Goal: Information Seeking & Learning: Learn about a topic

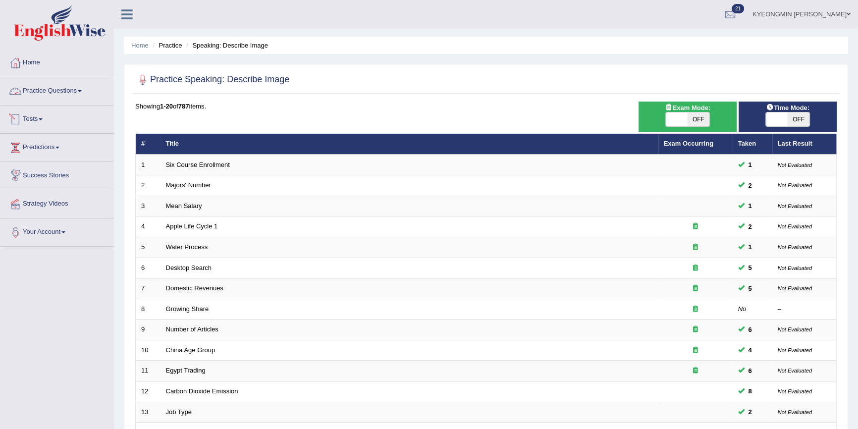
click at [44, 92] on link "Practice Questions" at bounding box center [56, 89] width 113 height 25
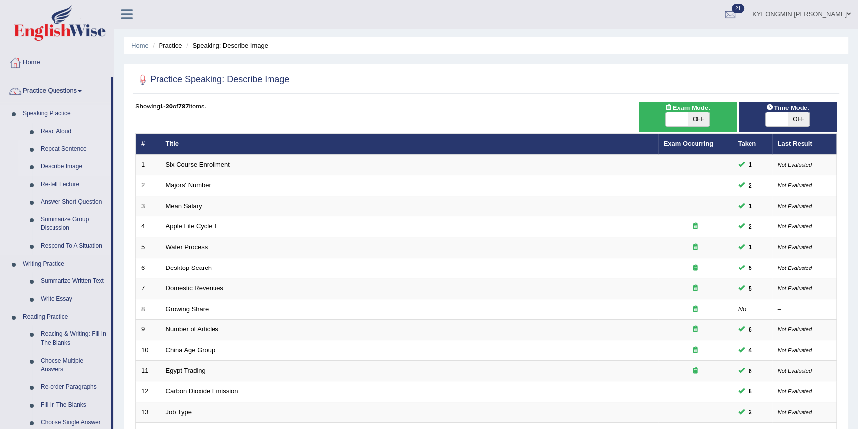
click at [63, 147] on link "Repeat Sentence" at bounding box center [73, 149] width 75 height 18
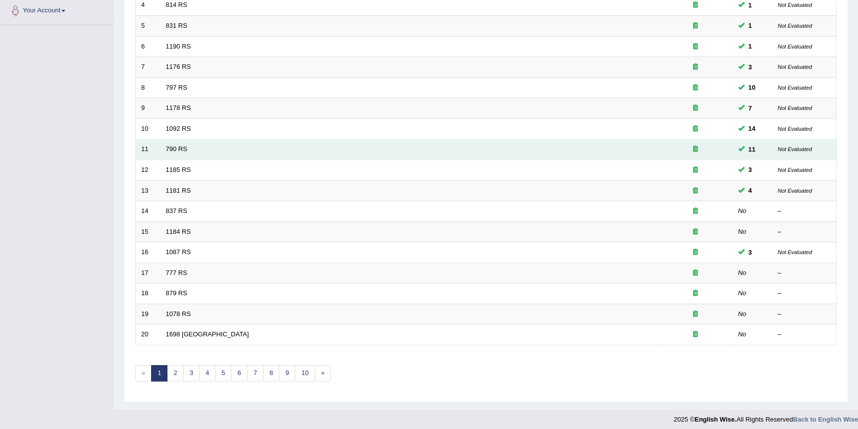
scroll to position [225, 0]
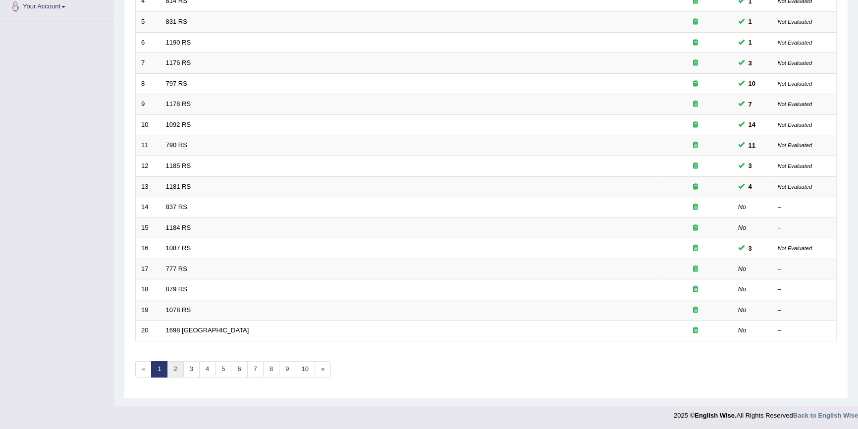
click at [179, 372] on link "2" at bounding box center [175, 369] width 16 height 16
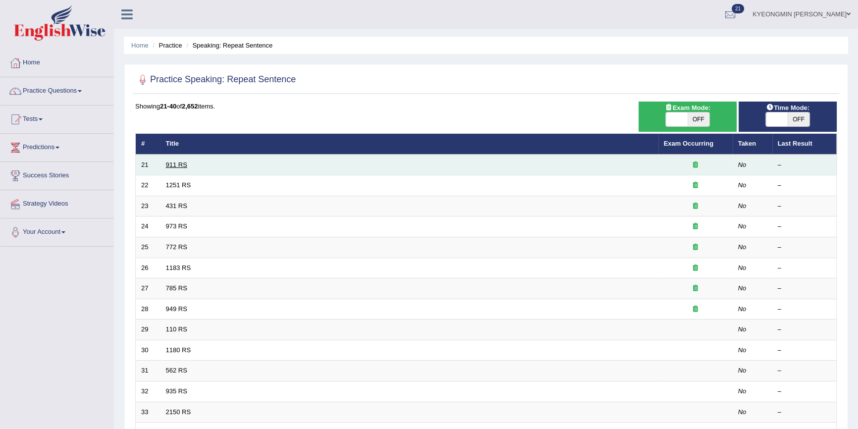
click at [167, 166] on link "911 RS" at bounding box center [176, 164] width 21 height 7
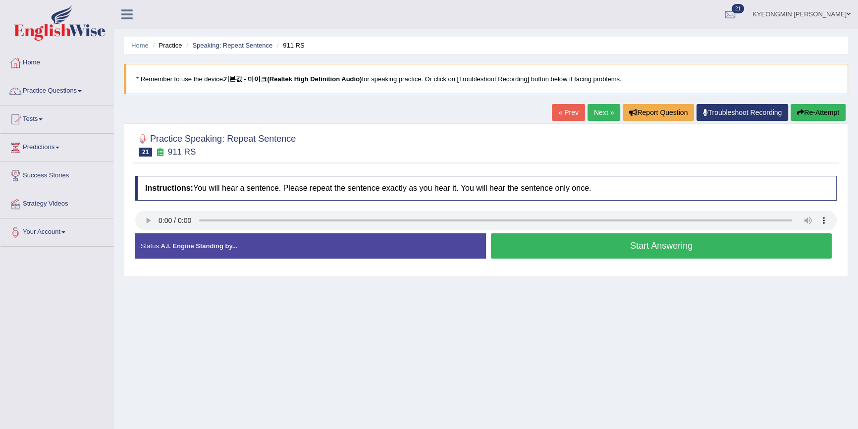
click at [563, 248] on button "Start Answering" at bounding box center [661, 245] width 341 height 25
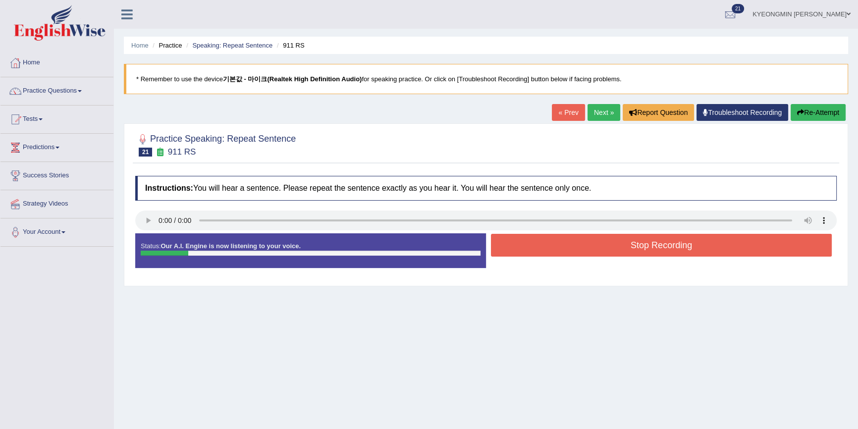
click at [545, 252] on button "Stop Recording" at bounding box center [661, 245] width 341 height 23
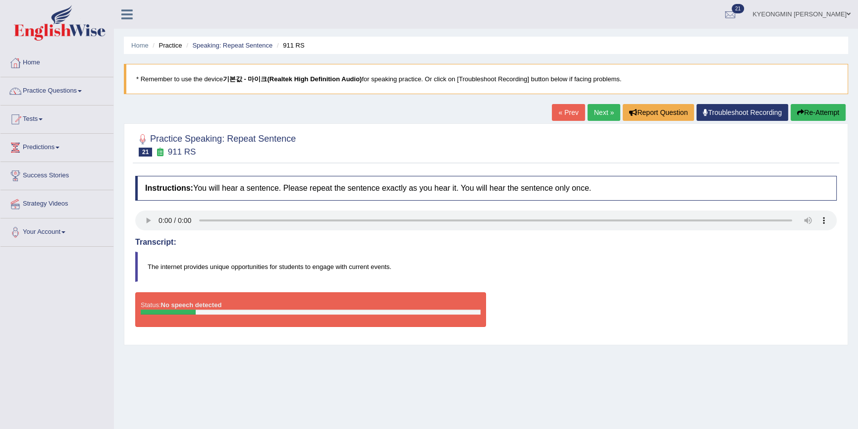
click at [797, 108] on button "Re-Attempt" at bounding box center [818, 112] width 55 height 17
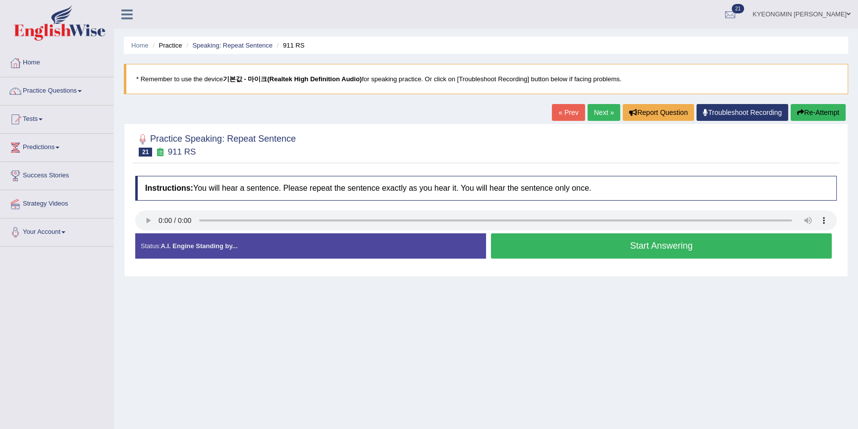
click at [589, 251] on button "Start Answering" at bounding box center [661, 245] width 341 height 25
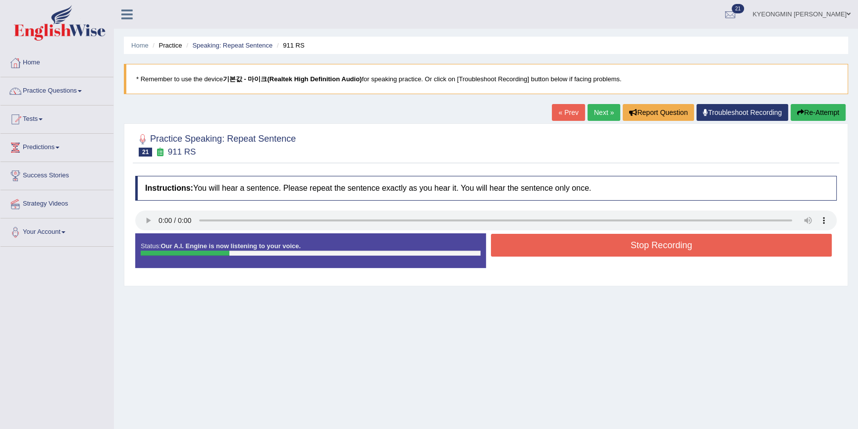
click at [589, 250] on button "Stop Recording" at bounding box center [661, 245] width 341 height 23
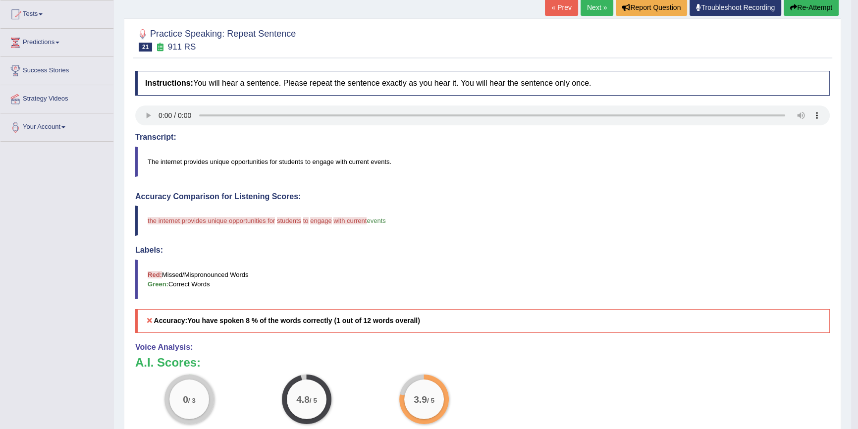
scroll to position [90, 0]
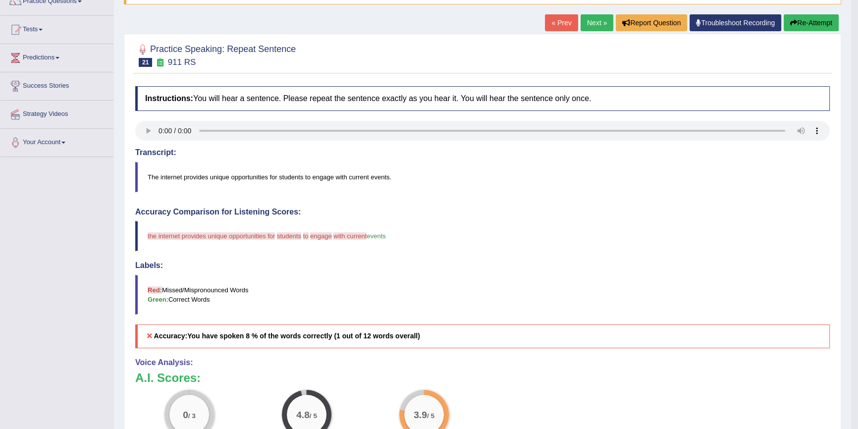
click at [791, 22] on icon "button" at bounding box center [793, 22] width 7 height 7
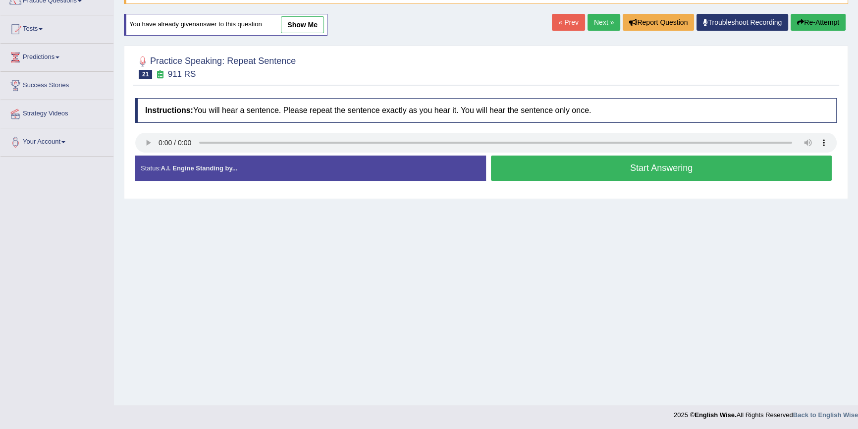
scroll to position [91, 0]
click at [662, 170] on button "Start Answering" at bounding box center [661, 167] width 341 height 25
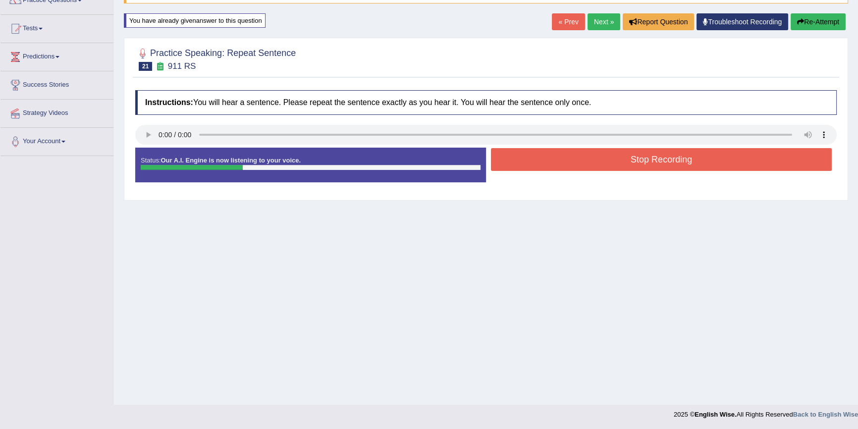
click at [663, 163] on button "Stop Recording" at bounding box center [661, 159] width 341 height 23
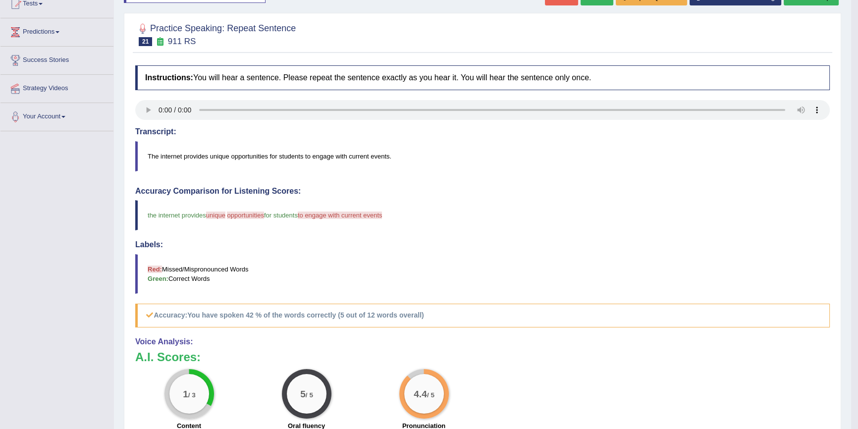
scroll to position [136, 0]
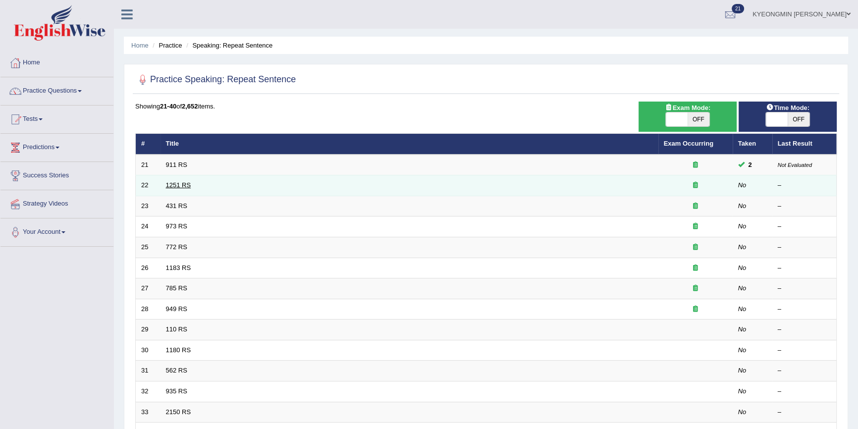
click at [182, 183] on link "1251 RS" at bounding box center [178, 184] width 25 height 7
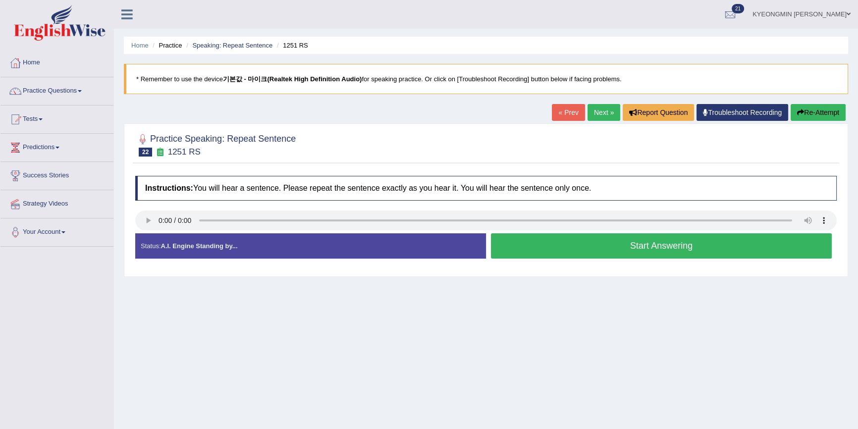
click at [575, 252] on button "Start Answering" at bounding box center [661, 245] width 341 height 25
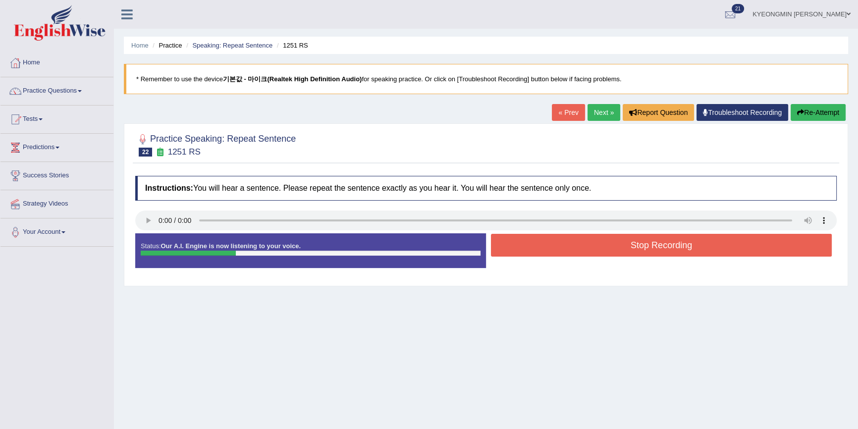
click at [576, 245] on button "Stop Recording" at bounding box center [661, 245] width 341 height 23
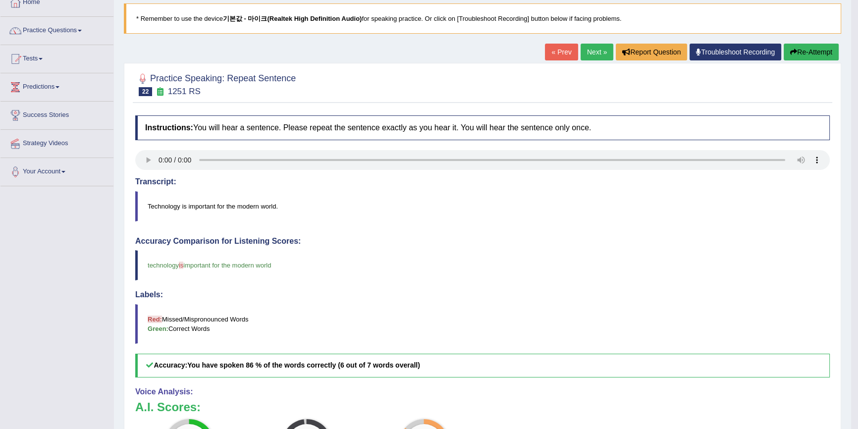
scroll to position [45, 0]
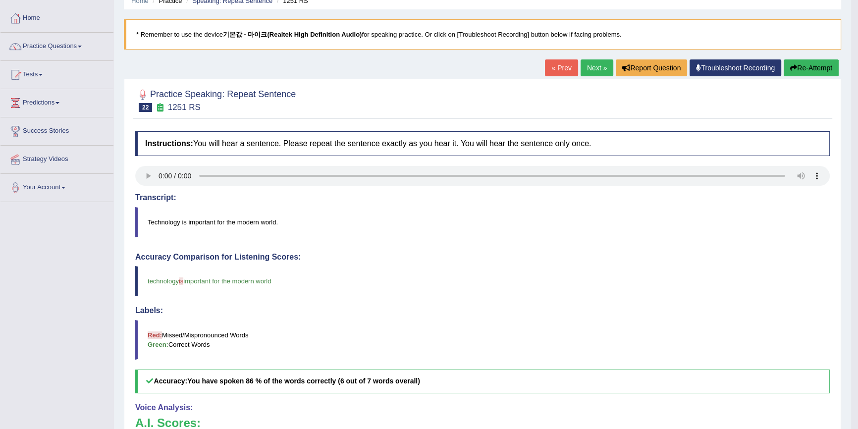
click at [808, 61] on button "Re-Attempt" at bounding box center [811, 67] width 55 height 17
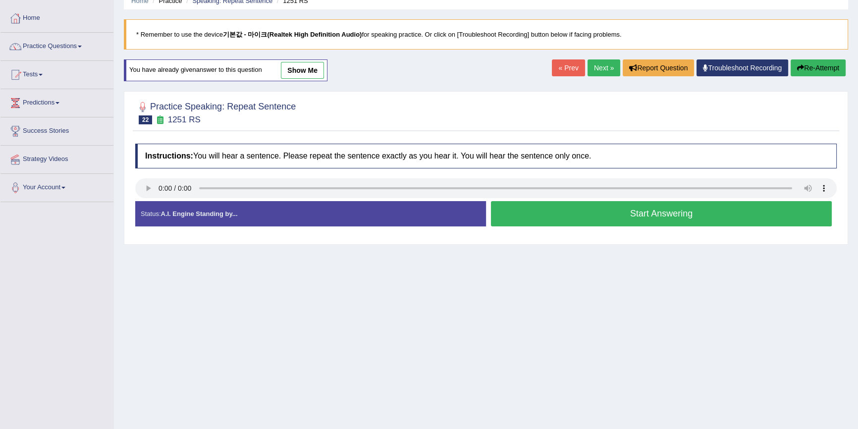
click at [665, 209] on button "Start Answering" at bounding box center [661, 213] width 341 height 25
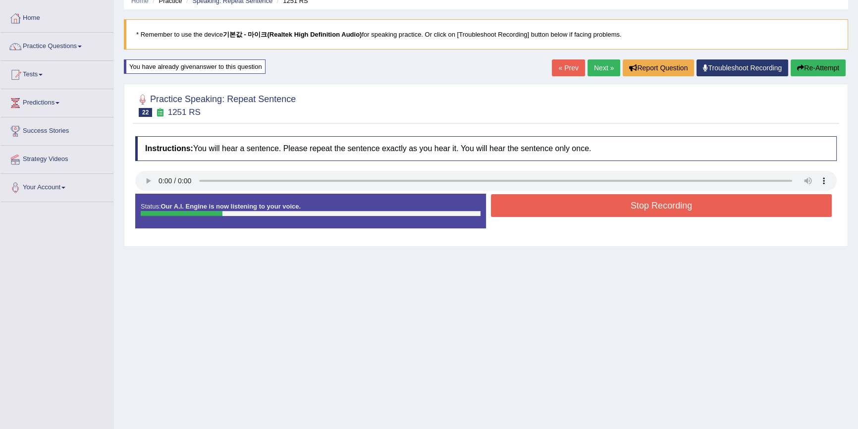
click at [665, 209] on button "Stop Recording" at bounding box center [661, 205] width 341 height 23
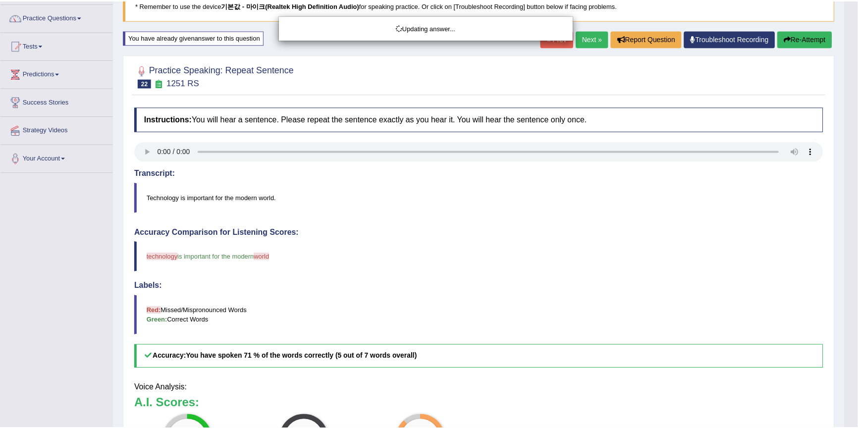
scroll to position [90, 0]
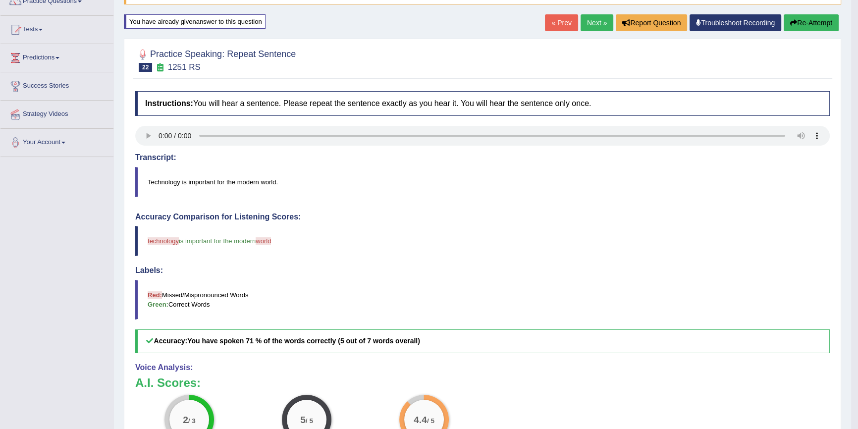
click at [795, 16] on button "Re-Attempt" at bounding box center [811, 22] width 55 height 17
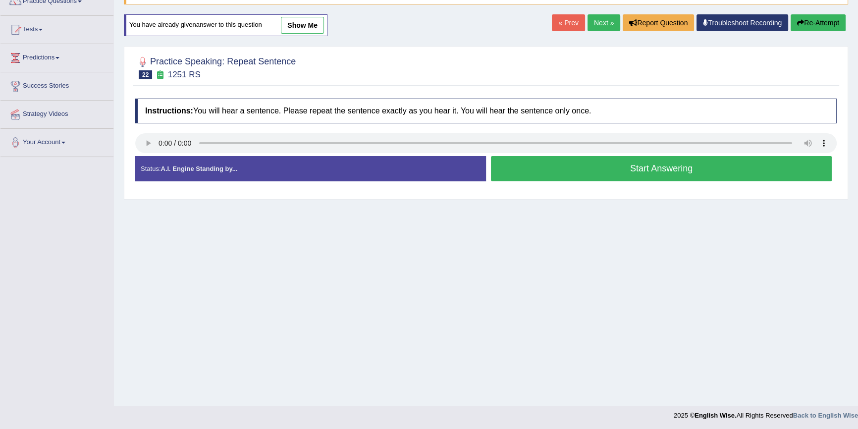
click at [609, 178] on button "Start Answering" at bounding box center [661, 168] width 341 height 25
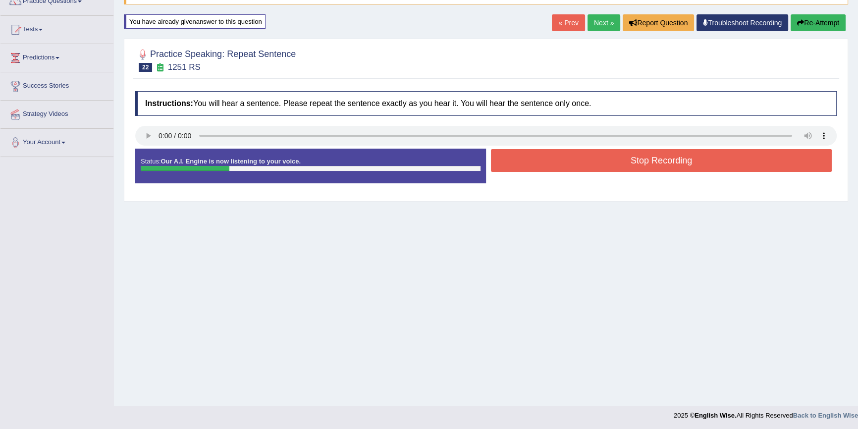
click at [614, 167] on button "Stop Recording" at bounding box center [661, 160] width 341 height 23
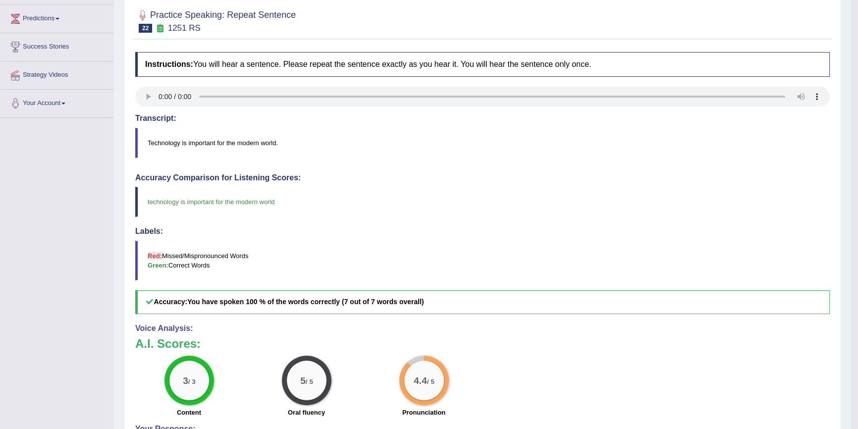
scroll to position [180, 0]
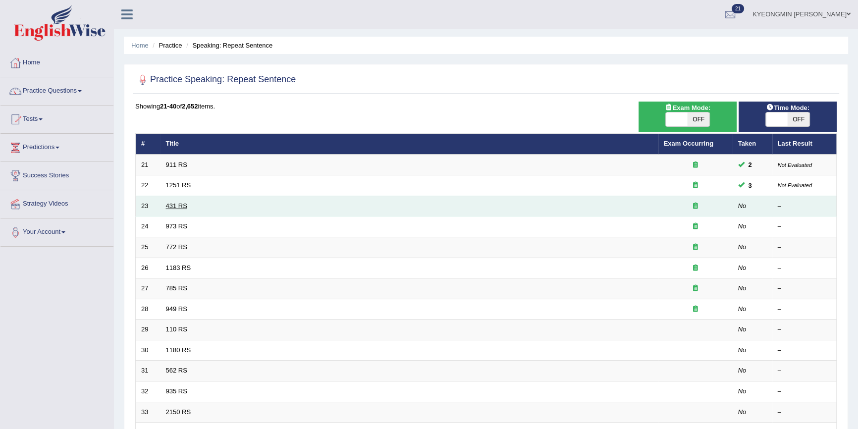
click at [174, 208] on link "431 RS" at bounding box center [176, 205] width 21 height 7
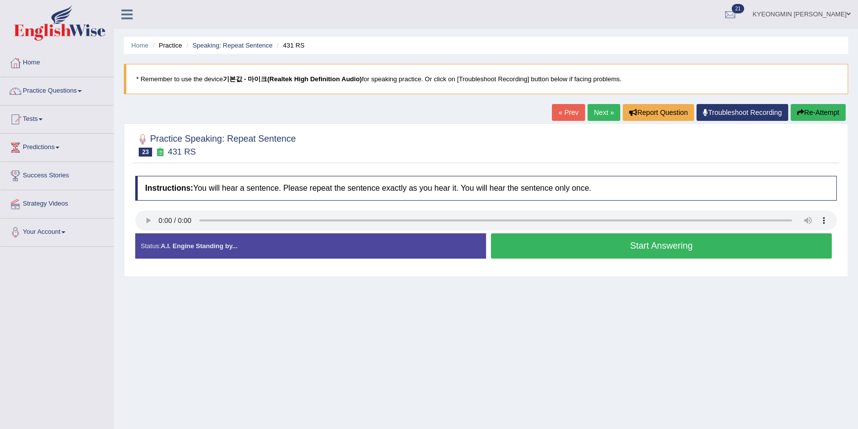
click at [633, 246] on button "Start Answering" at bounding box center [661, 245] width 341 height 25
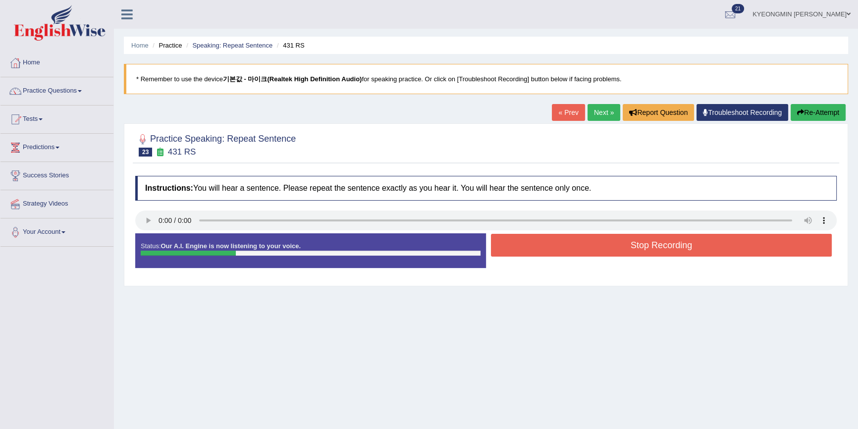
click at [633, 246] on button "Stop Recording" at bounding box center [661, 245] width 341 height 23
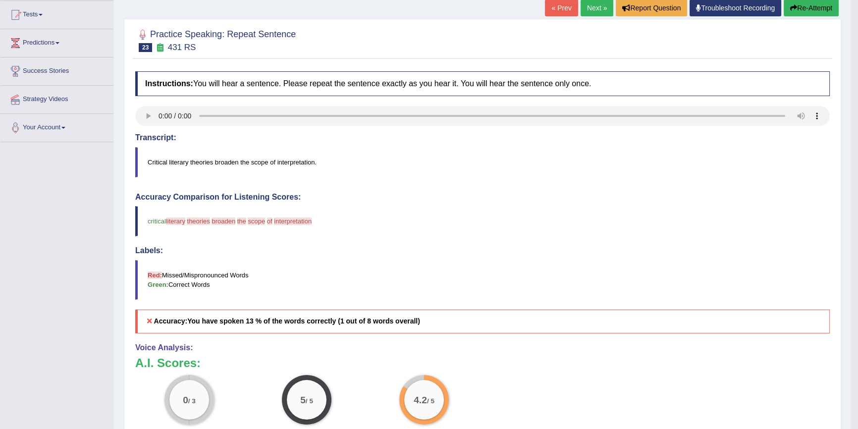
scroll to position [90, 0]
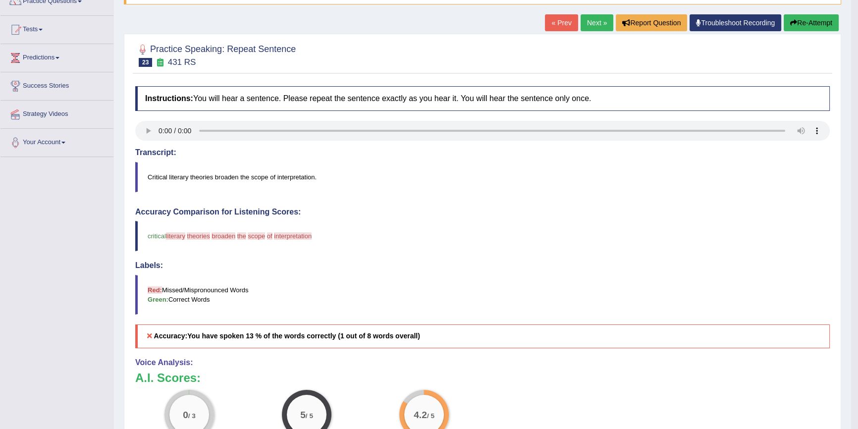
click at [798, 28] on button "Re-Attempt" at bounding box center [811, 22] width 55 height 17
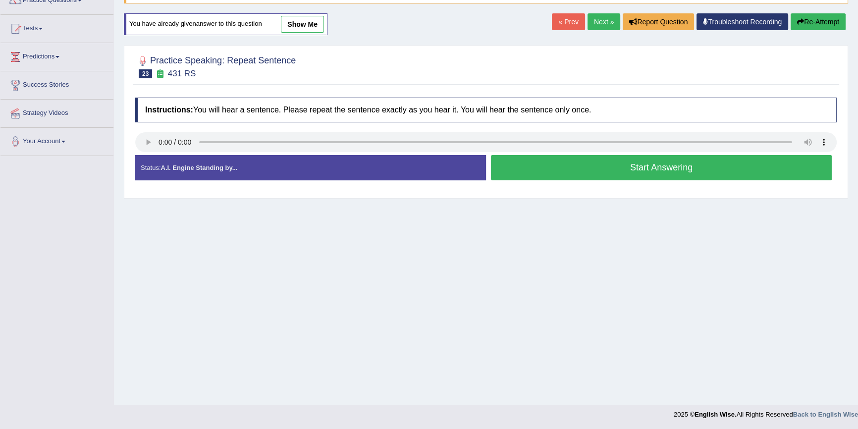
click at [593, 165] on button "Start Answering" at bounding box center [661, 167] width 341 height 25
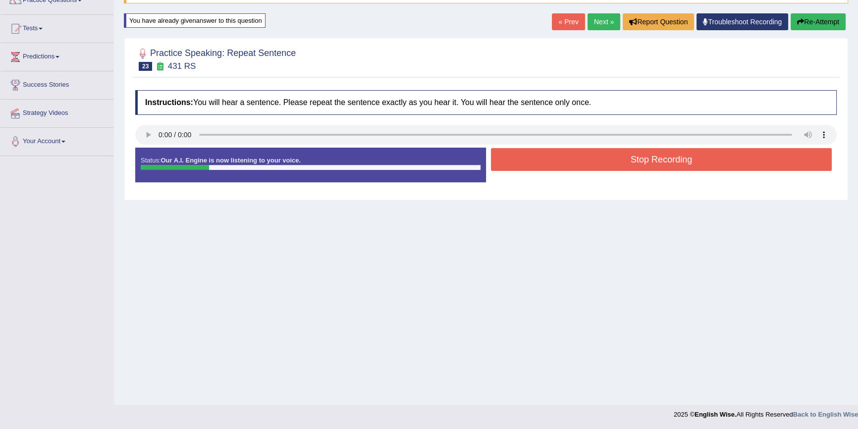
click at [593, 165] on button "Stop Recording" at bounding box center [661, 159] width 341 height 23
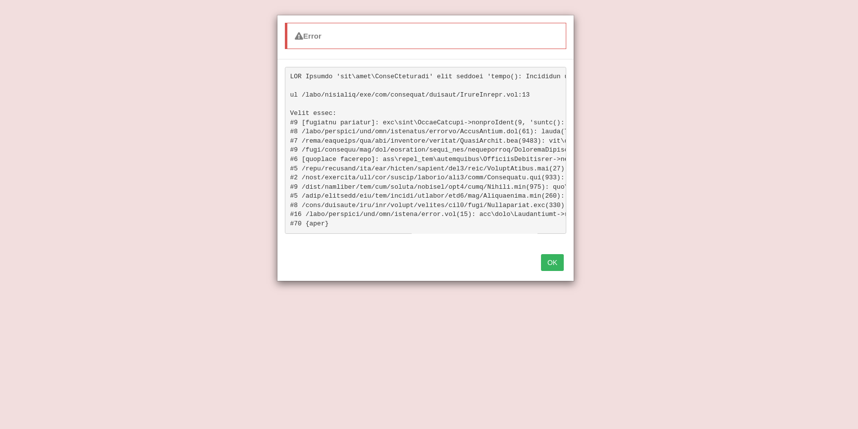
click at [541, 265] on button "OK" at bounding box center [552, 262] width 23 height 17
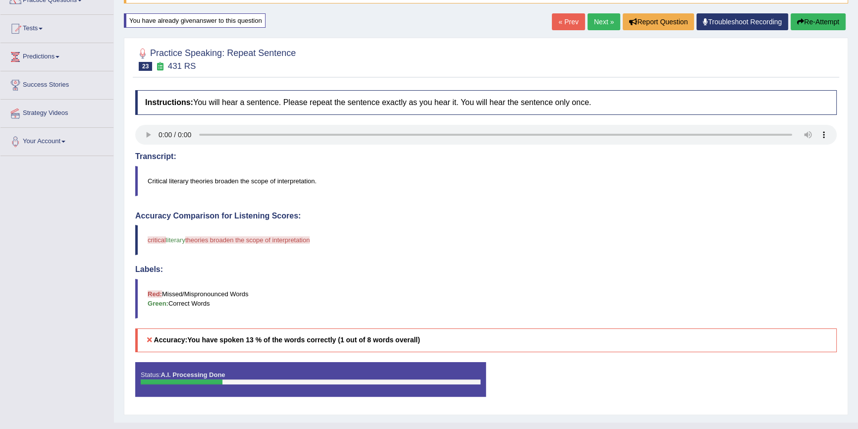
click at [816, 25] on button "Re-Attempt" at bounding box center [818, 21] width 55 height 17
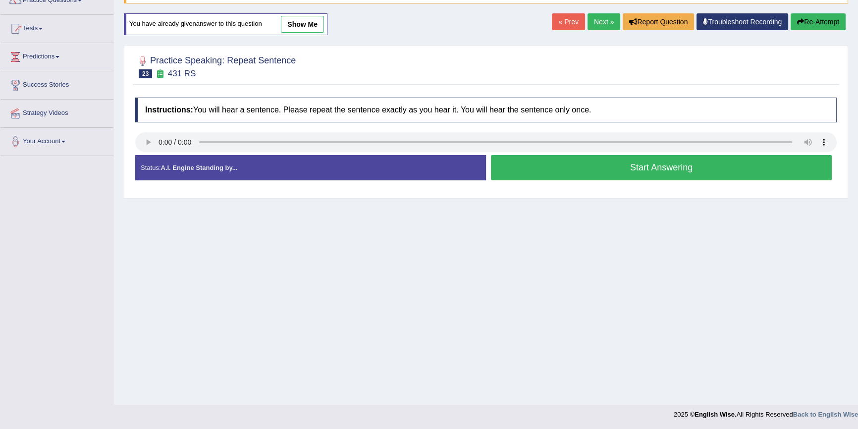
click at [662, 160] on button "Start Answering" at bounding box center [661, 167] width 341 height 25
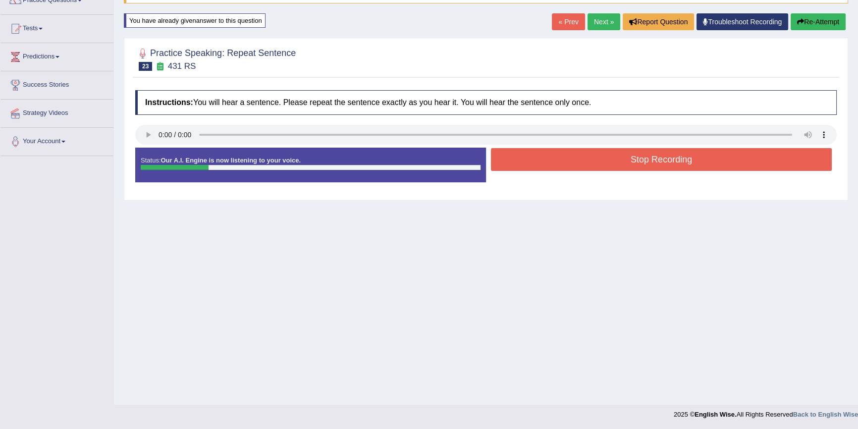
click at [662, 159] on button "Stop Recording" at bounding box center [661, 159] width 341 height 23
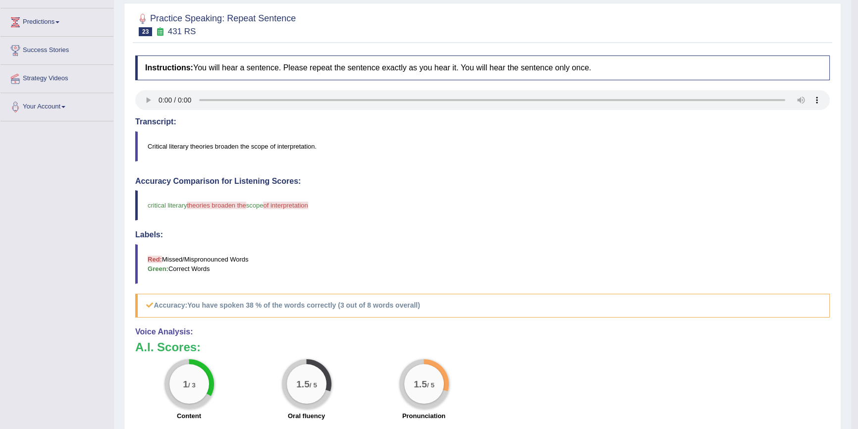
scroll to position [136, 0]
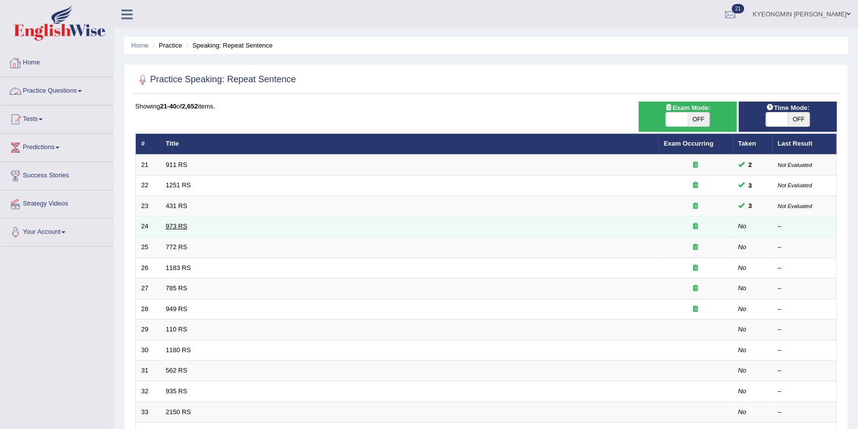
click at [176, 227] on link "973 RS" at bounding box center [176, 226] width 21 height 7
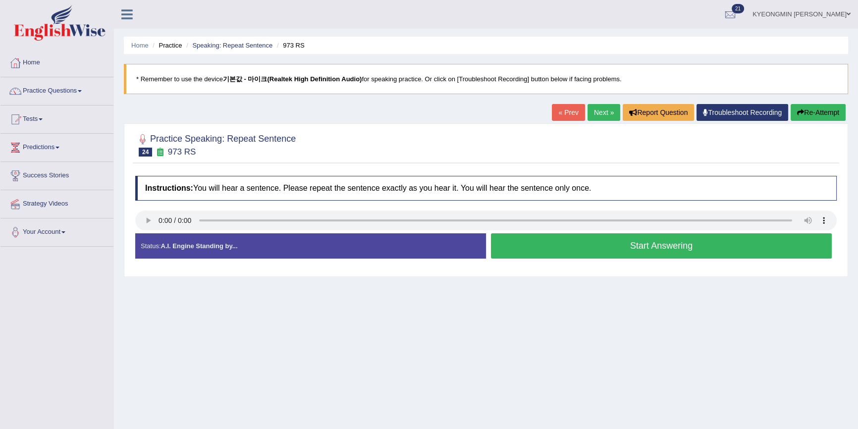
click at [628, 251] on button "Start Answering" at bounding box center [661, 245] width 341 height 25
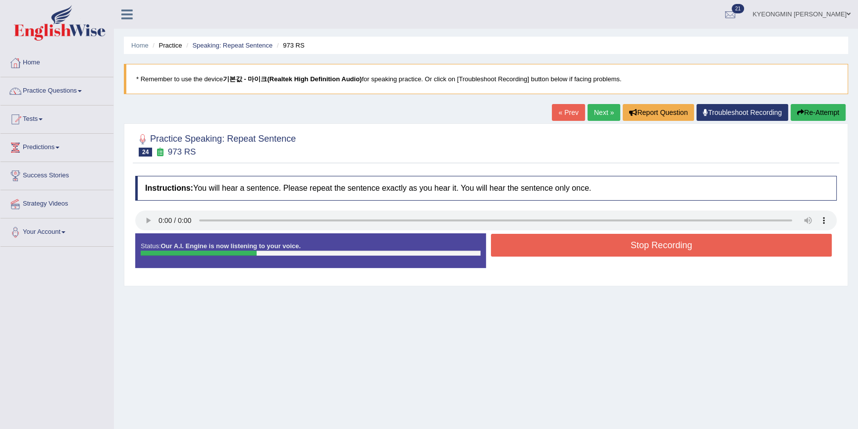
click at [827, 122] on div "« Prev Next » Report Question Troubleshoot Recording Re-Attempt" at bounding box center [700, 113] width 296 height 19
click at [824, 117] on button "Re-Attempt" at bounding box center [818, 112] width 55 height 17
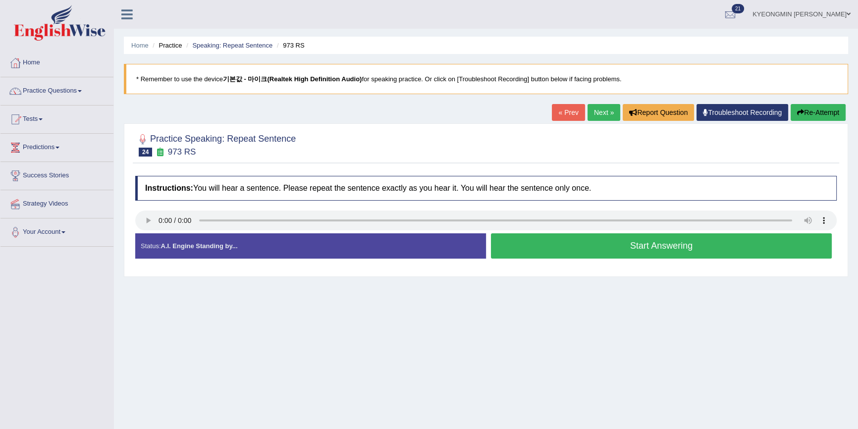
click at [603, 244] on button "Start Answering" at bounding box center [661, 245] width 341 height 25
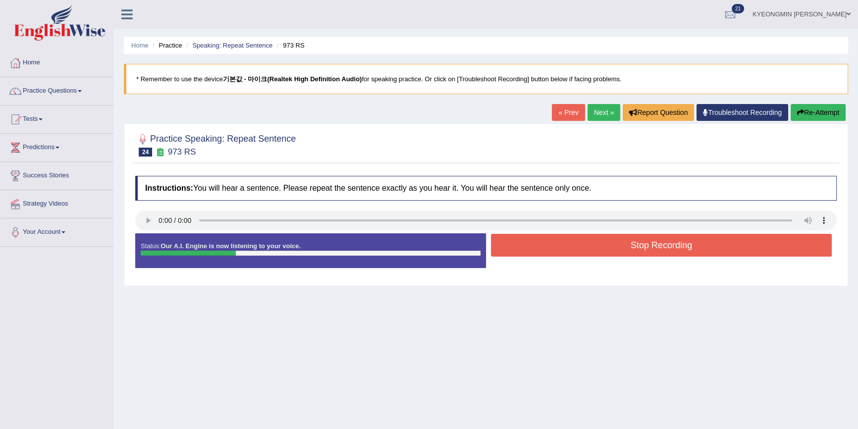
click at [592, 245] on button "Stop Recording" at bounding box center [661, 245] width 341 height 23
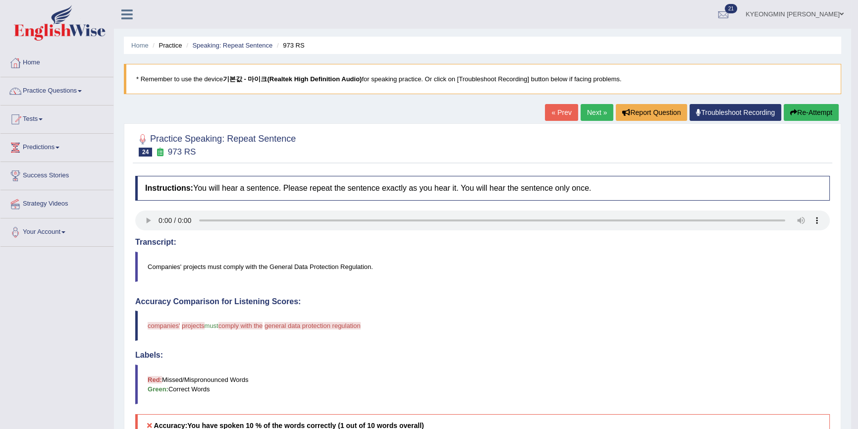
click at [798, 109] on button "Re-Attempt" at bounding box center [811, 112] width 55 height 17
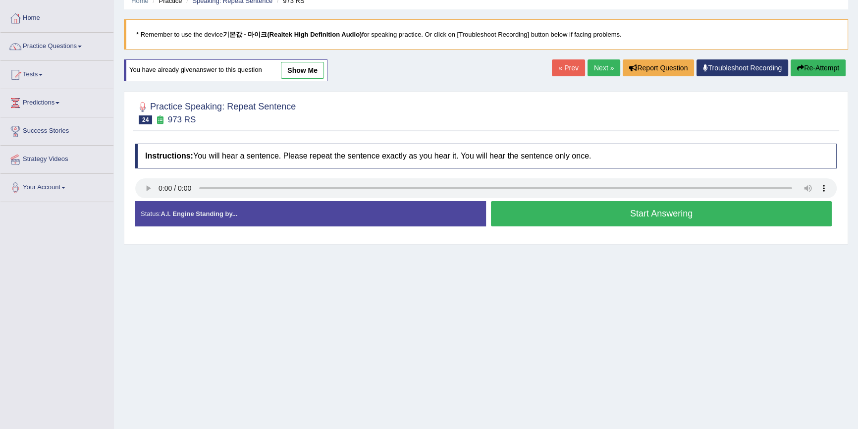
click at [618, 213] on button "Start Answering" at bounding box center [661, 213] width 341 height 25
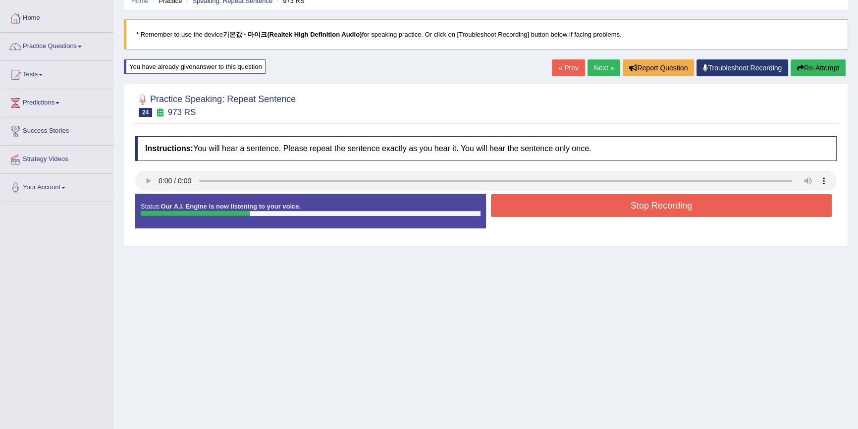
click at [619, 208] on button "Stop Recording" at bounding box center [661, 205] width 341 height 23
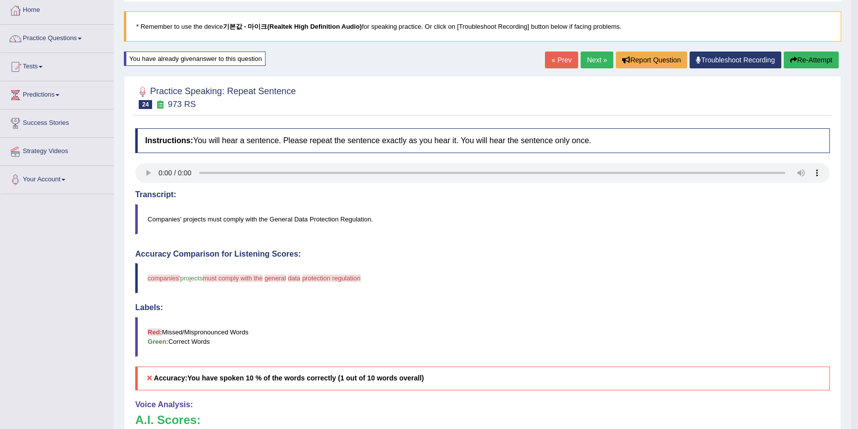
scroll to position [45, 0]
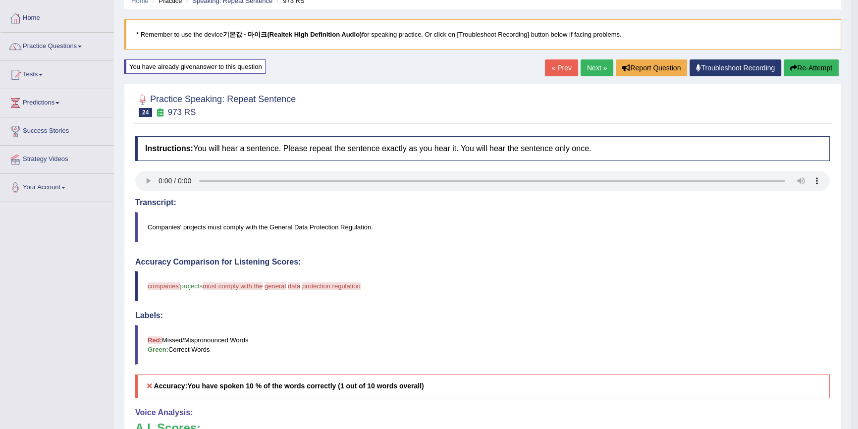
click at [790, 65] on icon "button" at bounding box center [793, 67] width 7 height 7
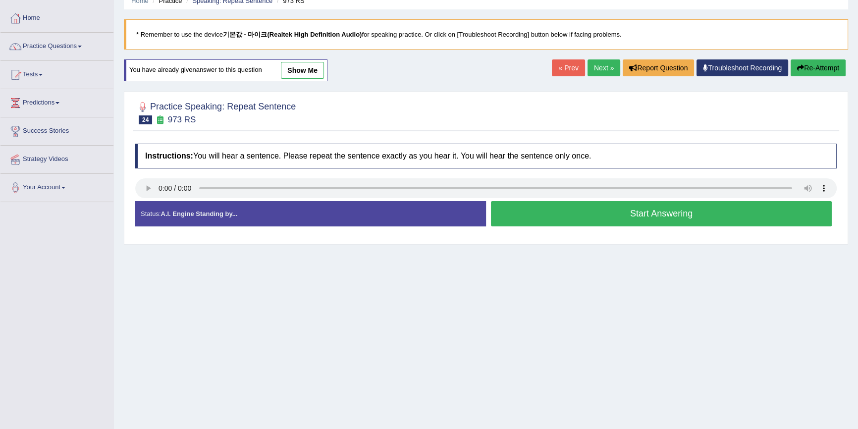
click at [542, 224] on button "Start Answering" at bounding box center [661, 213] width 341 height 25
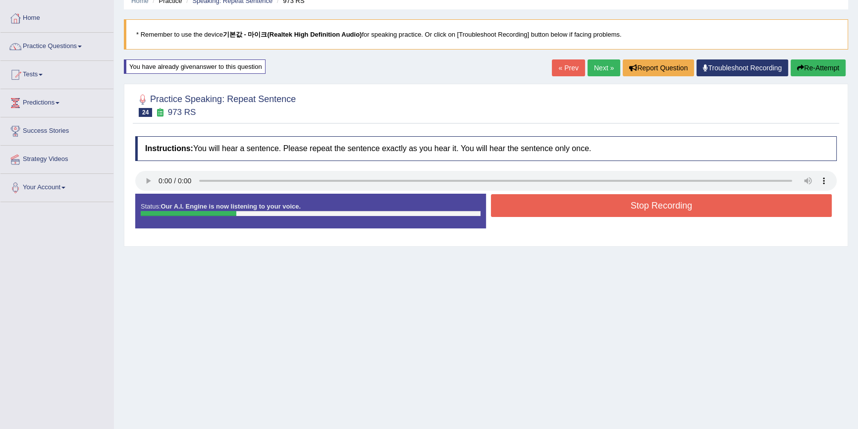
click at [556, 208] on button "Stop Recording" at bounding box center [661, 205] width 341 height 23
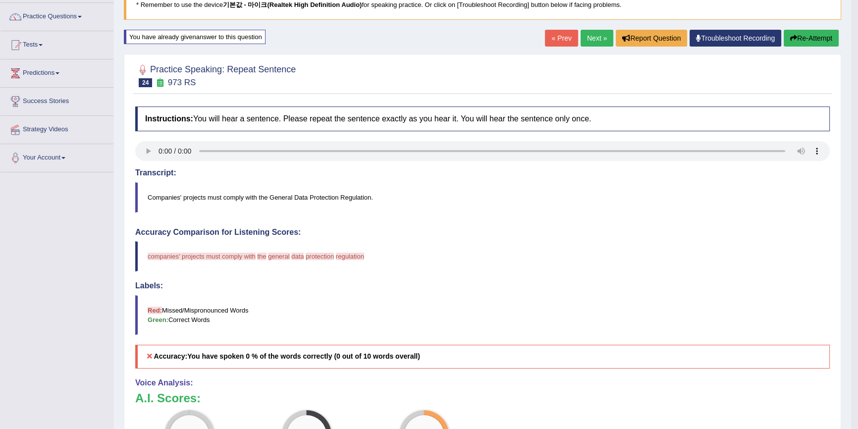
scroll to position [90, 0]
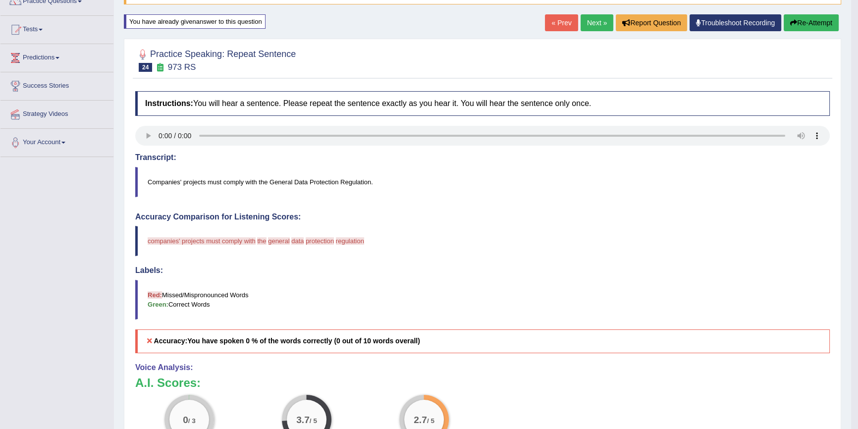
click at [790, 19] on icon "button" at bounding box center [793, 22] width 7 height 7
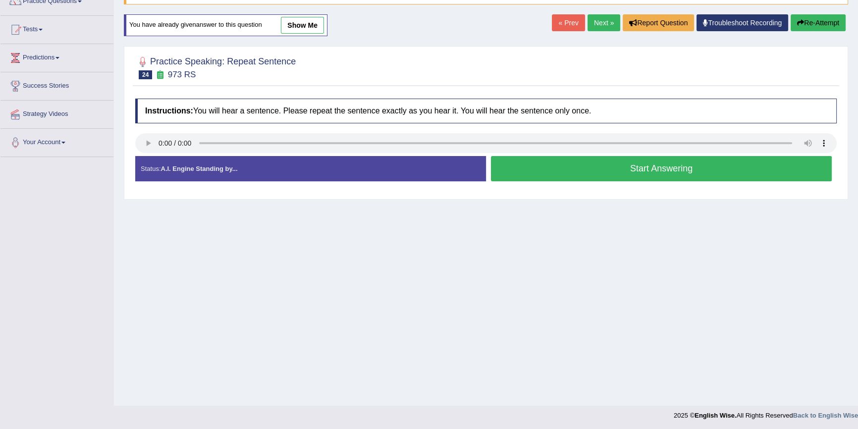
click at [645, 167] on button "Start Answering" at bounding box center [661, 168] width 341 height 25
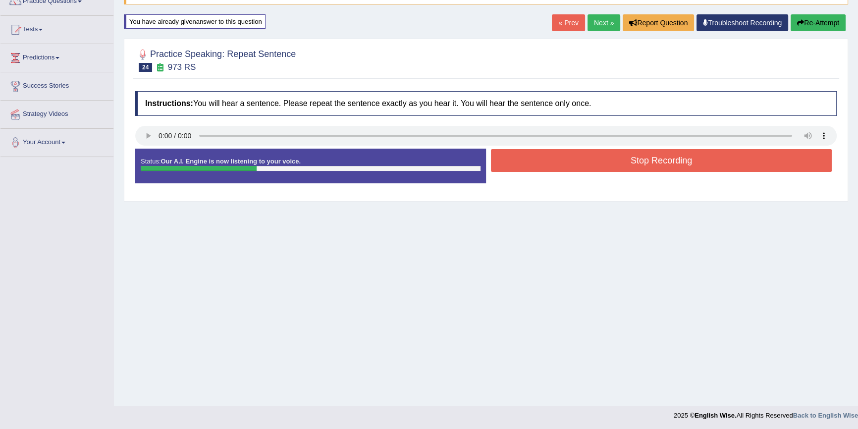
click at [643, 167] on button "Stop Recording" at bounding box center [661, 160] width 341 height 23
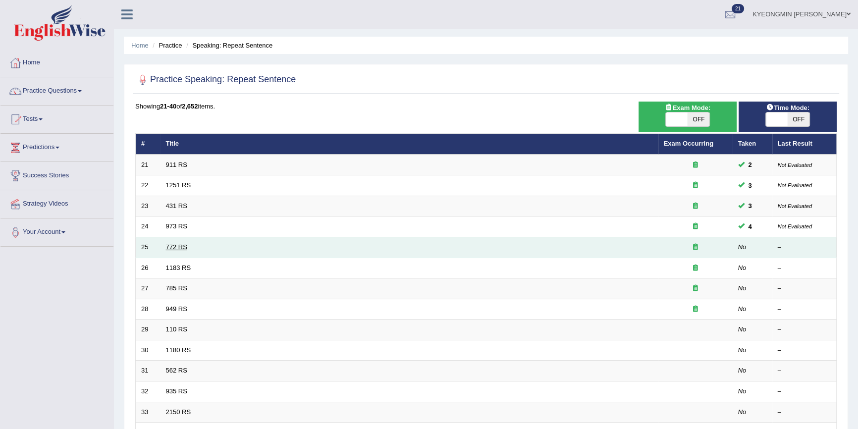
click at [183, 245] on link "772 RS" at bounding box center [176, 246] width 21 height 7
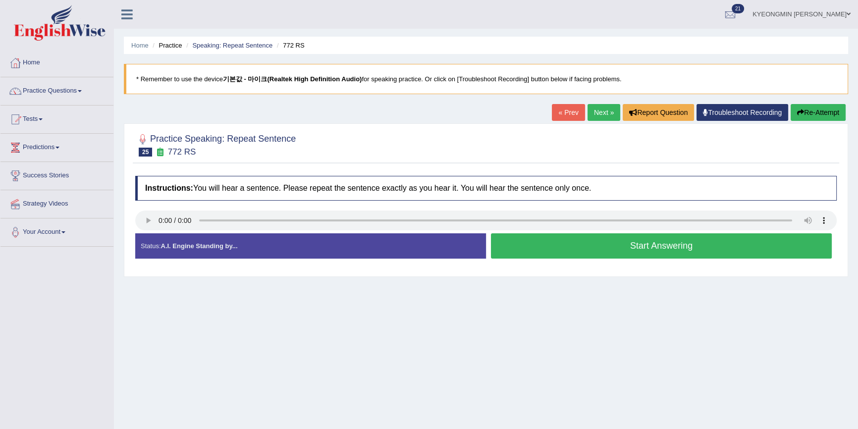
click at [619, 245] on button "Start Answering" at bounding box center [661, 245] width 341 height 25
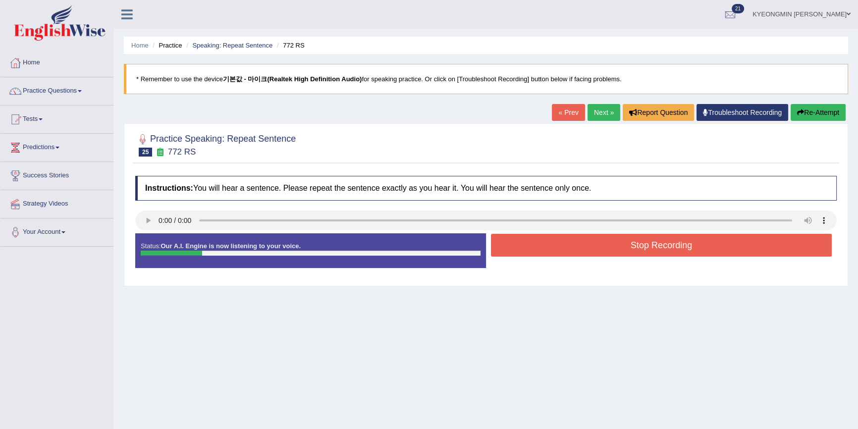
click at [615, 244] on button "Stop Recording" at bounding box center [661, 245] width 341 height 23
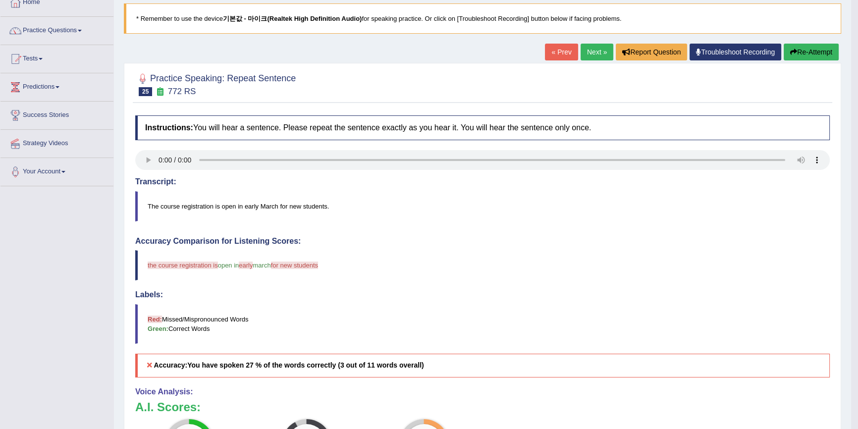
scroll to position [45, 0]
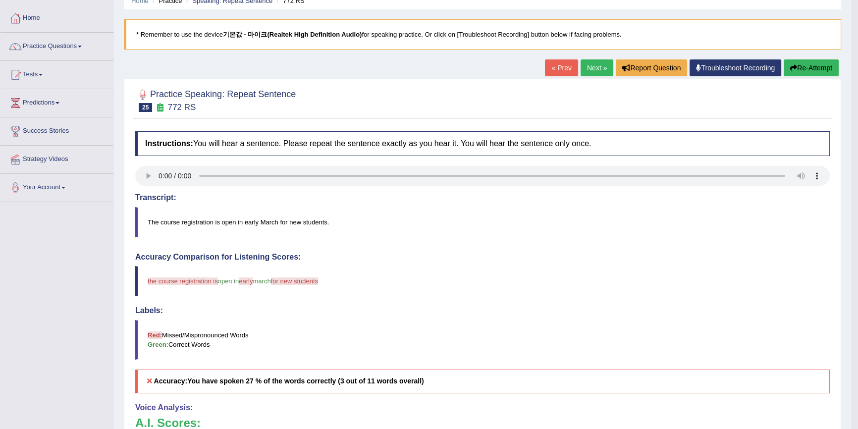
click at [815, 73] on button "Re-Attempt" at bounding box center [811, 67] width 55 height 17
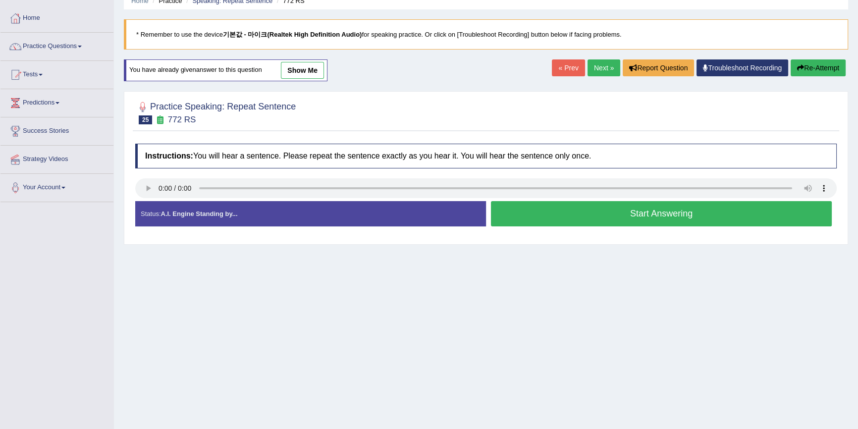
scroll to position [45, 0]
click at [644, 221] on button "Start Answering" at bounding box center [661, 213] width 341 height 25
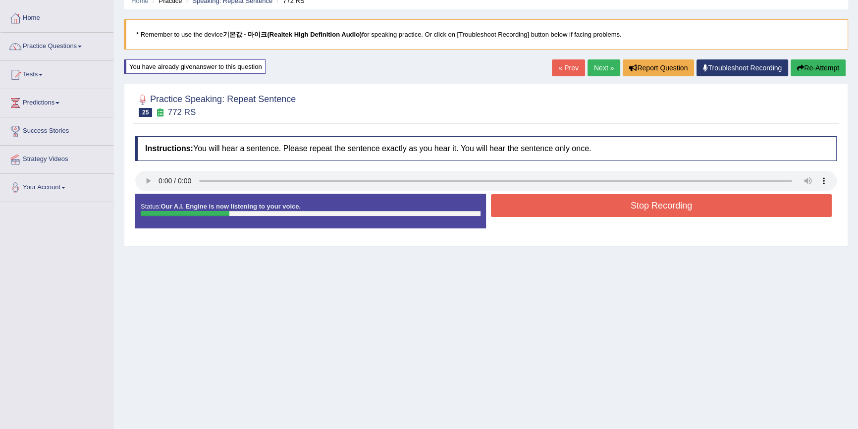
click at [644, 213] on button "Stop Recording" at bounding box center [661, 205] width 341 height 23
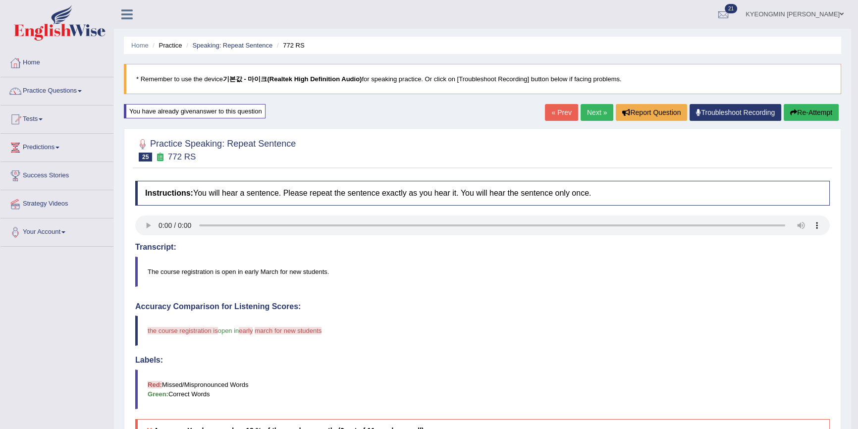
scroll to position [0, 0]
click at [798, 108] on button "Re-Attempt" at bounding box center [811, 112] width 55 height 17
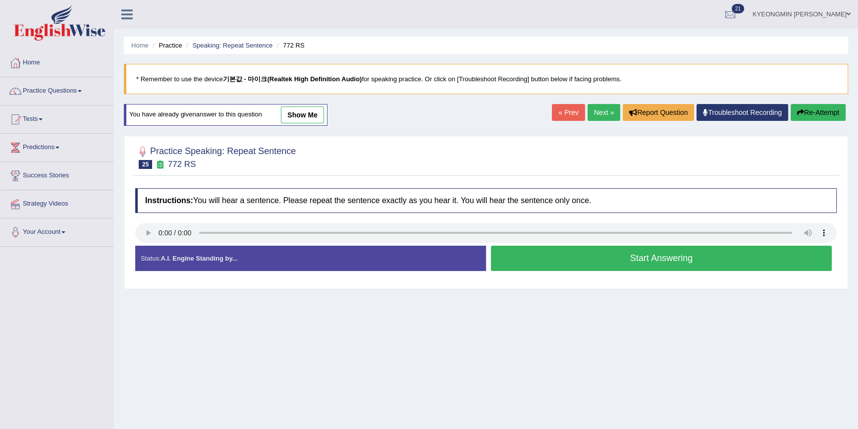
click at [625, 261] on button "Start Answering" at bounding box center [661, 258] width 341 height 25
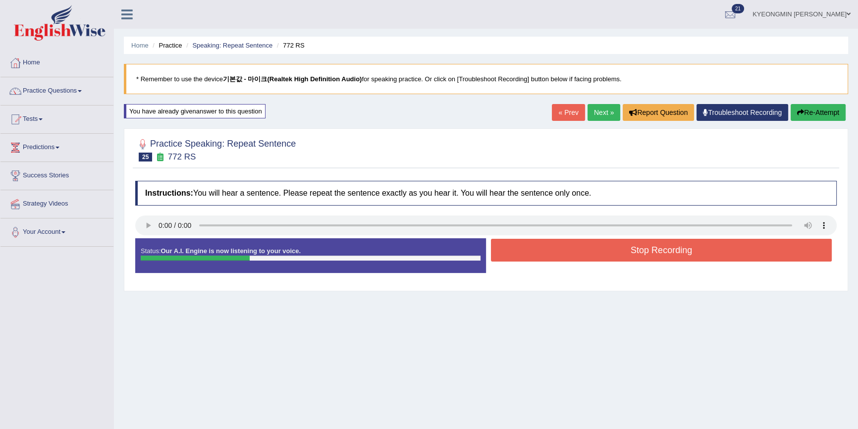
click at [613, 255] on button "Stop Recording" at bounding box center [661, 250] width 341 height 23
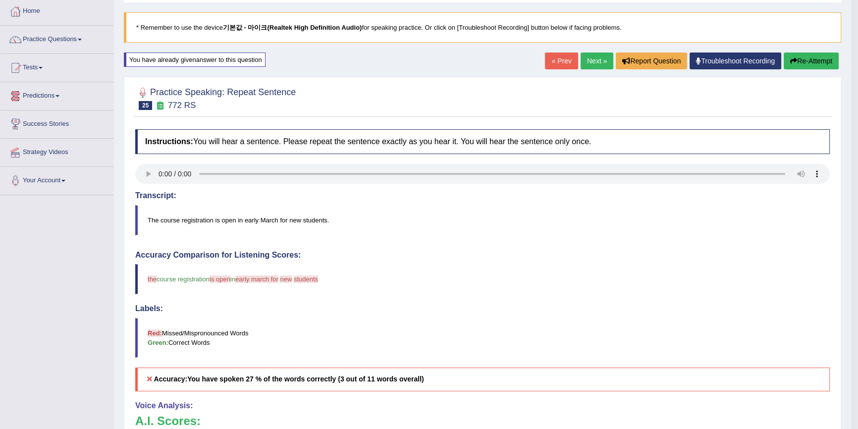
scroll to position [45, 0]
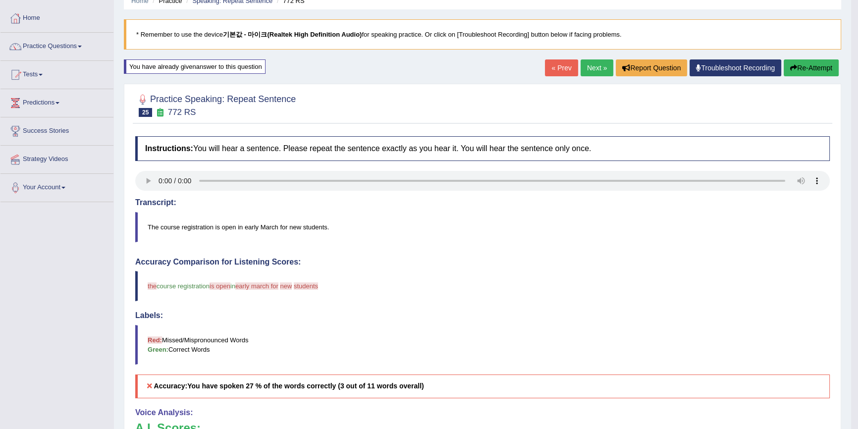
click at [803, 67] on button "Re-Attempt" at bounding box center [811, 67] width 55 height 17
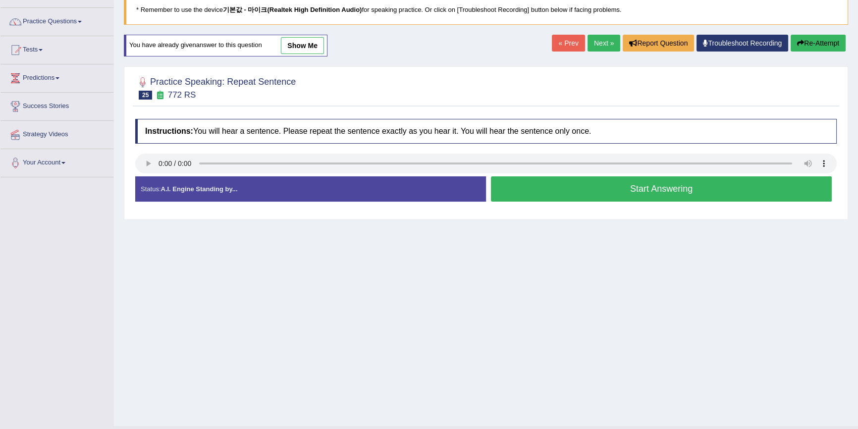
scroll to position [91, 0]
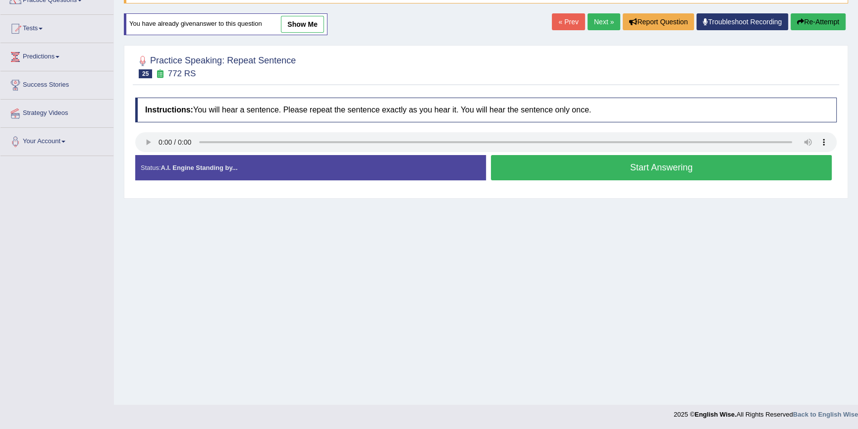
click at [672, 178] on button "Start Answering" at bounding box center [661, 167] width 341 height 25
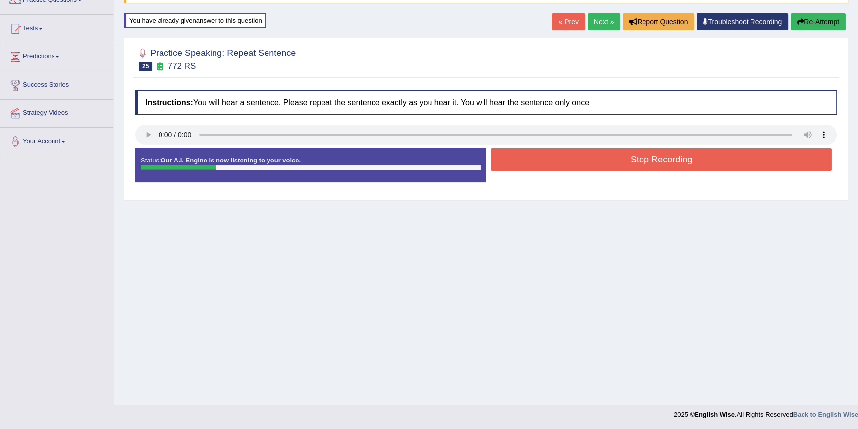
click at [647, 163] on button "Stop Recording" at bounding box center [661, 159] width 341 height 23
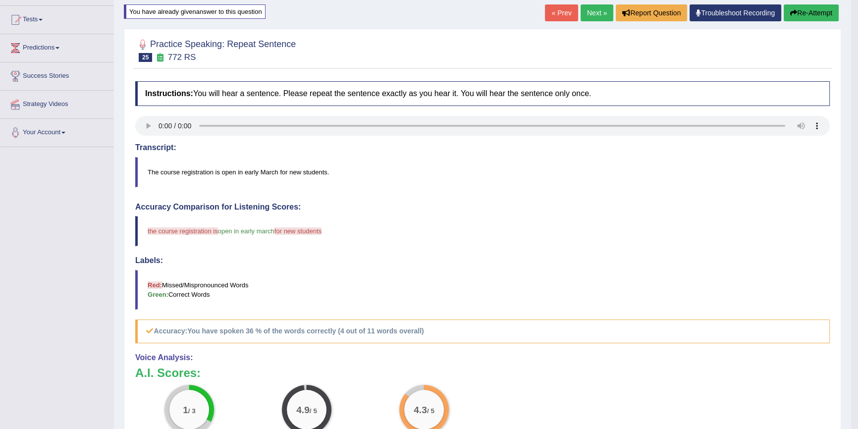
scroll to position [226, 0]
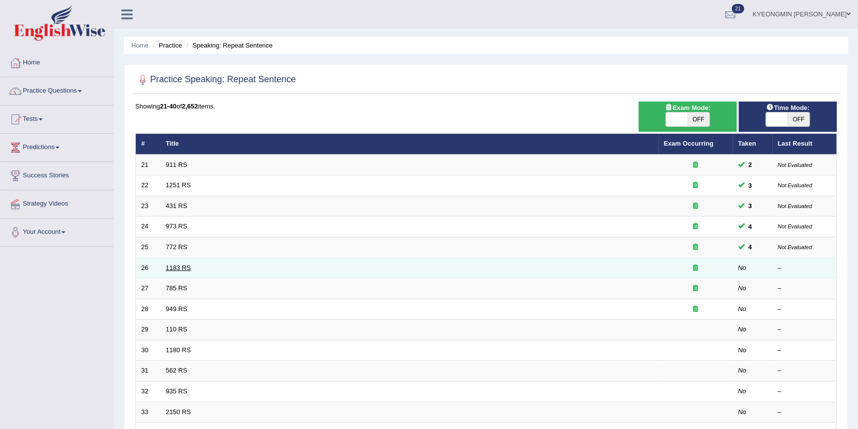
click at [178, 269] on link "1183 RS" at bounding box center [178, 267] width 25 height 7
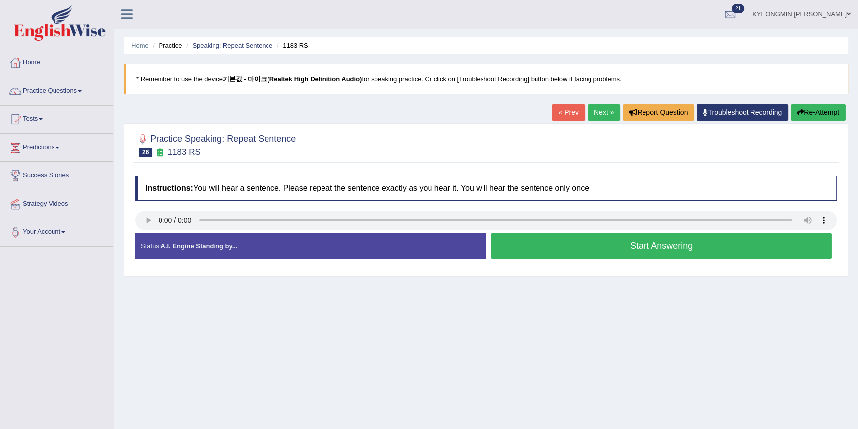
click at [565, 247] on button "Start Answering" at bounding box center [661, 245] width 341 height 25
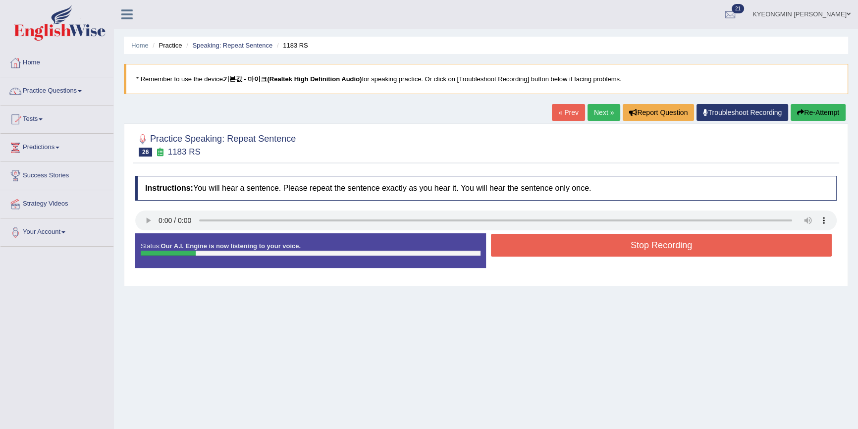
click at [562, 247] on button "Stop Recording" at bounding box center [661, 245] width 341 height 23
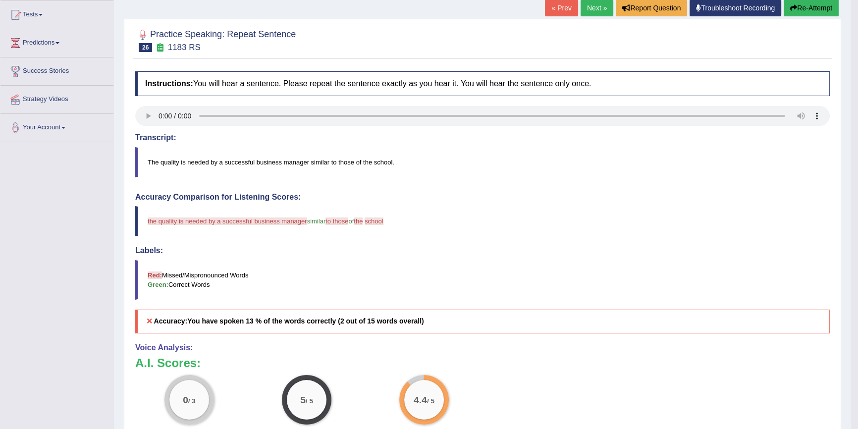
scroll to position [90, 0]
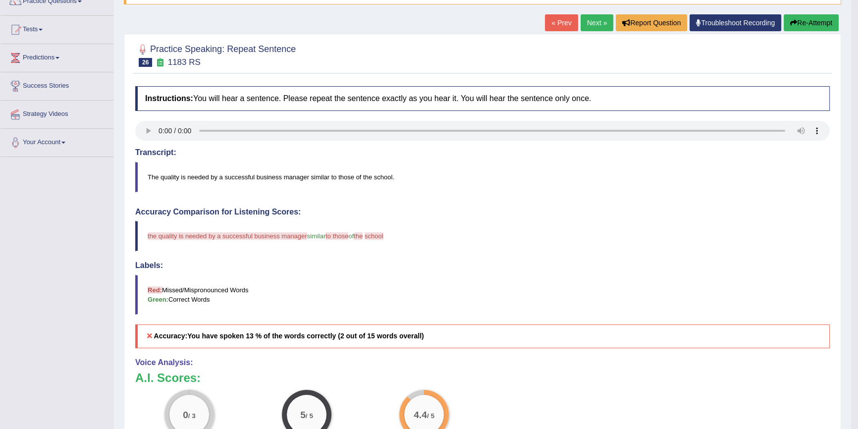
click at [787, 17] on button "Re-Attempt" at bounding box center [811, 22] width 55 height 17
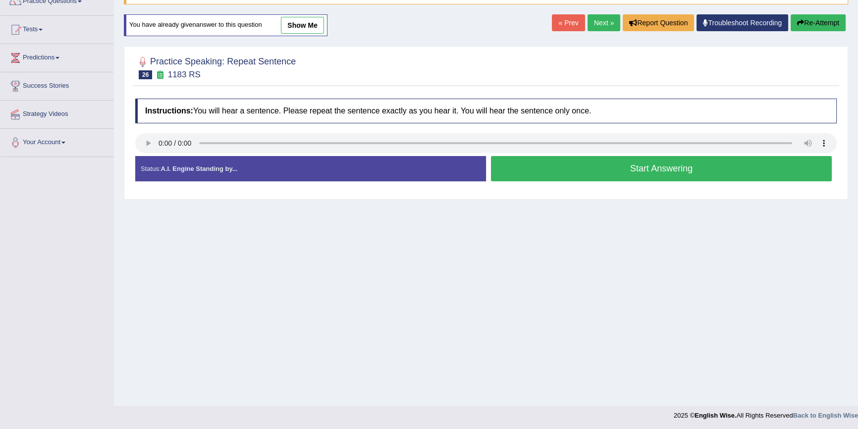
click at [636, 169] on button "Start Answering" at bounding box center [661, 168] width 341 height 25
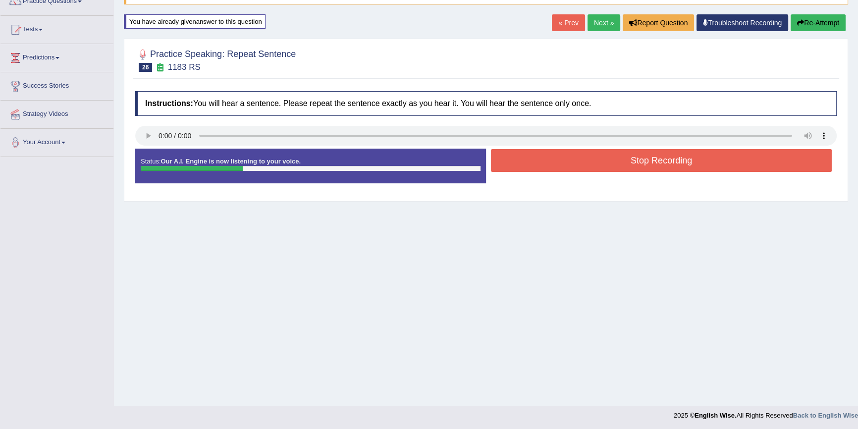
click at [624, 159] on button "Stop Recording" at bounding box center [661, 160] width 341 height 23
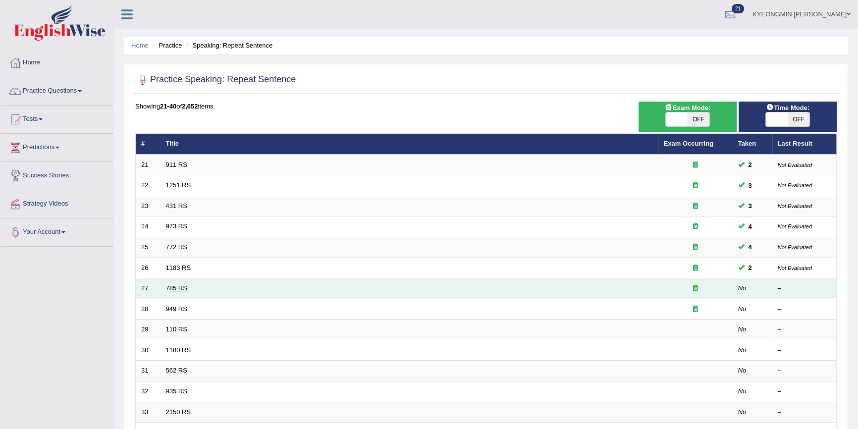
click at [186, 290] on link "785 RS" at bounding box center [176, 287] width 21 height 7
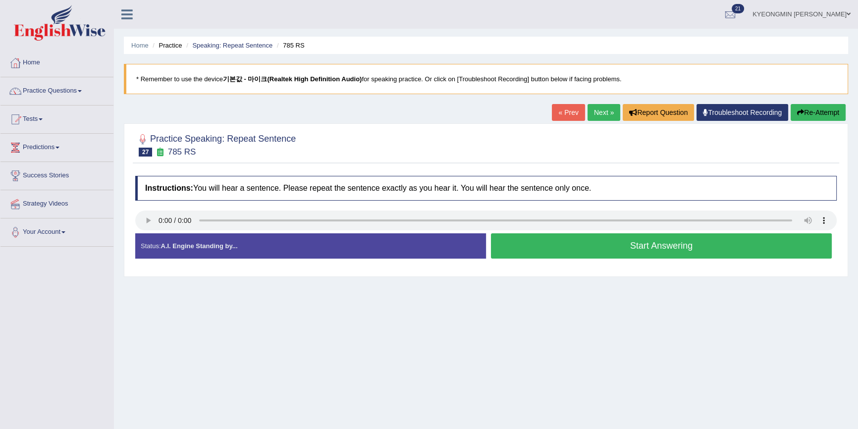
click at [587, 247] on button "Start Answering" at bounding box center [661, 245] width 341 height 25
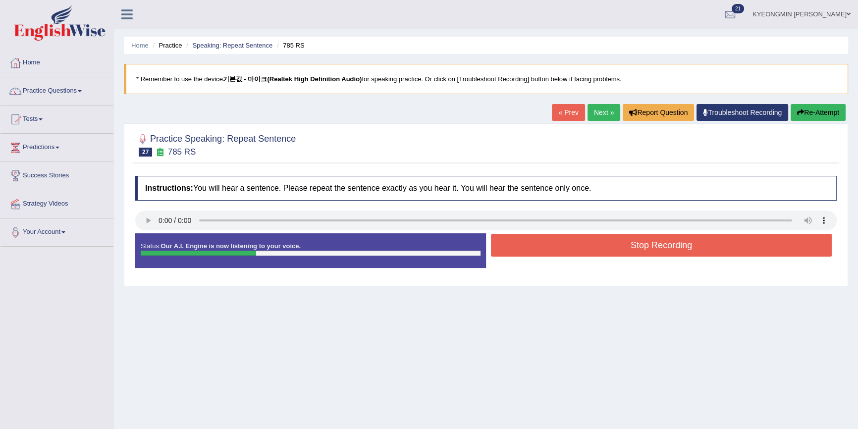
click at [587, 246] on button "Stop Recording" at bounding box center [661, 245] width 341 height 23
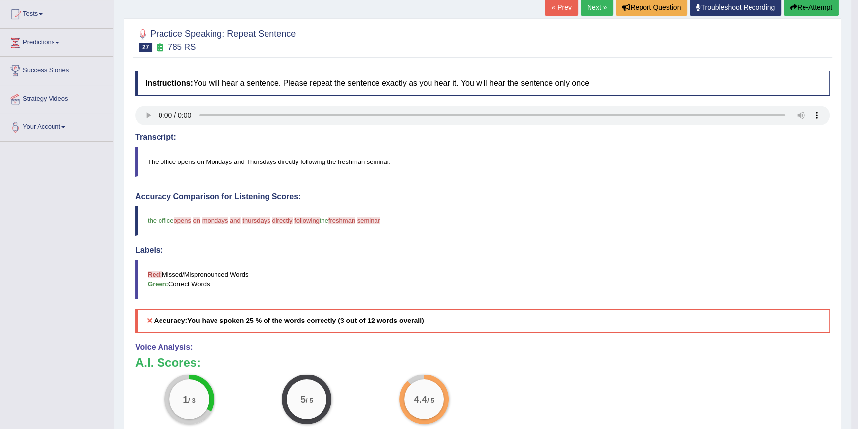
scroll to position [90, 0]
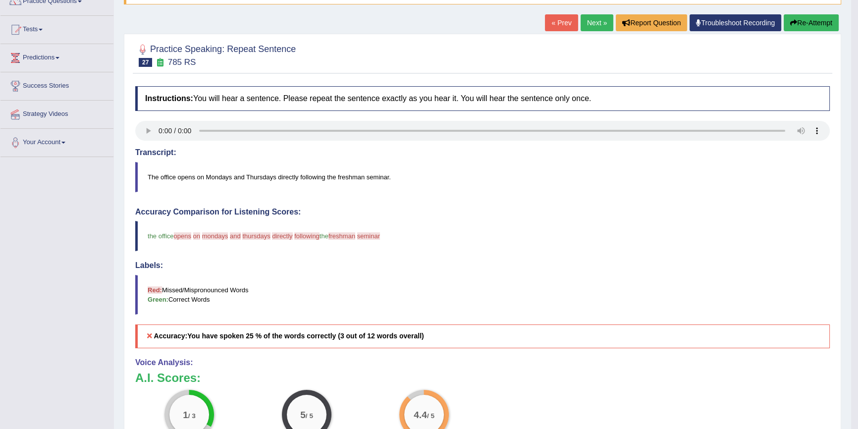
click at [793, 22] on icon "button" at bounding box center [793, 22] width 7 height 7
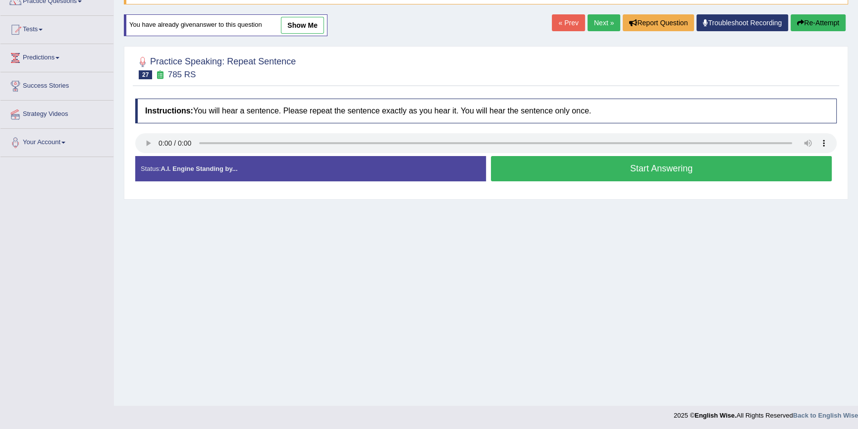
click at [583, 169] on button "Start Answering" at bounding box center [661, 168] width 341 height 25
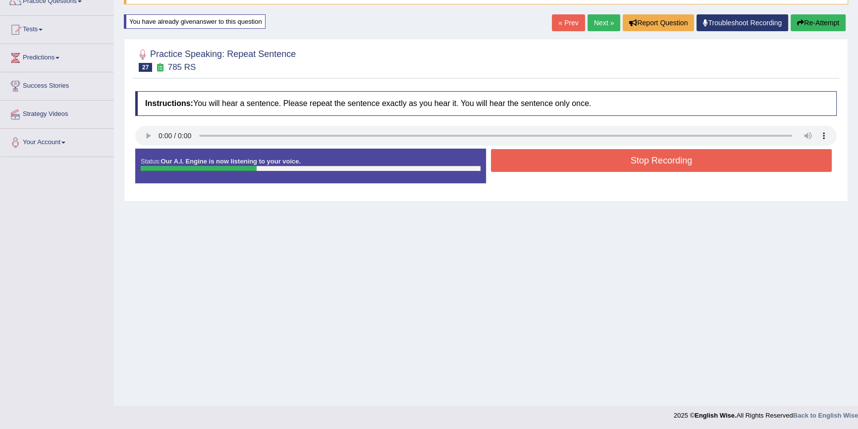
click at [584, 167] on button "Stop Recording" at bounding box center [661, 160] width 341 height 23
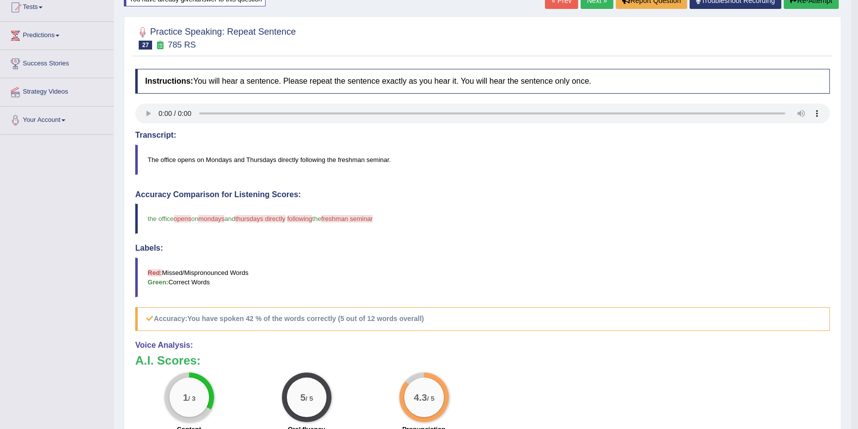
scroll to position [90, 0]
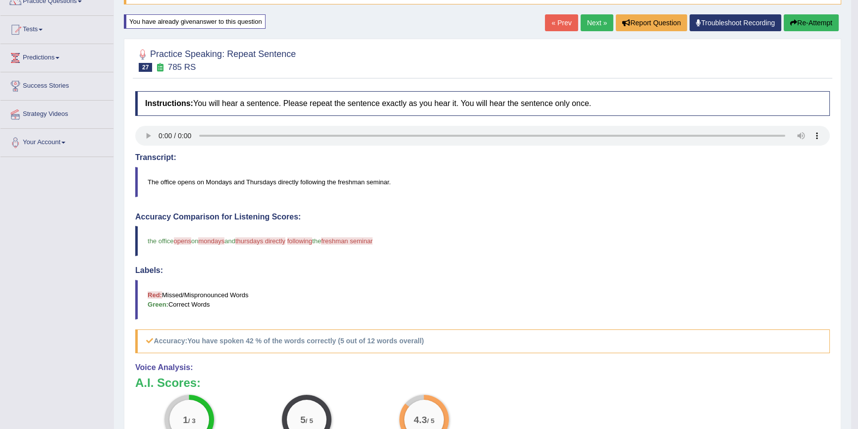
click at [808, 26] on button "Re-Attempt" at bounding box center [811, 22] width 55 height 17
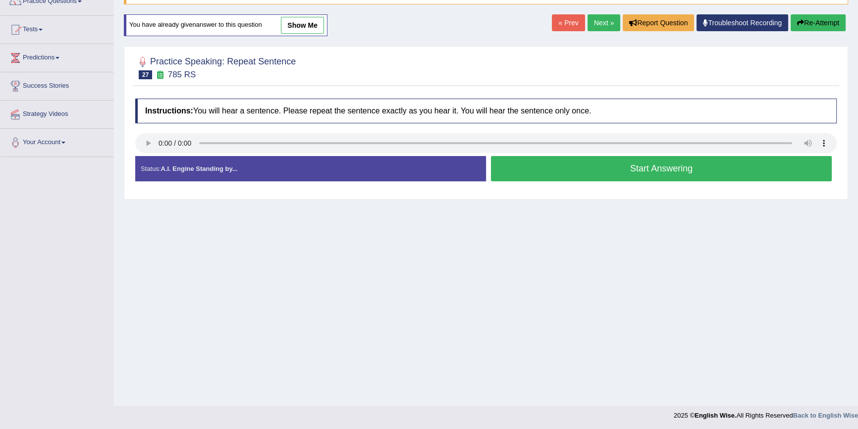
scroll to position [90, 0]
click at [607, 168] on button "Start Answering" at bounding box center [661, 168] width 341 height 25
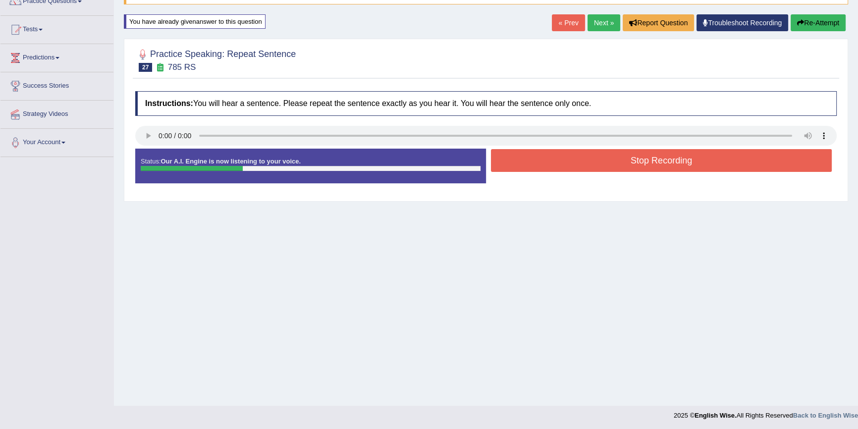
click at [607, 168] on button "Stop Recording" at bounding box center [661, 160] width 341 height 23
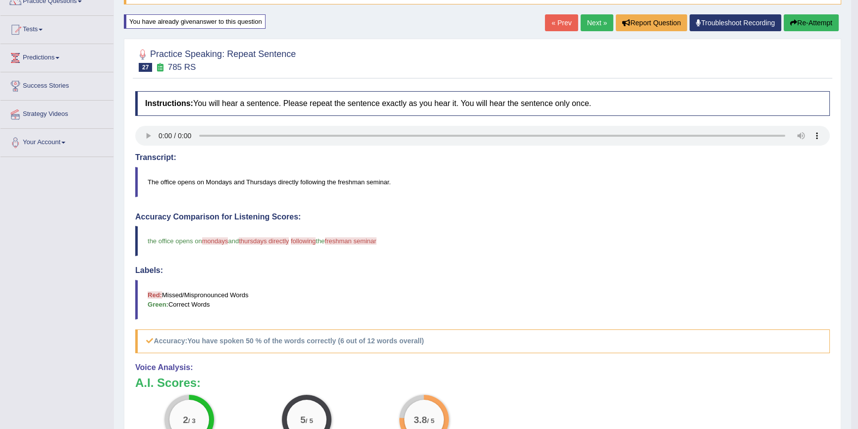
click at [798, 19] on button "Re-Attempt" at bounding box center [811, 22] width 55 height 17
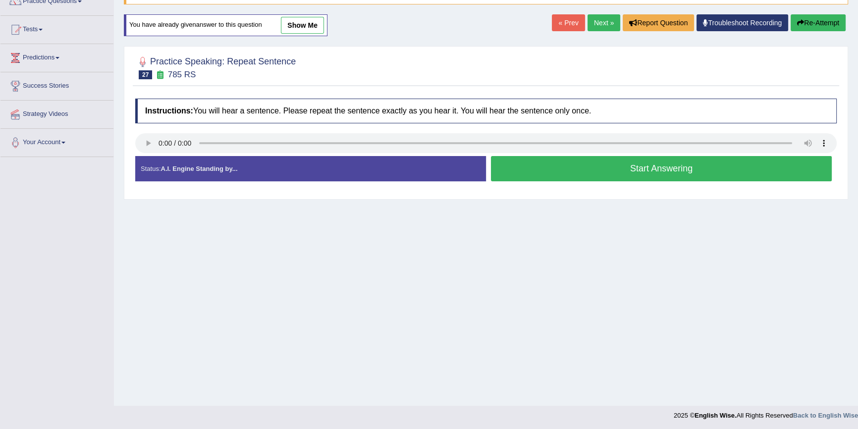
click at [605, 167] on button "Start Answering" at bounding box center [661, 168] width 341 height 25
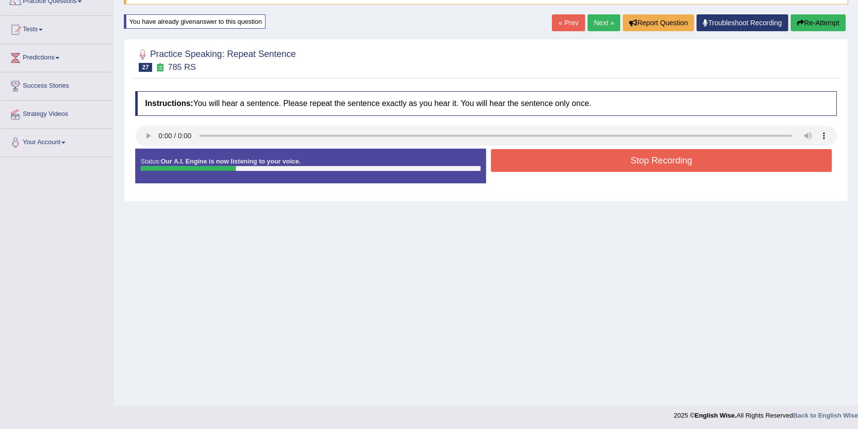
click at [607, 159] on button "Stop Recording" at bounding box center [661, 160] width 341 height 23
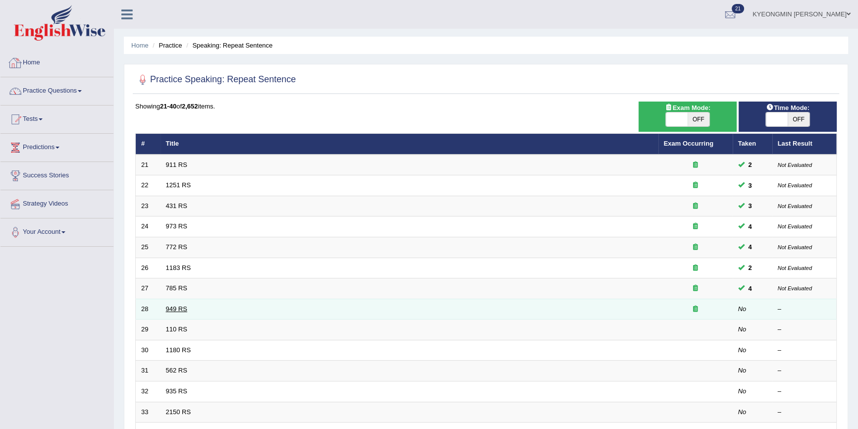
click at [178, 311] on link "949 RS" at bounding box center [176, 308] width 21 height 7
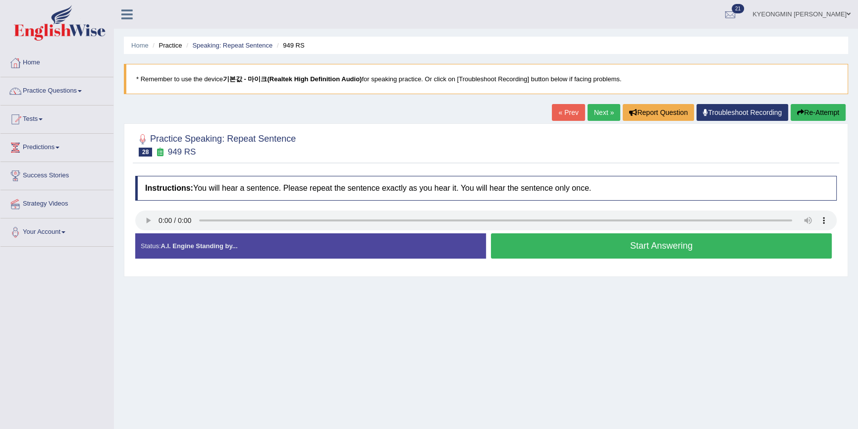
click at [619, 254] on button "Start Answering" at bounding box center [661, 245] width 341 height 25
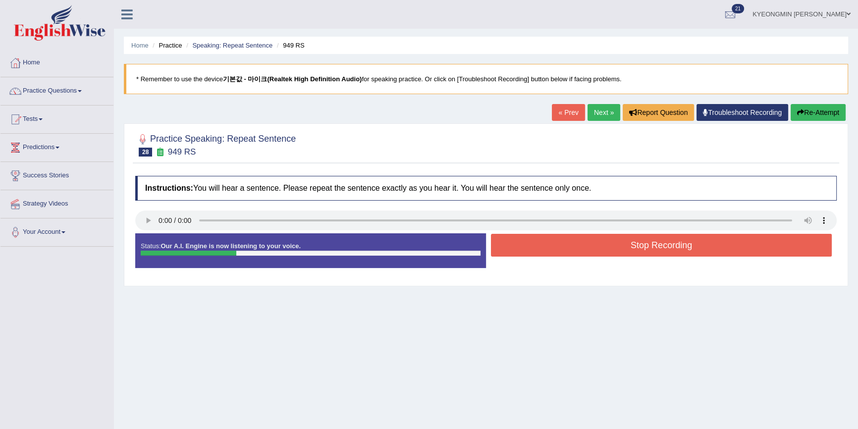
click at [609, 244] on button "Stop Recording" at bounding box center [661, 245] width 341 height 23
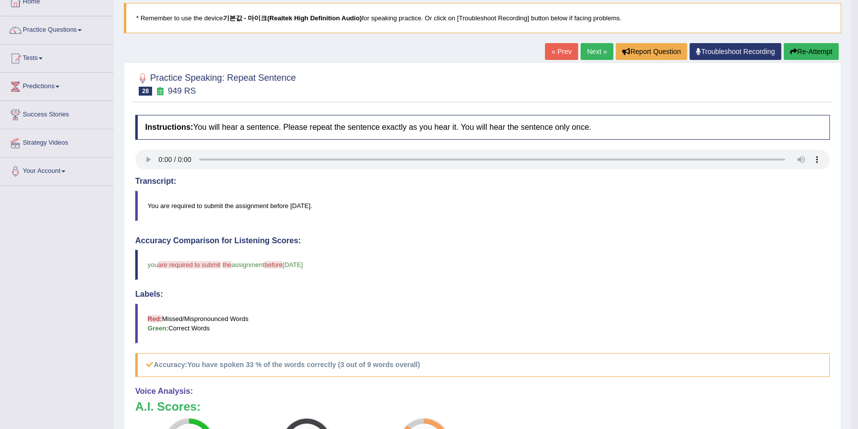
scroll to position [45, 0]
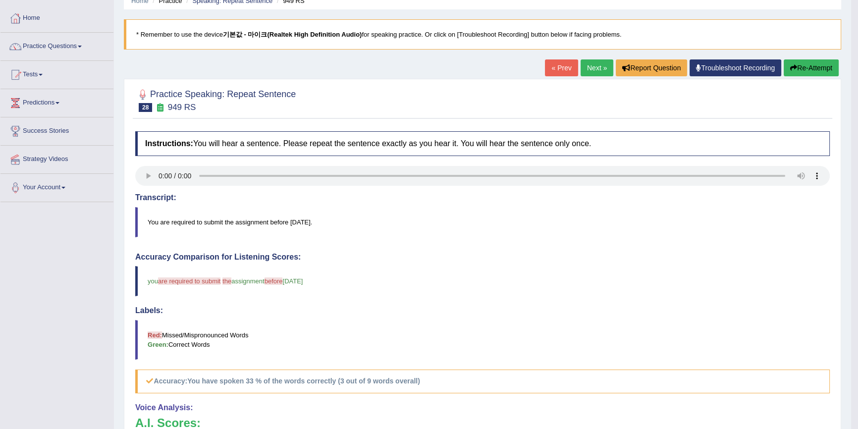
click at [809, 71] on button "Re-Attempt" at bounding box center [811, 67] width 55 height 17
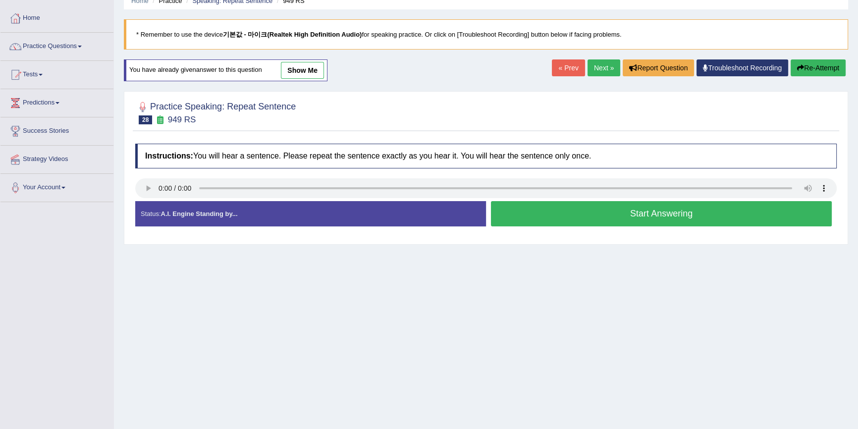
click at [614, 205] on button "Start Answering" at bounding box center [661, 213] width 341 height 25
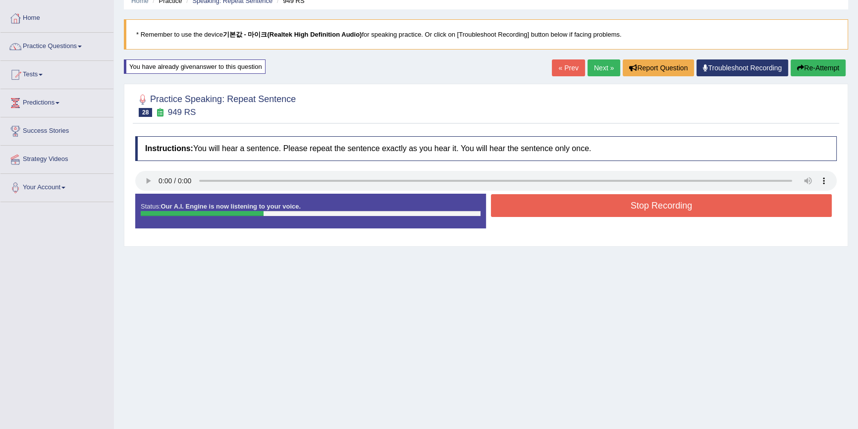
click at [616, 203] on button "Stop Recording" at bounding box center [661, 205] width 341 height 23
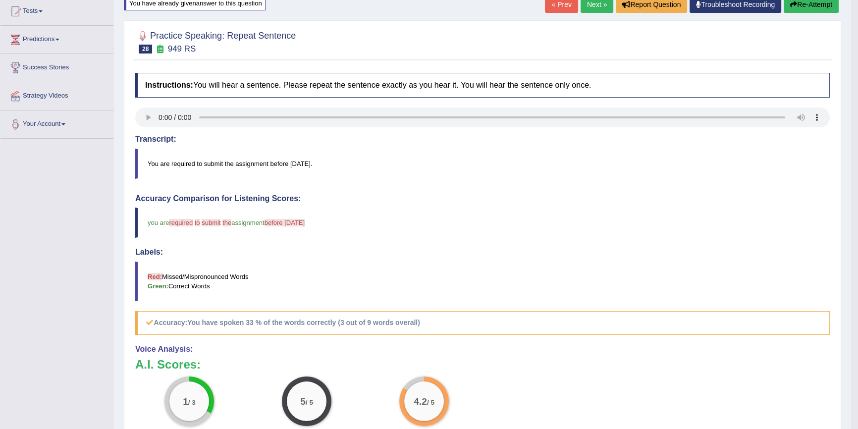
scroll to position [90, 0]
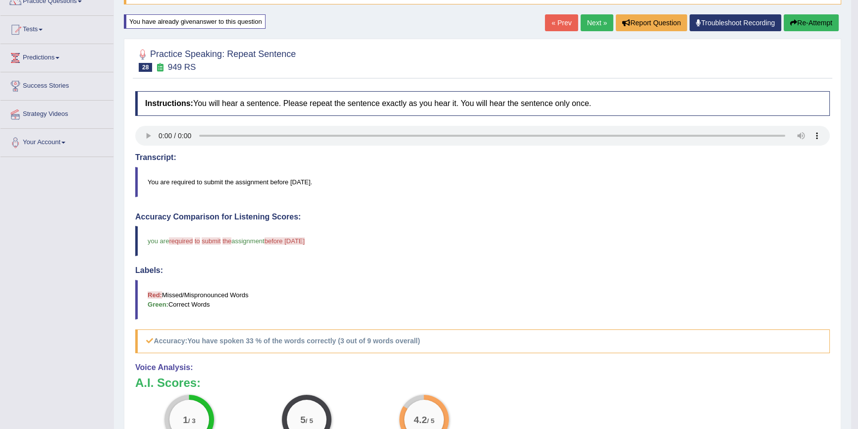
click at [811, 27] on button "Re-Attempt" at bounding box center [811, 22] width 55 height 17
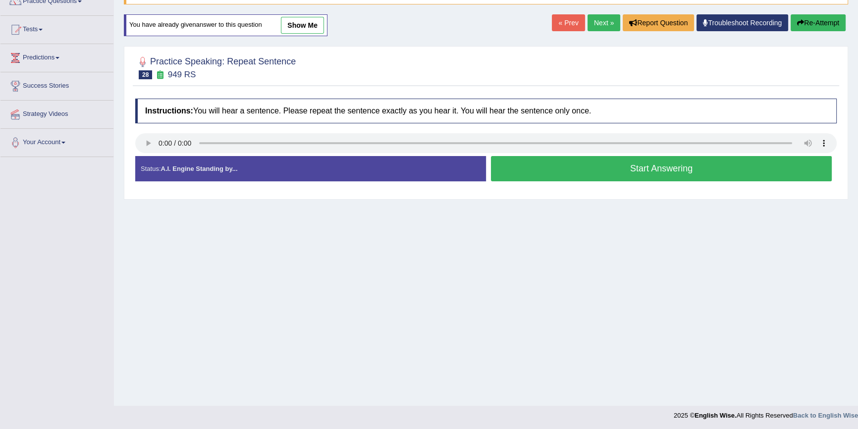
click at [557, 159] on button "Start Answering" at bounding box center [661, 168] width 341 height 25
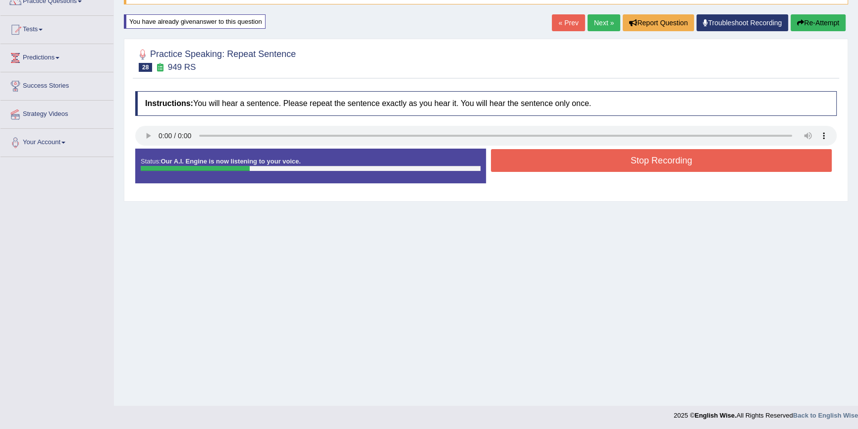
click at [562, 166] on button "Stop Recording" at bounding box center [661, 160] width 341 height 23
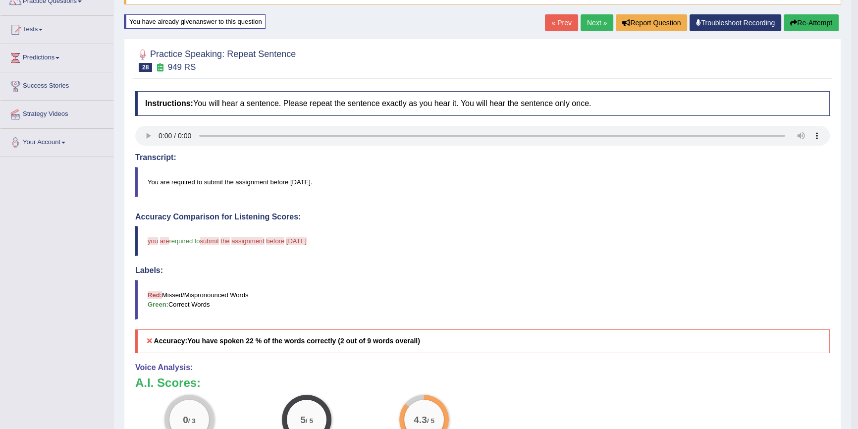
click at [803, 25] on button "Re-Attempt" at bounding box center [811, 22] width 55 height 17
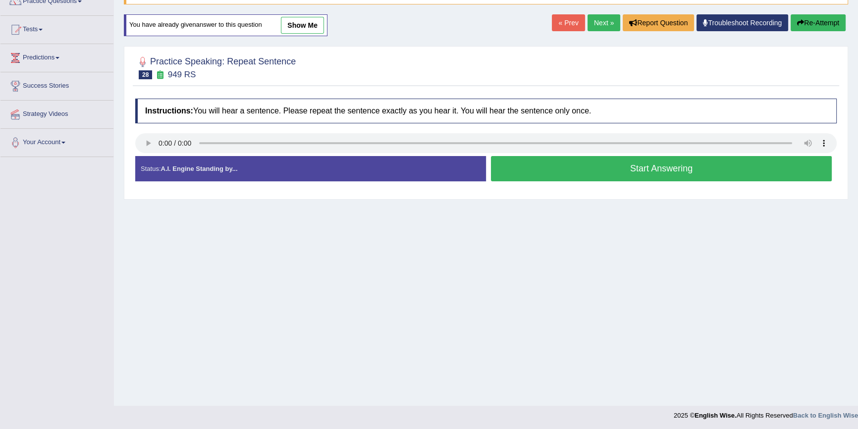
click at [590, 161] on button "Start Answering" at bounding box center [661, 168] width 341 height 25
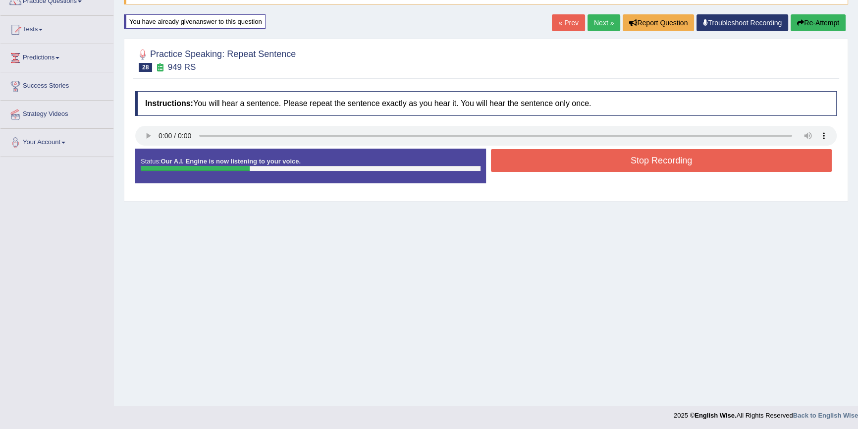
click at [818, 20] on button "Re-Attempt" at bounding box center [818, 22] width 55 height 17
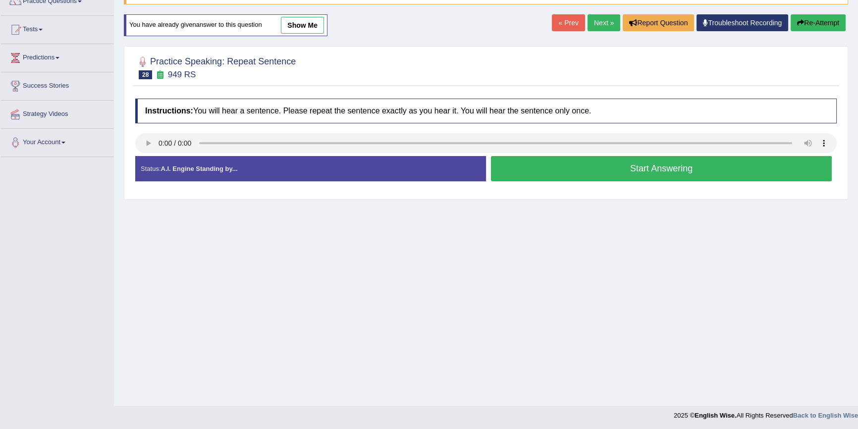
click at [560, 161] on button "Start Answering" at bounding box center [661, 168] width 341 height 25
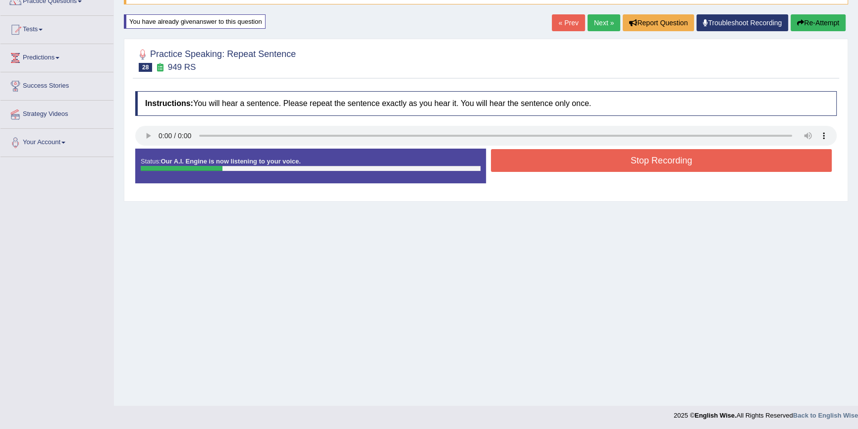
click at [566, 163] on button "Stop Recording" at bounding box center [661, 160] width 341 height 23
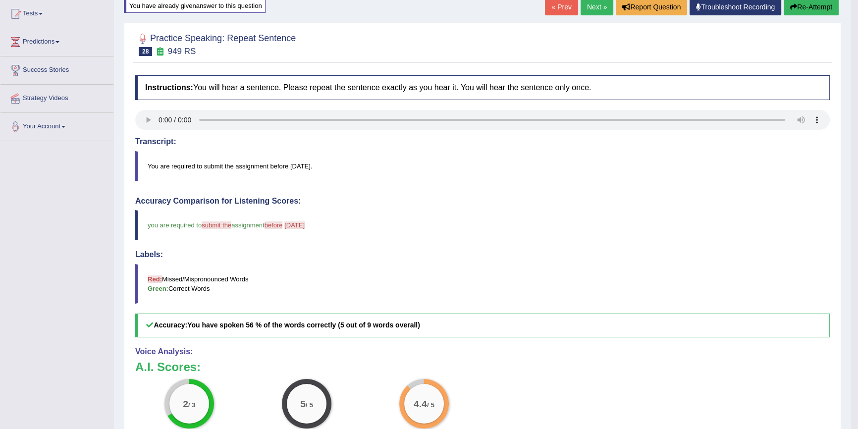
scroll to position [90, 0]
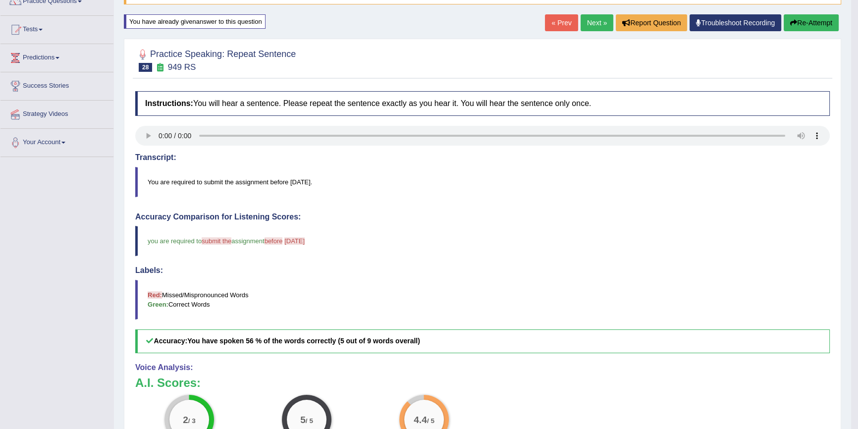
click at [797, 20] on button "Re-Attempt" at bounding box center [811, 22] width 55 height 17
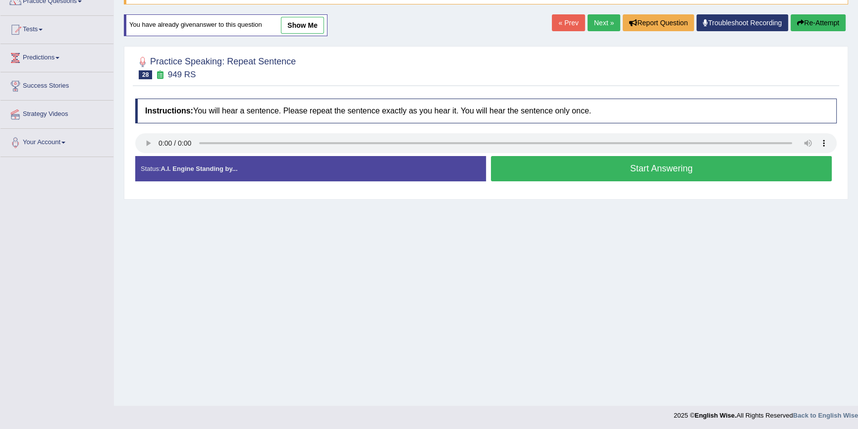
click at [546, 160] on button "Start Answering" at bounding box center [661, 168] width 341 height 25
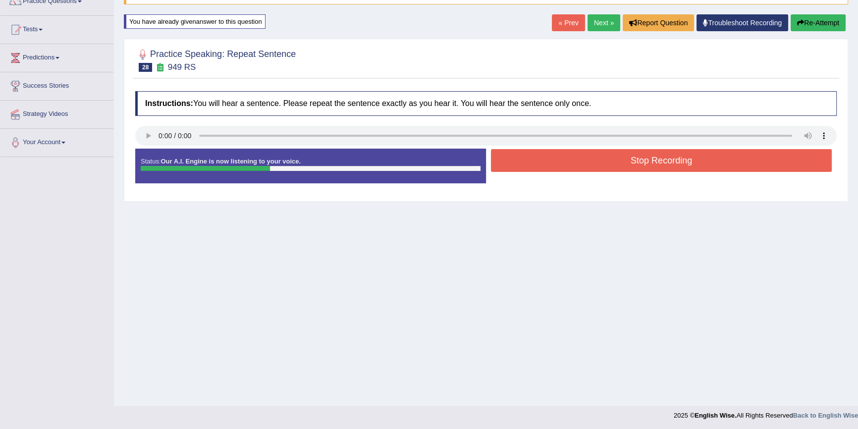
click at [547, 164] on button "Stop Recording" at bounding box center [661, 160] width 341 height 23
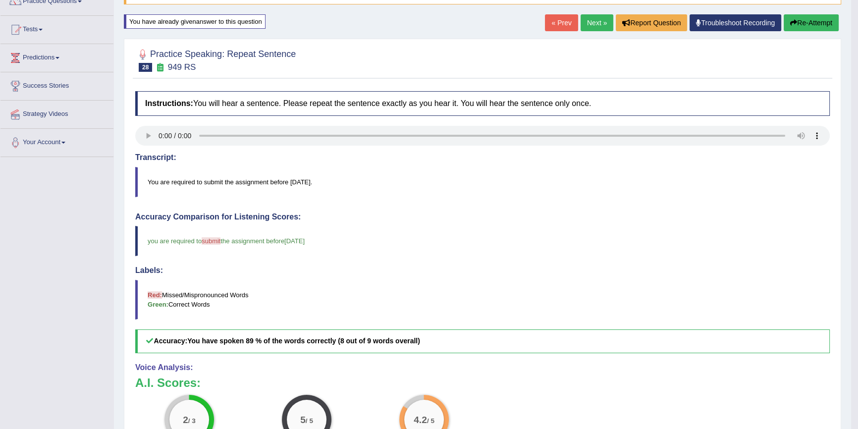
click at [803, 18] on button "Re-Attempt" at bounding box center [811, 22] width 55 height 17
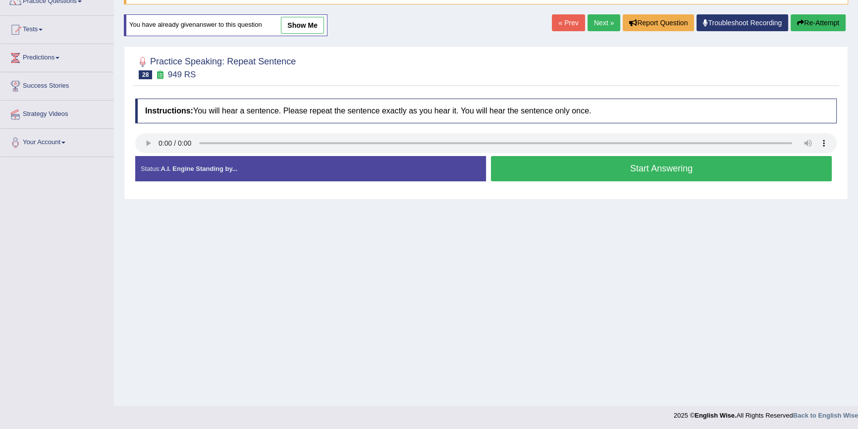
click at [558, 166] on button "Start Answering" at bounding box center [661, 168] width 341 height 25
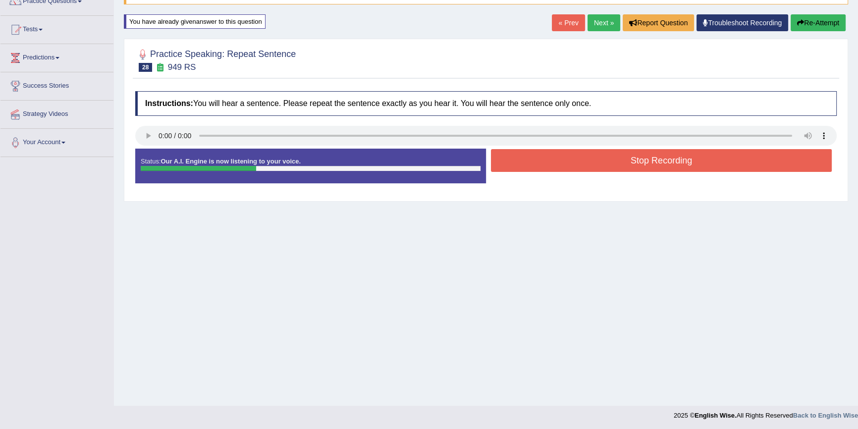
click at [558, 166] on button "Stop Recording" at bounding box center [661, 160] width 341 height 23
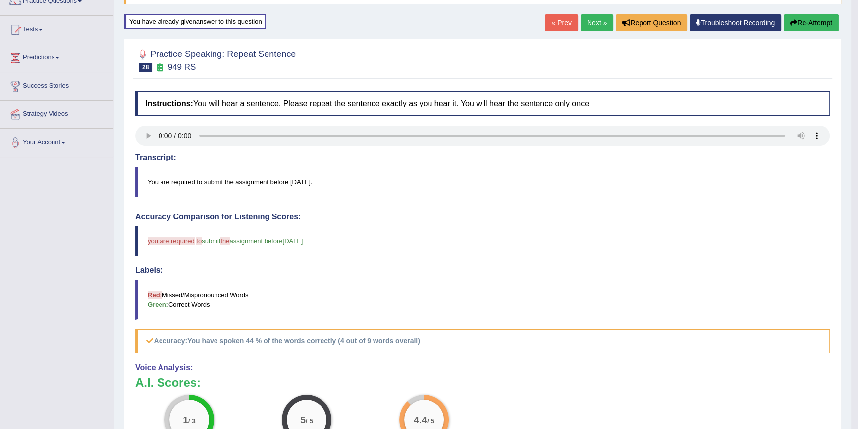
click at [803, 25] on button "Re-Attempt" at bounding box center [811, 22] width 55 height 17
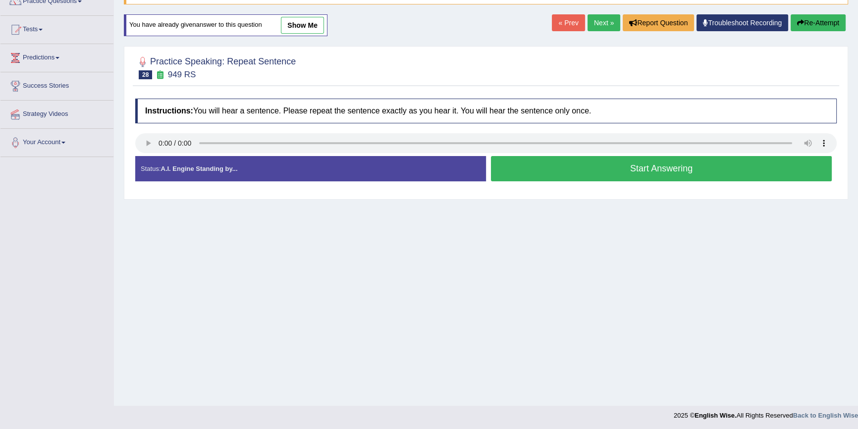
click at [513, 164] on button "Start Answering" at bounding box center [661, 168] width 341 height 25
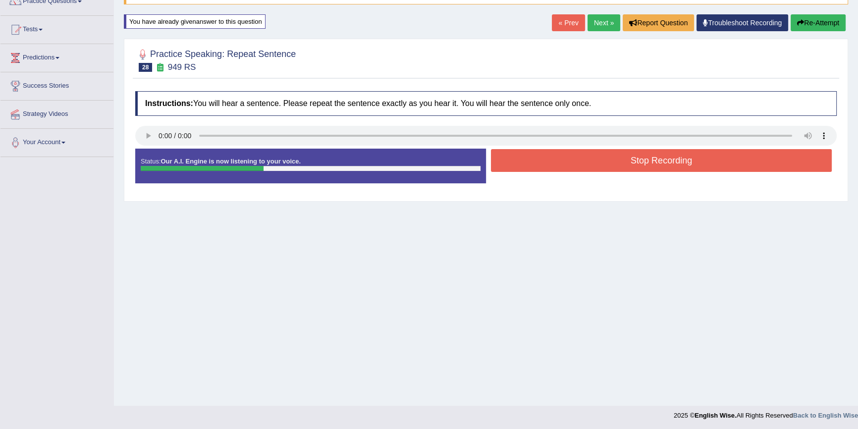
click at [538, 164] on button "Stop Recording" at bounding box center [661, 160] width 341 height 23
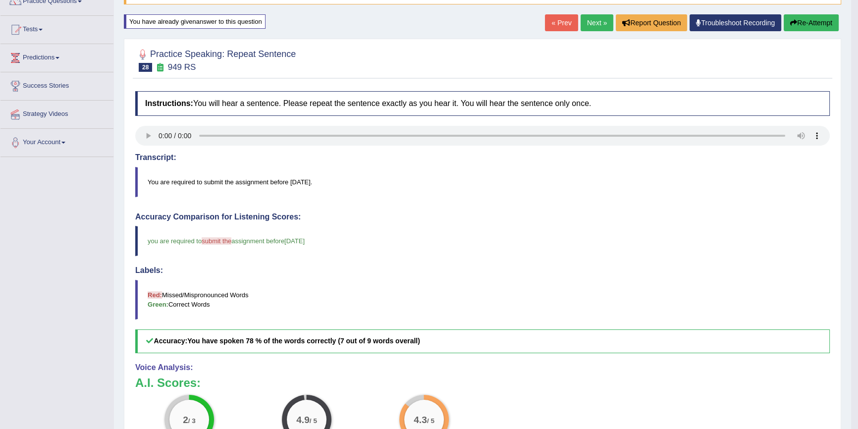
click at [823, 27] on button "Re-Attempt" at bounding box center [811, 22] width 55 height 17
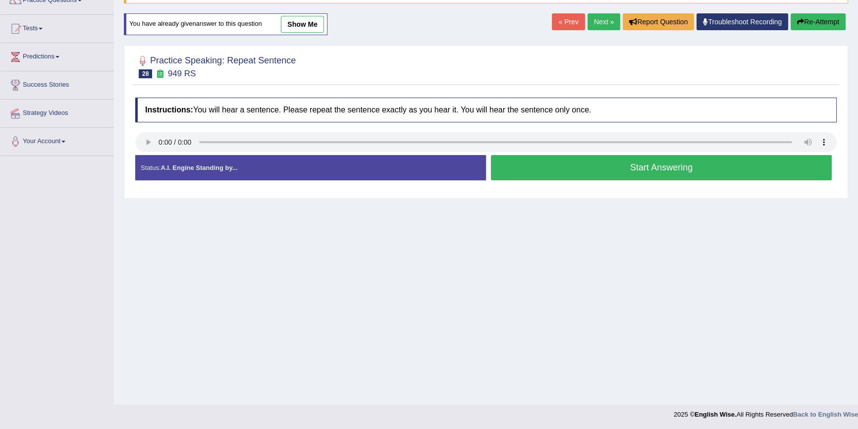
scroll to position [90, 0]
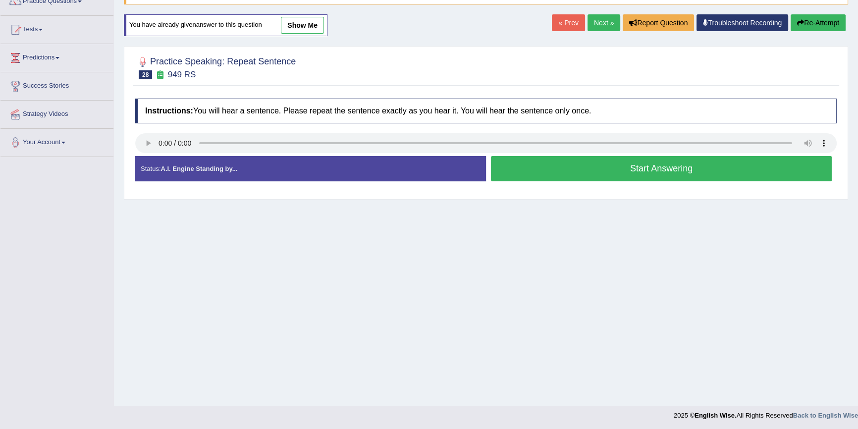
click at [564, 169] on button "Start Answering" at bounding box center [661, 168] width 341 height 25
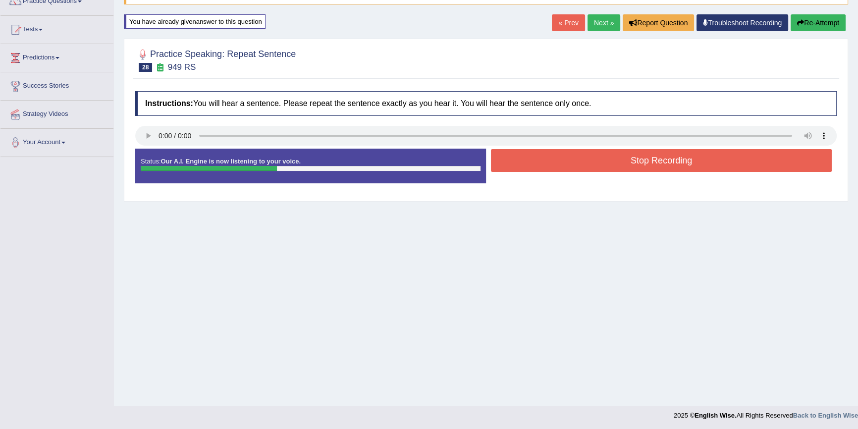
click at [585, 170] on button "Stop Recording" at bounding box center [661, 160] width 341 height 23
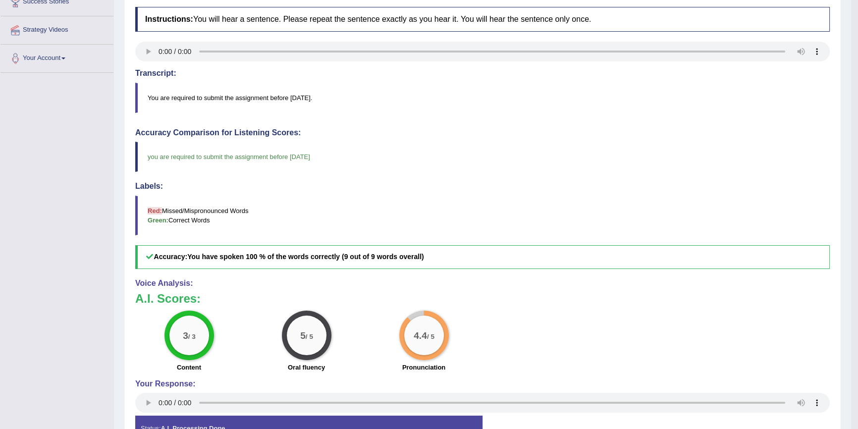
scroll to position [180, 0]
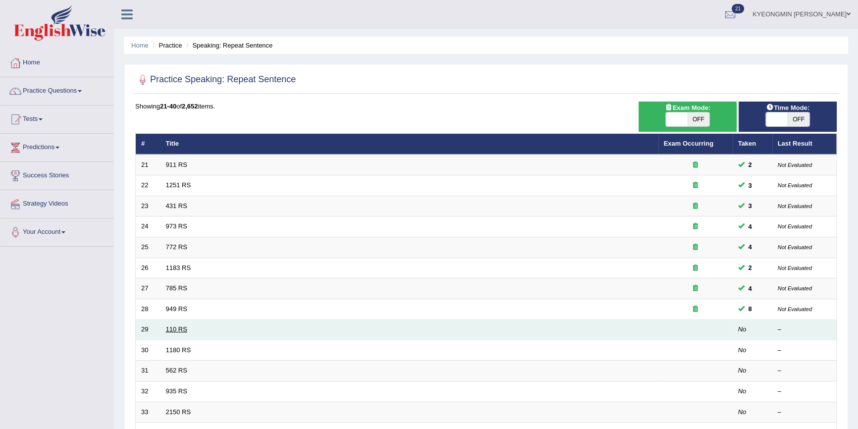
click at [185, 330] on link "110 RS" at bounding box center [176, 329] width 21 height 7
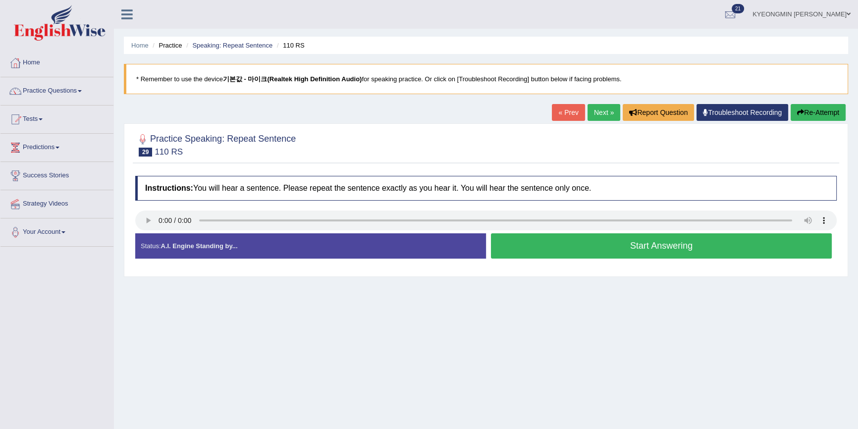
click at [536, 250] on button "Start Answering" at bounding box center [661, 245] width 341 height 25
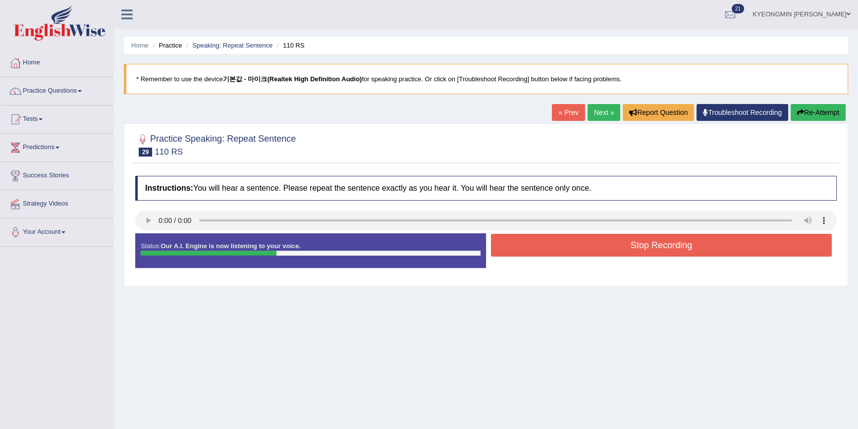
click at [535, 248] on button "Stop Recording" at bounding box center [661, 245] width 341 height 23
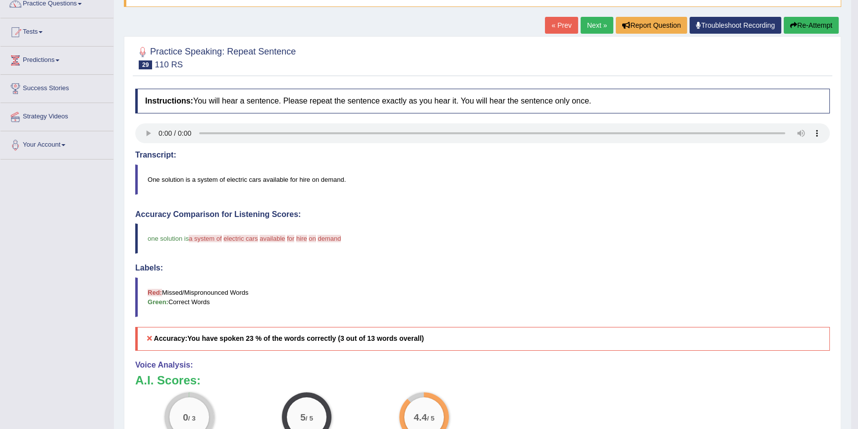
scroll to position [45, 0]
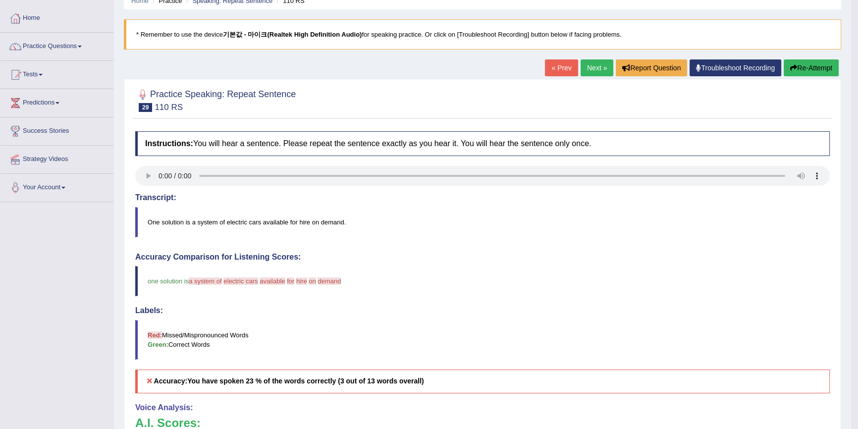
click at [799, 73] on button "Re-Attempt" at bounding box center [811, 67] width 55 height 17
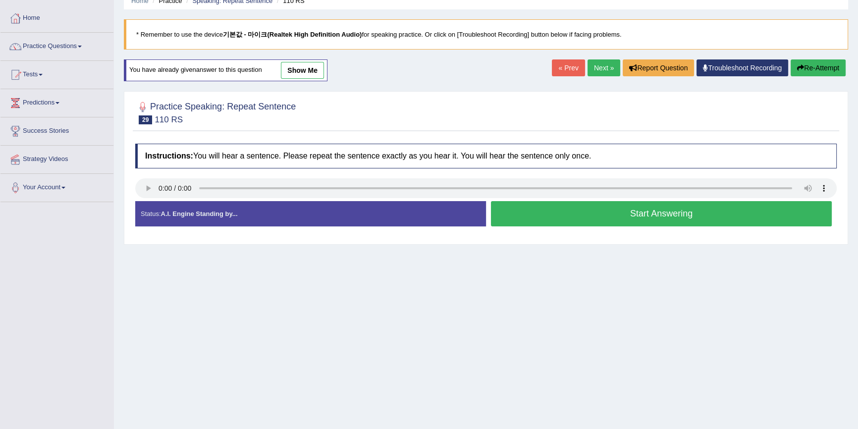
click at [572, 218] on button "Start Answering" at bounding box center [661, 213] width 341 height 25
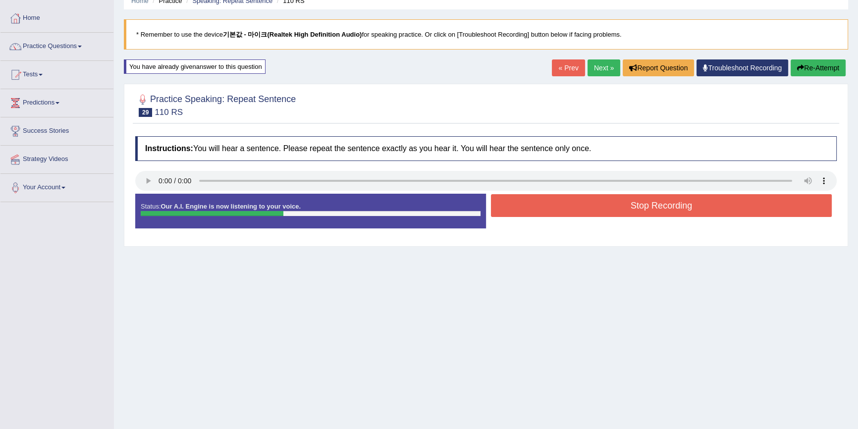
click at [574, 204] on button "Stop Recording" at bounding box center [661, 205] width 341 height 23
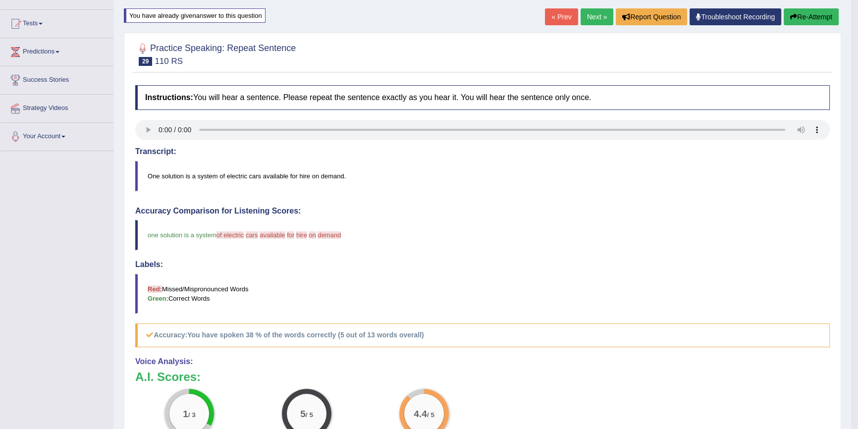
scroll to position [45, 0]
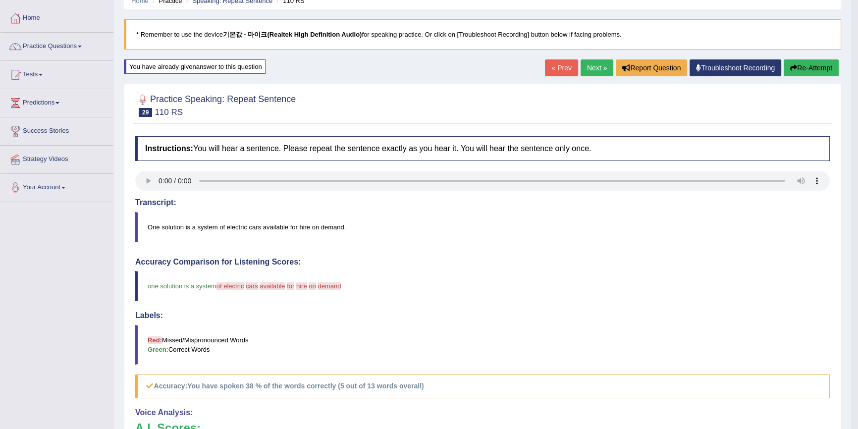
click at [807, 69] on button "Re-Attempt" at bounding box center [811, 67] width 55 height 17
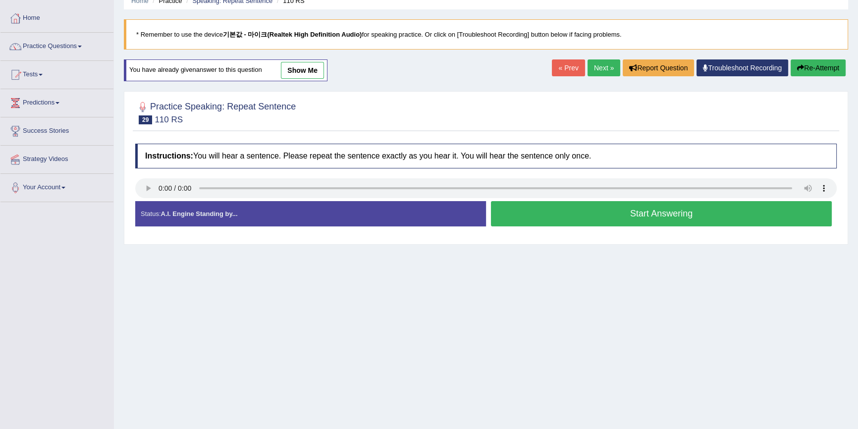
click at [594, 207] on button "Start Answering" at bounding box center [661, 213] width 341 height 25
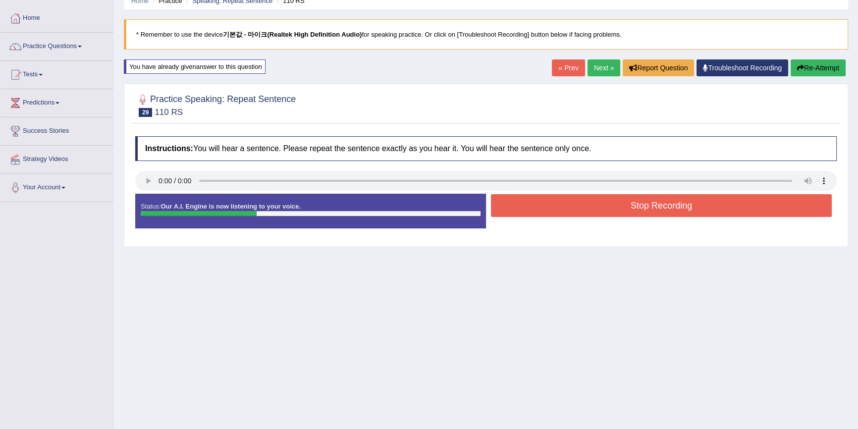
click at [592, 206] on button "Stop Recording" at bounding box center [661, 205] width 341 height 23
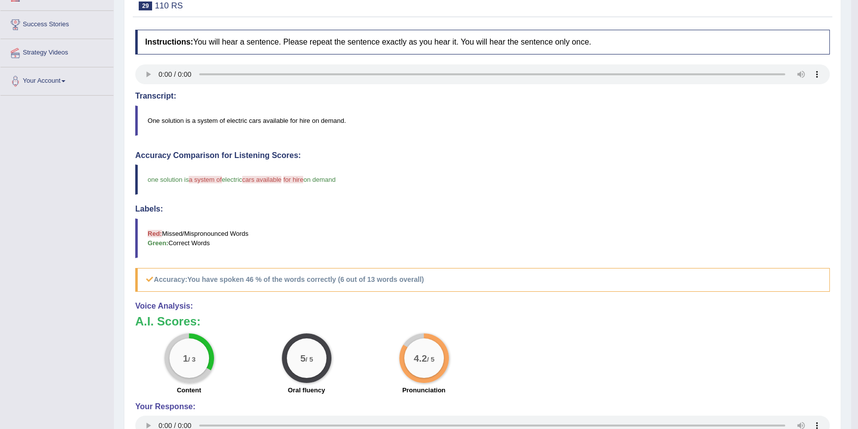
scroll to position [135, 0]
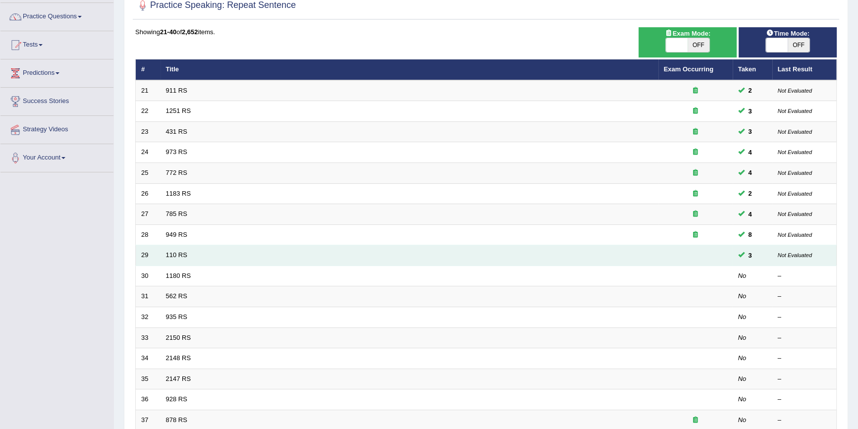
scroll to position [90, 0]
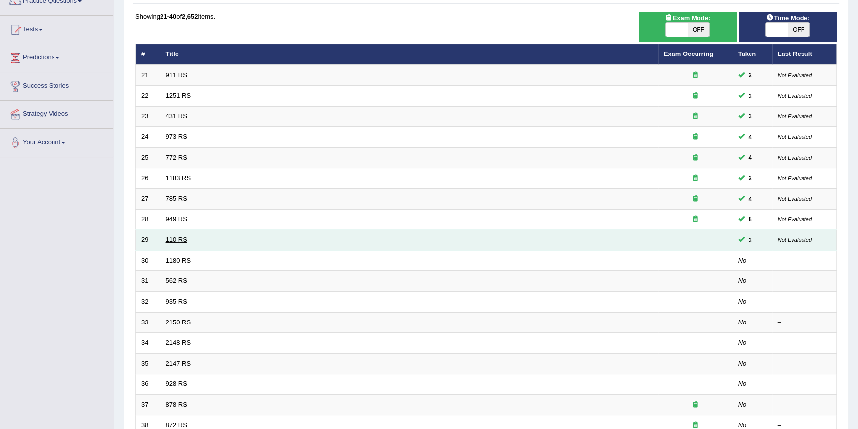
click at [179, 236] on link "110 RS" at bounding box center [176, 239] width 21 height 7
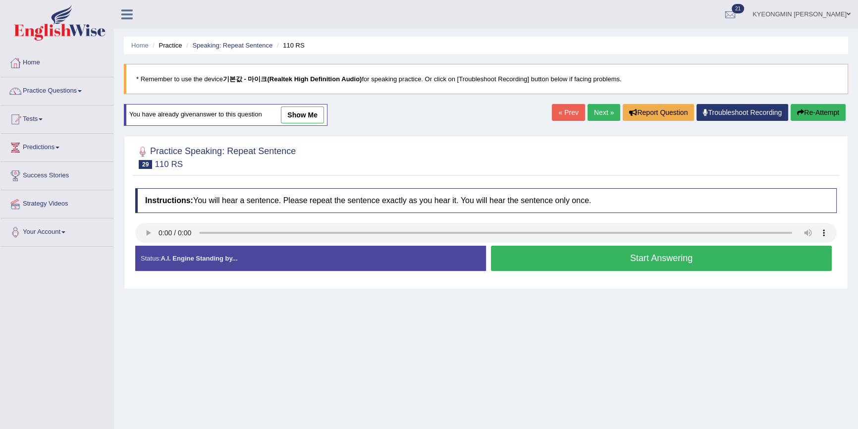
click at [577, 260] on button "Start Answering" at bounding box center [661, 258] width 341 height 25
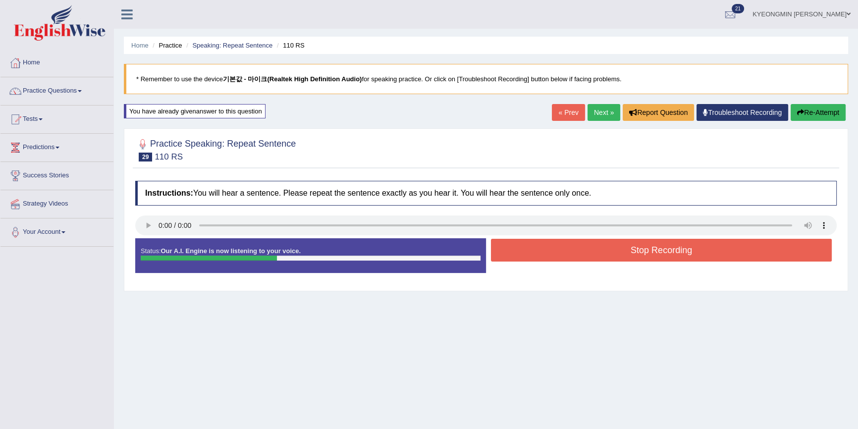
click at [575, 254] on button "Stop Recording" at bounding box center [661, 250] width 341 height 23
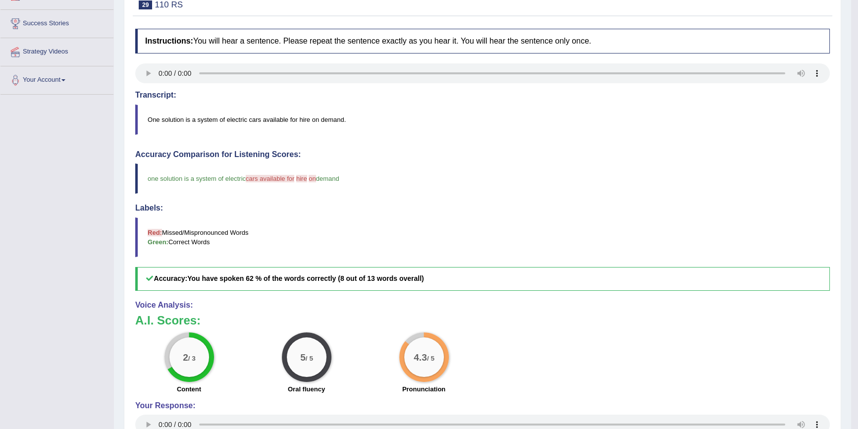
scroll to position [180, 0]
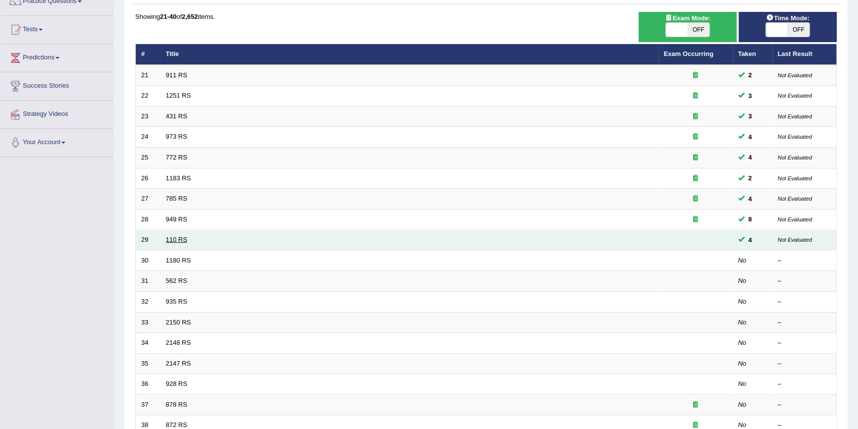
click at [174, 239] on link "110 RS" at bounding box center [176, 239] width 21 height 7
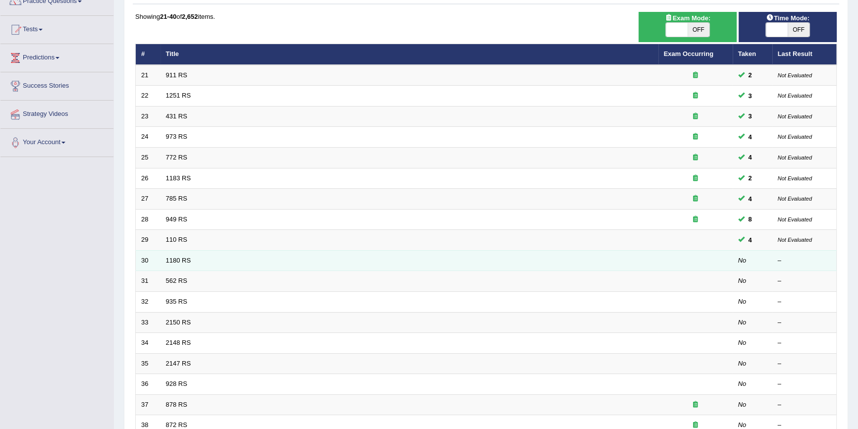
click at [174, 263] on td "1180 RS" at bounding box center [410, 260] width 498 height 21
click at [173, 257] on link "1180 RS" at bounding box center [178, 260] width 25 height 7
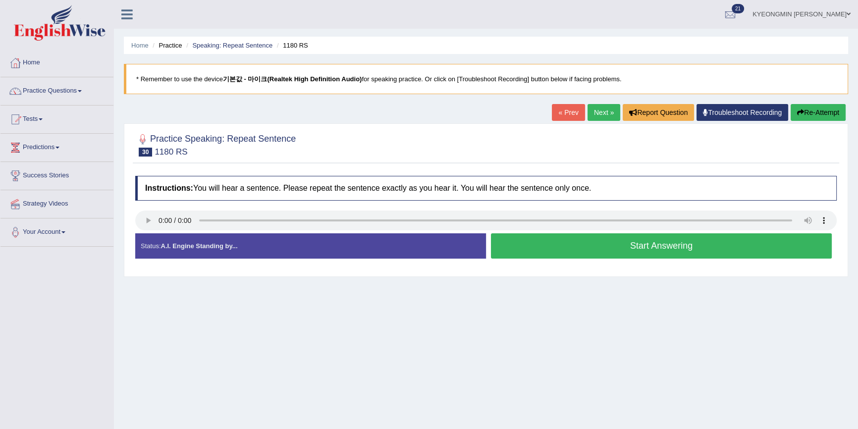
click at [509, 240] on button "Start Answering" at bounding box center [661, 245] width 341 height 25
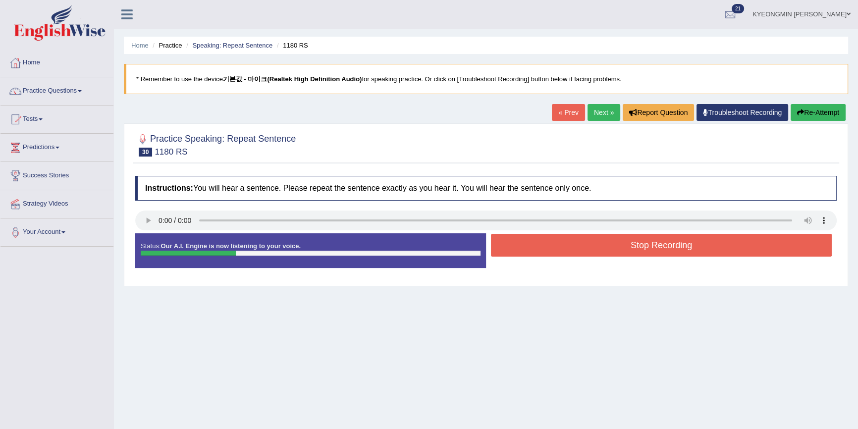
click at [507, 244] on button "Stop Recording" at bounding box center [661, 245] width 341 height 23
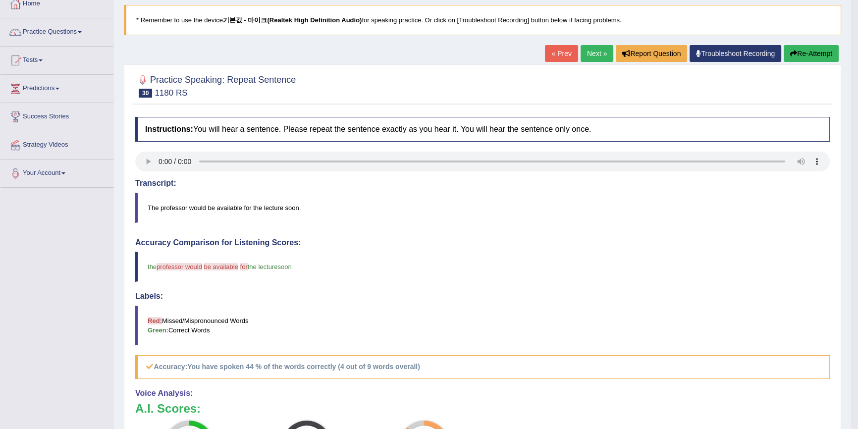
scroll to position [45, 0]
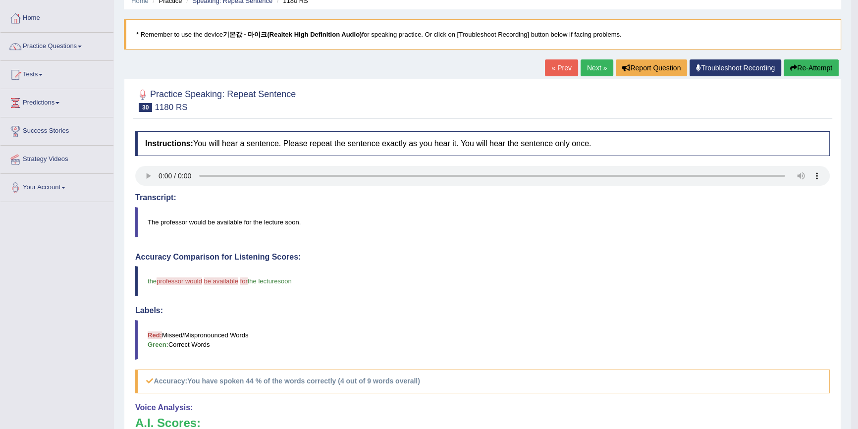
click at [825, 69] on button "Re-Attempt" at bounding box center [811, 67] width 55 height 17
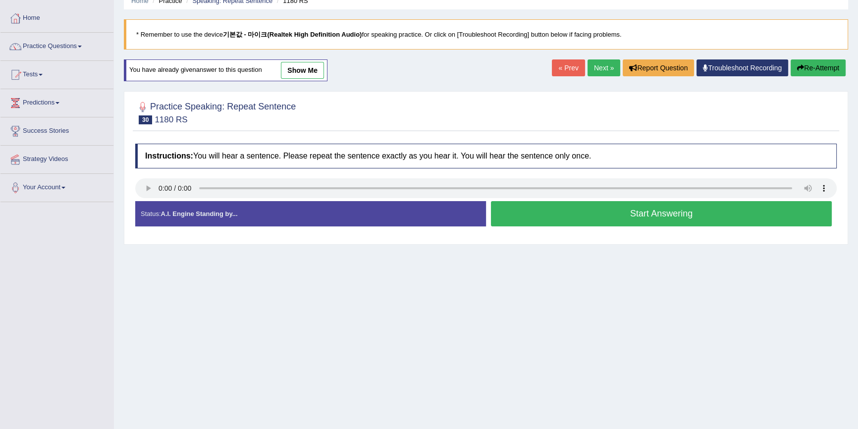
click at [578, 216] on button "Start Answering" at bounding box center [661, 213] width 341 height 25
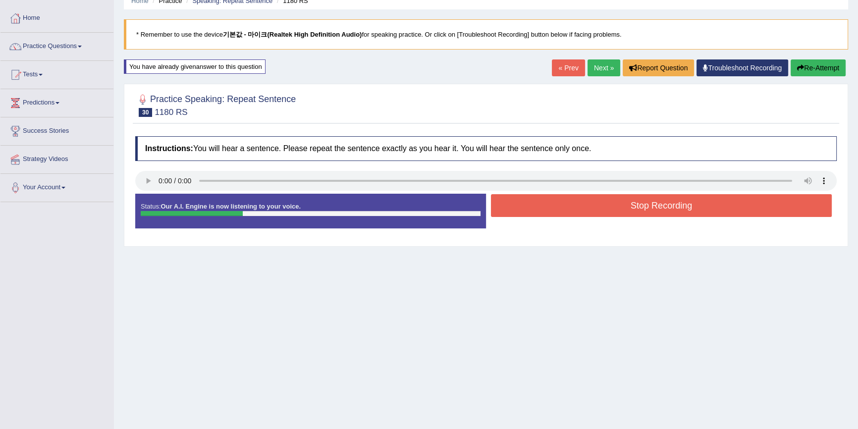
click at [577, 210] on button "Stop Recording" at bounding box center [661, 205] width 341 height 23
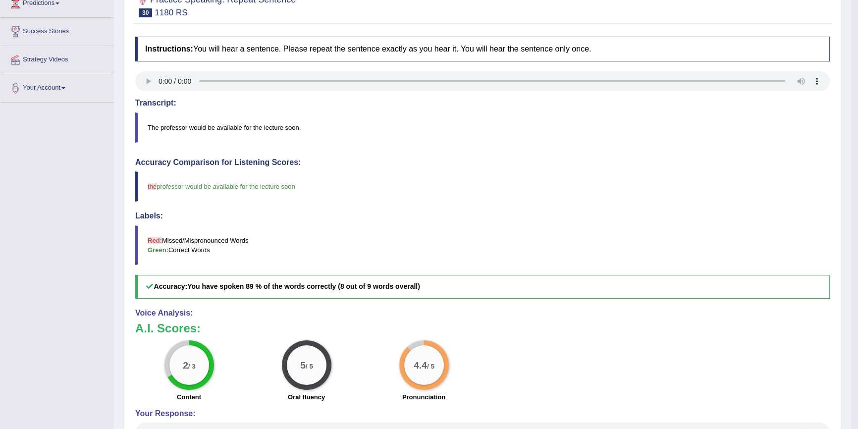
scroll to position [180, 0]
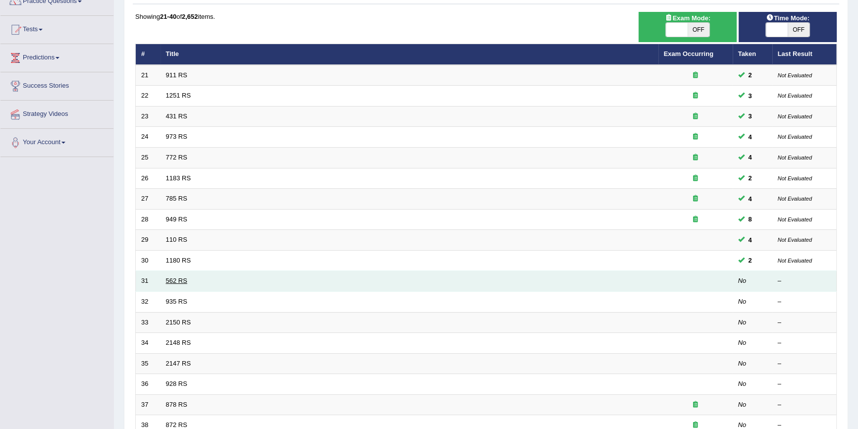
click at [182, 278] on link "562 RS" at bounding box center [176, 280] width 21 height 7
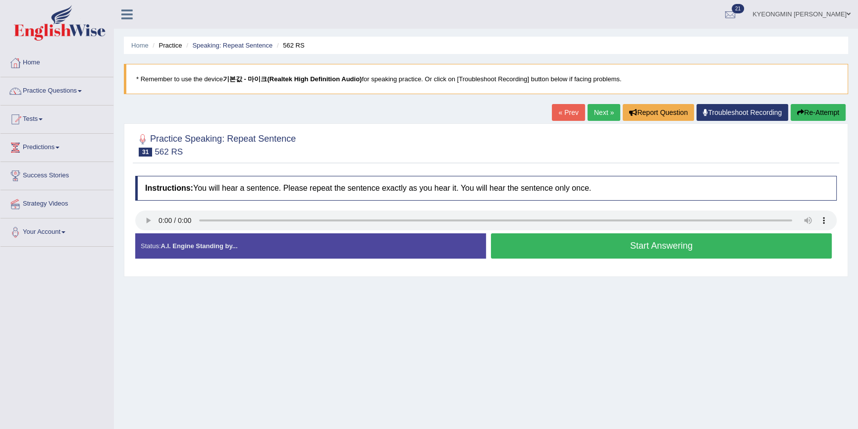
click at [560, 250] on button "Start Answering" at bounding box center [661, 245] width 341 height 25
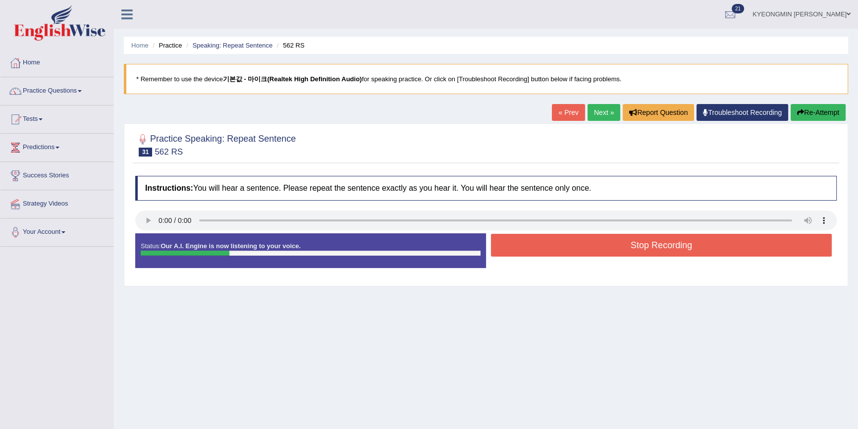
click at [554, 252] on button "Stop Recording" at bounding box center [661, 245] width 341 height 23
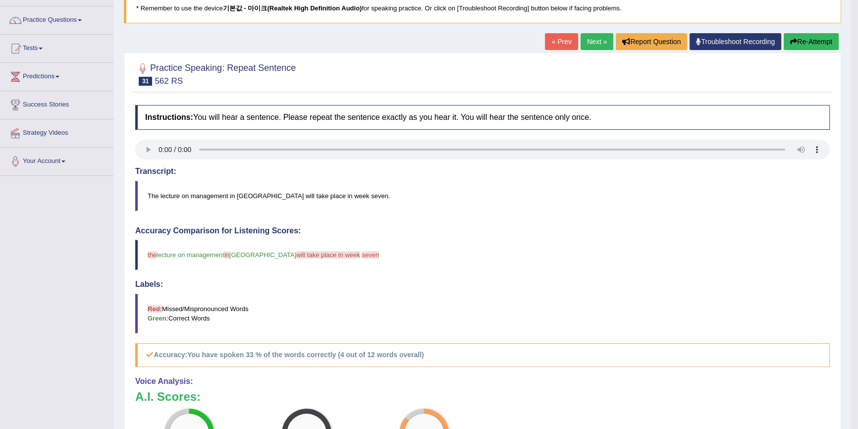
scroll to position [90, 0]
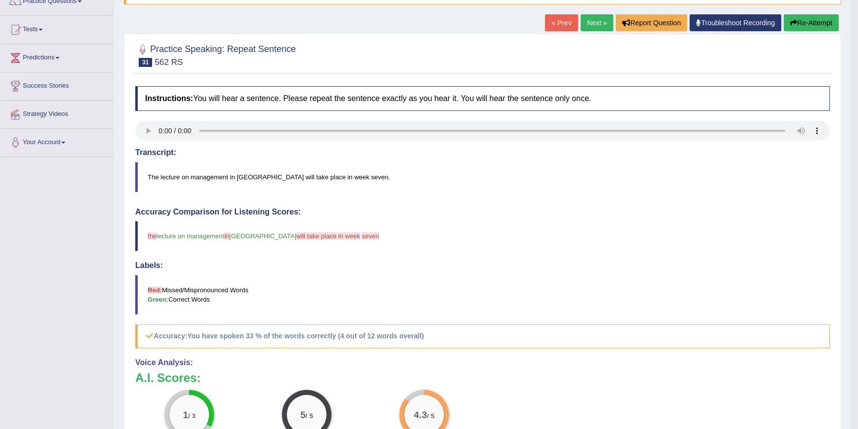
click at [817, 23] on button "Re-Attempt" at bounding box center [811, 22] width 55 height 17
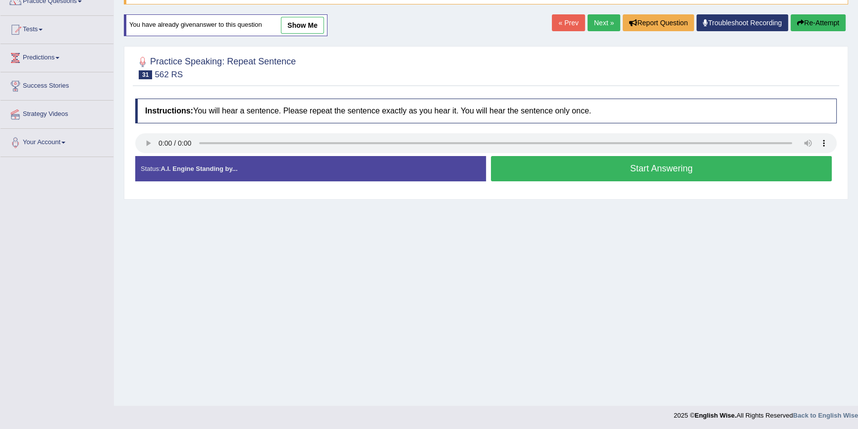
click at [590, 176] on button "Start Answering" at bounding box center [661, 168] width 341 height 25
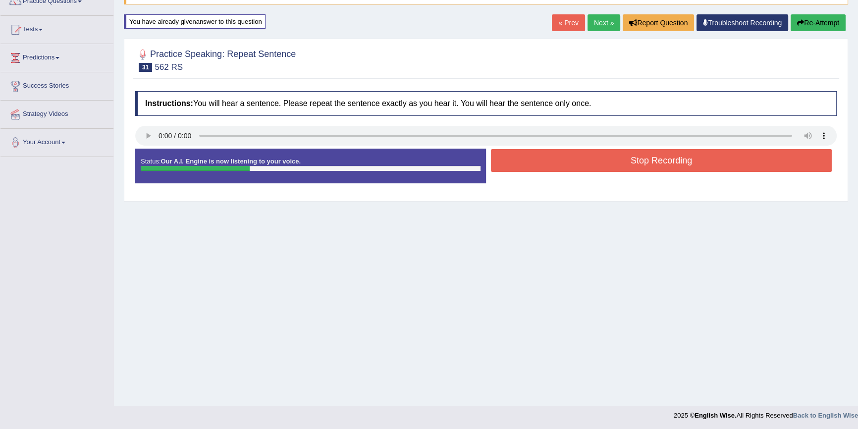
click at [591, 160] on button "Stop Recording" at bounding box center [661, 160] width 341 height 23
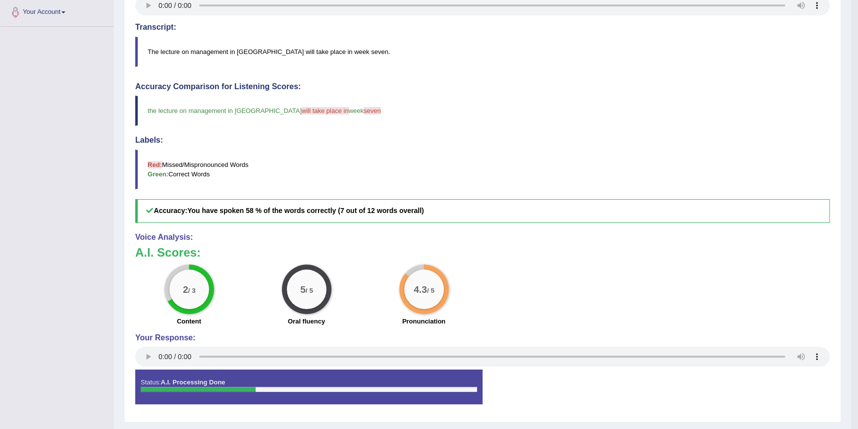
scroll to position [225, 0]
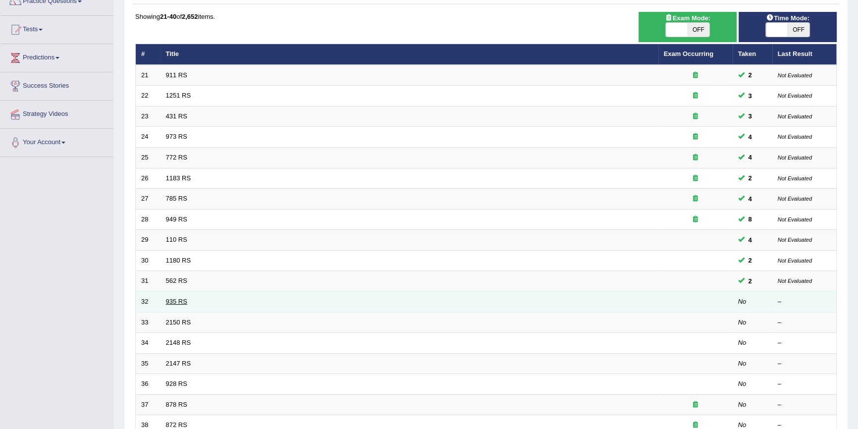
click at [174, 302] on link "935 RS" at bounding box center [176, 301] width 21 height 7
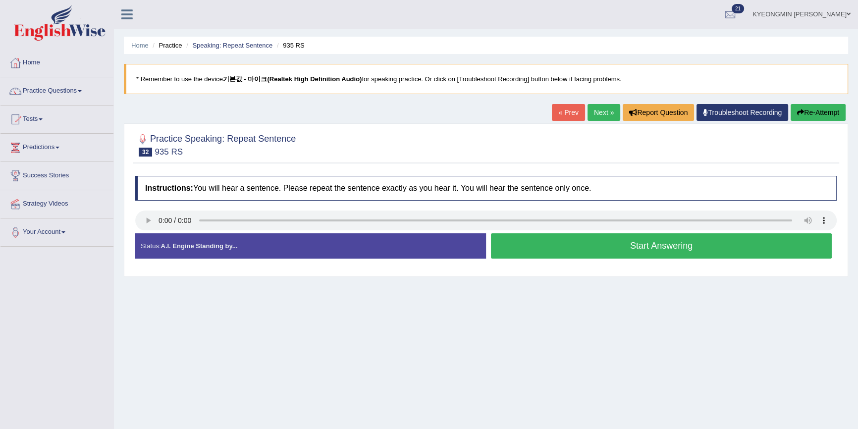
click at [552, 249] on button "Start Answering" at bounding box center [661, 245] width 341 height 25
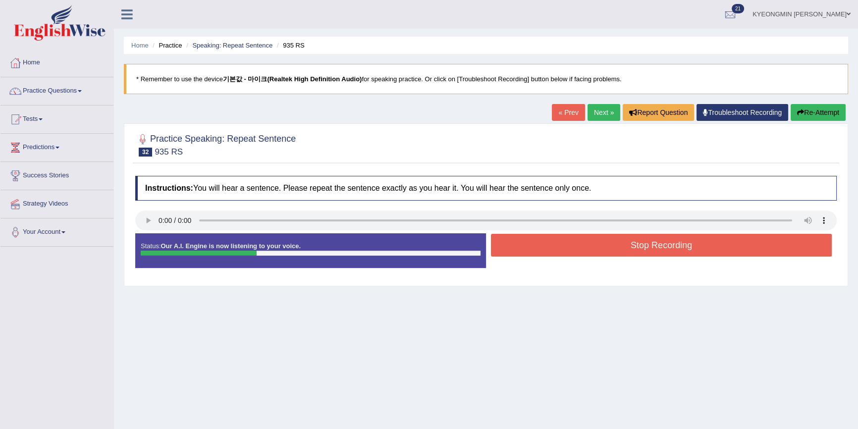
click at [569, 250] on button "Stop Recording" at bounding box center [661, 245] width 341 height 23
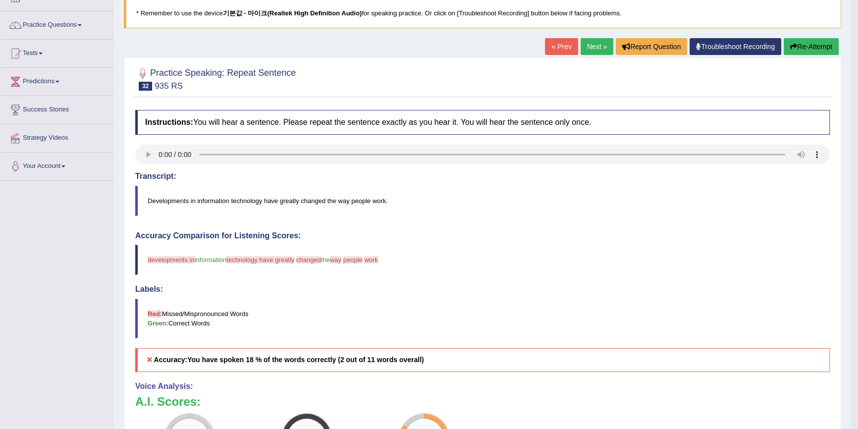
scroll to position [45, 0]
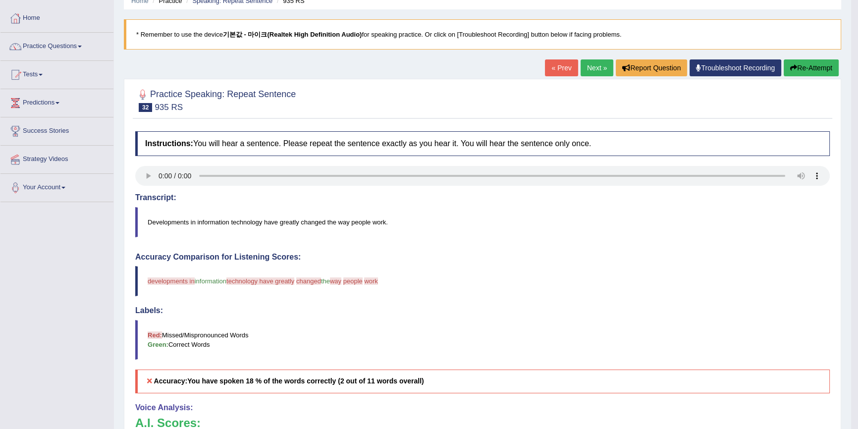
click at [794, 68] on icon "button" at bounding box center [793, 67] width 7 height 7
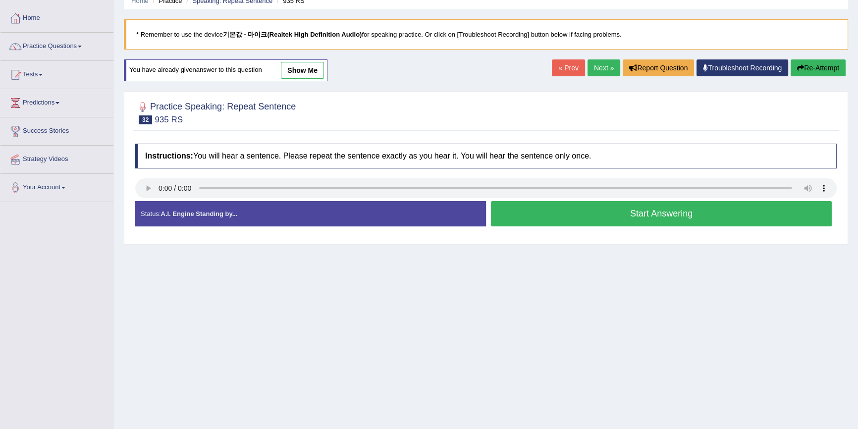
click at [548, 207] on button "Start Answering" at bounding box center [661, 213] width 341 height 25
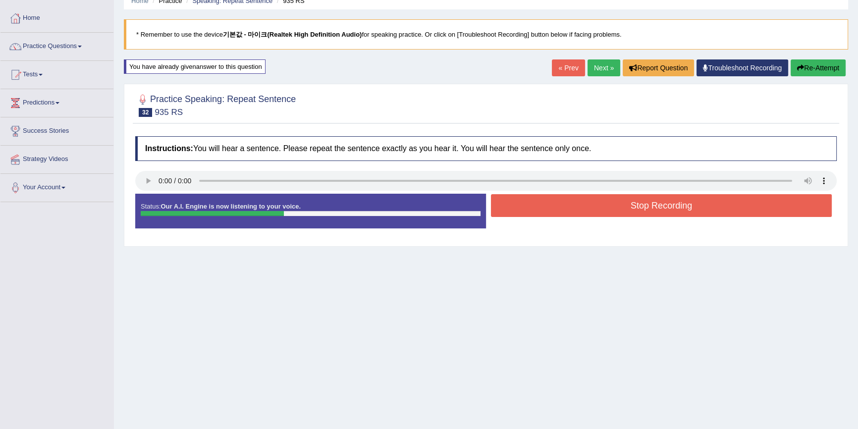
click at [547, 208] on button "Stop Recording" at bounding box center [661, 205] width 341 height 23
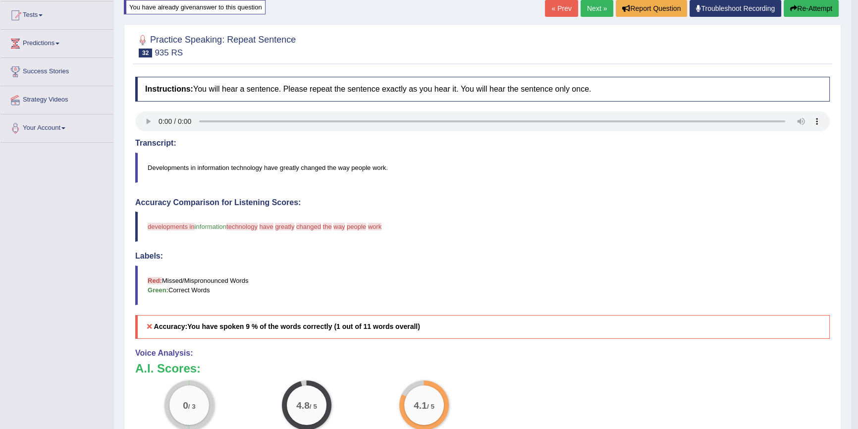
scroll to position [90, 0]
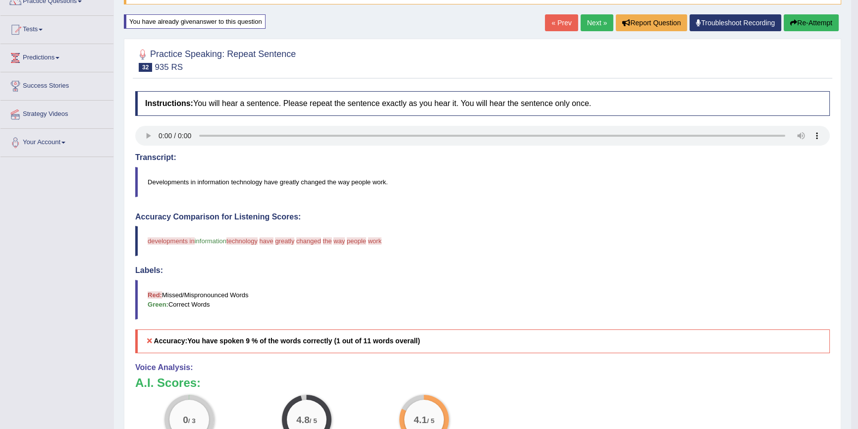
click at [800, 17] on button "Re-Attempt" at bounding box center [811, 22] width 55 height 17
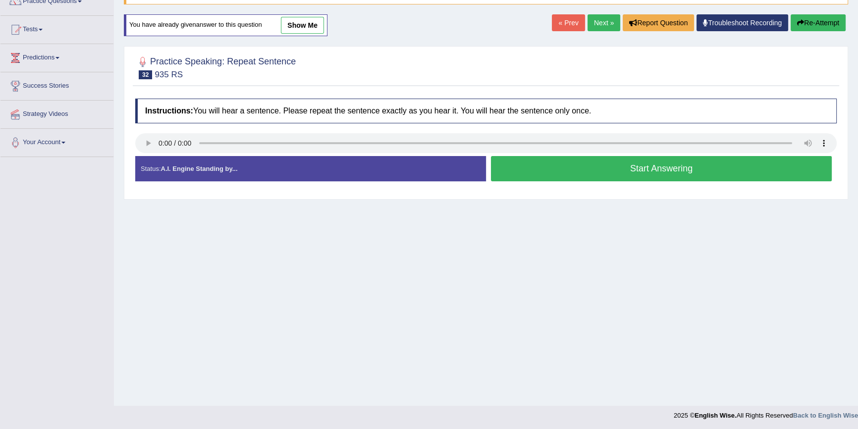
click at [652, 173] on button "Start Answering" at bounding box center [661, 168] width 341 height 25
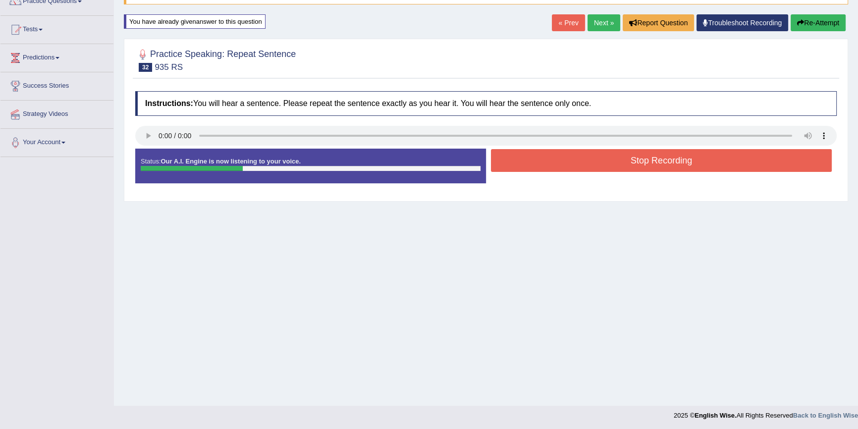
click at [654, 164] on button "Stop Recording" at bounding box center [661, 160] width 341 height 23
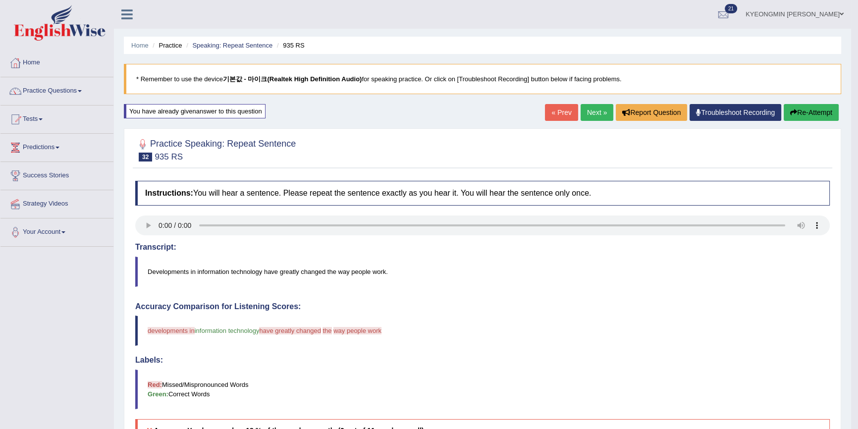
click at [809, 106] on button "Re-Attempt" at bounding box center [811, 112] width 55 height 17
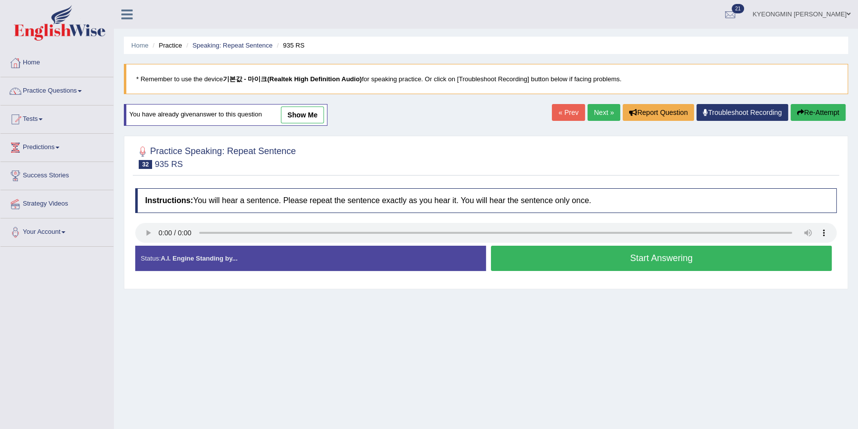
click at [595, 257] on button "Start Answering" at bounding box center [661, 258] width 341 height 25
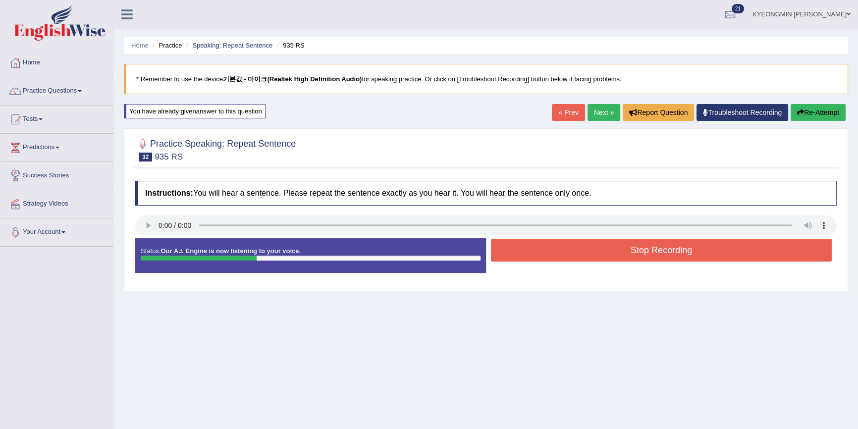
click at [596, 254] on button "Stop Recording" at bounding box center [661, 250] width 341 height 23
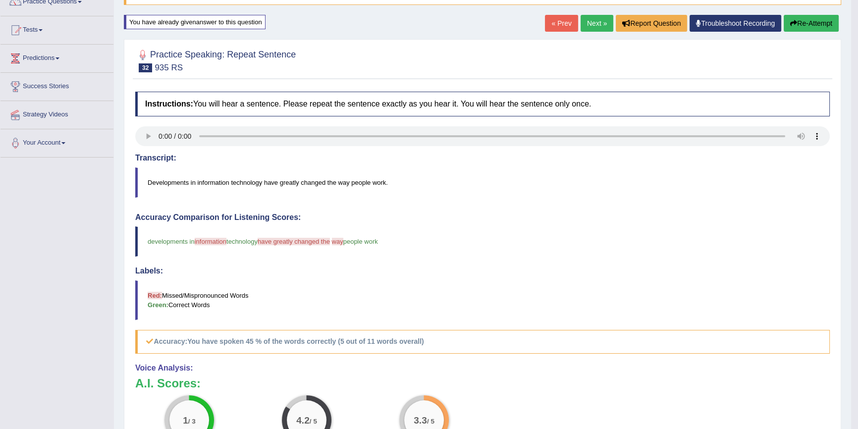
scroll to position [90, 0]
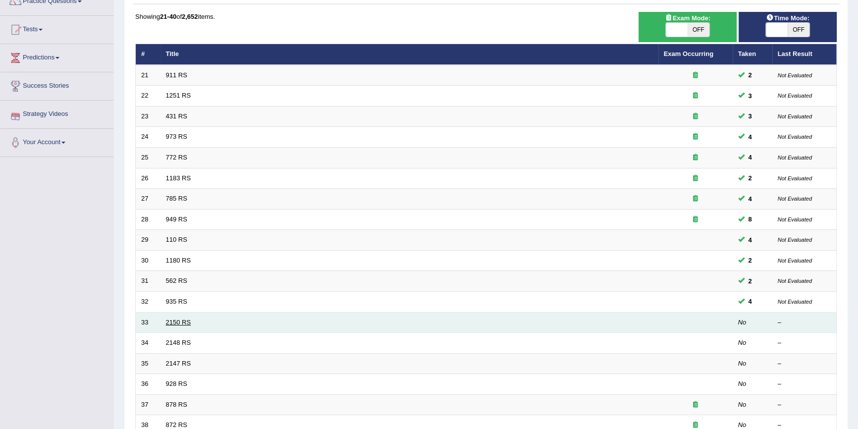
click at [187, 323] on link "2150 RS" at bounding box center [178, 322] width 25 height 7
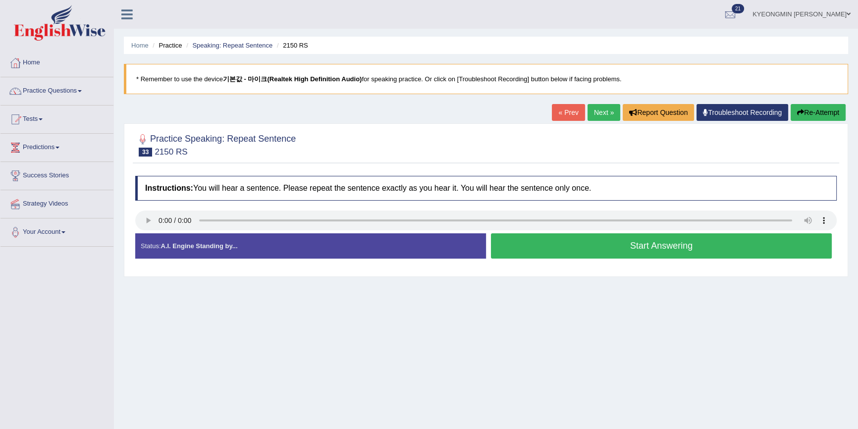
click at [561, 252] on button "Start Answering" at bounding box center [661, 245] width 341 height 25
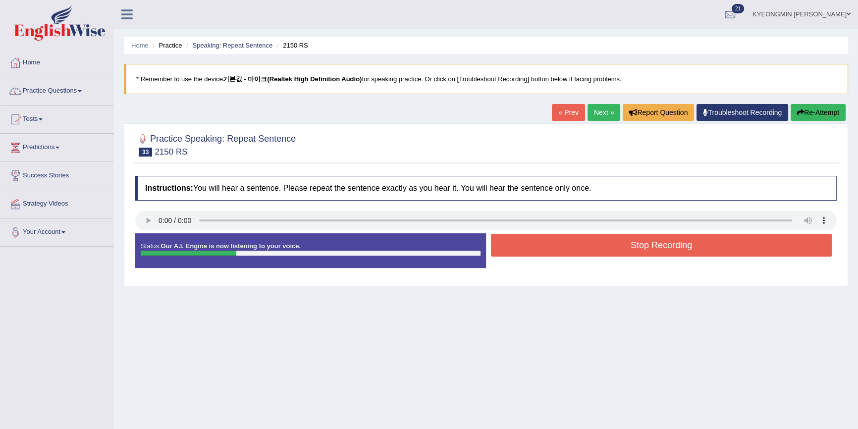
click at [550, 252] on button "Stop Recording" at bounding box center [661, 245] width 341 height 23
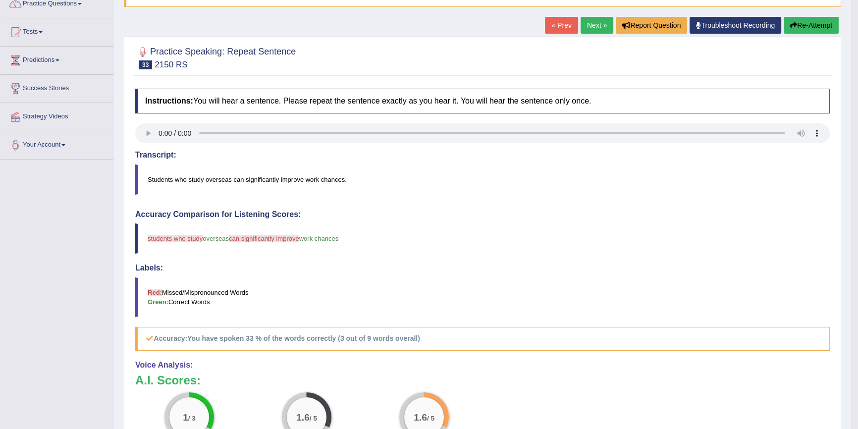
scroll to position [45, 0]
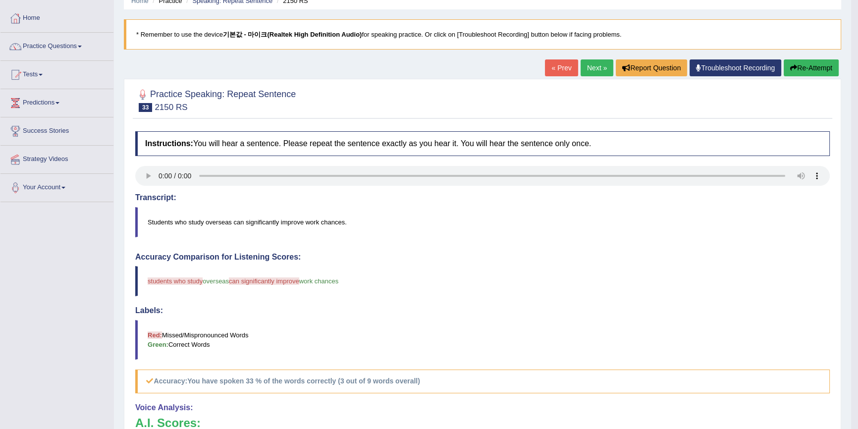
click at [806, 74] on button "Re-Attempt" at bounding box center [811, 67] width 55 height 17
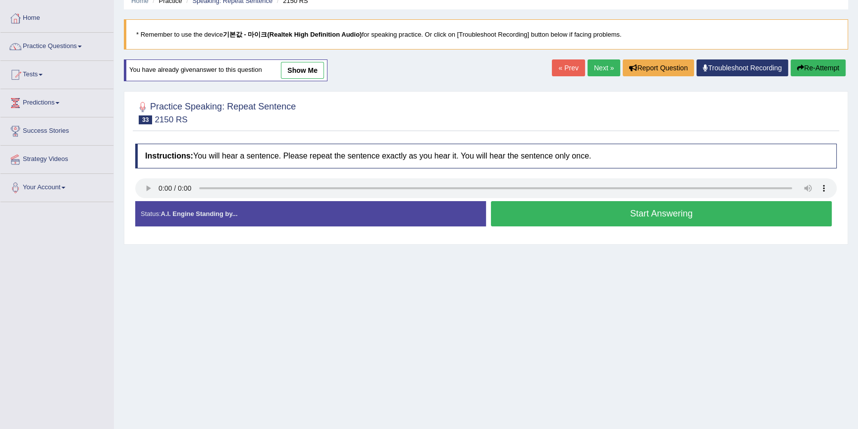
click at [535, 210] on button "Start Answering" at bounding box center [661, 213] width 341 height 25
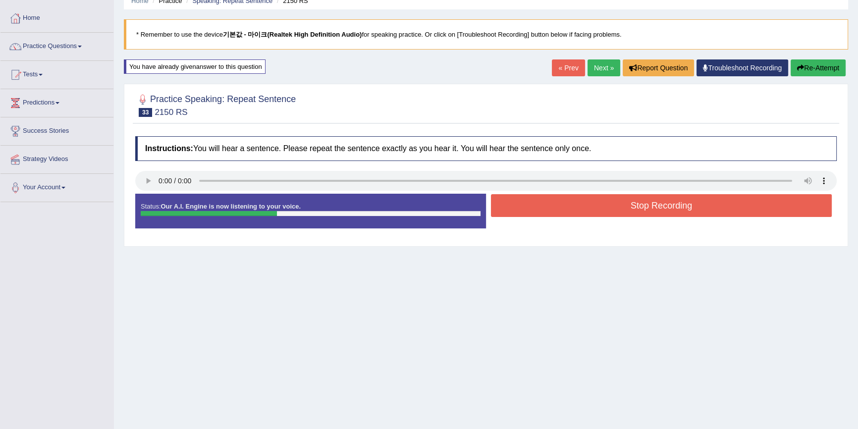
click at [535, 209] on button "Stop Recording" at bounding box center [661, 205] width 341 height 23
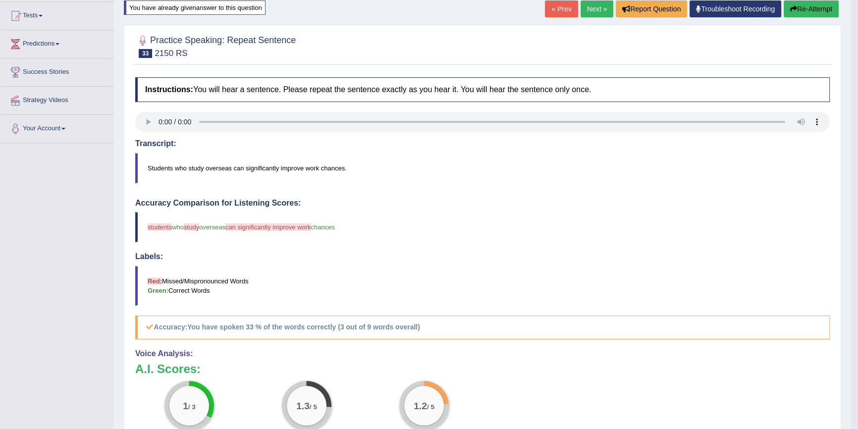
scroll to position [90, 0]
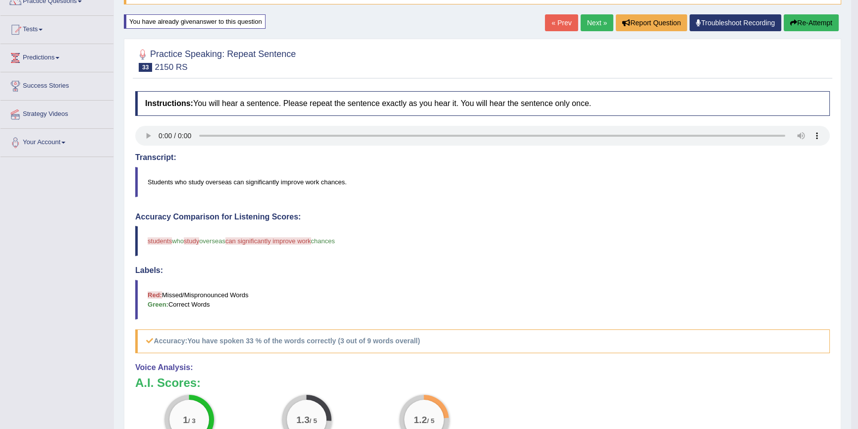
click at [796, 23] on button "Re-Attempt" at bounding box center [811, 22] width 55 height 17
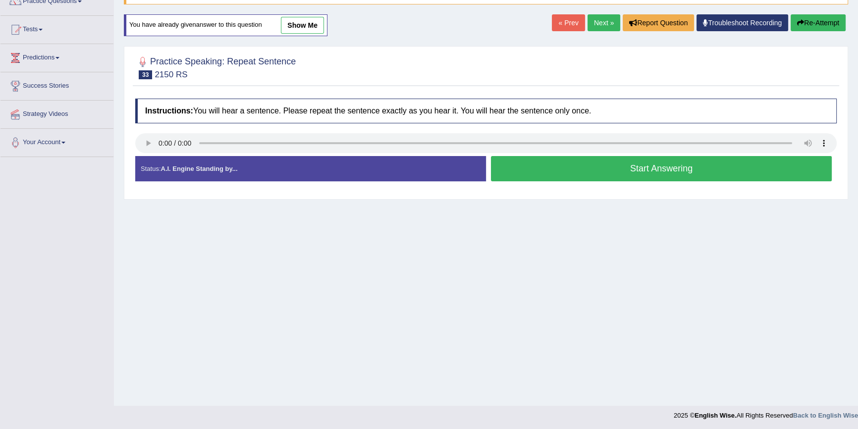
click at [563, 168] on button "Start Answering" at bounding box center [661, 168] width 341 height 25
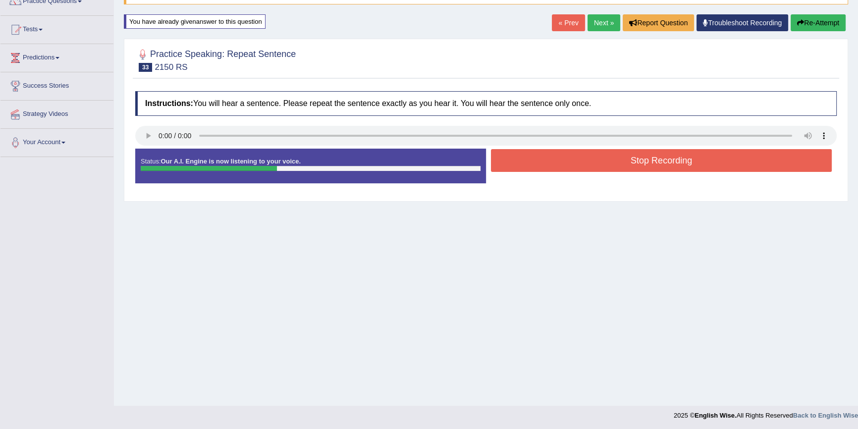
click at [563, 167] on button "Stop Recording" at bounding box center [661, 160] width 341 height 23
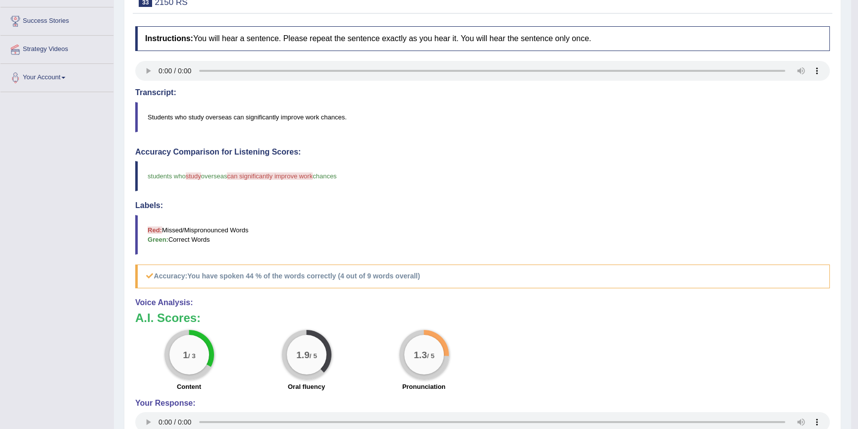
scroll to position [90, 0]
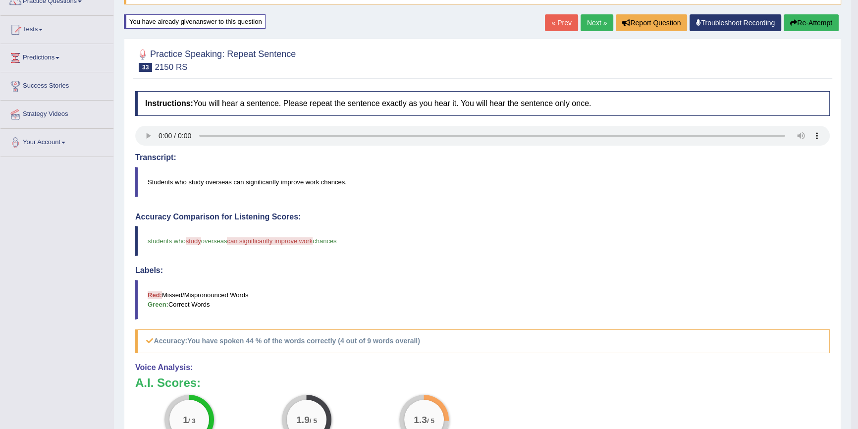
click at [816, 20] on button "Re-Attempt" at bounding box center [811, 22] width 55 height 17
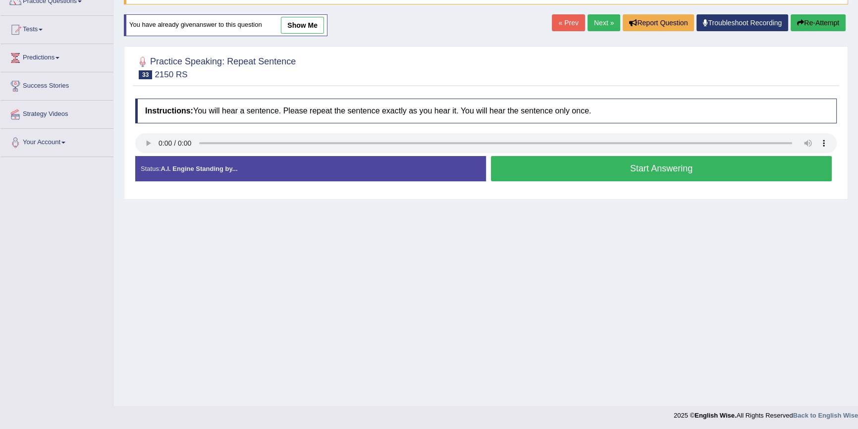
click at [632, 177] on button "Start Answering" at bounding box center [661, 168] width 341 height 25
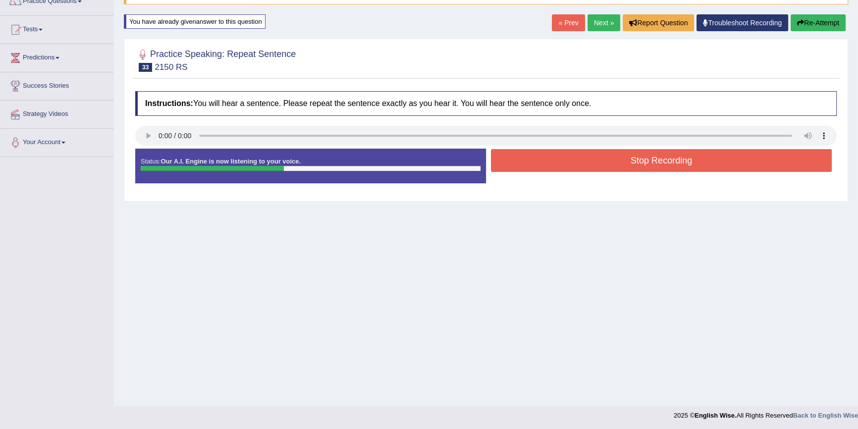
click at [628, 167] on button "Stop Recording" at bounding box center [661, 160] width 341 height 23
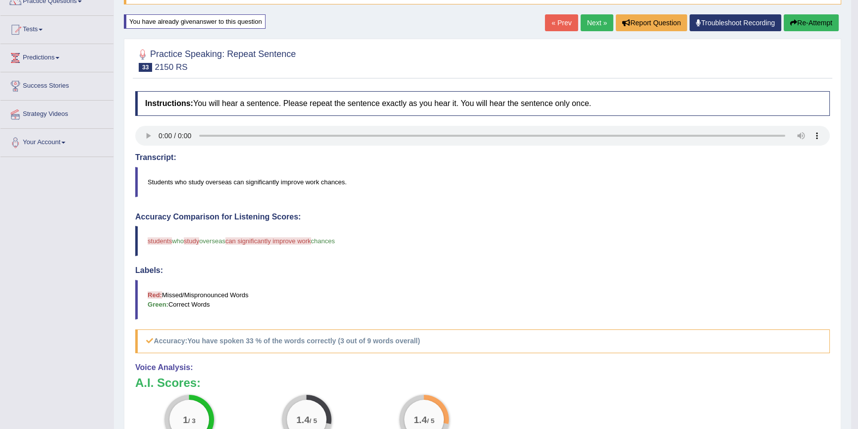
click at [800, 20] on button "Re-Attempt" at bounding box center [811, 22] width 55 height 17
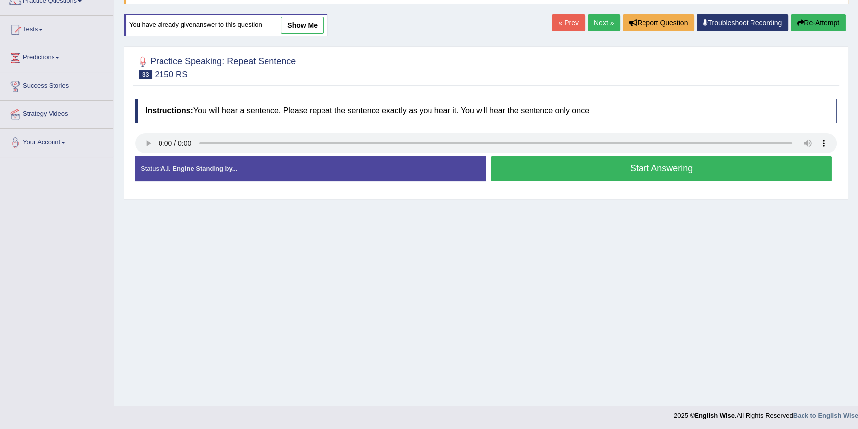
click at [591, 167] on button "Start Answering" at bounding box center [661, 168] width 341 height 25
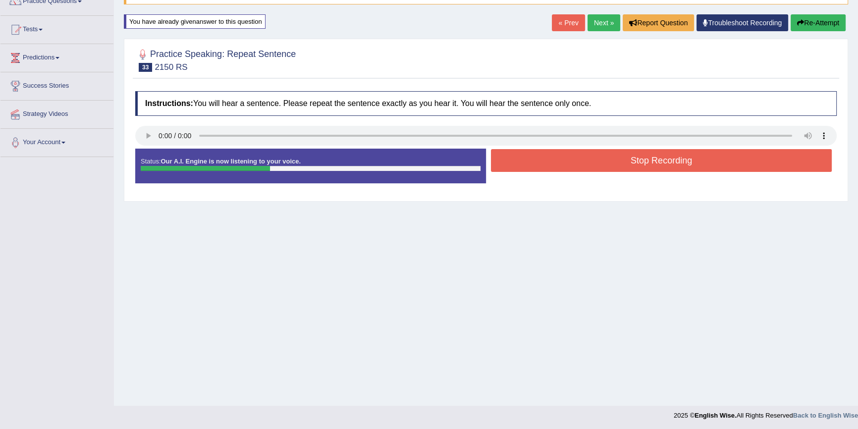
click at [589, 160] on button "Stop Recording" at bounding box center [661, 160] width 341 height 23
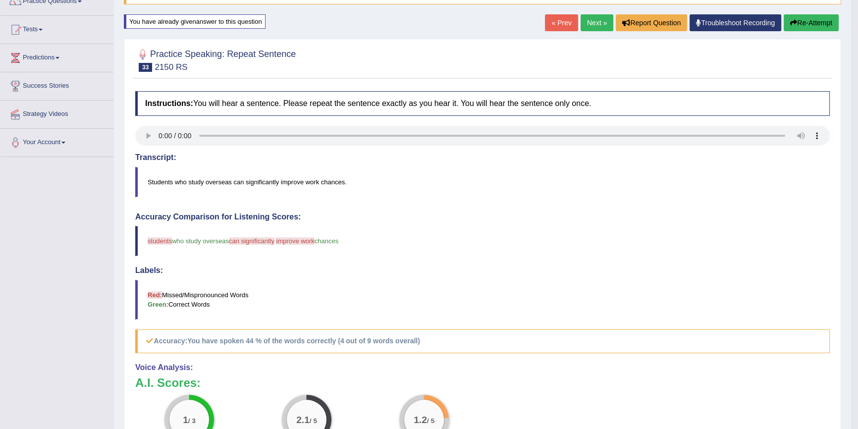
click at [803, 18] on button "Re-Attempt" at bounding box center [811, 22] width 55 height 17
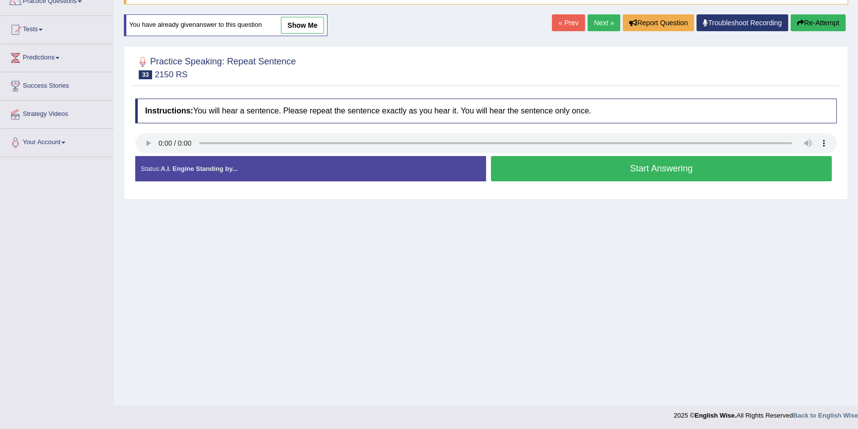
click at [689, 173] on button "Start Answering" at bounding box center [661, 168] width 341 height 25
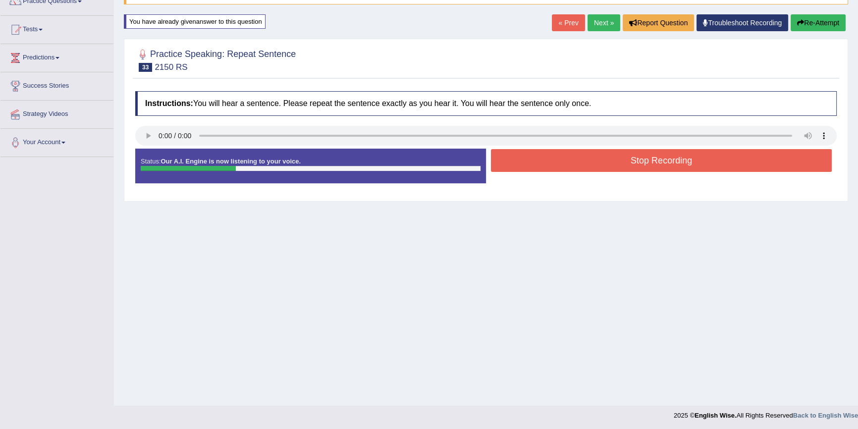
click at [659, 156] on button "Stop Recording" at bounding box center [661, 160] width 341 height 23
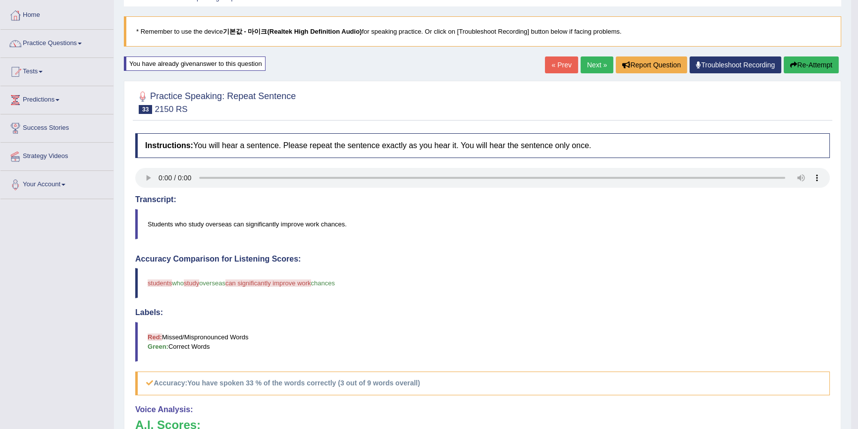
scroll to position [45, 0]
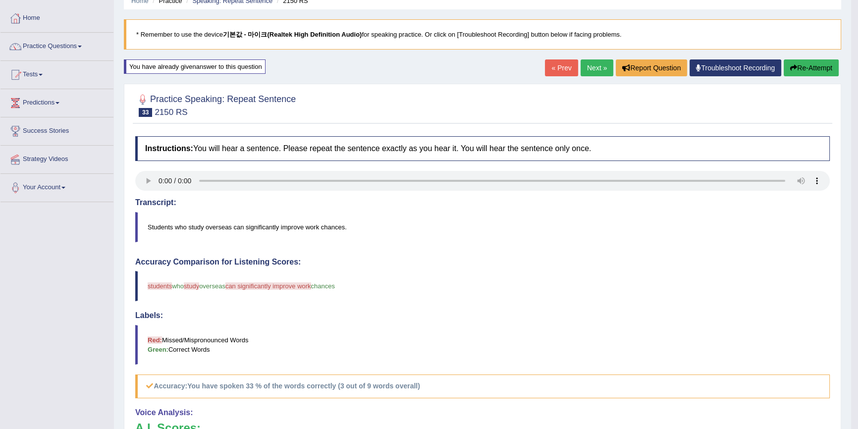
click at [818, 64] on button "Re-Attempt" at bounding box center [811, 67] width 55 height 17
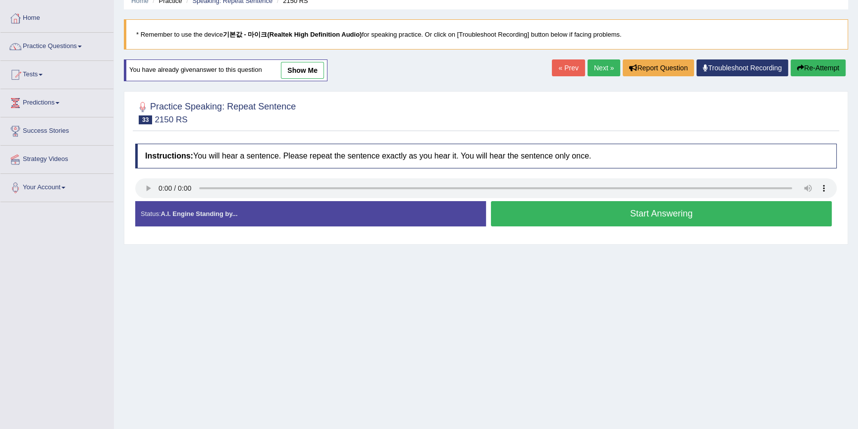
click at [569, 213] on button "Start Answering" at bounding box center [661, 213] width 341 height 25
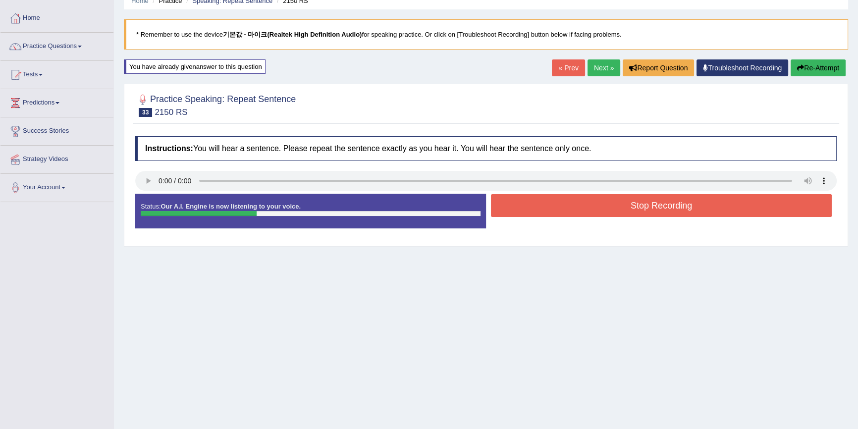
click at [569, 213] on button "Stop Recording" at bounding box center [661, 205] width 341 height 23
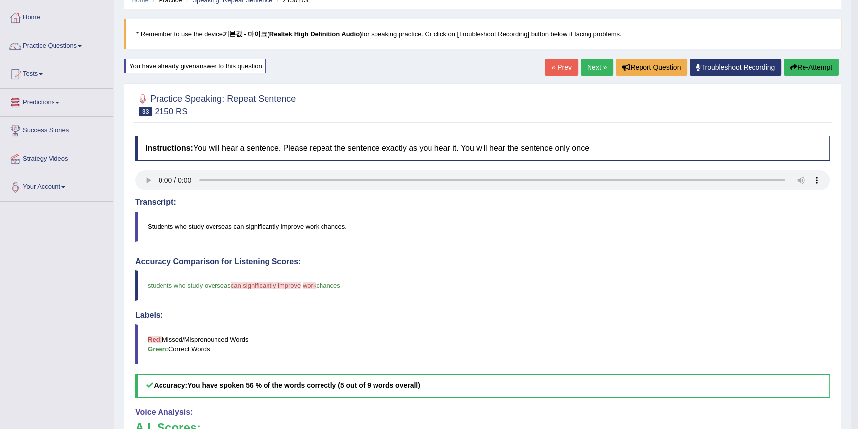
scroll to position [45, 0]
click at [801, 69] on button "Re-Attempt" at bounding box center [811, 67] width 55 height 17
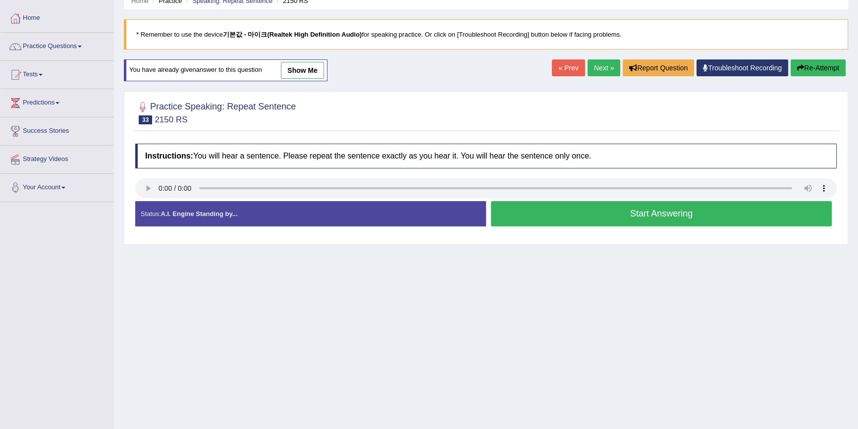
click at [605, 224] on button "Start Answering" at bounding box center [661, 213] width 341 height 25
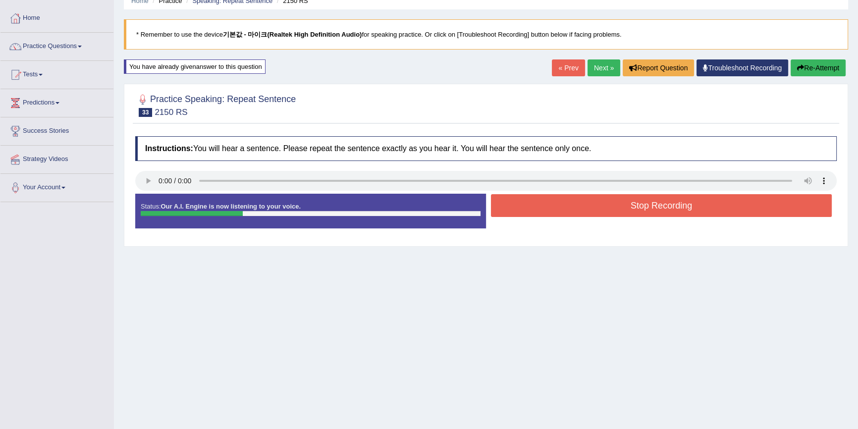
click at [605, 214] on button "Stop Recording" at bounding box center [661, 205] width 341 height 23
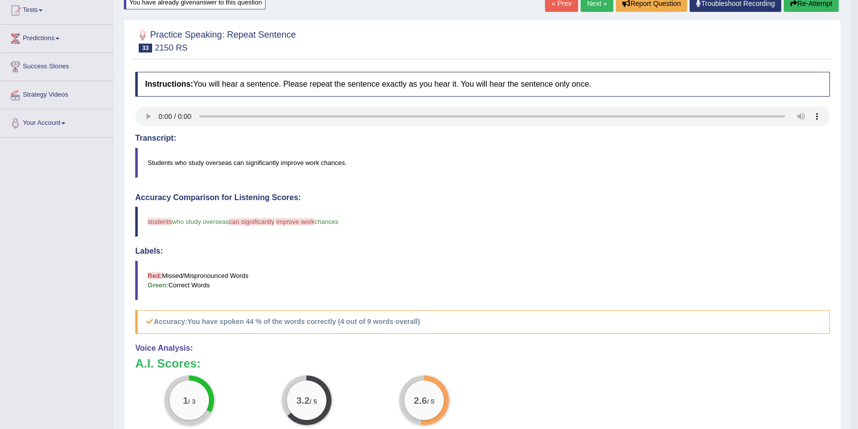
scroll to position [135, 0]
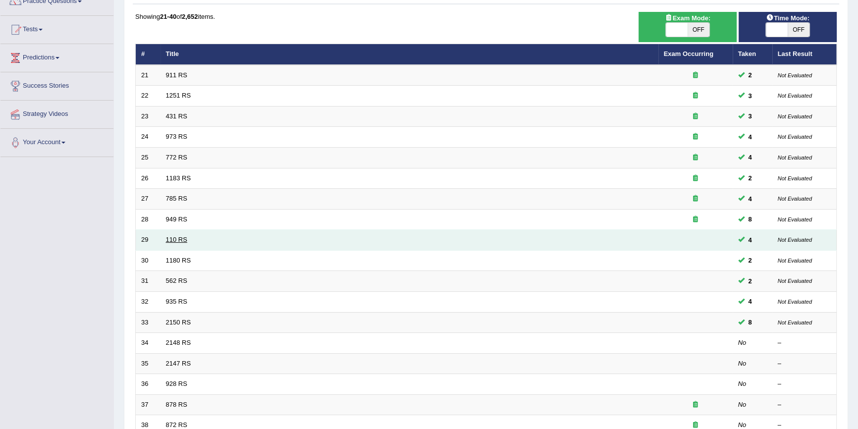
click at [183, 238] on link "110 RS" at bounding box center [176, 239] width 21 height 7
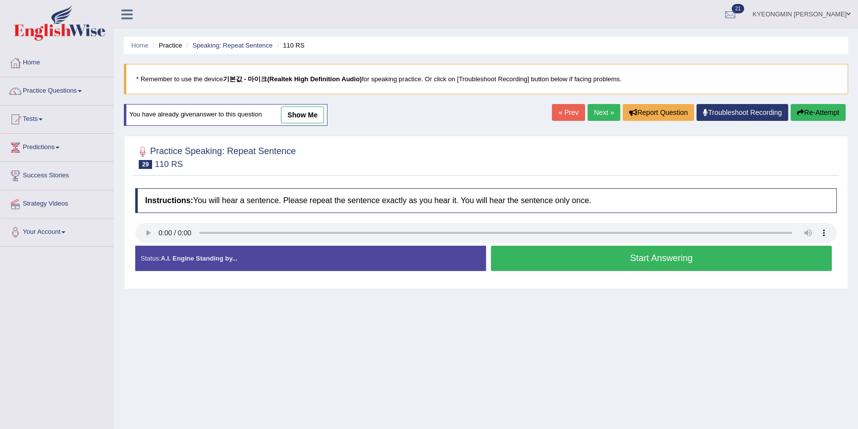
click at [548, 262] on button "Start Answering" at bounding box center [661, 258] width 341 height 25
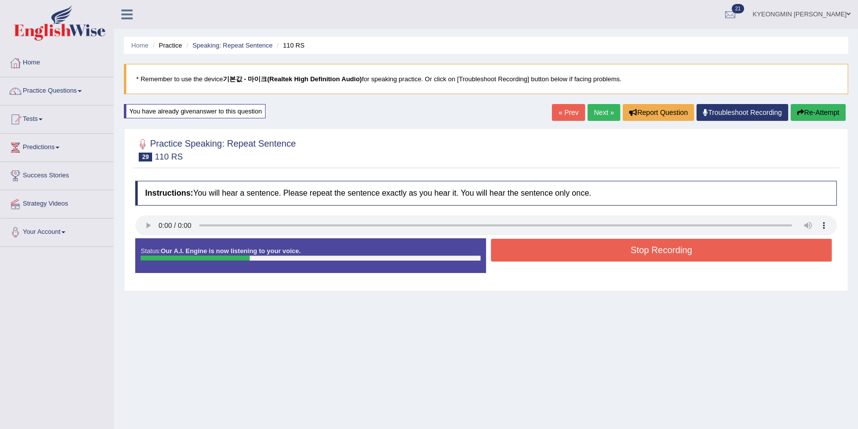
click at [553, 253] on button "Stop Recording" at bounding box center [661, 250] width 341 height 23
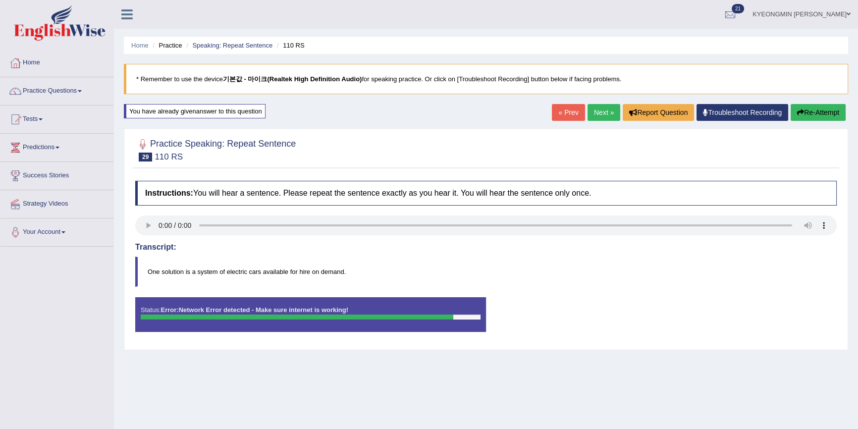
click at [826, 113] on button "Re-Attempt" at bounding box center [818, 112] width 55 height 17
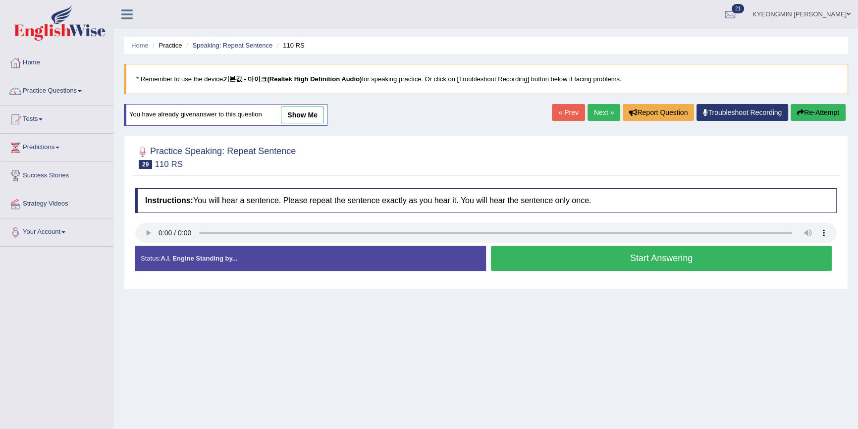
click at [593, 263] on button "Start Answering" at bounding box center [661, 258] width 341 height 25
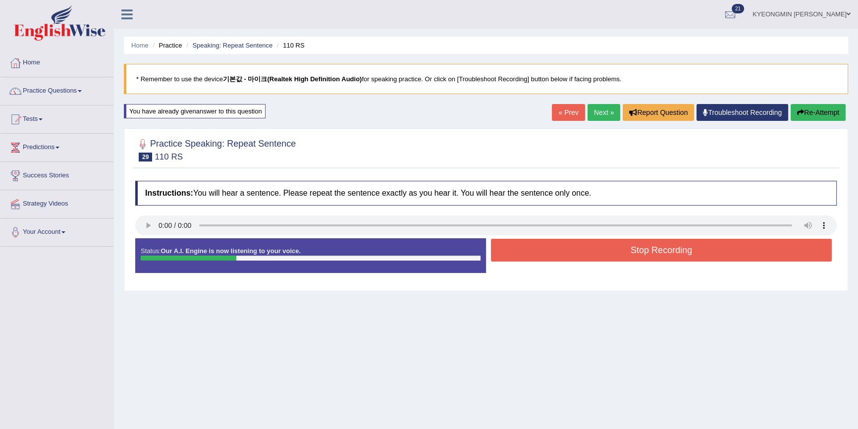
click at [606, 252] on button "Stop Recording" at bounding box center [661, 250] width 341 height 23
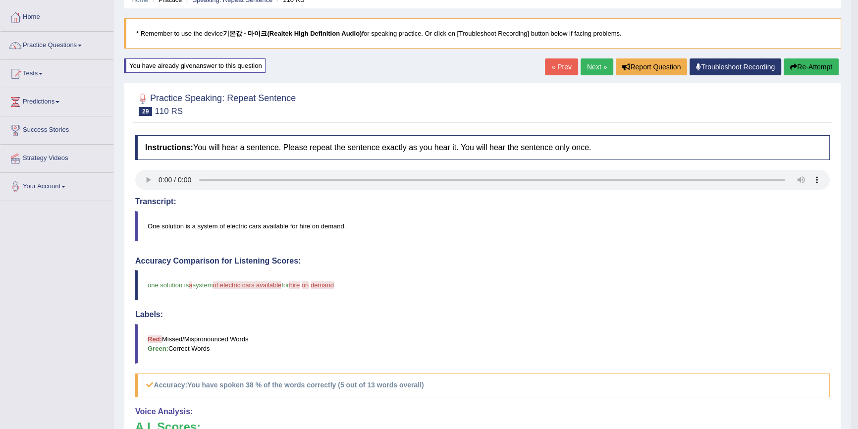
scroll to position [90, 0]
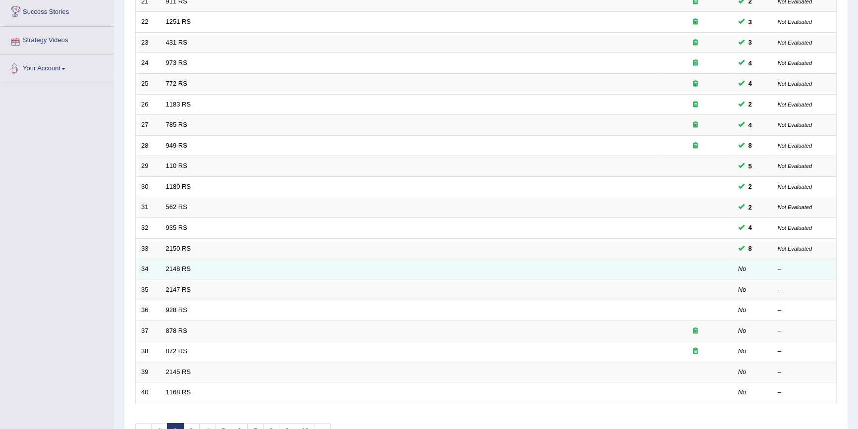
scroll to position [180, 0]
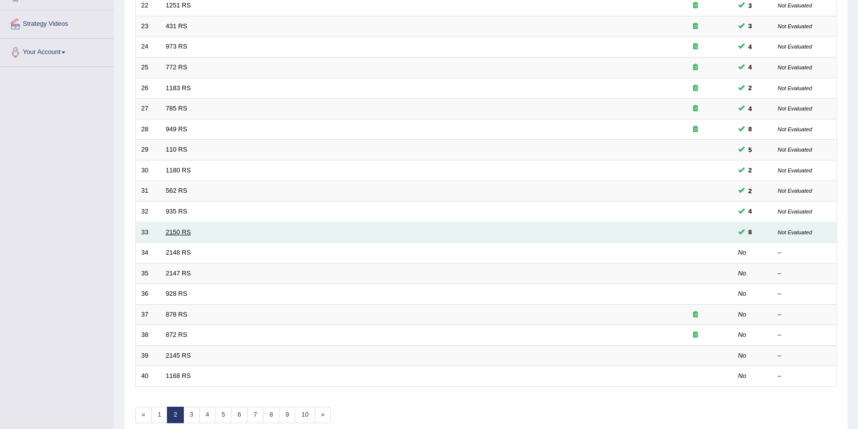
click at [180, 234] on link "2150 RS" at bounding box center [178, 231] width 25 height 7
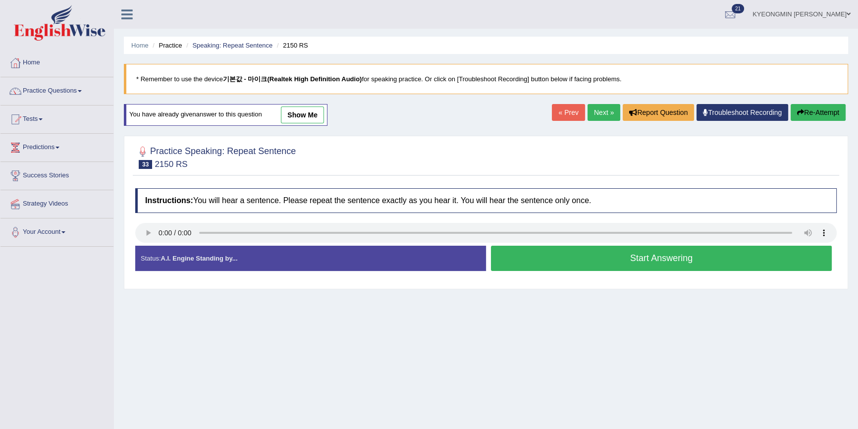
click at [526, 254] on button "Start Answering" at bounding box center [661, 258] width 341 height 25
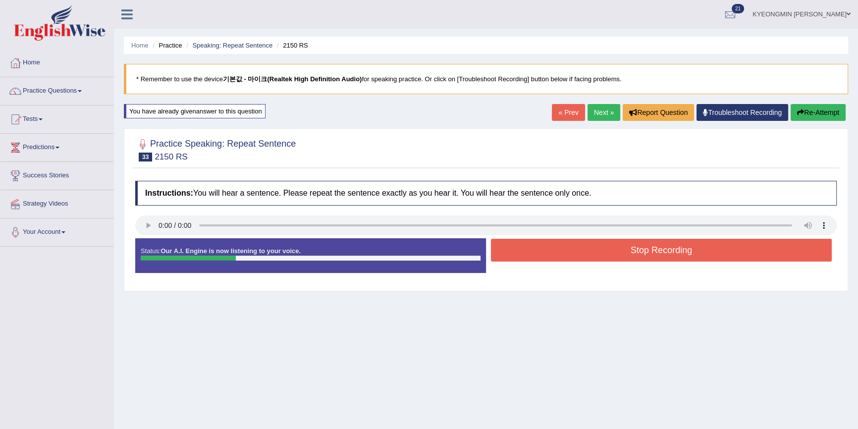
click at [535, 257] on button "Stop Recording" at bounding box center [661, 250] width 341 height 23
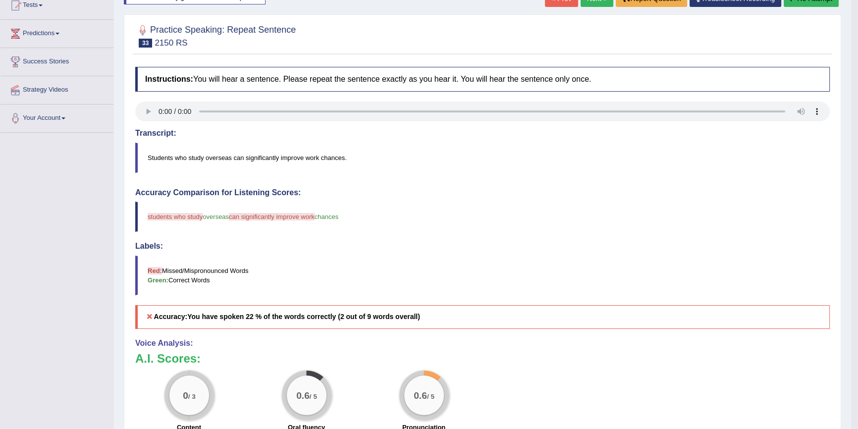
scroll to position [110, 0]
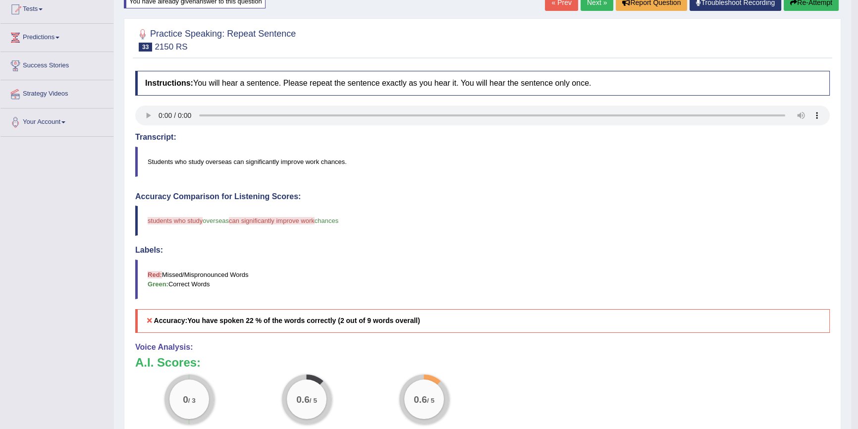
click at [796, 6] on button "Re-Attempt" at bounding box center [811, 2] width 55 height 17
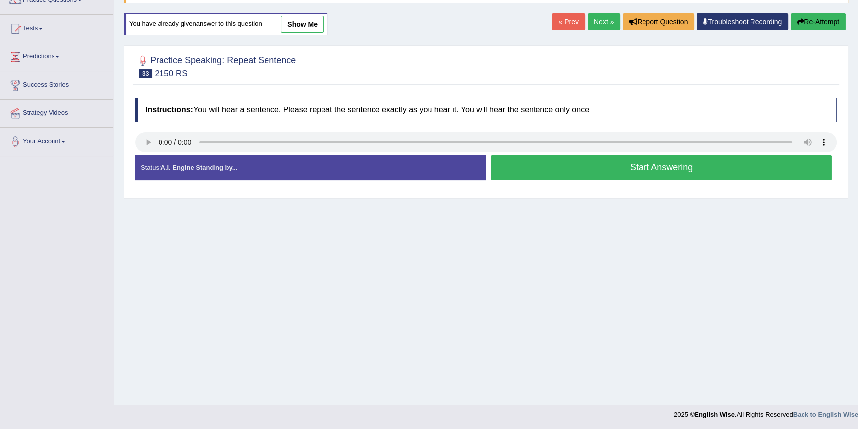
click at [613, 169] on button "Start Answering" at bounding box center [661, 167] width 341 height 25
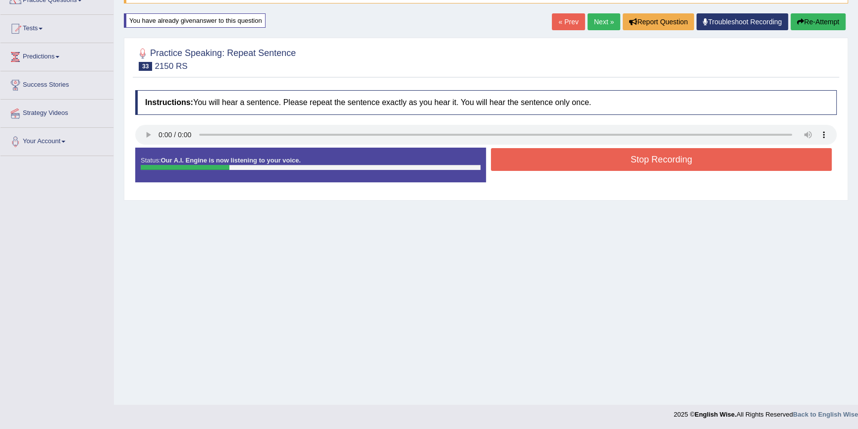
click at [592, 167] on button "Stop Recording" at bounding box center [661, 159] width 341 height 23
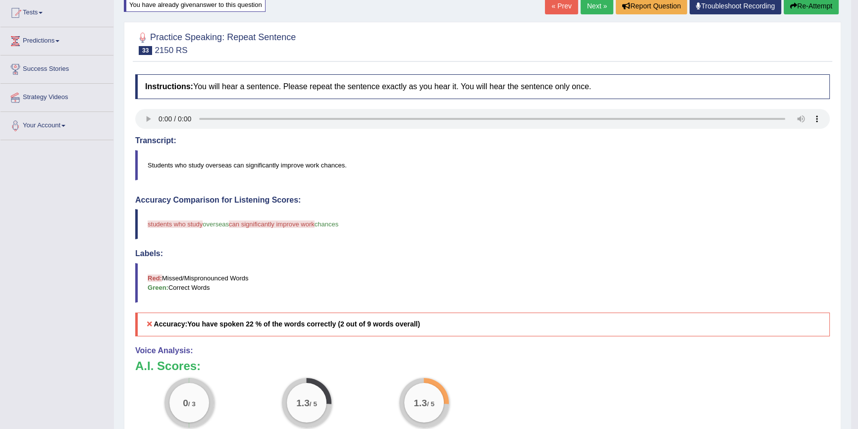
scroll to position [91, 0]
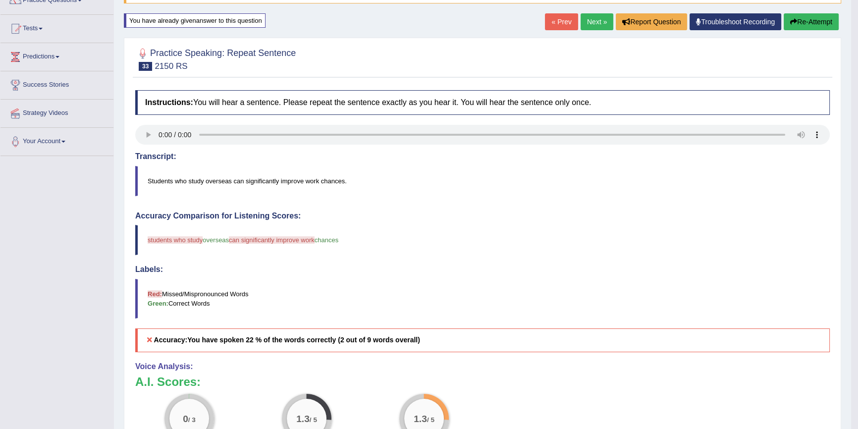
click at [819, 16] on button "Re-Attempt" at bounding box center [811, 21] width 55 height 17
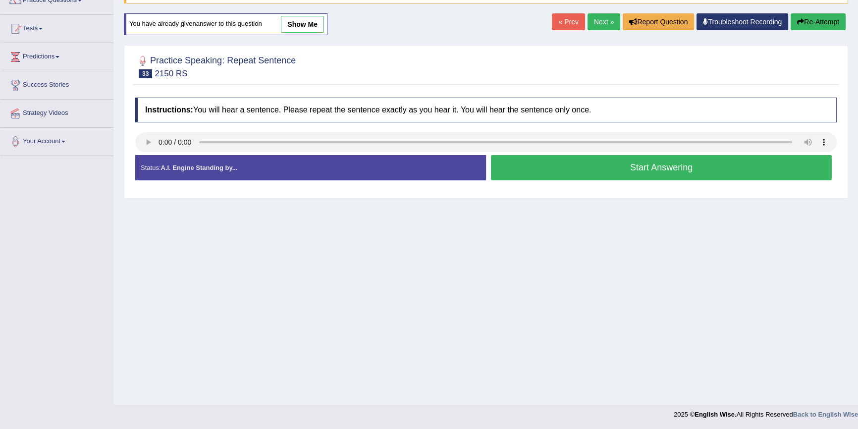
click at [633, 163] on button "Start Answering" at bounding box center [661, 167] width 341 height 25
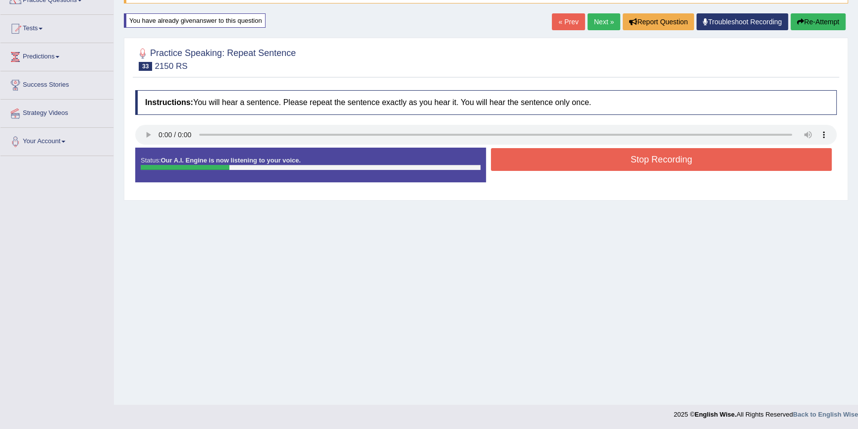
click at [619, 164] on button "Stop Recording" at bounding box center [661, 159] width 341 height 23
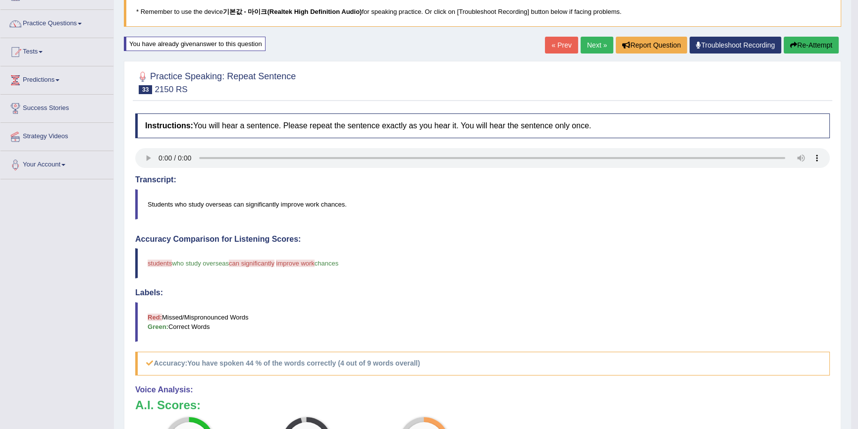
scroll to position [65, 0]
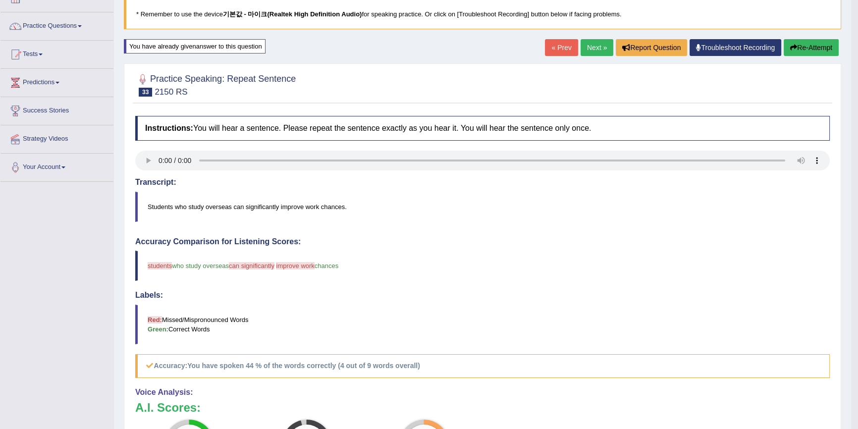
click at [820, 48] on button "Re-Attempt" at bounding box center [811, 47] width 55 height 17
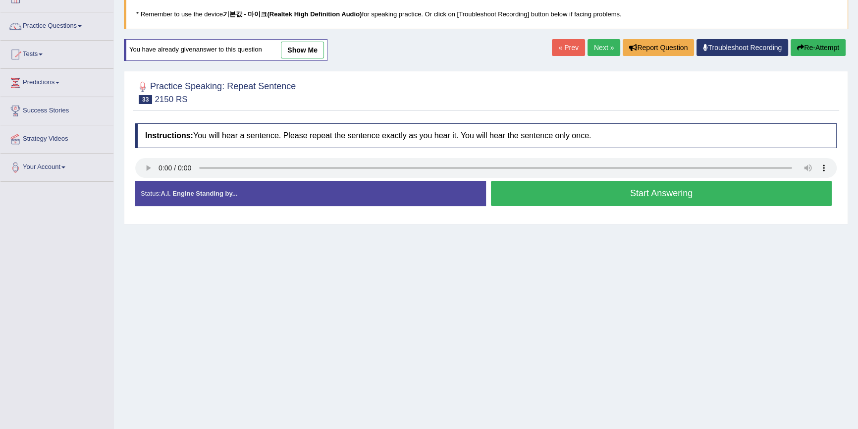
click at [590, 195] on button "Start Answering" at bounding box center [661, 193] width 341 height 25
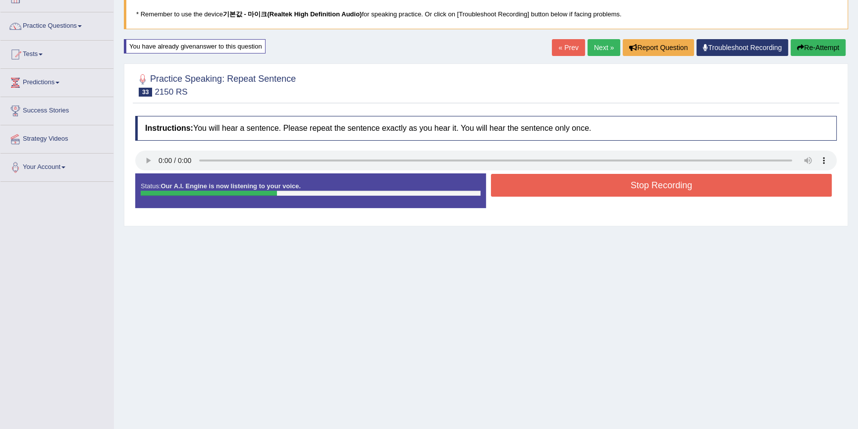
click at [595, 189] on button "Stop Recording" at bounding box center [661, 185] width 341 height 23
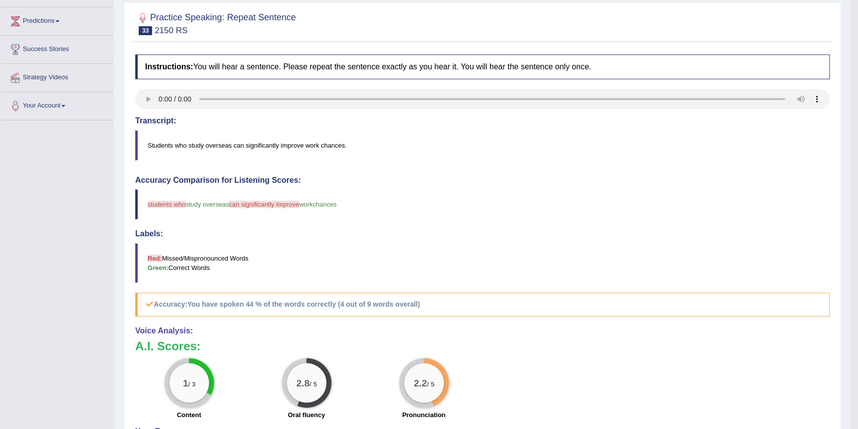
scroll to position [110, 0]
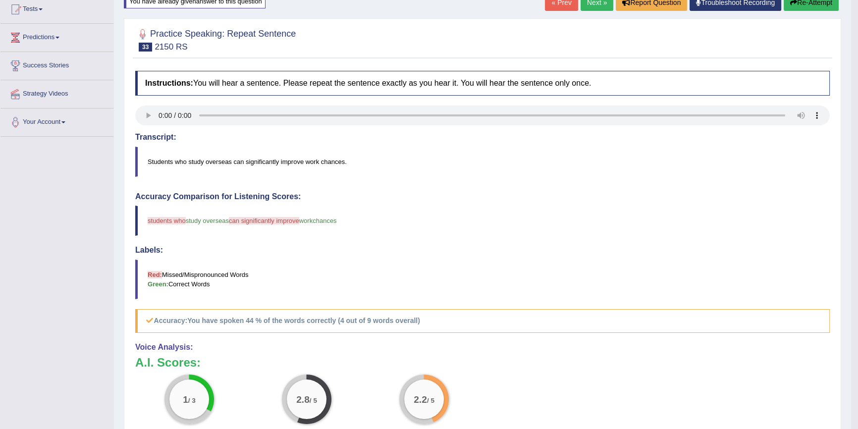
click at [797, 2] on button "Re-Attempt" at bounding box center [811, 2] width 55 height 17
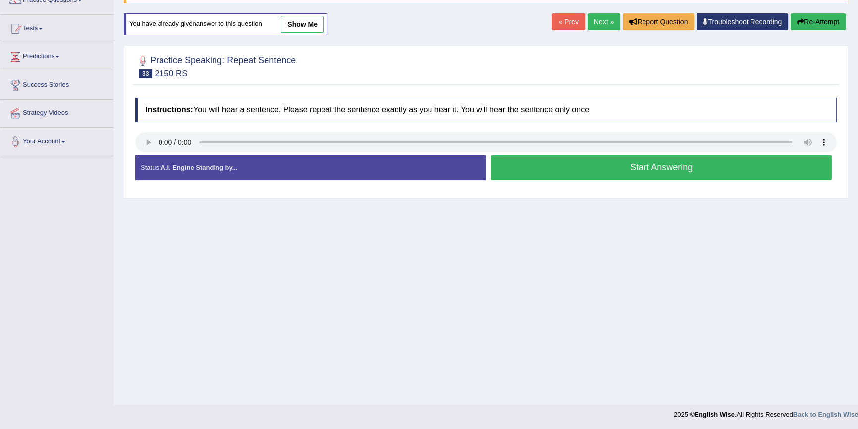
click at [593, 167] on button "Start Answering" at bounding box center [661, 167] width 341 height 25
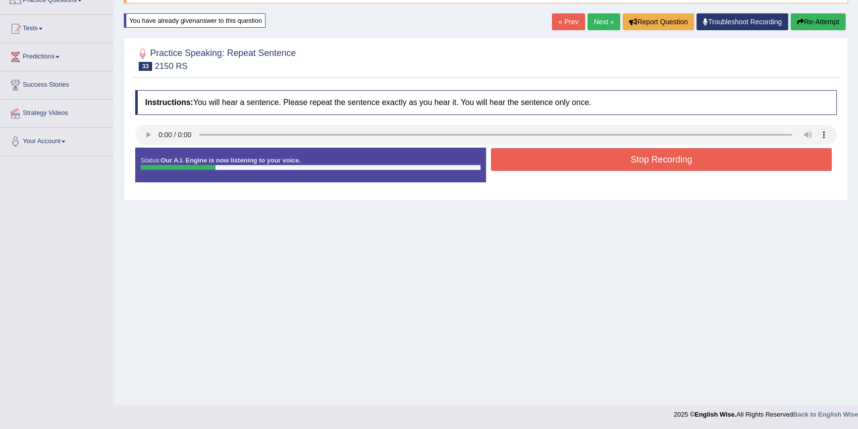
click at [593, 167] on button "Stop Recording" at bounding box center [661, 159] width 341 height 23
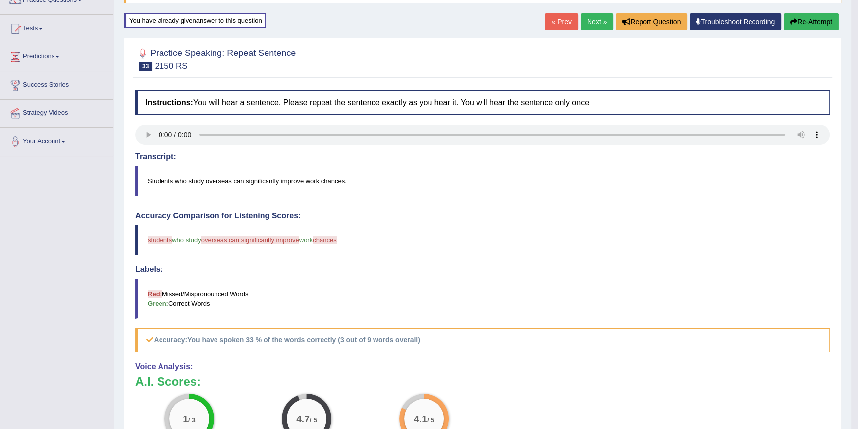
click at [807, 29] on button "Re-Attempt" at bounding box center [811, 21] width 55 height 17
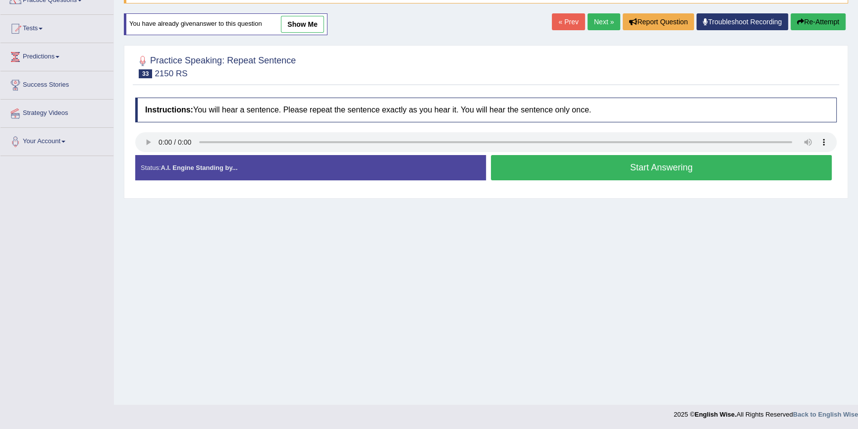
scroll to position [91, 0]
click at [564, 177] on button "Start Answering" at bounding box center [661, 167] width 341 height 25
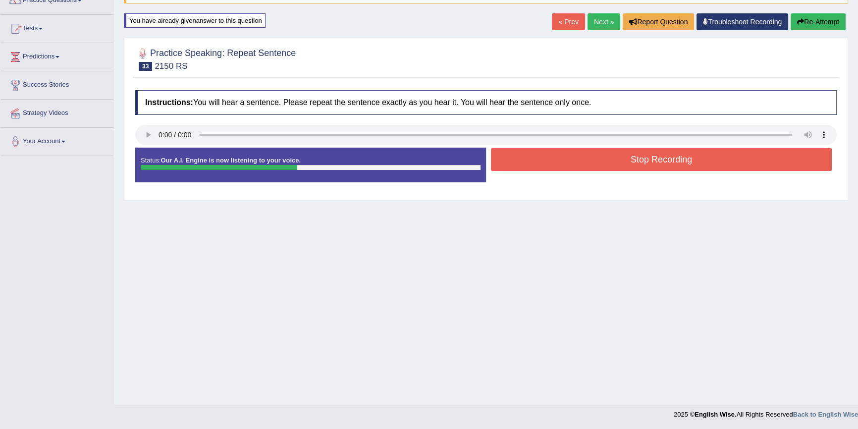
click at [546, 163] on button "Stop Recording" at bounding box center [661, 159] width 341 height 23
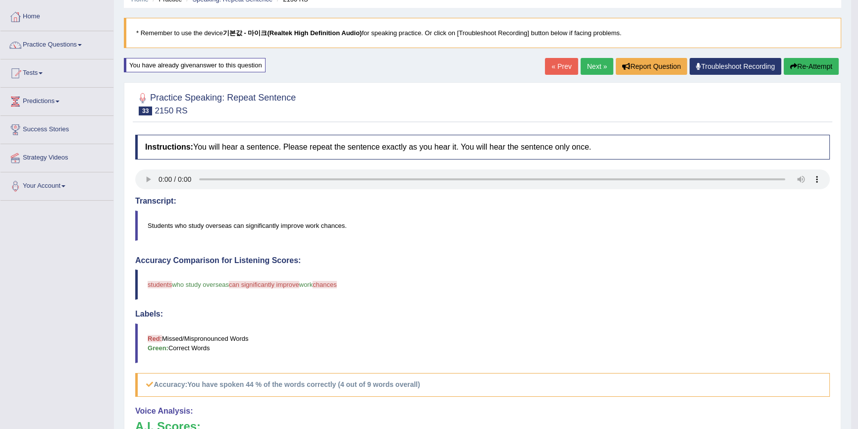
scroll to position [46, 0]
click at [814, 72] on button "Re-Attempt" at bounding box center [811, 66] width 55 height 17
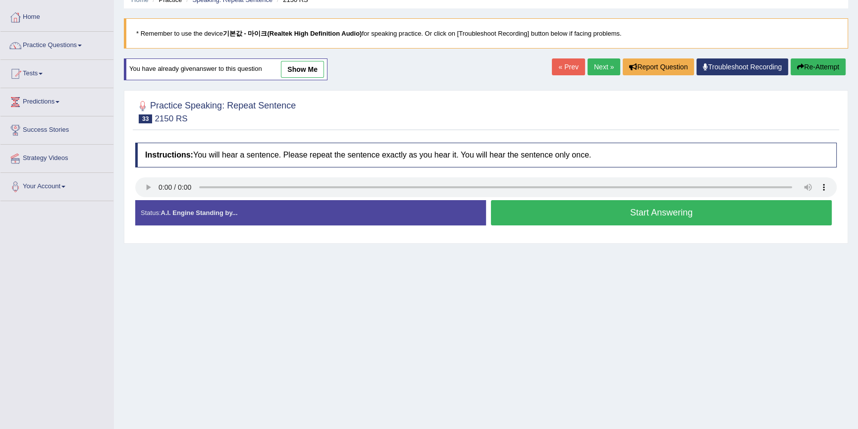
scroll to position [46, 0]
click at [522, 202] on button "Start Answering" at bounding box center [661, 212] width 341 height 25
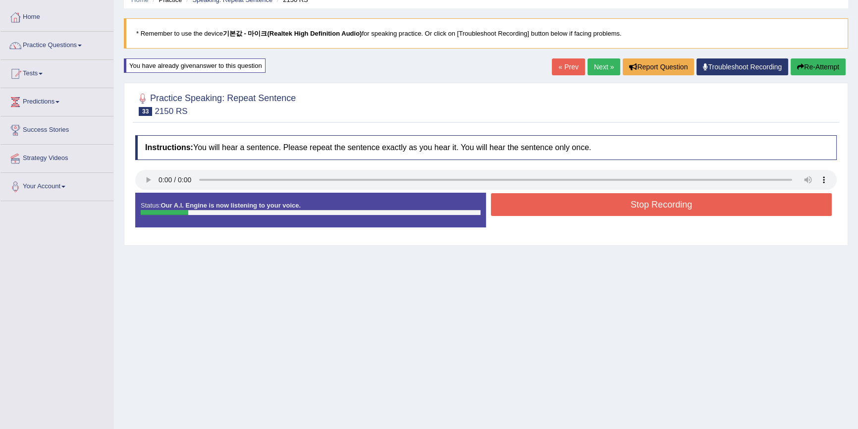
click at [520, 202] on button "Stop Recording" at bounding box center [661, 204] width 341 height 23
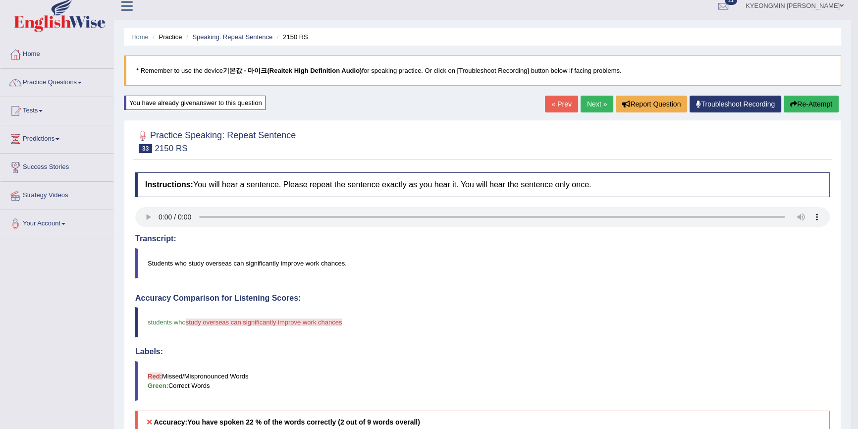
scroll to position [0, 0]
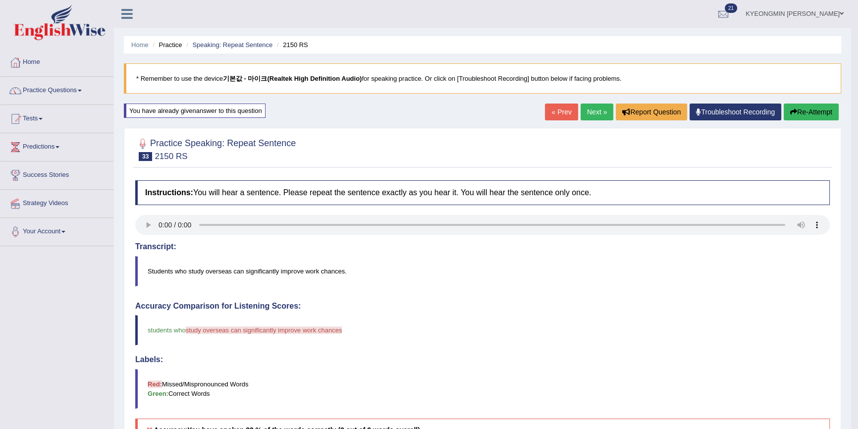
click at [828, 116] on button "Re-Attempt" at bounding box center [811, 112] width 55 height 17
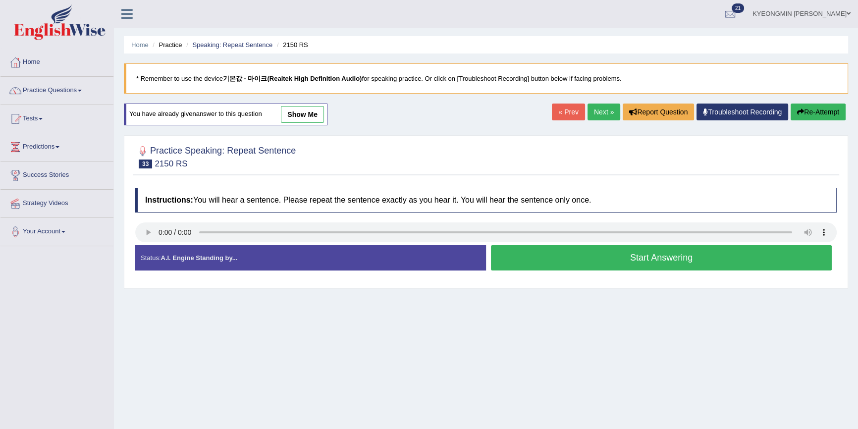
click at [590, 263] on button "Start Answering" at bounding box center [661, 257] width 341 height 25
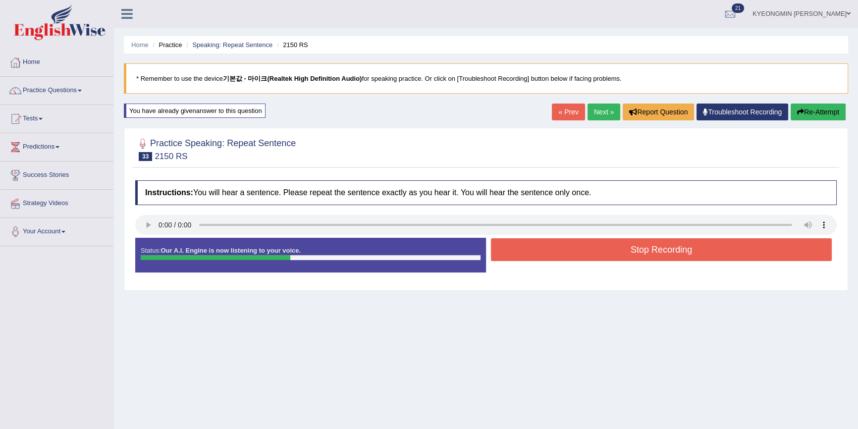
click at [584, 258] on button "Stop Recording" at bounding box center [661, 249] width 341 height 23
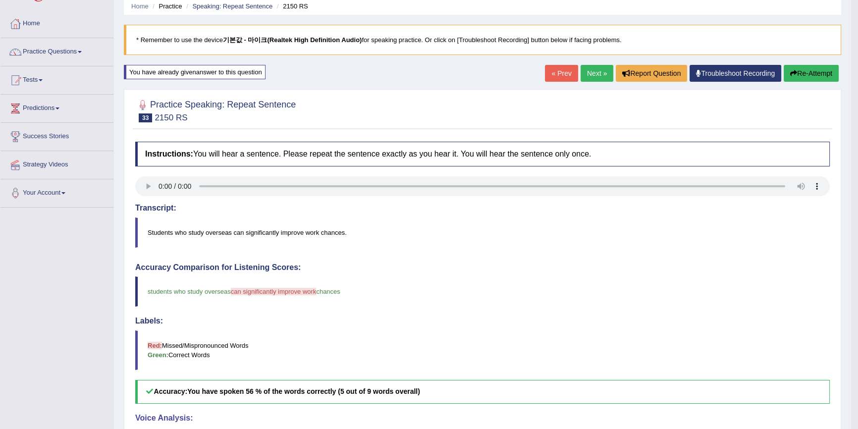
scroll to position [91, 0]
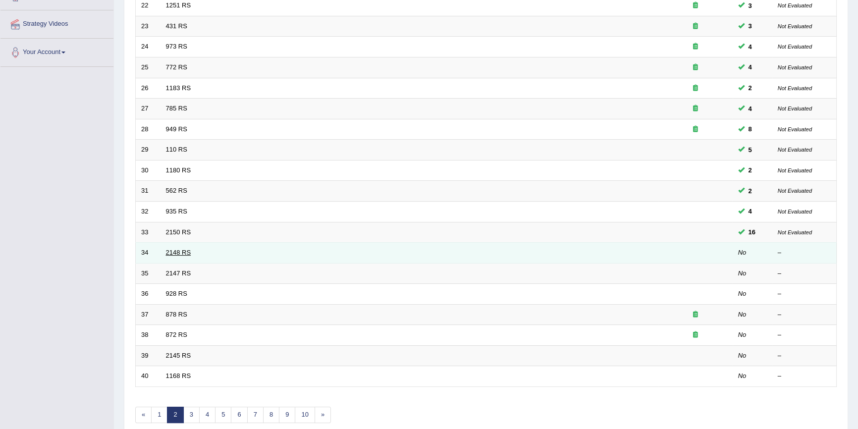
click at [178, 254] on link "2148 RS" at bounding box center [178, 252] width 25 height 7
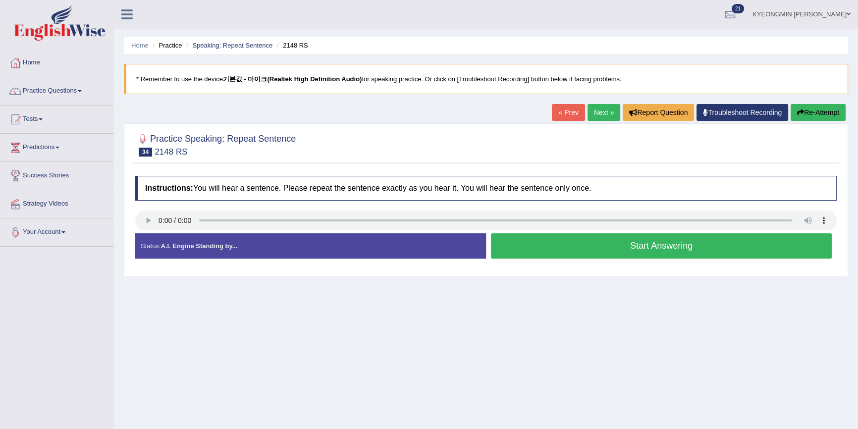
click at [546, 249] on button "Start Answering" at bounding box center [661, 245] width 341 height 25
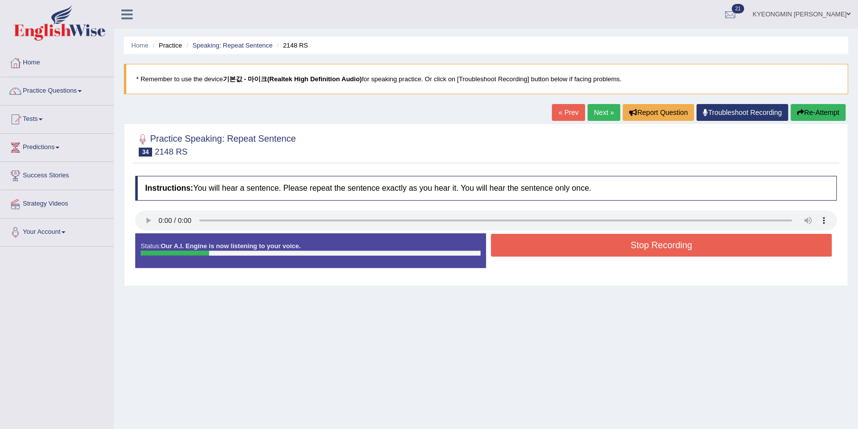
click at [839, 115] on button "Re-Attempt" at bounding box center [818, 112] width 55 height 17
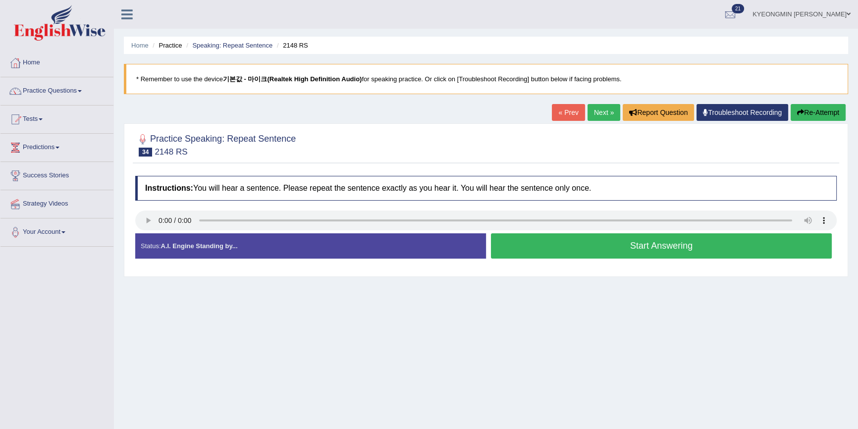
click at [636, 248] on button "Start Answering" at bounding box center [661, 245] width 341 height 25
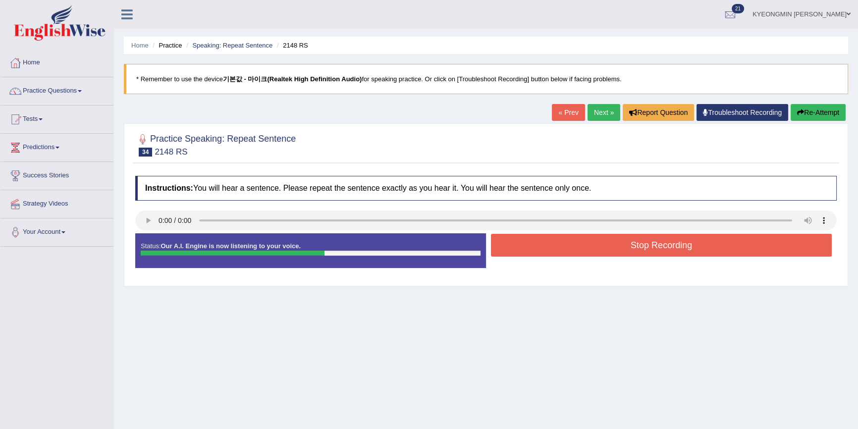
click at [637, 247] on button "Stop Recording" at bounding box center [661, 245] width 341 height 23
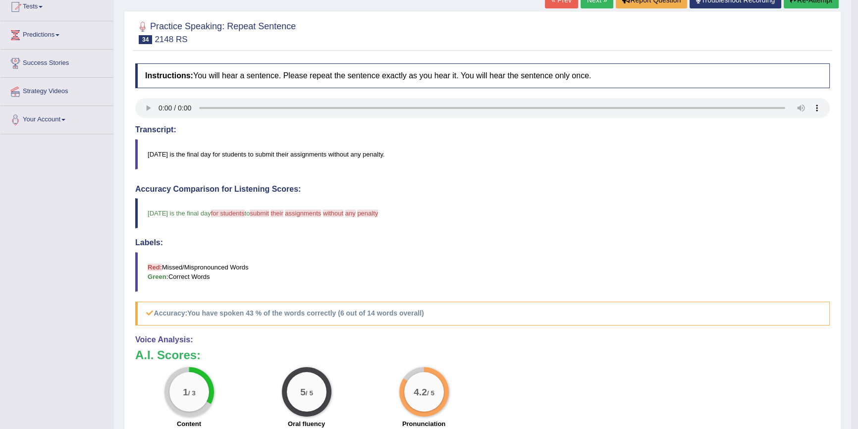
scroll to position [90, 0]
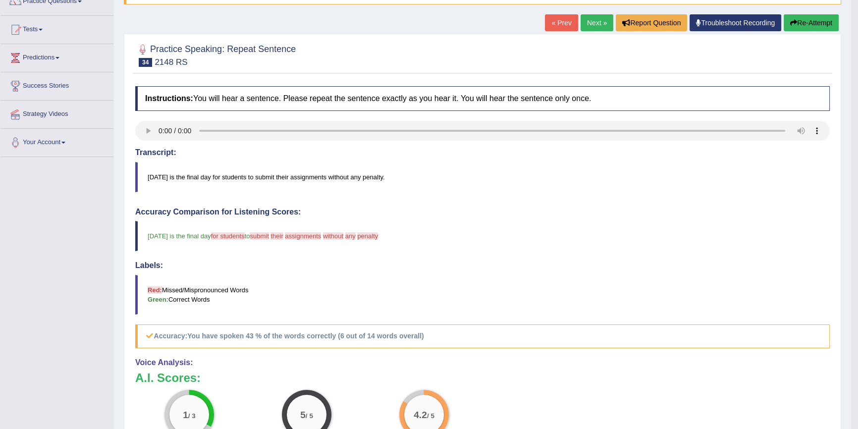
click at [798, 24] on button "Re-Attempt" at bounding box center [811, 22] width 55 height 17
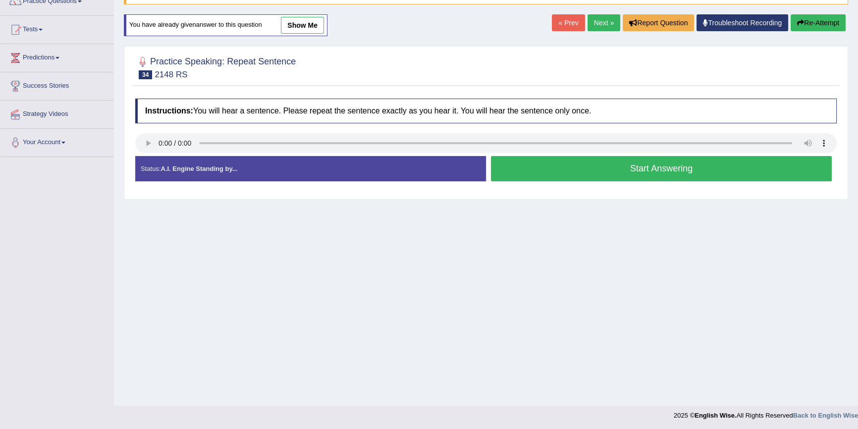
click at [614, 173] on button "Start Answering" at bounding box center [661, 168] width 341 height 25
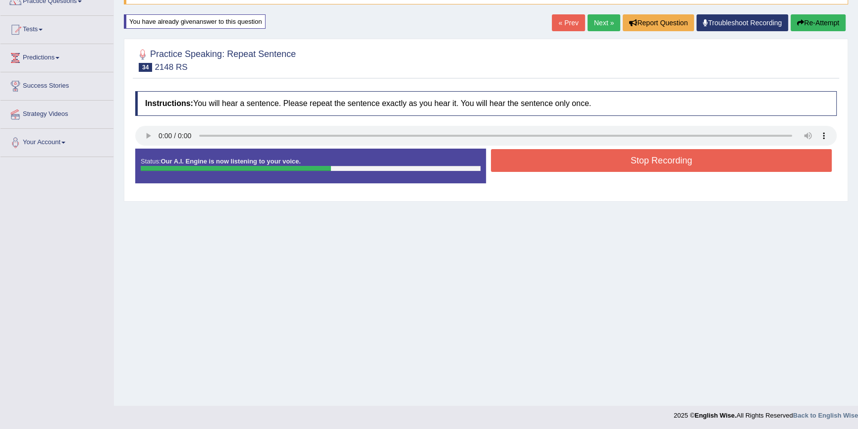
click at [624, 164] on button "Stop Recording" at bounding box center [661, 160] width 341 height 23
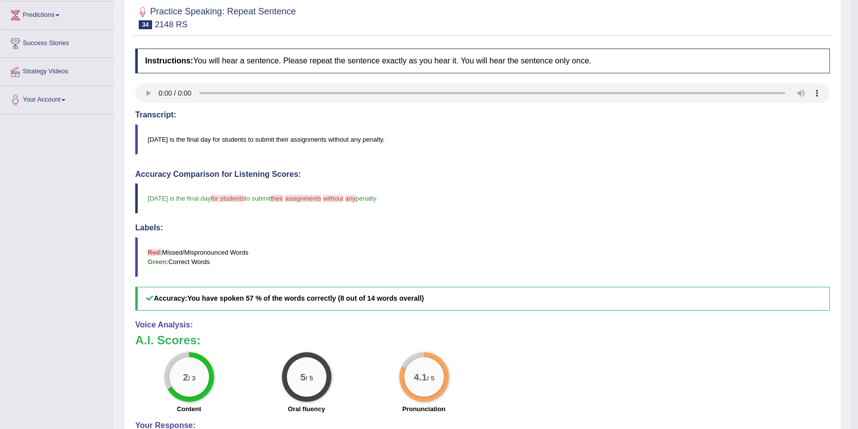
scroll to position [90, 0]
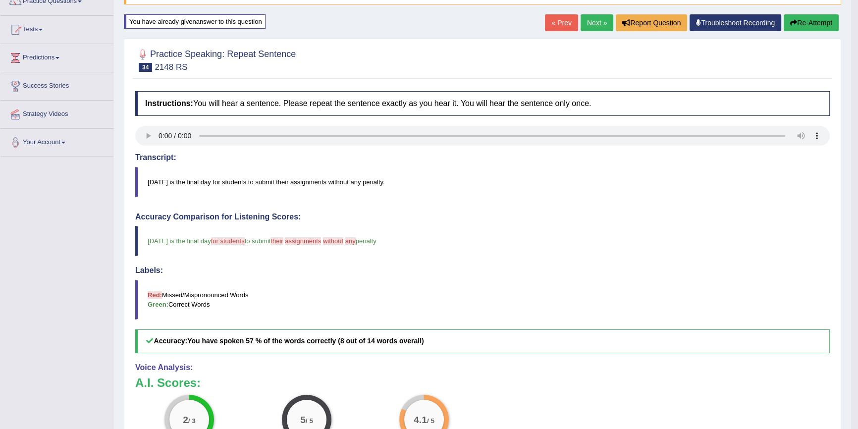
click at [793, 22] on icon "button" at bounding box center [793, 22] width 7 height 7
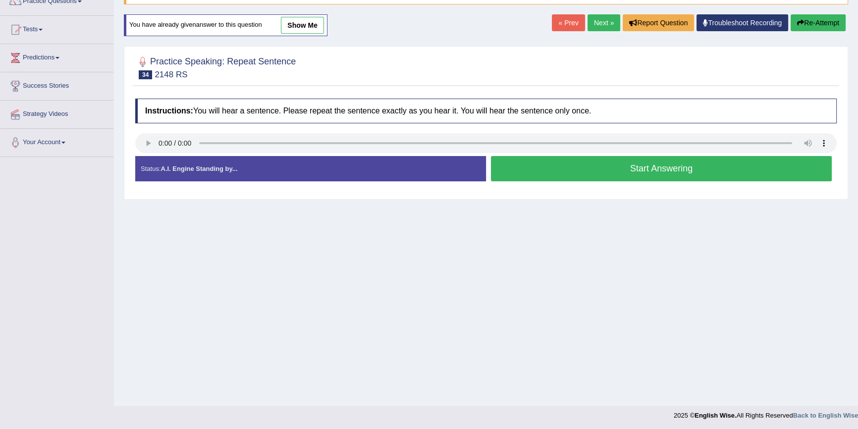
click at [633, 156] on button "Start Answering" at bounding box center [661, 168] width 341 height 25
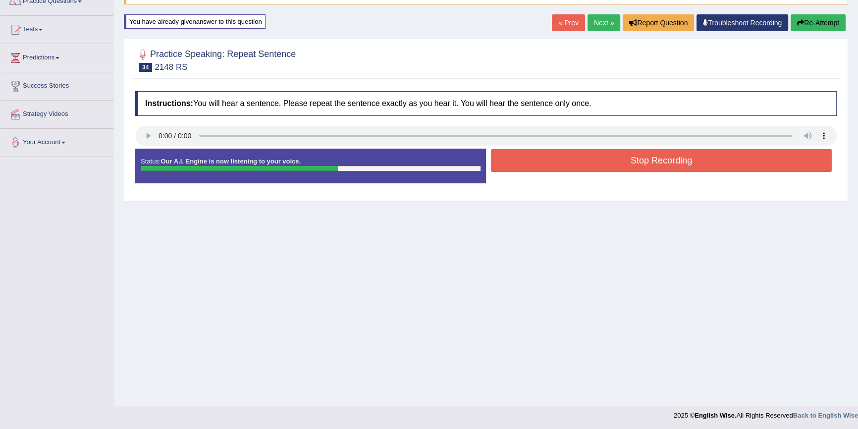
click at [621, 154] on button "Stop Recording" at bounding box center [661, 160] width 341 height 23
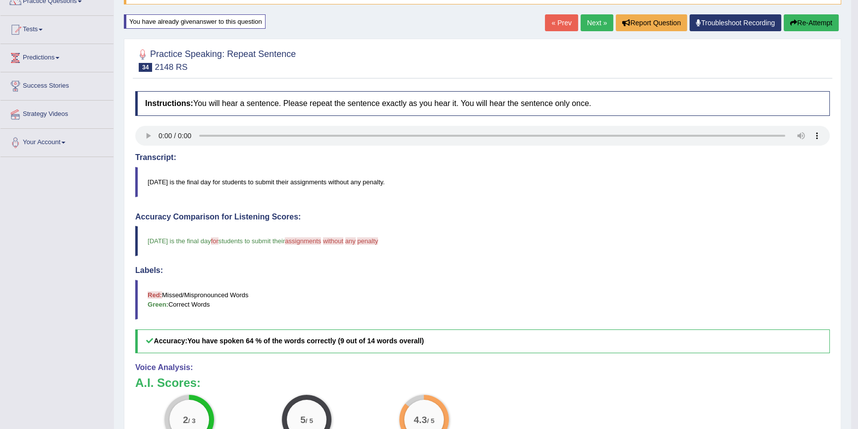
click at [803, 23] on button "Re-Attempt" at bounding box center [811, 22] width 55 height 17
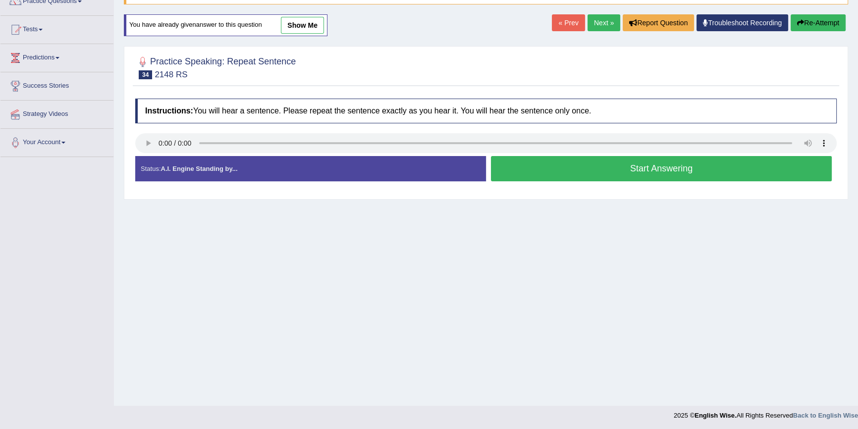
click at [644, 167] on button "Start Answering" at bounding box center [661, 168] width 341 height 25
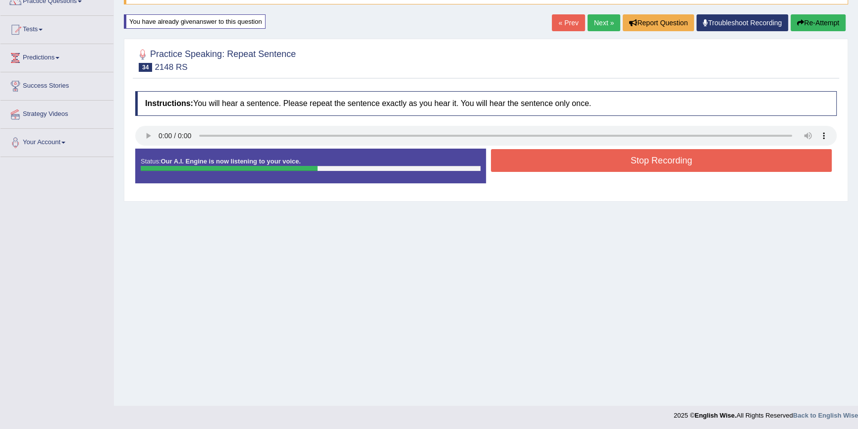
click at [643, 164] on button "Stop Recording" at bounding box center [661, 160] width 341 height 23
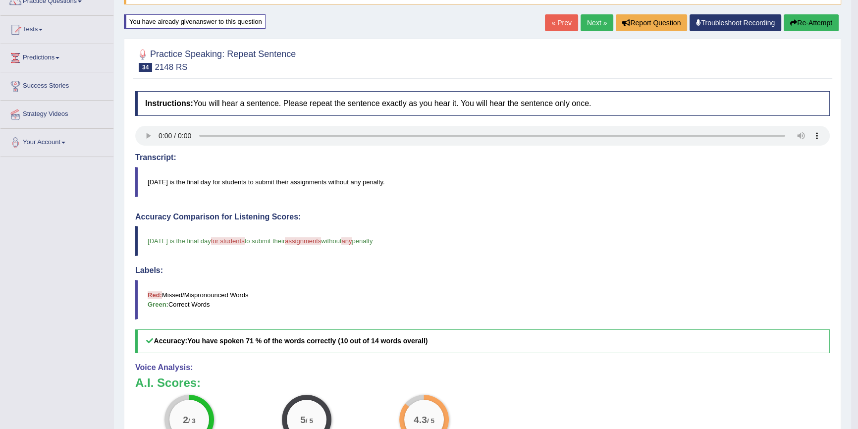
click at [795, 25] on button "Re-Attempt" at bounding box center [811, 22] width 55 height 17
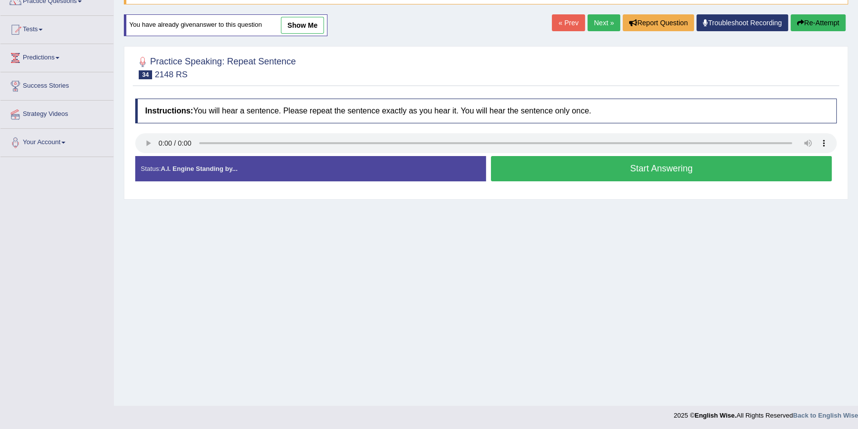
click at [673, 168] on button "Start Answering" at bounding box center [661, 168] width 341 height 25
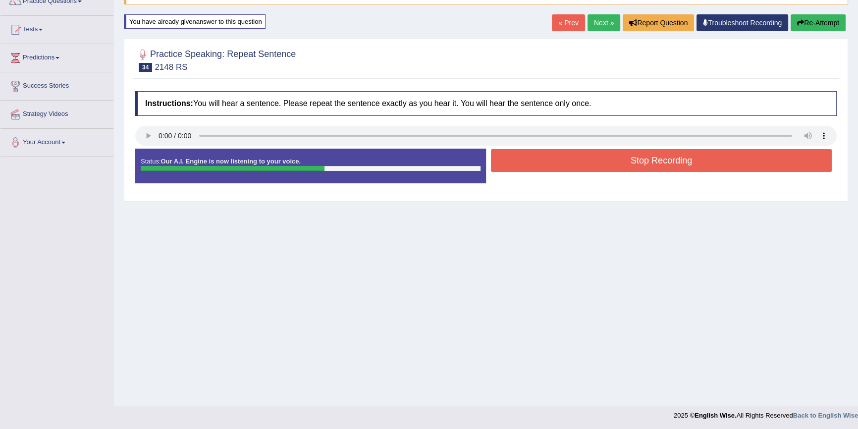
click at [670, 164] on button "Stop Recording" at bounding box center [661, 160] width 341 height 23
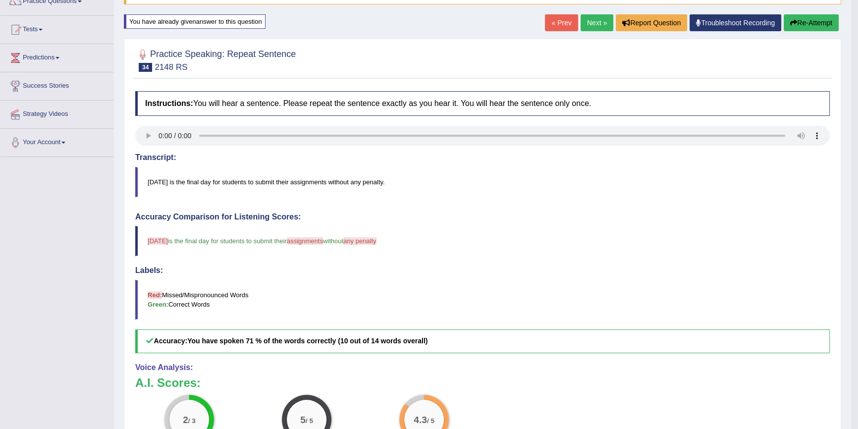
click at [798, 21] on button "Re-Attempt" at bounding box center [811, 22] width 55 height 17
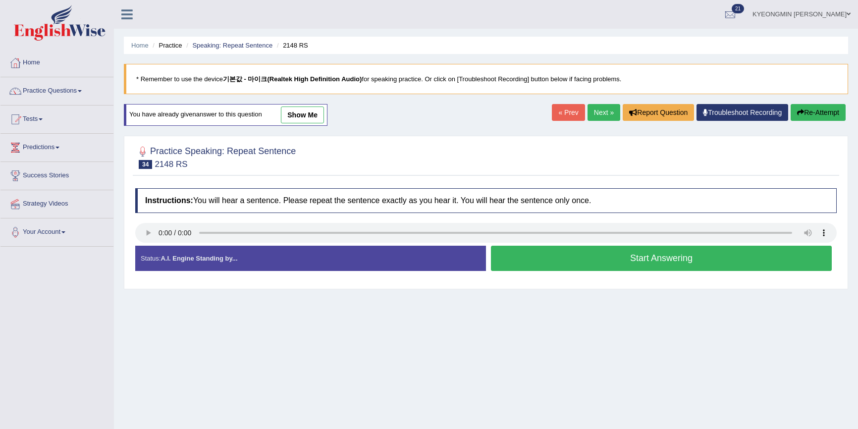
scroll to position [90, 0]
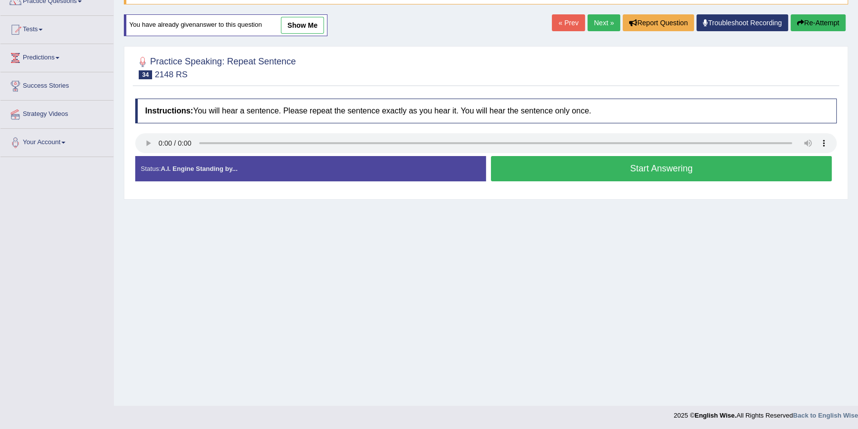
click at [621, 166] on button "Start Answering" at bounding box center [661, 168] width 341 height 25
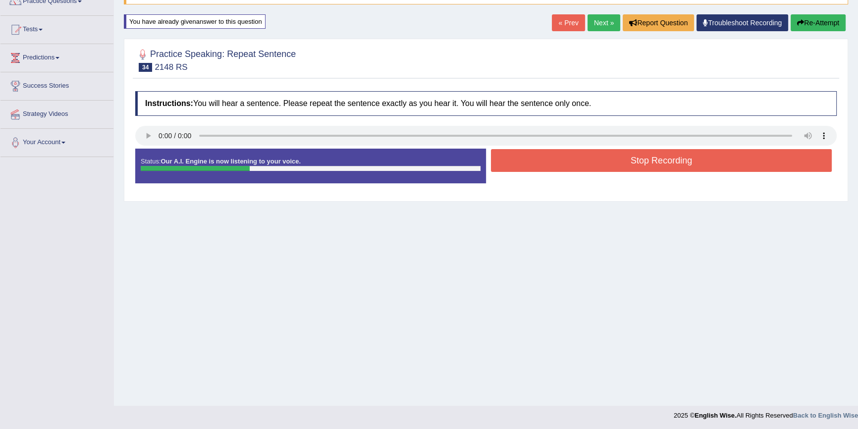
click at [814, 17] on button "Re-Attempt" at bounding box center [818, 22] width 55 height 17
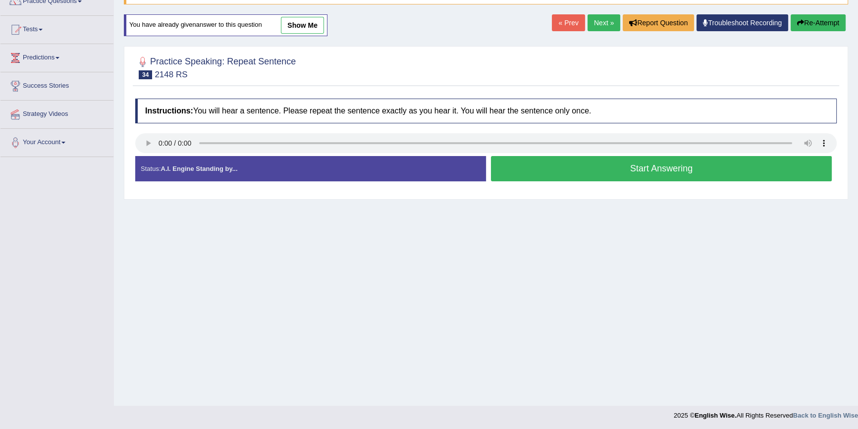
click at [686, 162] on button "Start Answering" at bounding box center [661, 168] width 341 height 25
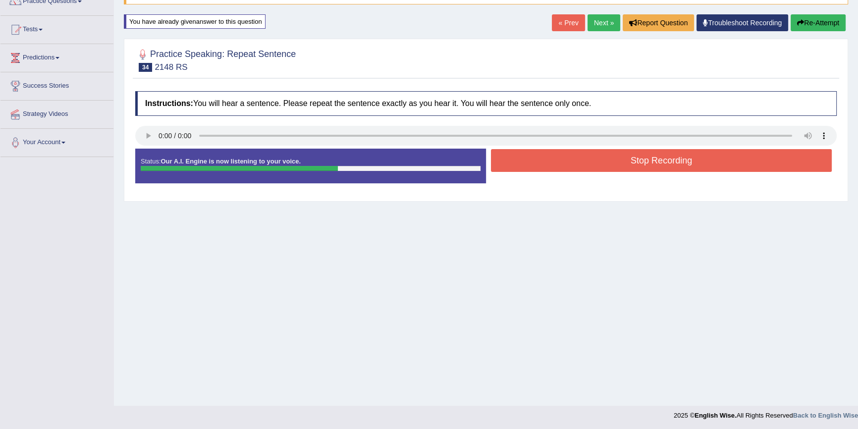
click at [684, 159] on button "Stop Recording" at bounding box center [661, 160] width 341 height 23
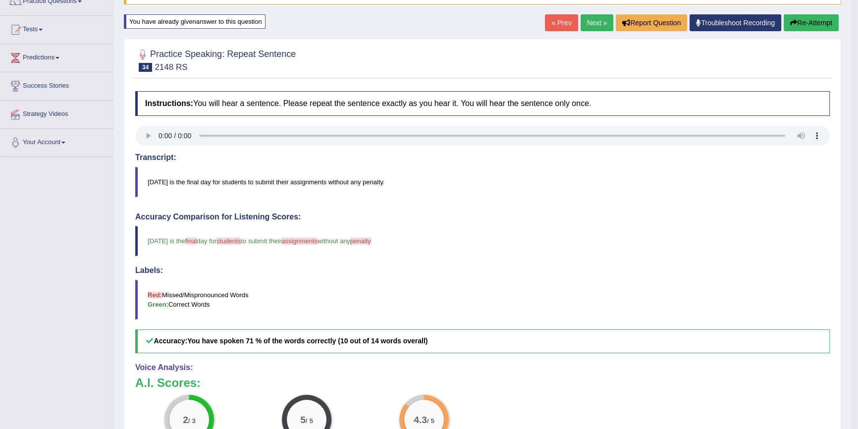
click at [789, 29] on button "Re-Attempt" at bounding box center [811, 22] width 55 height 17
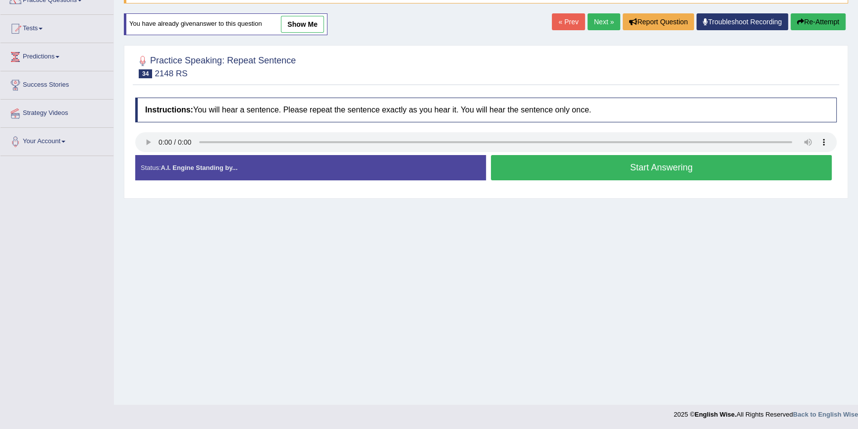
click at [634, 178] on button "Start Answering" at bounding box center [661, 167] width 341 height 25
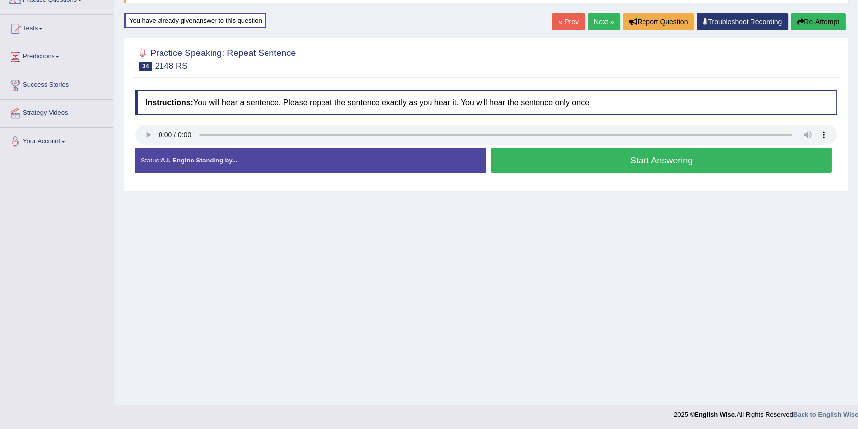
scroll to position [90, 0]
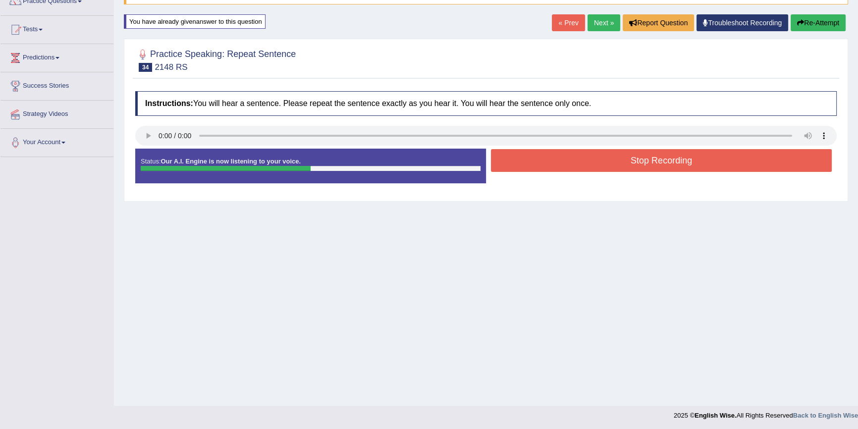
click at [636, 163] on button "Stop Recording" at bounding box center [661, 160] width 341 height 23
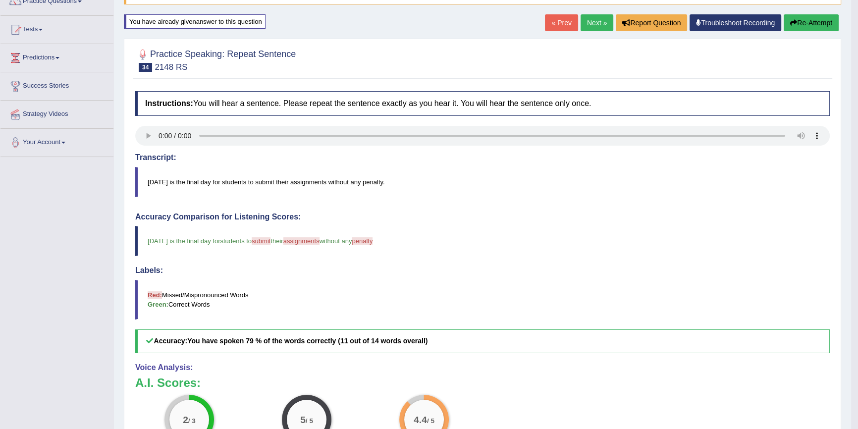
click at [795, 22] on button "Re-Attempt" at bounding box center [811, 22] width 55 height 17
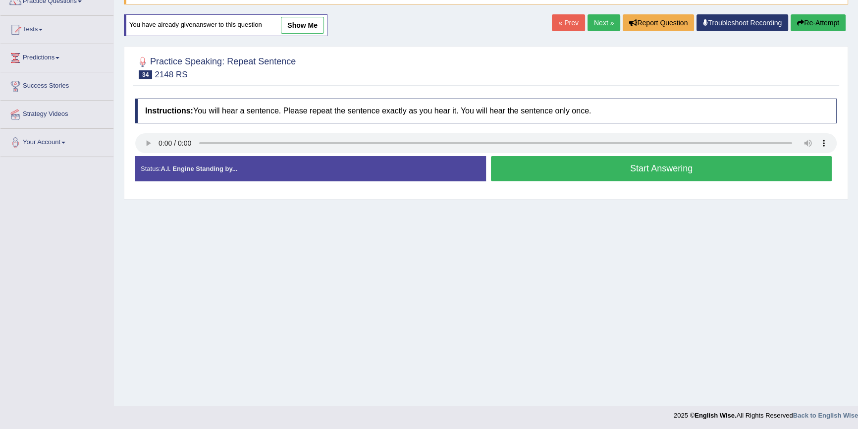
click at [614, 169] on button "Start Answering" at bounding box center [661, 168] width 341 height 25
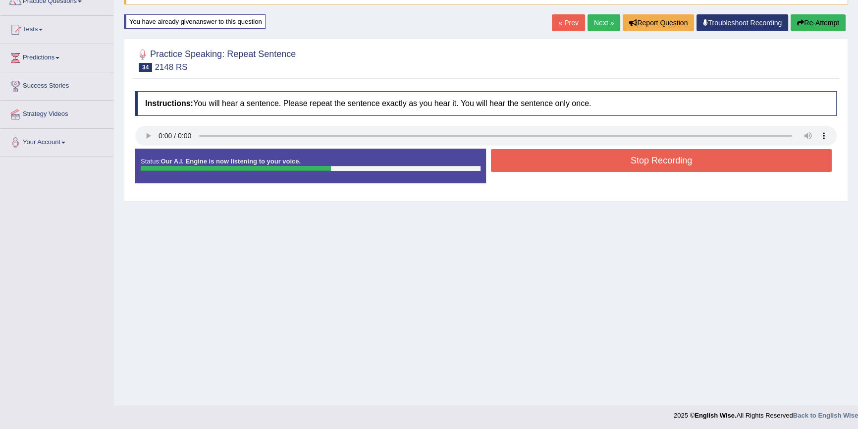
click at [614, 156] on button "Stop Recording" at bounding box center [661, 160] width 341 height 23
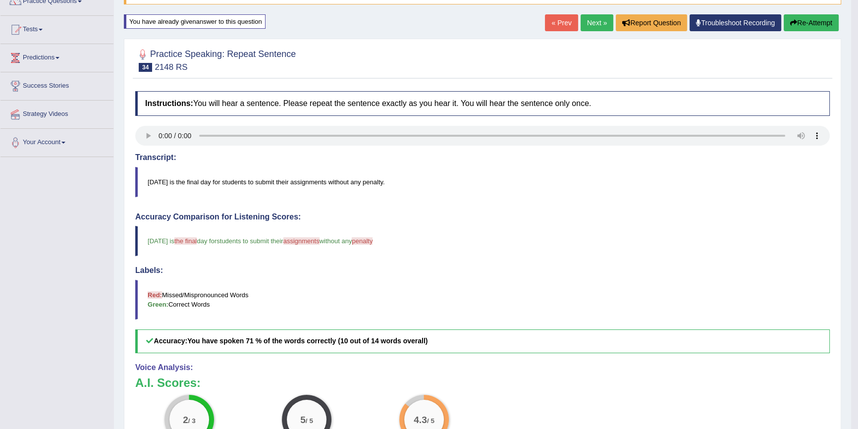
click at [806, 26] on button "Re-Attempt" at bounding box center [811, 22] width 55 height 17
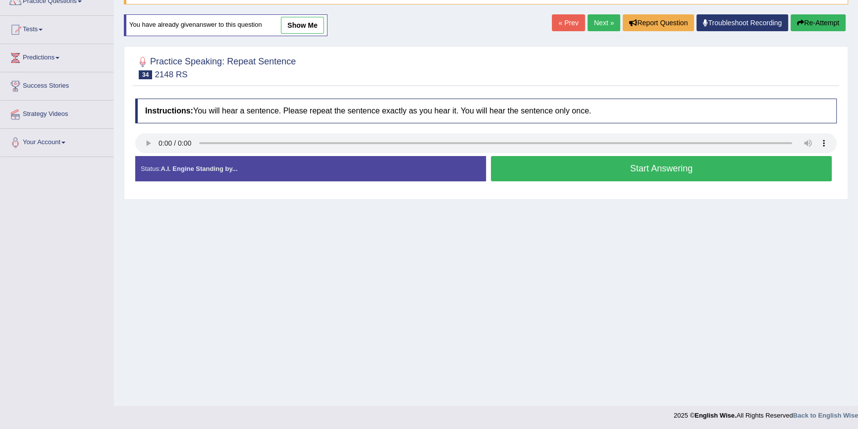
scroll to position [90, 0]
click at [610, 166] on button "Start Answering" at bounding box center [661, 168] width 341 height 25
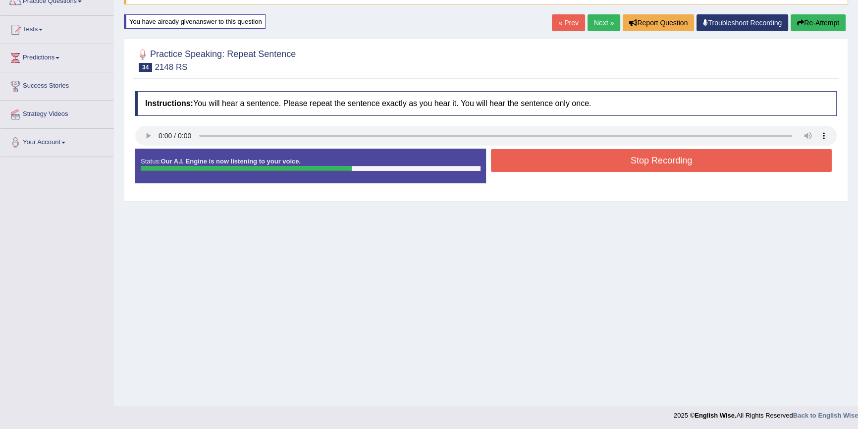
click at [613, 161] on button "Stop Recording" at bounding box center [661, 160] width 341 height 23
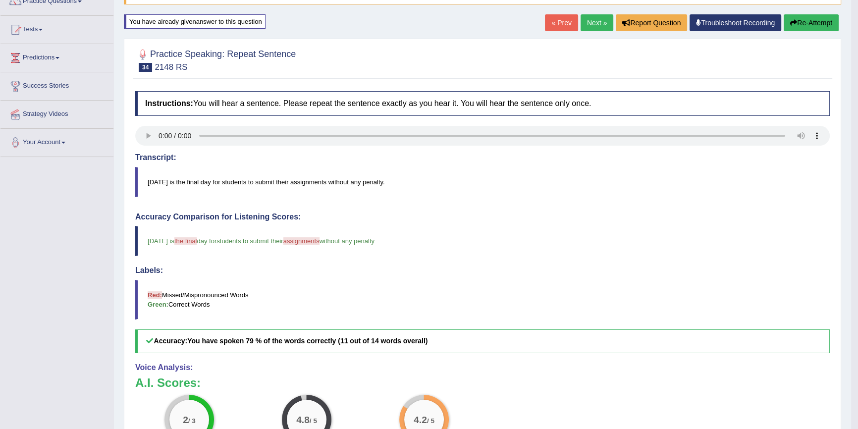
click at [812, 22] on button "Re-Attempt" at bounding box center [811, 22] width 55 height 17
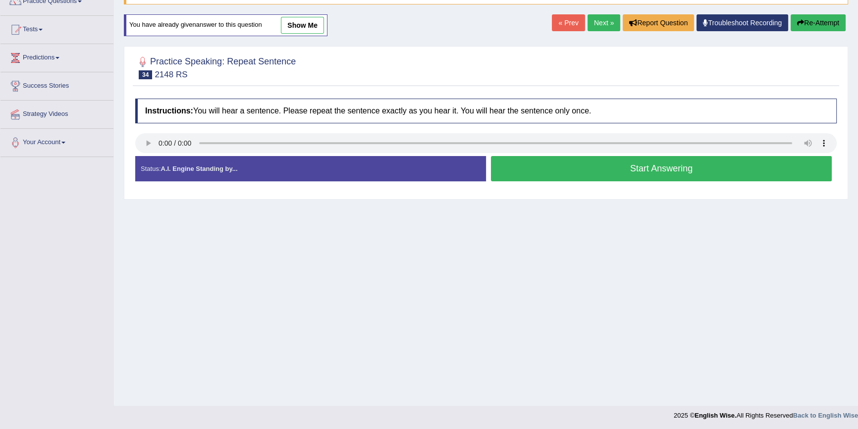
click at [663, 172] on button "Start Answering" at bounding box center [661, 168] width 341 height 25
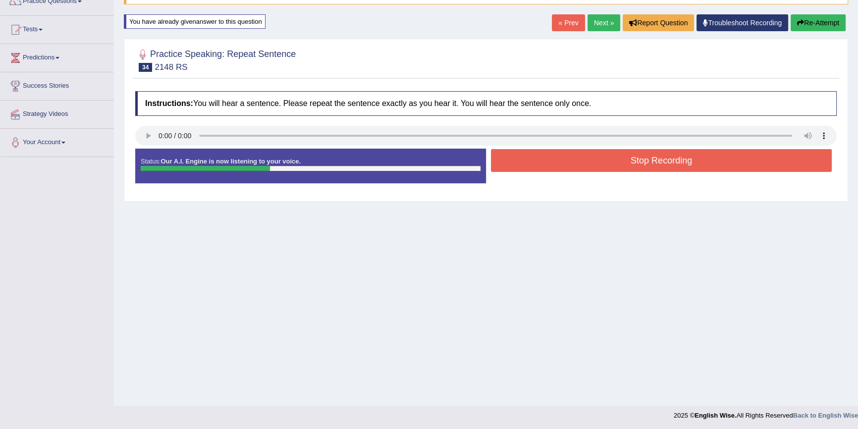
click at [658, 159] on button "Stop Recording" at bounding box center [661, 160] width 341 height 23
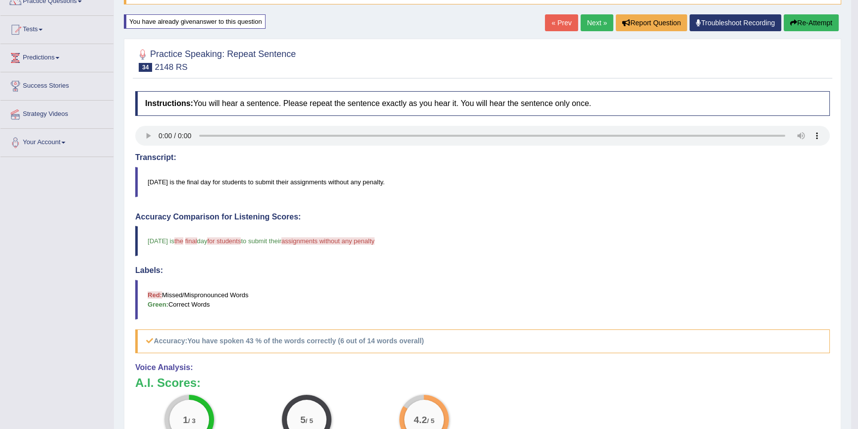
click at [798, 26] on button "Re-Attempt" at bounding box center [811, 22] width 55 height 17
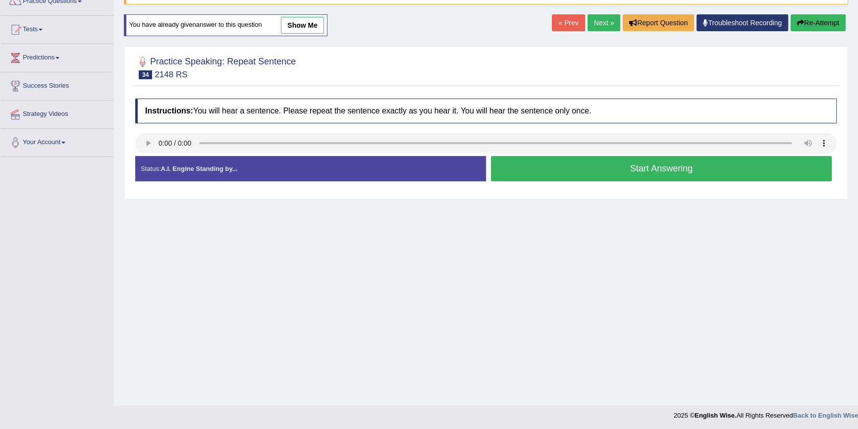
click at [603, 170] on button "Start Answering" at bounding box center [661, 168] width 341 height 25
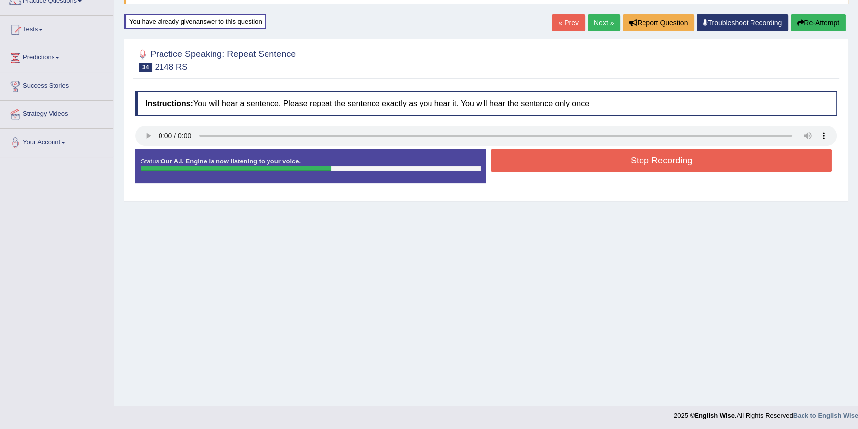
click at [610, 162] on button "Stop Recording" at bounding box center [661, 160] width 341 height 23
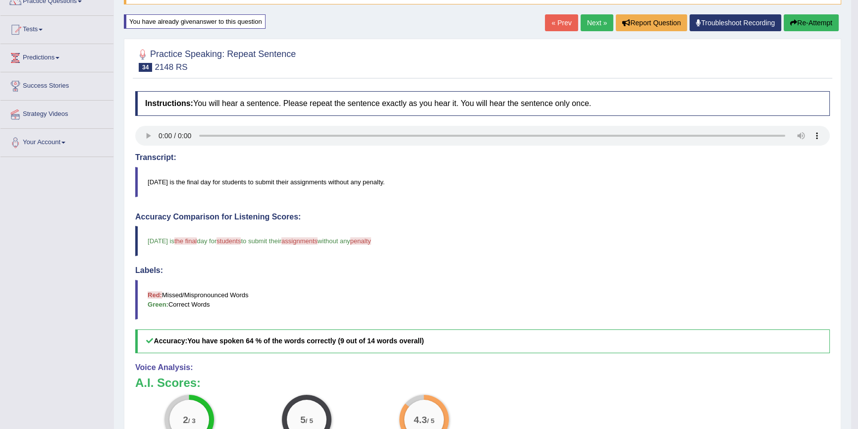
click at [793, 20] on icon "button" at bounding box center [793, 22] width 7 height 7
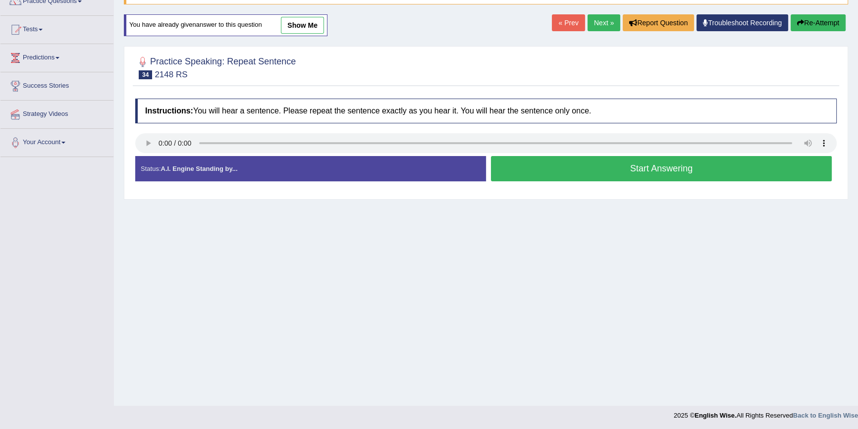
click at [687, 165] on button "Start Answering" at bounding box center [661, 168] width 341 height 25
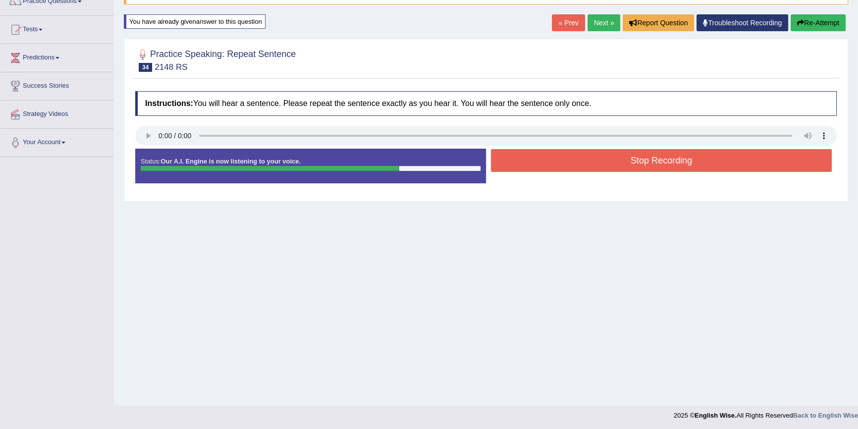
click at [687, 161] on button "Stop Recording" at bounding box center [661, 160] width 341 height 23
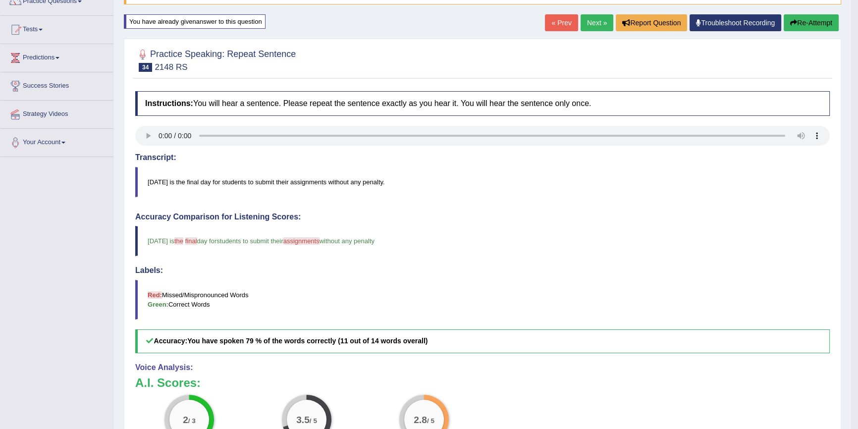
click at [802, 27] on button "Re-Attempt" at bounding box center [811, 22] width 55 height 17
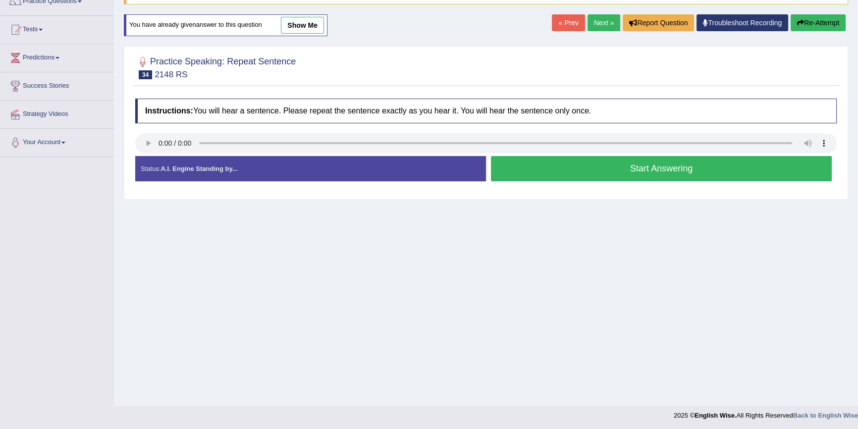
click at [722, 165] on button "Start Answering" at bounding box center [661, 168] width 341 height 25
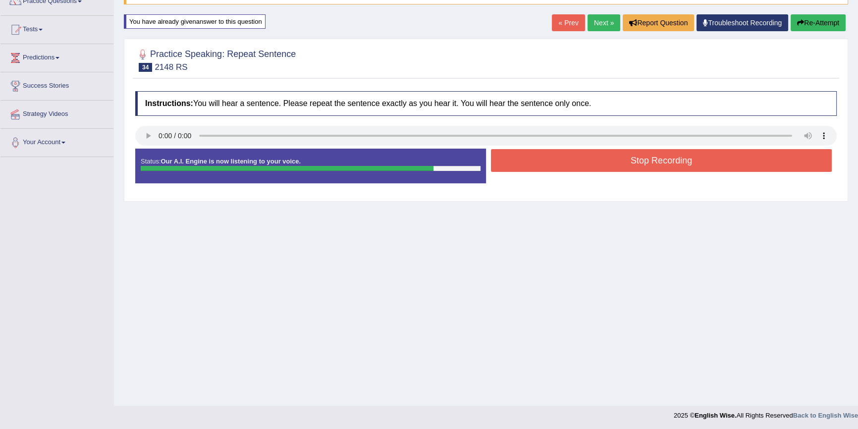
click at [699, 155] on button "Stop Recording" at bounding box center [661, 160] width 341 height 23
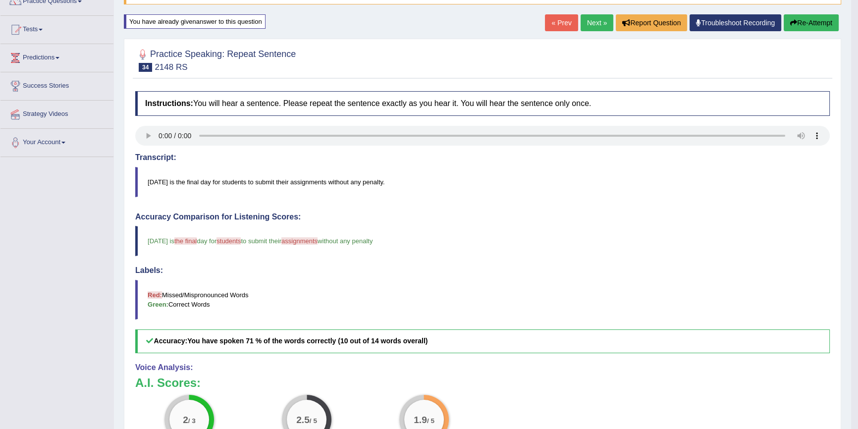
click at [787, 15] on button "Re-Attempt" at bounding box center [811, 22] width 55 height 17
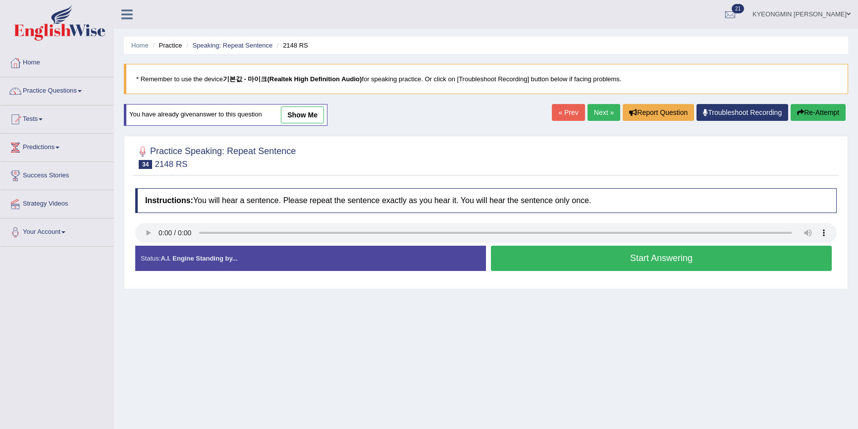
click at [613, 246] on button "Start Answering" at bounding box center [661, 258] width 341 height 25
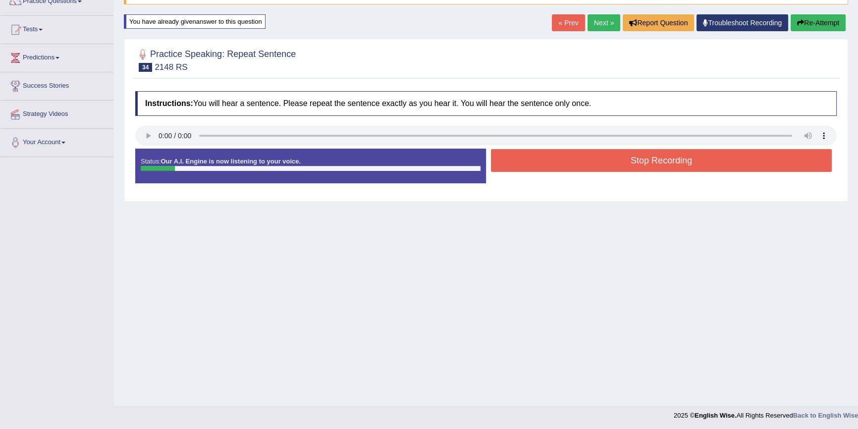
click at [613, 169] on button "Stop Recording" at bounding box center [661, 160] width 341 height 23
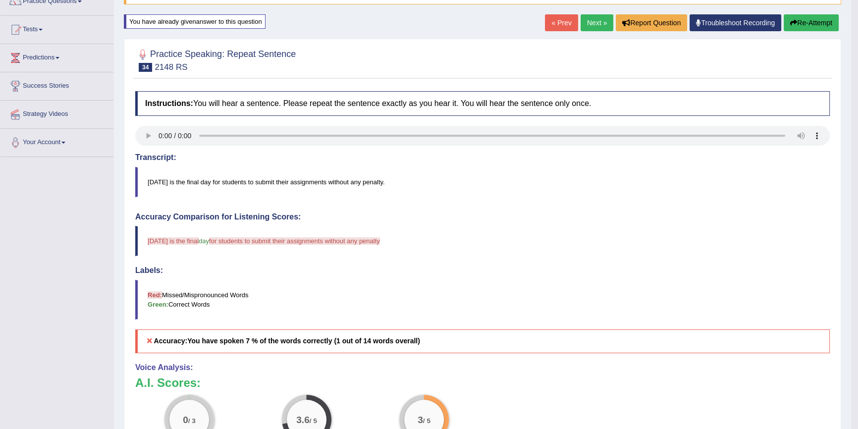
click at [820, 26] on button "Re-Attempt" at bounding box center [811, 22] width 55 height 17
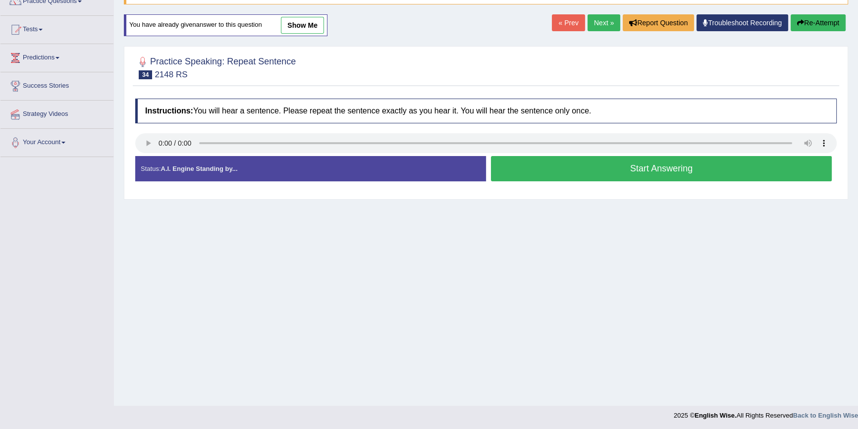
scroll to position [90, 0]
click at [698, 169] on button "Start Answering" at bounding box center [661, 168] width 341 height 25
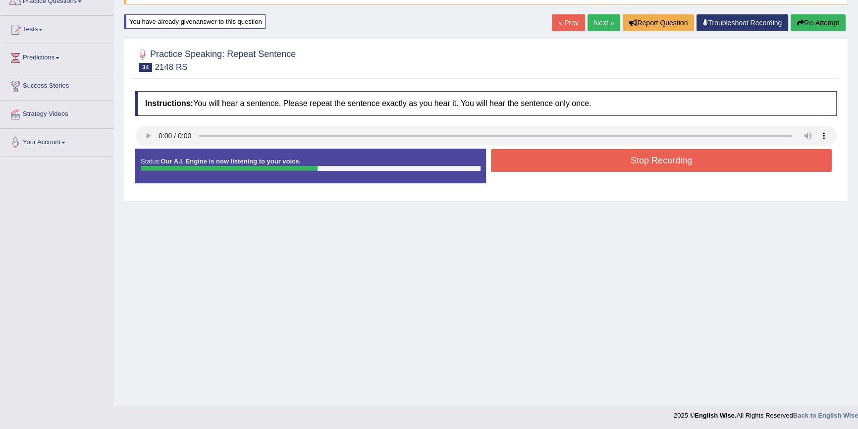
click at [696, 165] on button "Stop Recording" at bounding box center [661, 160] width 341 height 23
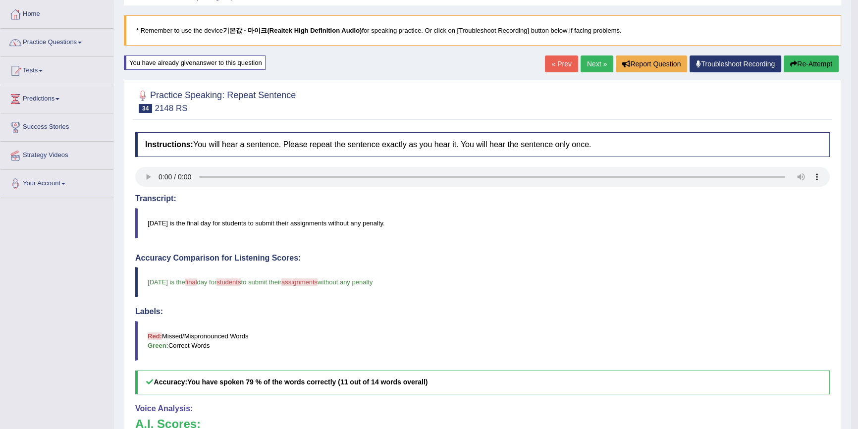
scroll to position [45, 0]
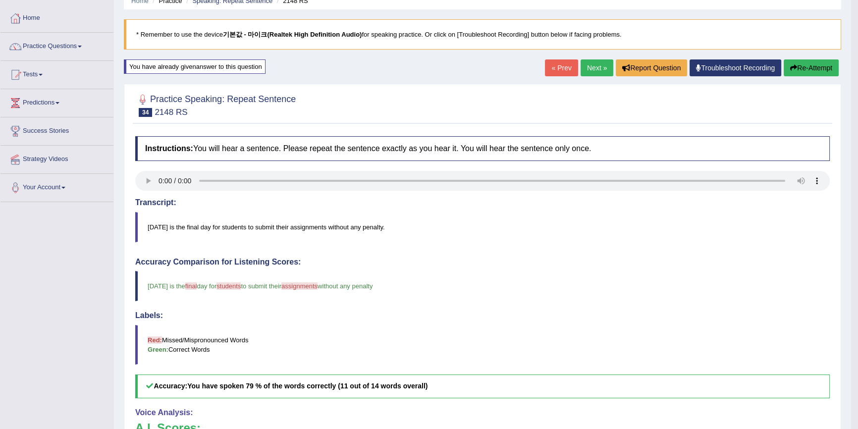
click at [805, 74] on button "Re-Attempt" at bounding box center [811, 67] width 55 height 17
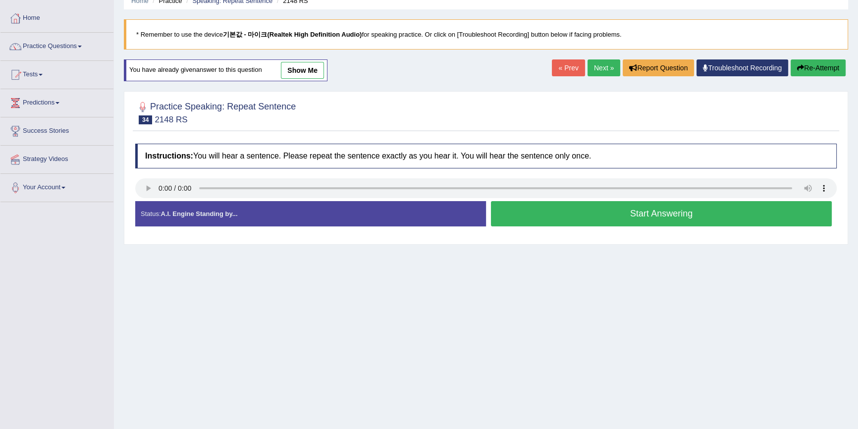
drag, startPoint x: 0, startPoint y: 0, endPoint x: 613, endPoint y: 220, distance: 651.3
click at [613, 220] on button "Start Answering" at bounding box center [661, 213] width 341 height 25
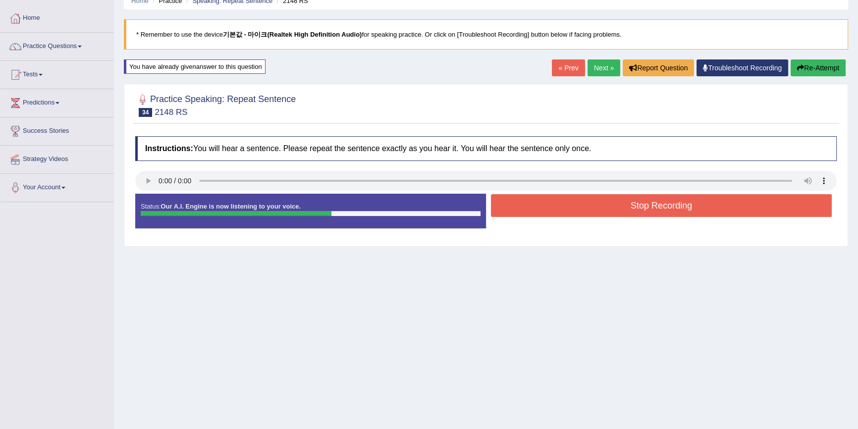
click at [617, 210] on button "Stop Recording" at bounding box center [661, 205] width 341 height 23
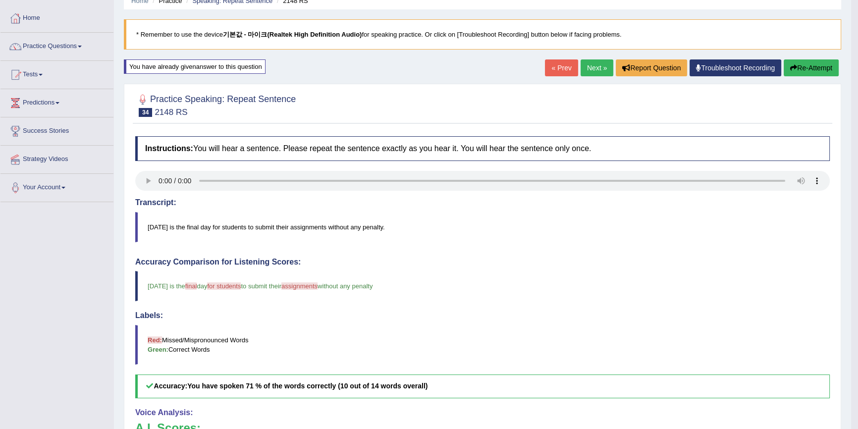
click at [805, 69] on button "Re-Attempt" at bounding box center [811, 67] width 55 height 17
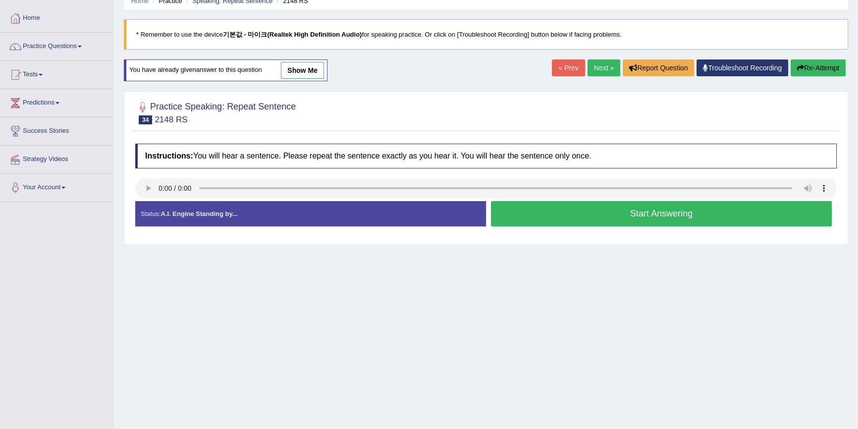
scroll to position [45, 0]
click at [616, 217] on button "Start Answering" at bounding box center [661, 213] width 341 height 25
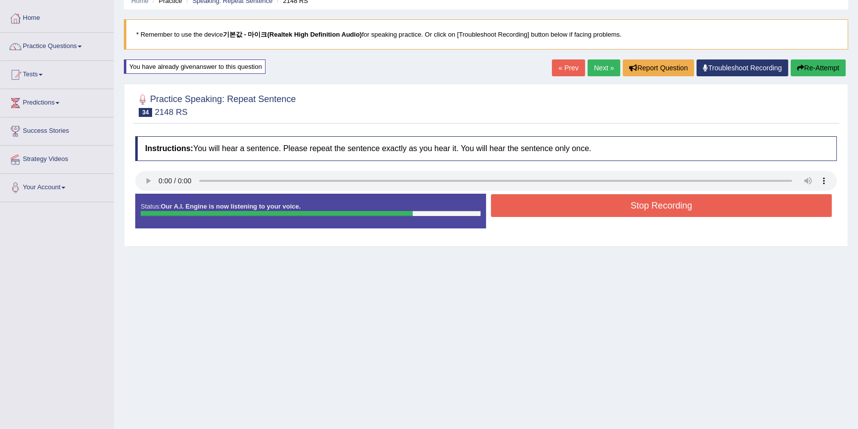
click at [613, 205] on button "Stop Recording" at bounding box center [661, 205] width 341 height 23
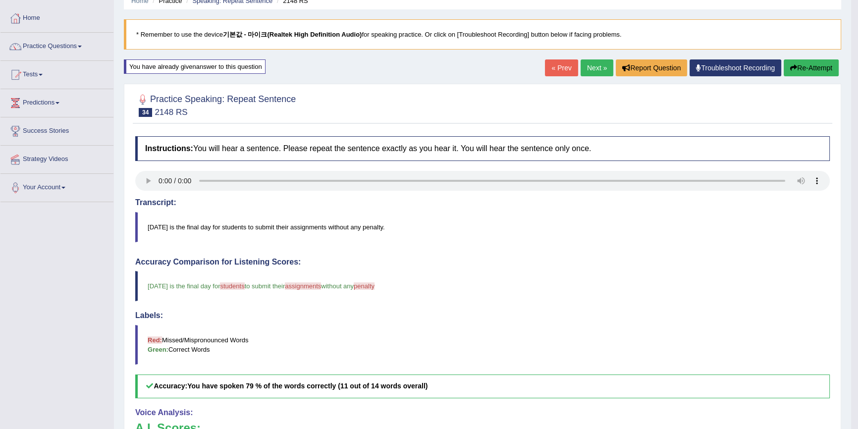
click at [791, 67] on icon "button" at bounding box center [793, 67] width 7 height 7
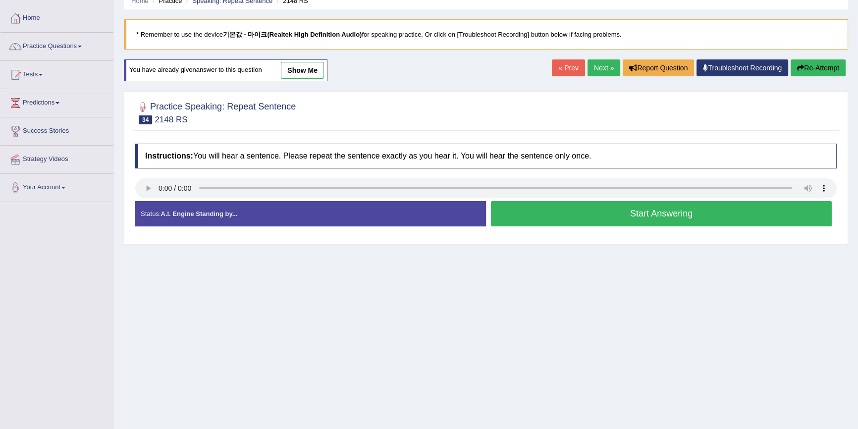
click at [546, 223] on button "Start Answering" at bounding box center [661, 213] width 341 height 25
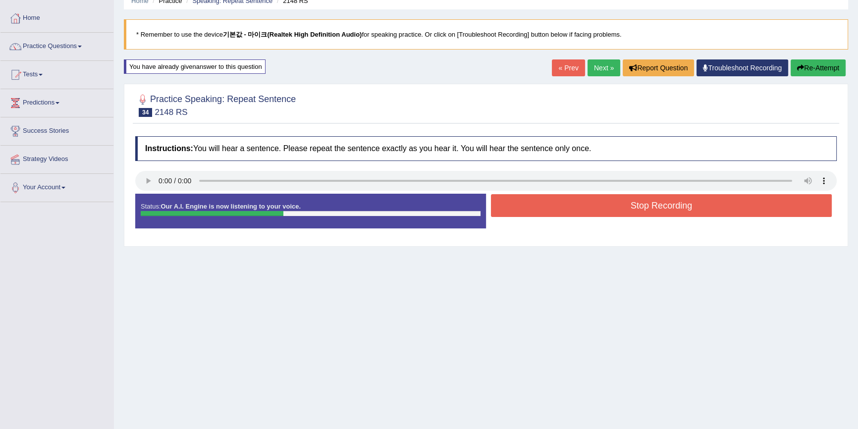
click at [547, 211] on button "Stop Recording" at bounding box center [661, 205] width 341 height 23
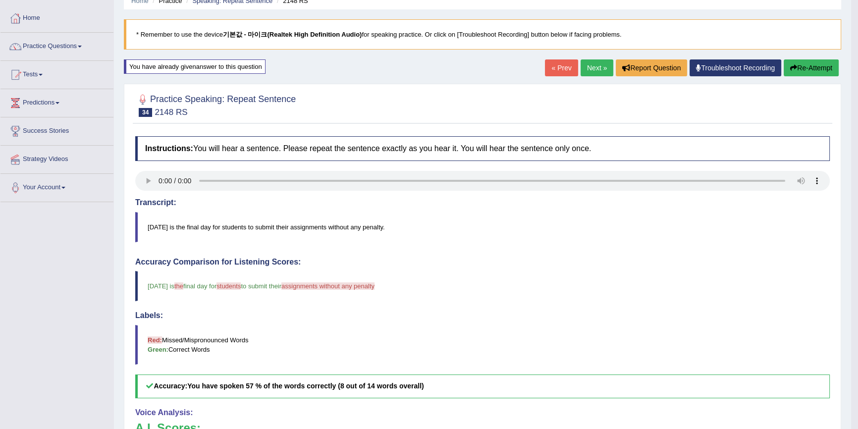
click at [824, 71] on button "Re-Attempt" at bounding box center [811, 67] width 55 height 17
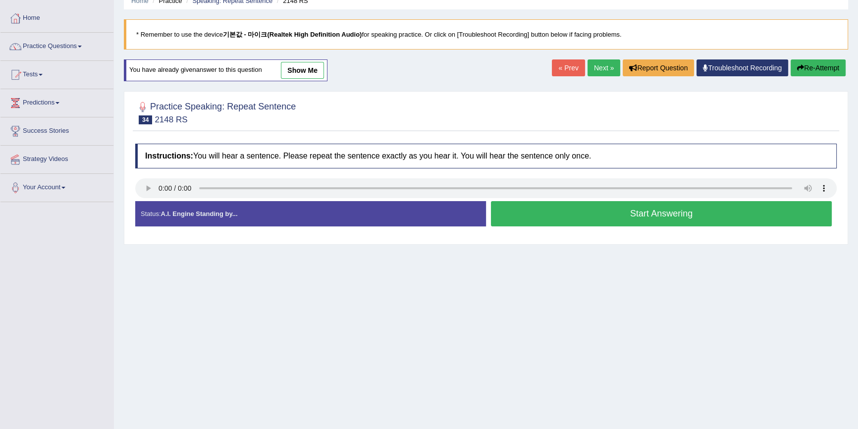
click at [511, 218] on button "Start Answering" at bounding box center [661, 213] width 341 height 25
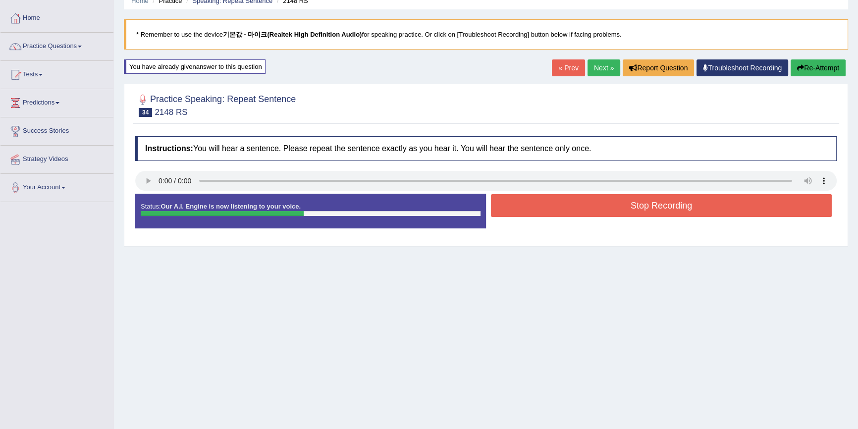
click at [515, 209] on button "Stop Recording" at bounding box center [661, 205] width 341 height 23
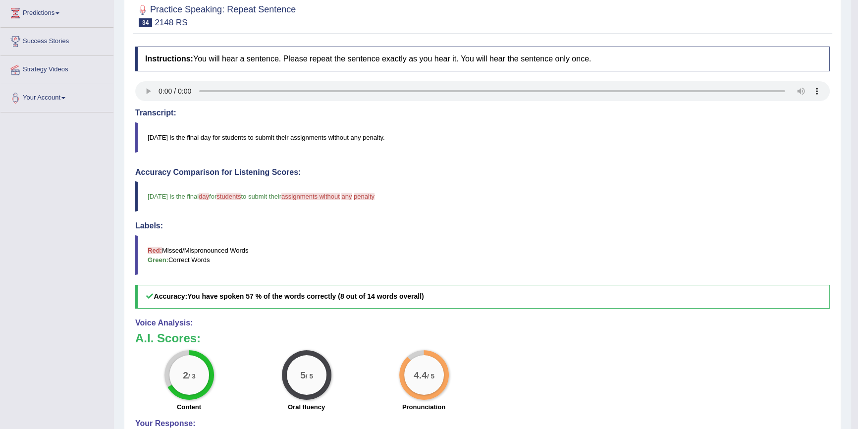
scroll to position [135, 0]
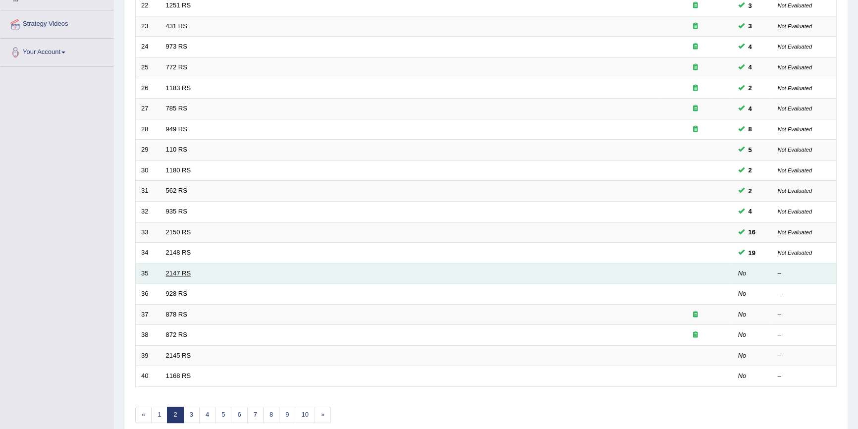
click at [168, 270] on link "2147 RS" at bounding box center [178, 273] width 25 height 7
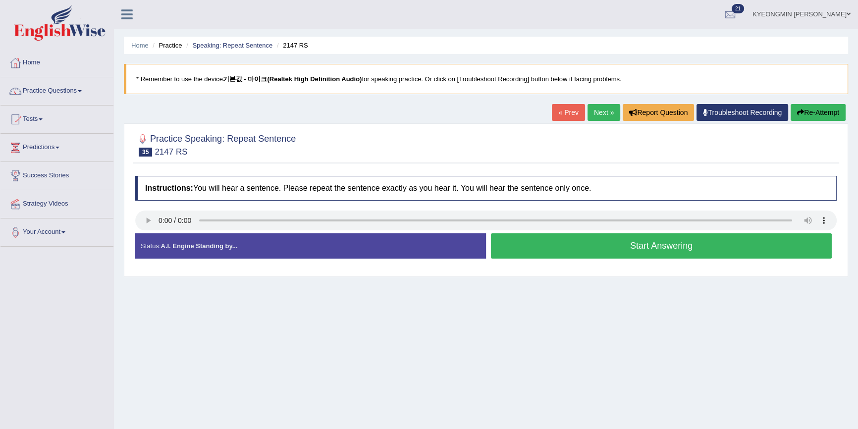
click at [549, 252] on button "Start Answering" at bounding box center [661, 245] width 341 height 25
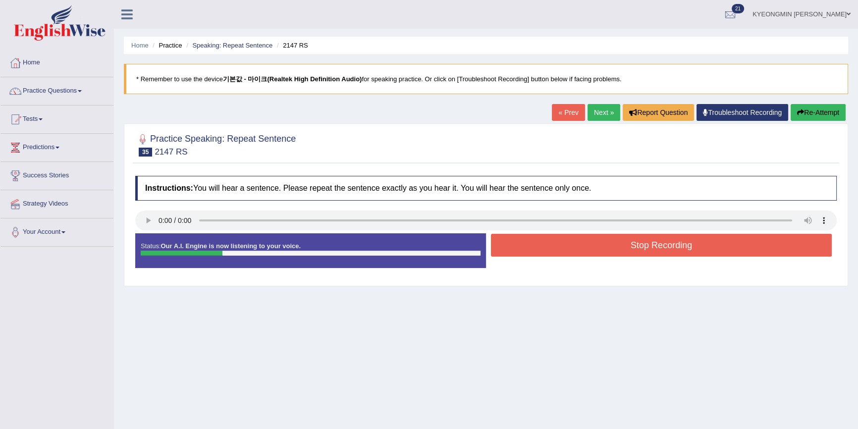
click at [549, 252] on button "Stop Recording" at bounding box center [661, 245] width 341 height 23
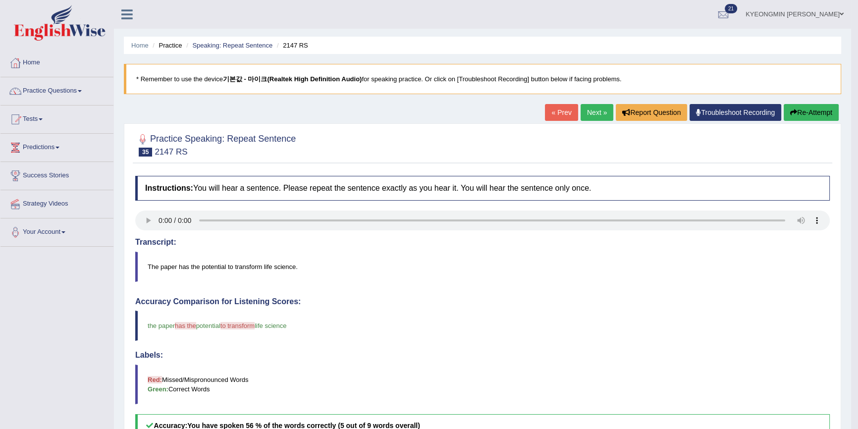
click at [798, 115] on button "Re-Attempt" at bounding box center [811, 112] width 55 height 17
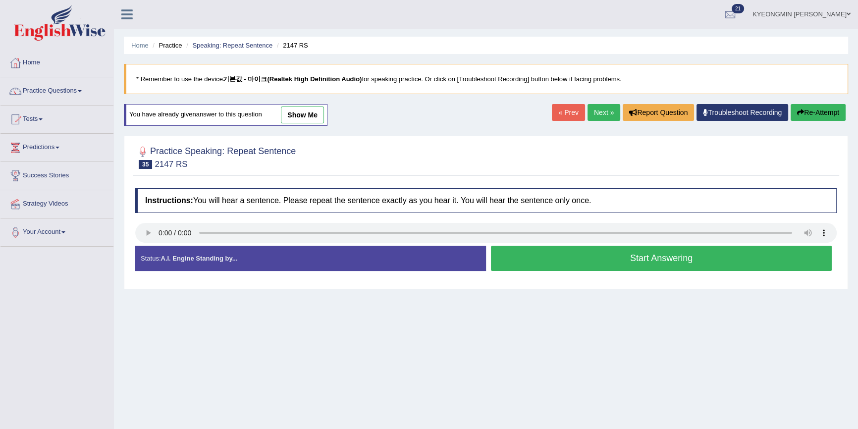
click at [572, 254] on button "Start Answering" at bounding box center [661, 258] width 341 height 25
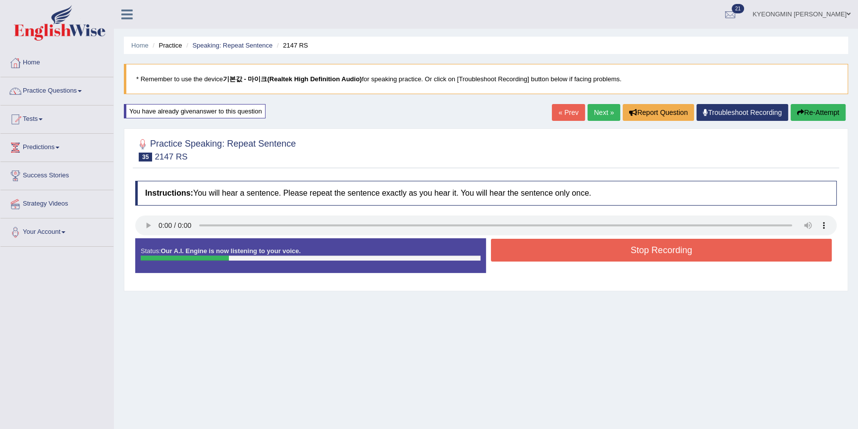
click at [582, 238] on div "Created with Highcharts 7.1.2 Great Too slow Too fast Time Speech pace meter: 0…" at bounding box center [664, 238] width 356 height 0
click at [576, 247] on button "Stop Recording" at bounding box center [661, 250] width 341 height 23
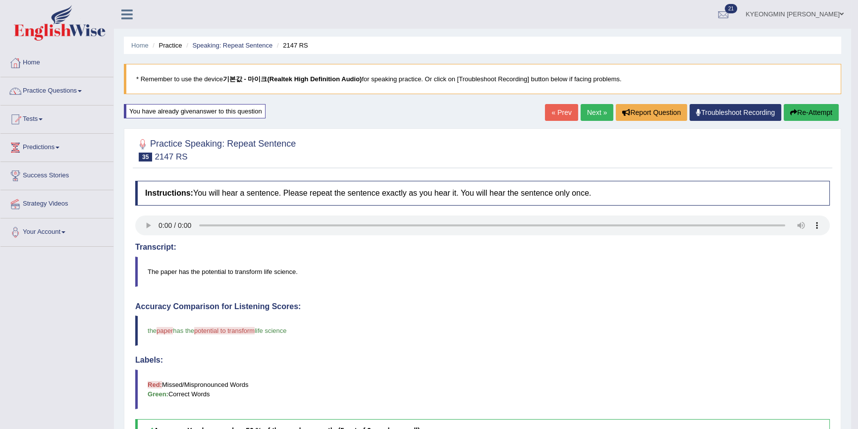
click at [809, 110] on button "Re-Attempt" at bounding box center [811, 112] width 55 height 17
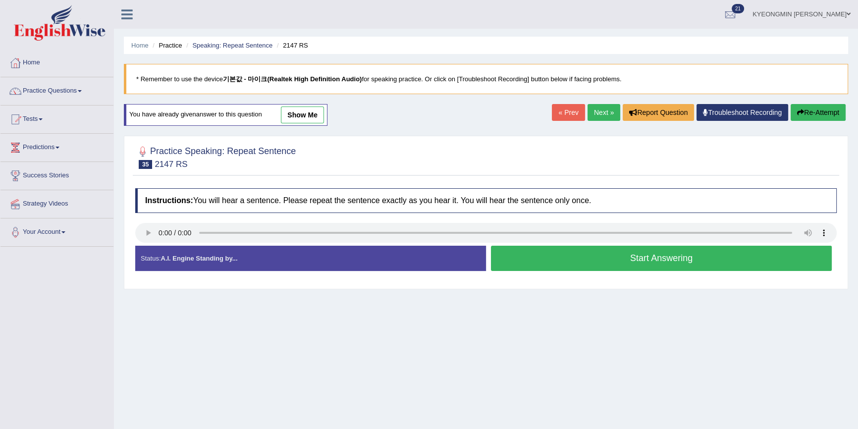
click at [612, 249] on button "Start Answering" at bounding box center [661, 258] width 341 height 25
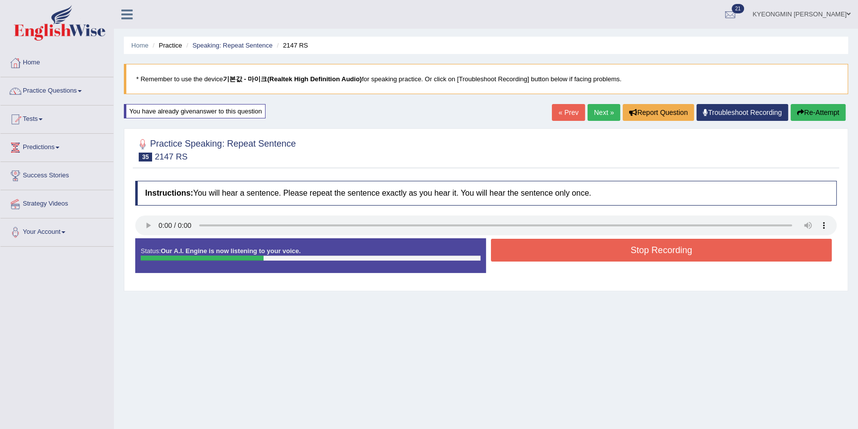
click at [605, 246] on button "Stop Recording" at bounding box center [661, 250] width 341 height 23
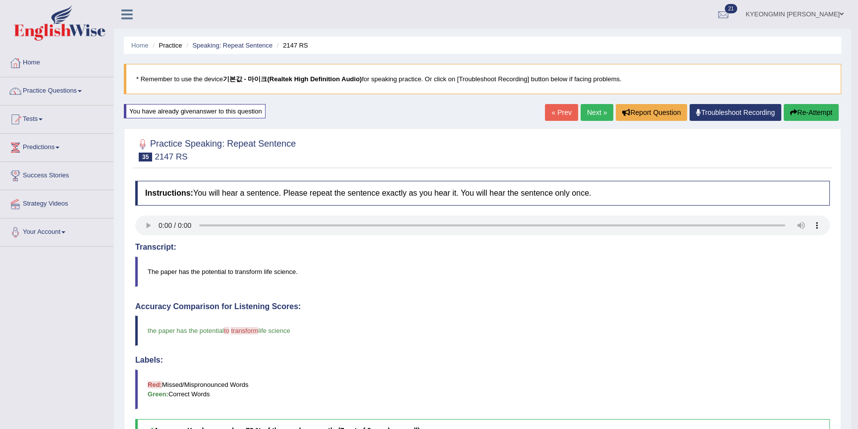
click at [795, 113] on button "Re-Attempt" at bounding box center [811, 112] width 55 height 17
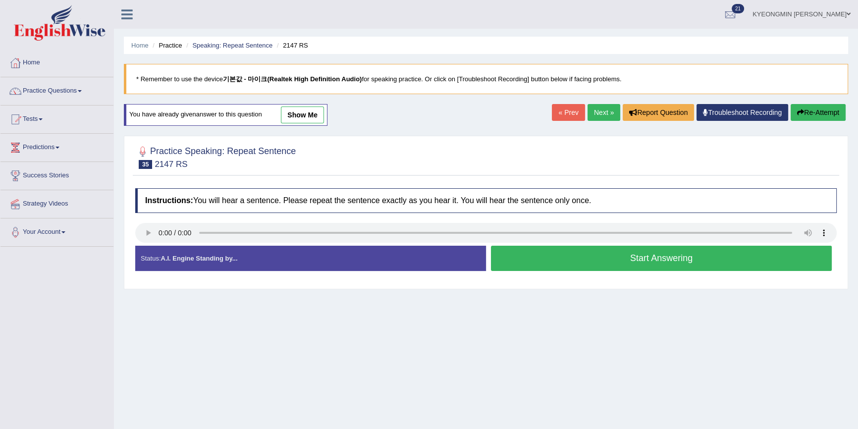
click at [664, 268] on button "Start Answering" at bounding box center [661, 258] width 341 height 25
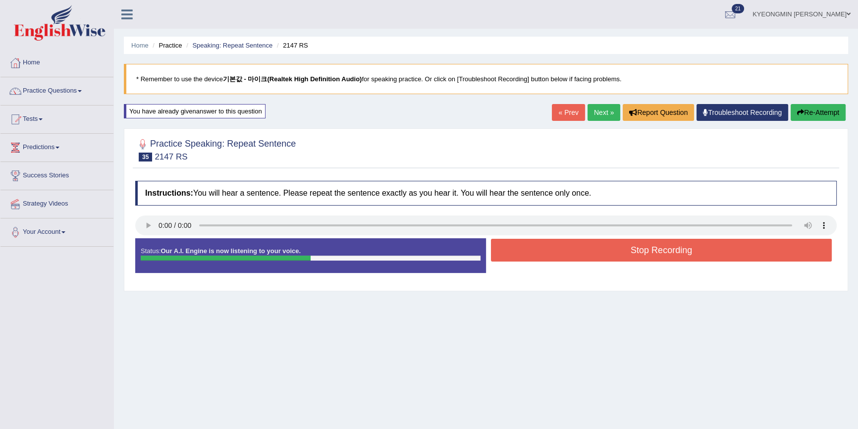
click at [664, 252] on button "Stop Recording" at bounding box center [661, 250] width 341 height 23
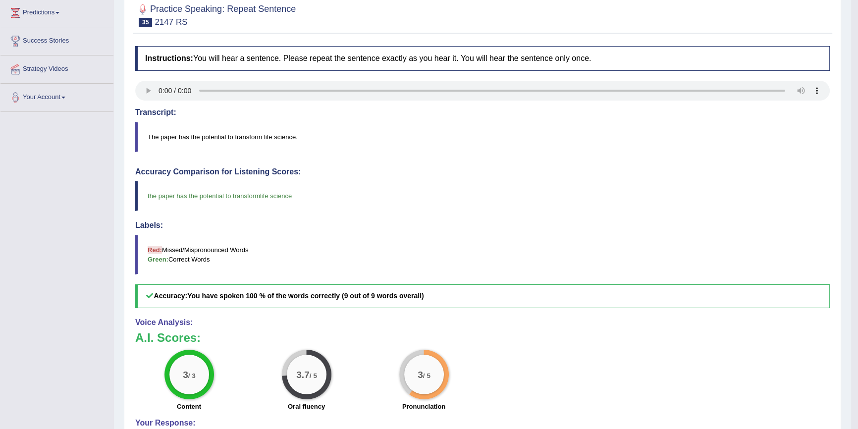
scroll to position [90, 0]
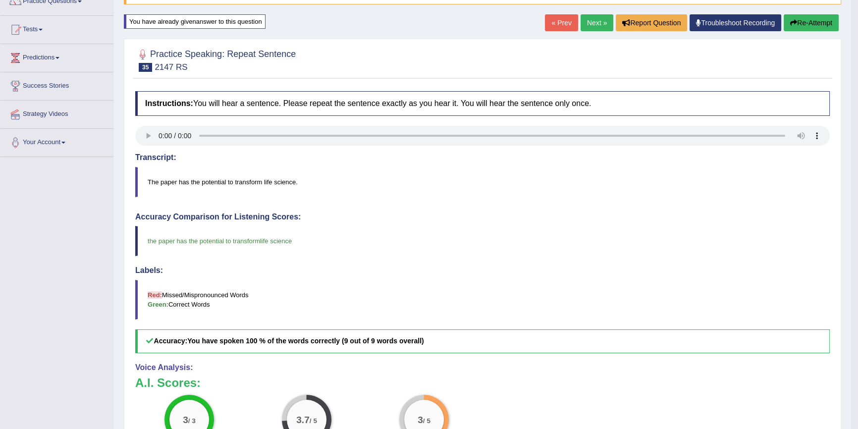
click at [787, 26] on button "Re-Attempt" at bounding box center [811, 22] width 55 height 17
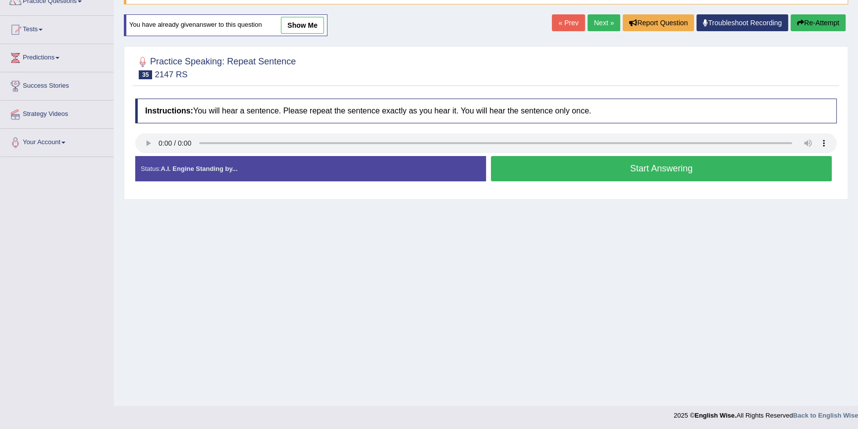
click at [655, 171] on button "Start Answering" at bounding box center [661, 168] width 341 height 25
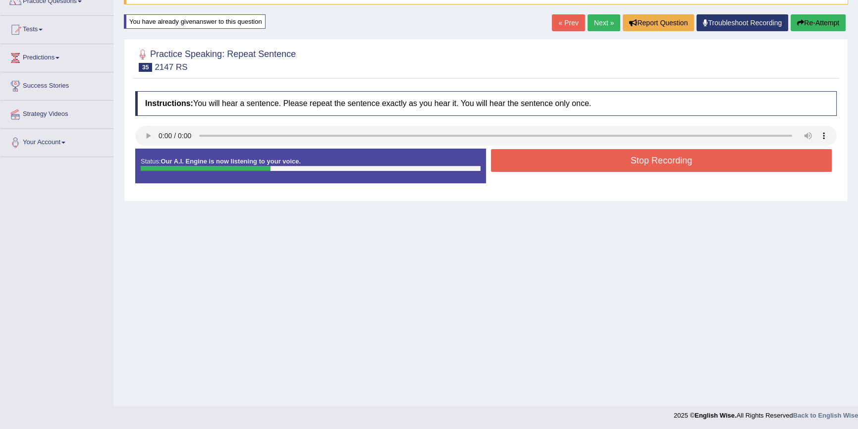
click at [648, 163] on button "Stop Recording" at bounding box center [661, 160] width 341 height 23
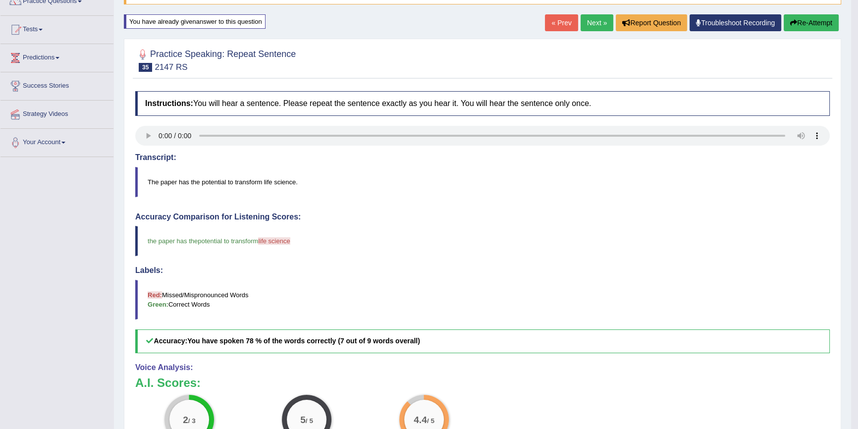
click at [794, 25] on icon "button" at bounding box center [793, 22] width 7 height 7
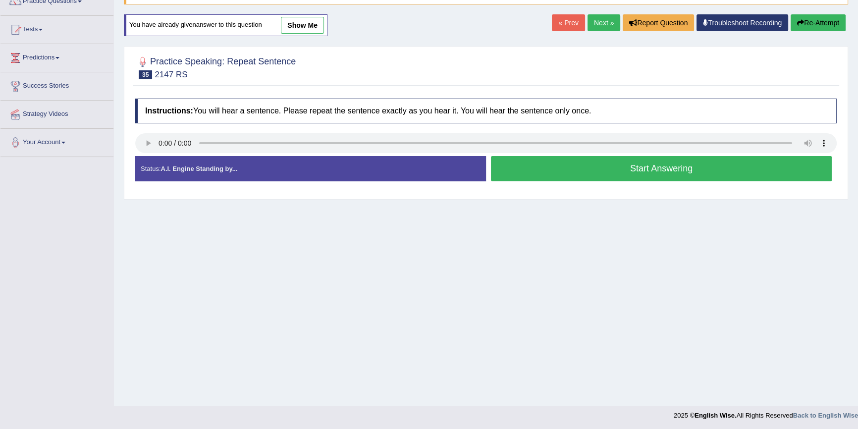
scroll to position [90, 0]
click at [642, 177] on button "Start Answering" at bounding box center [661, 168] width 341 height 25
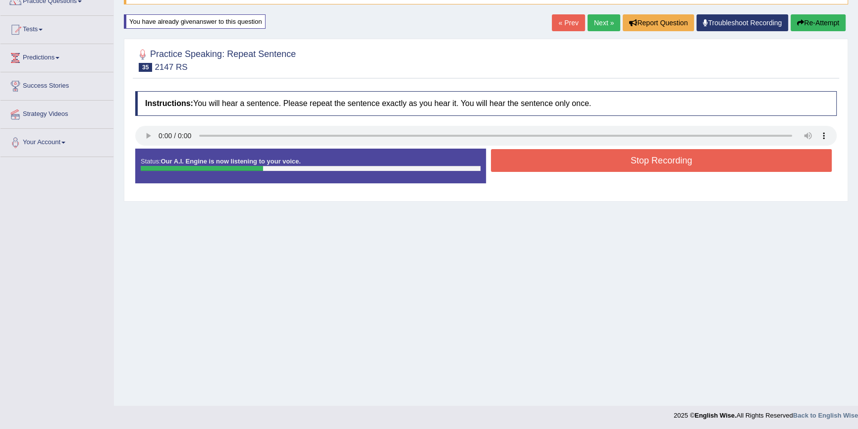
click at [635, 161] on button "Stop Recording" at bounding box center [661, 160] width 341 height 23
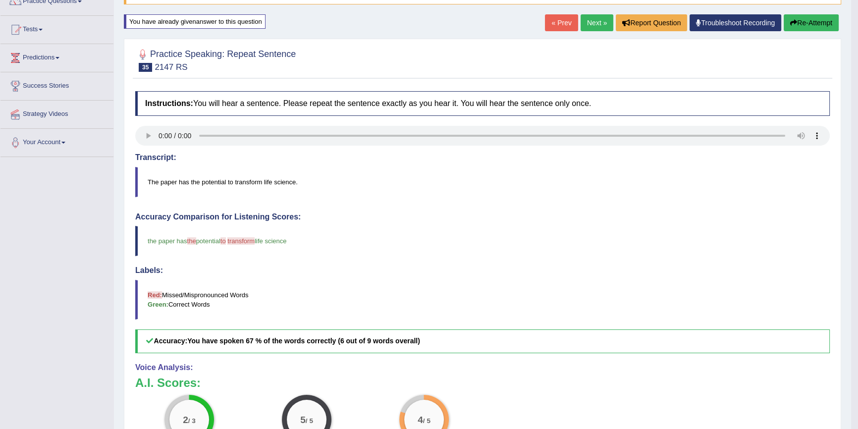
click at [798, 24] on button "Re-Attempt" at bounding box center [811, 22] width 55 height 17
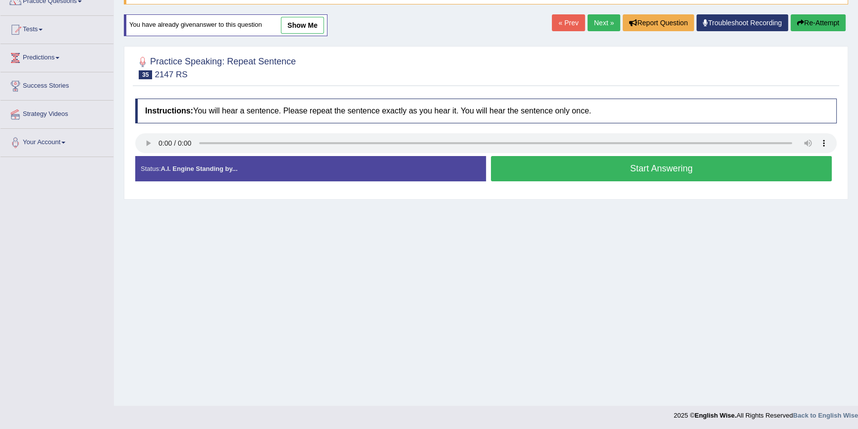
click at [652, 167] on button "Start Answering" at bounding box center [661, 168] width 341 height 25
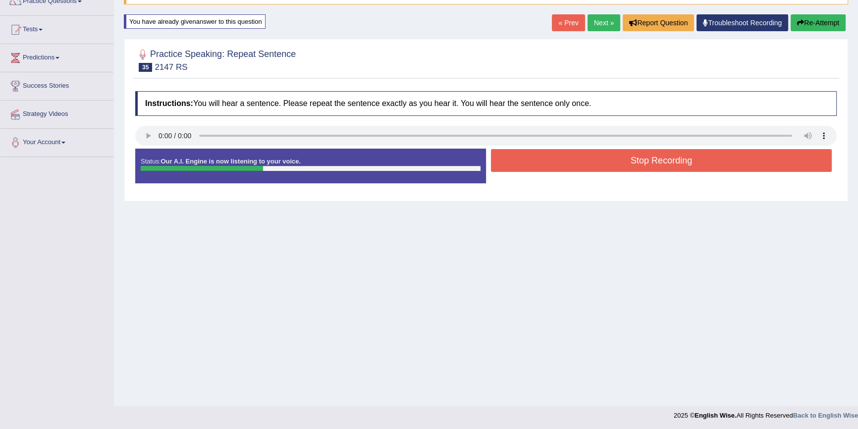
click at [650, 162] on button "Stop Recording" at bounding box center [661, 160] width 341 height 23
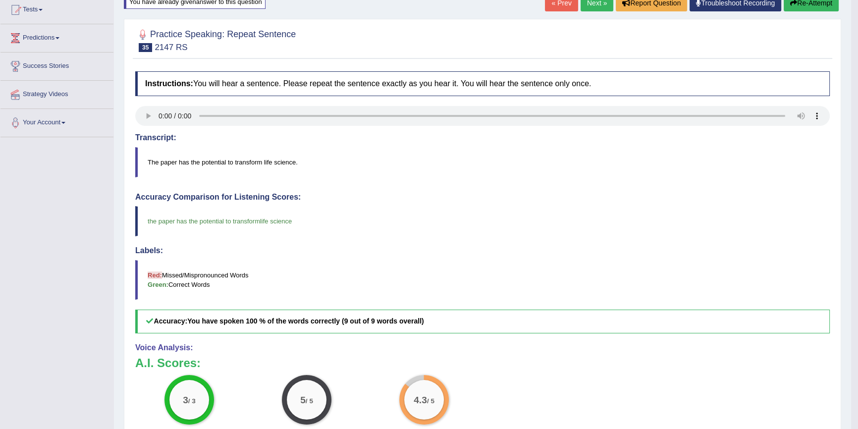
scroll to position [90, 0]
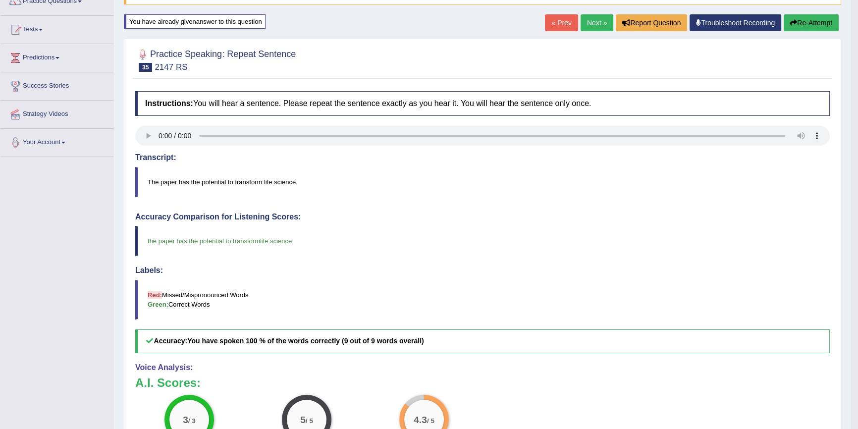
click at [794, 16] on button "Re-Attempt" at bounding box center [811, 22] width 55 height 17
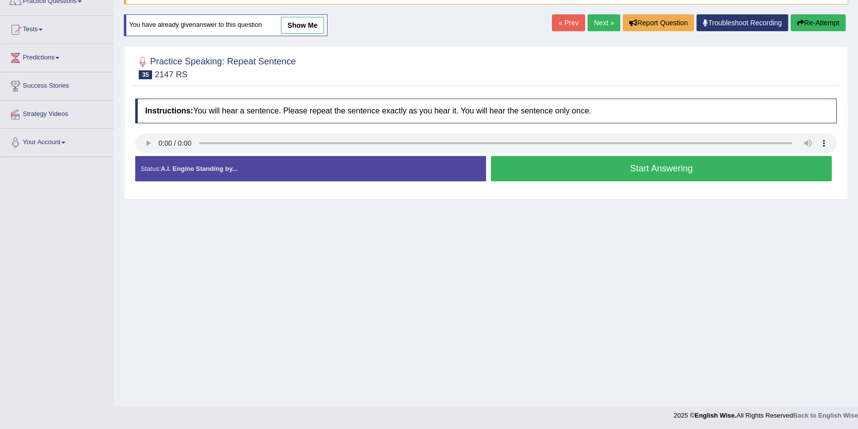
click at [511, 173] on button "Start Answering" at bounding box center [661, 168] width 341 height 25
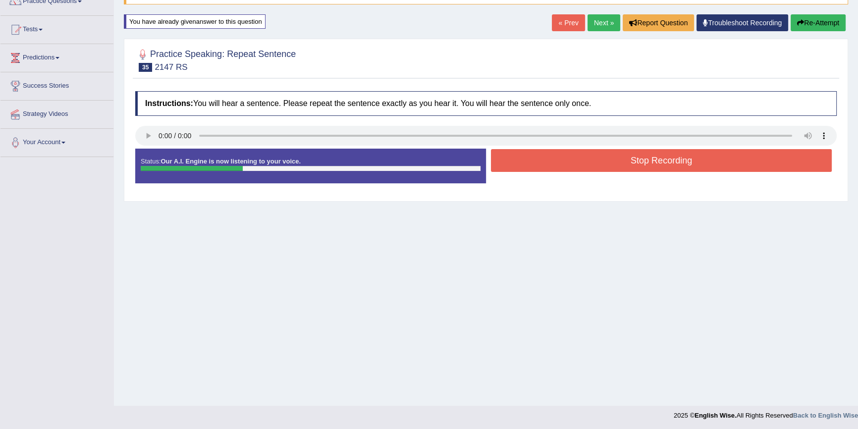
click at [523, 157] on button "Stop Recording" at bounding box center [661, 160] width 341 height 23
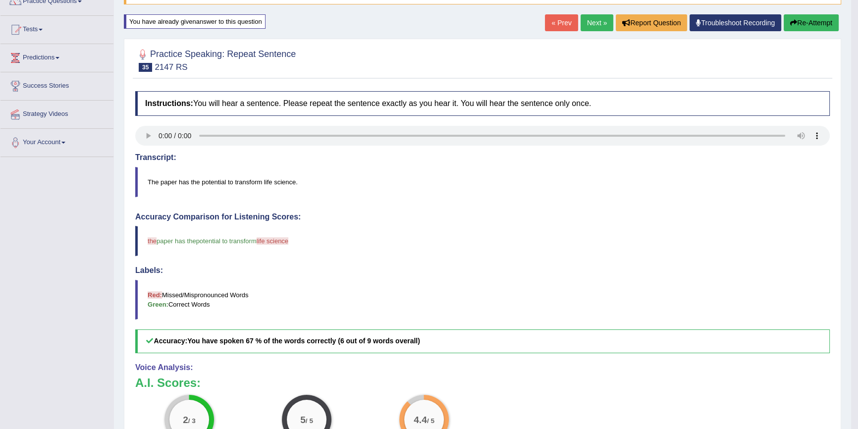
click at [820, 29] on button "Re-Attempt" at bounding box center [811, 22] width 55 height 17
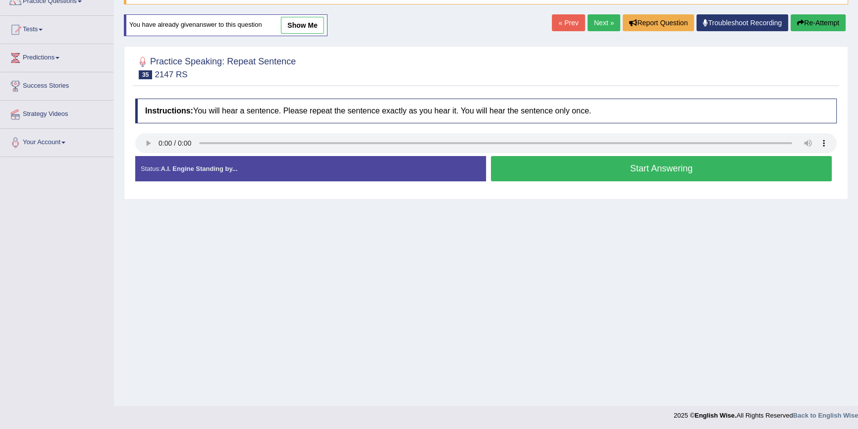
click at [650, 178] on button "Start Answering" at bounding box center [661, 168] width 341 height 25
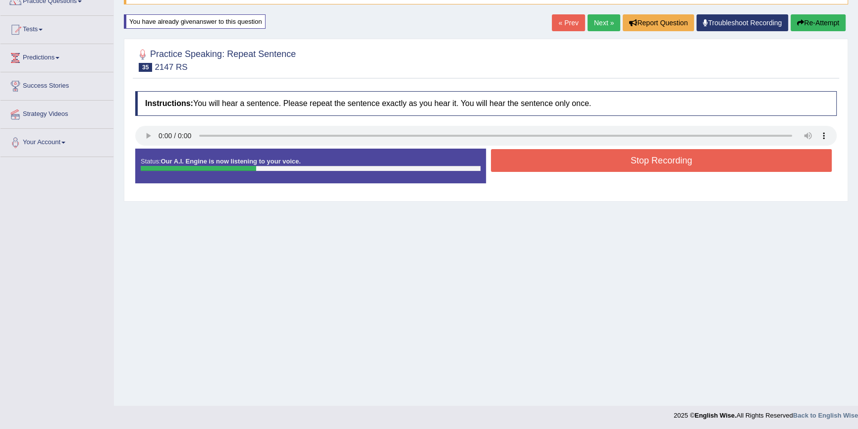
click at [651, 160] on button "Stop Recording" at bounding box center [661, 160] width 341 height 23
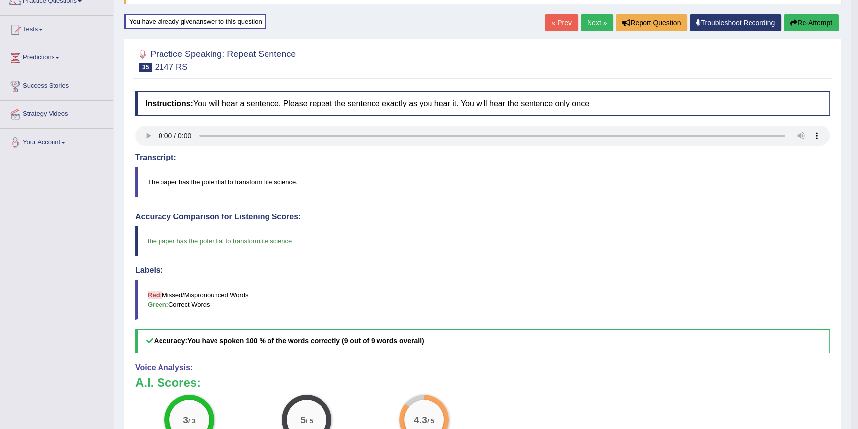
click at [814, 24] on button "Re-Attempt" at bounding box center [811, 22] width 55 height 17
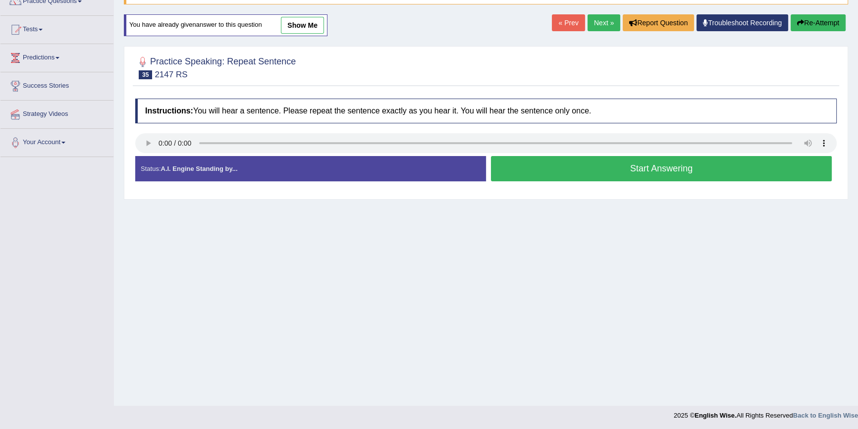
click at [629, 167] on button "Start Answering" at bounding box center [661, 168] width 341 height 25
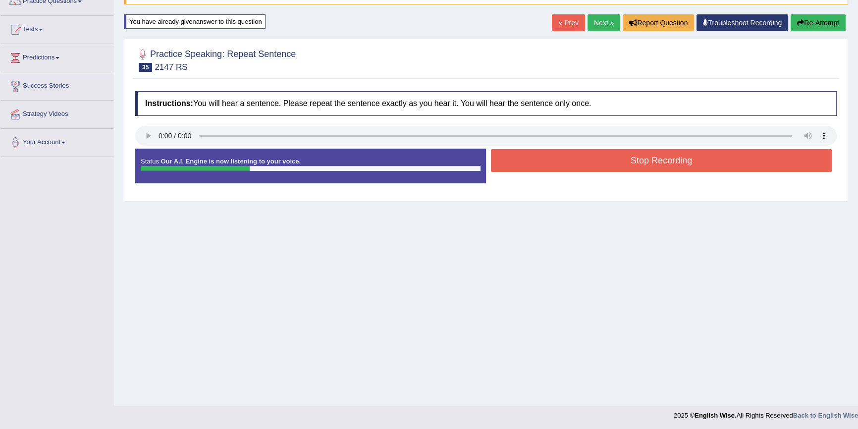
click at [629, 167] on button "Stop Recording" at bounding box center [661, 160] width 341 height 23
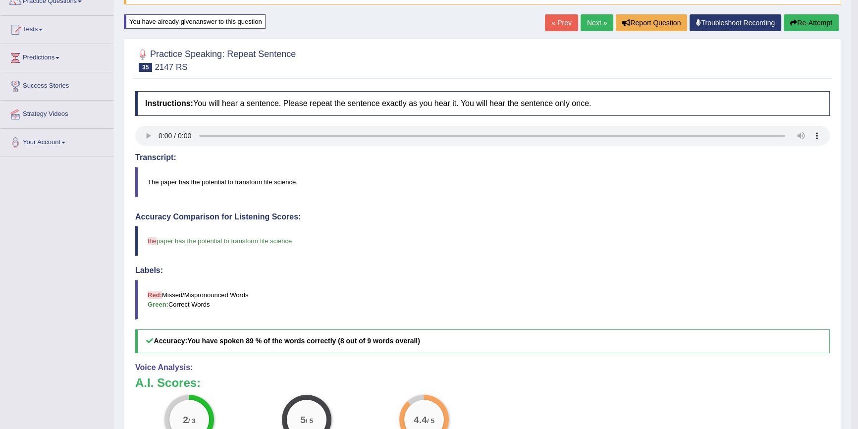
click at [797, 15] on button "Re-Attempt" at bounding box center [811, 22] width 55 height 17
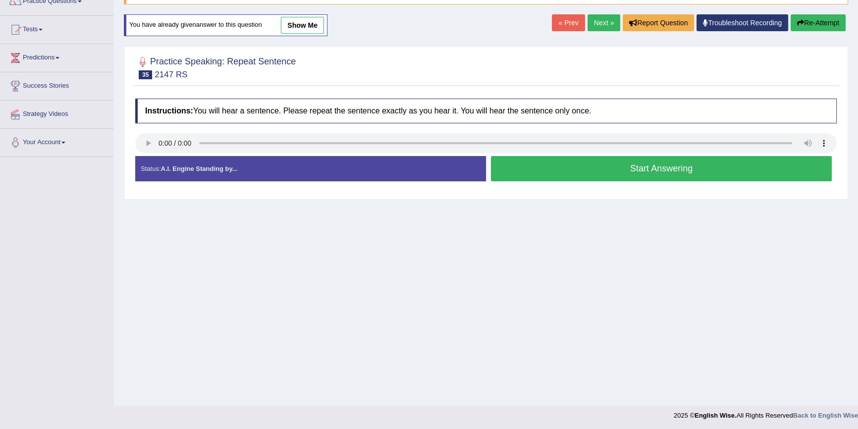
click at [658, 171] on button "Start Answering" at bounding box center [661, 168] width 341 height 25
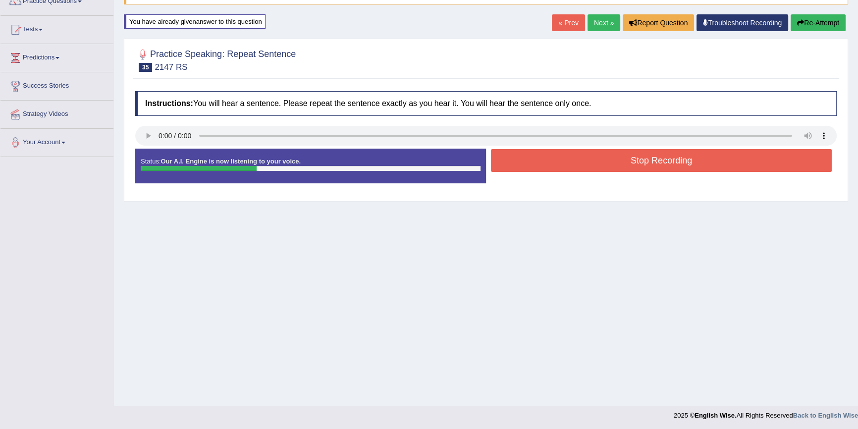
click at [658, 171] on button "Stop Recording" at bounding box center [661, 160] width 341 height 23
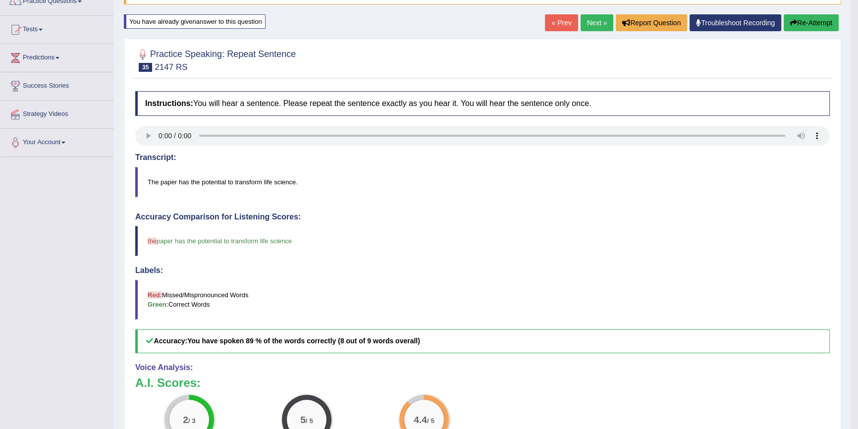
click at [796, 27] on button "Re-Attempt" at bounding box center [811, 22] width 55 height 17
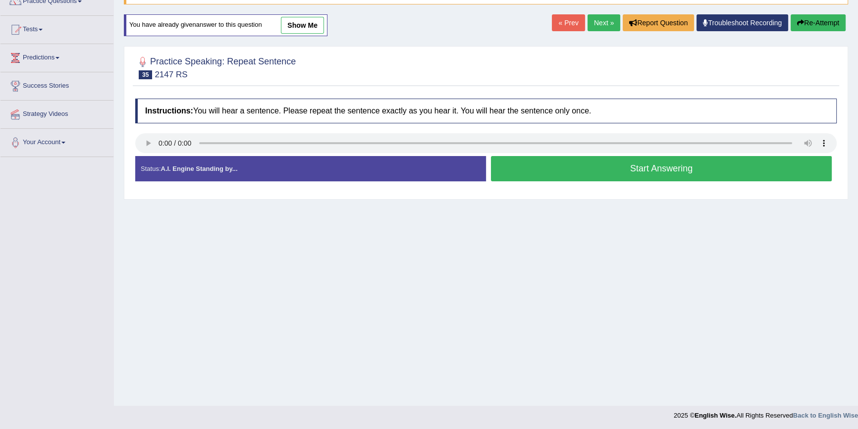
click at [585, 168] on button "Start Answering" at bounding box center [661, 168] width 341 height 25
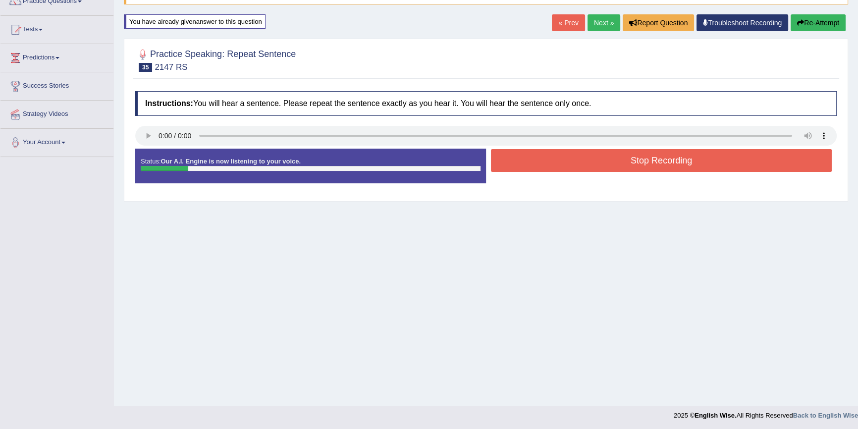
click at [588, 167] on button "Stop Recording" at bounding box center [661, 160] width 341 height 23
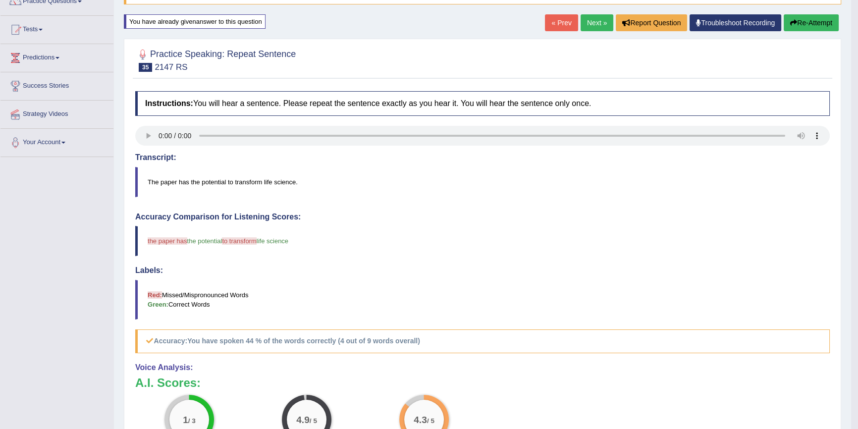
click at [802, 27] on button "Re-Attempt" at bounding box center [811, 22] width 55 height 17
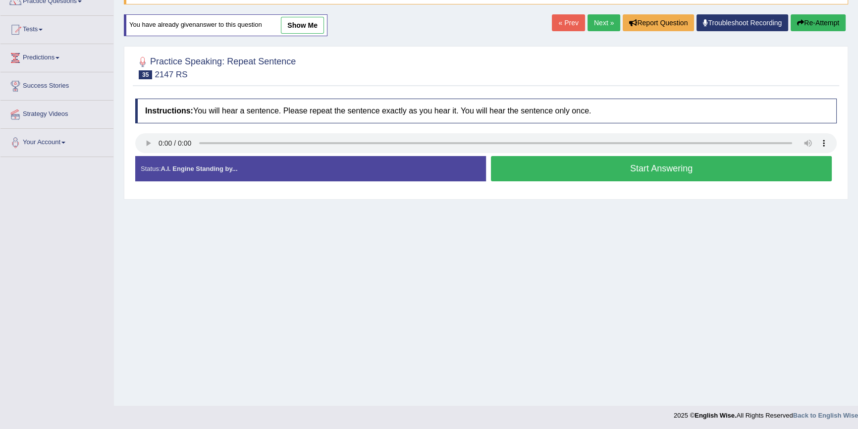
click at [536, 160] on button "Start Answering" at bounding box center [661, 168] width 341 height 25
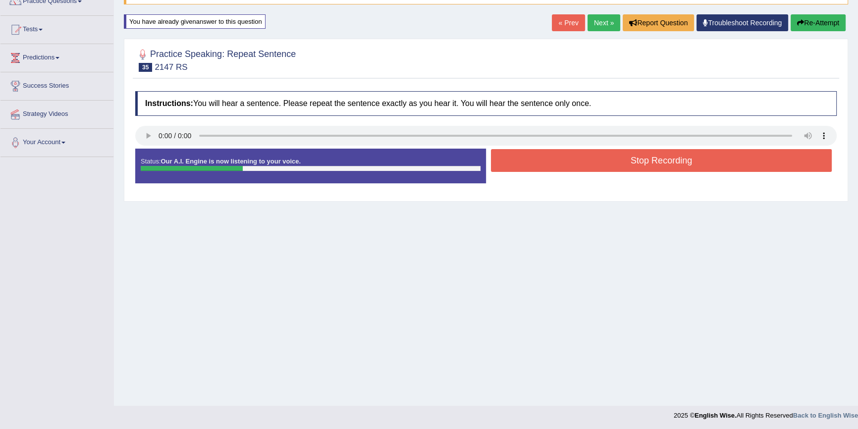
click at [533, 164] on button "Stop Recording" at bounding box center [661, 160] width 341 height 23
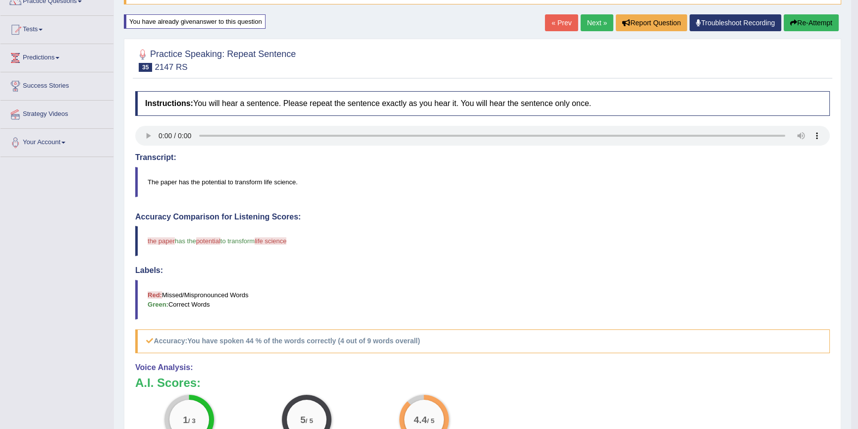
click at [818, 22] on button "Re-Attempt" at bounding box center [811, 22] width 55 height 17
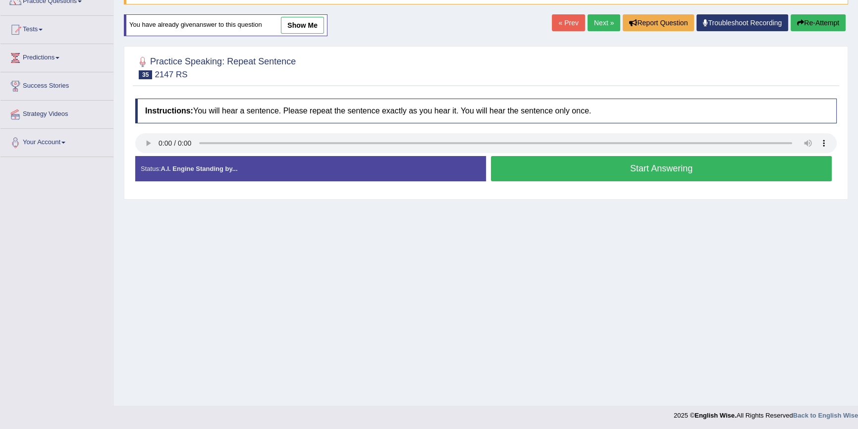
scroll to position [90, 0]
click at [548, 180] on button "Start Answering" at bounding box center [661, 168] width 341 height 25
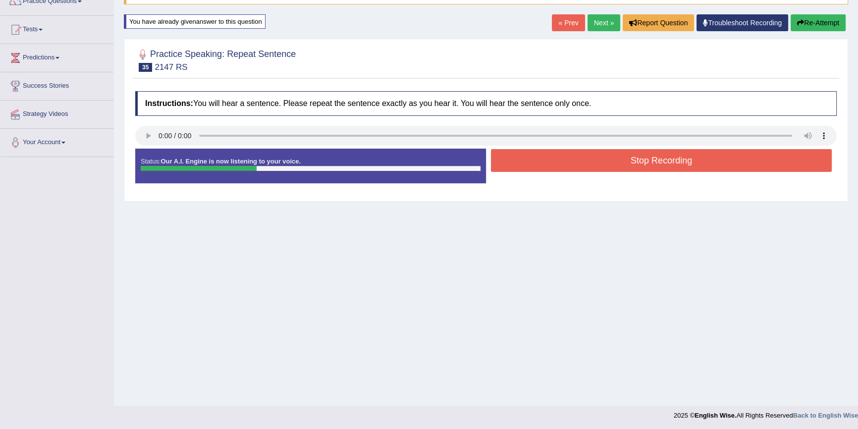
click at [555, 168] on button "Stop Recording" at bounding box center [661, 160] width 341 height 23
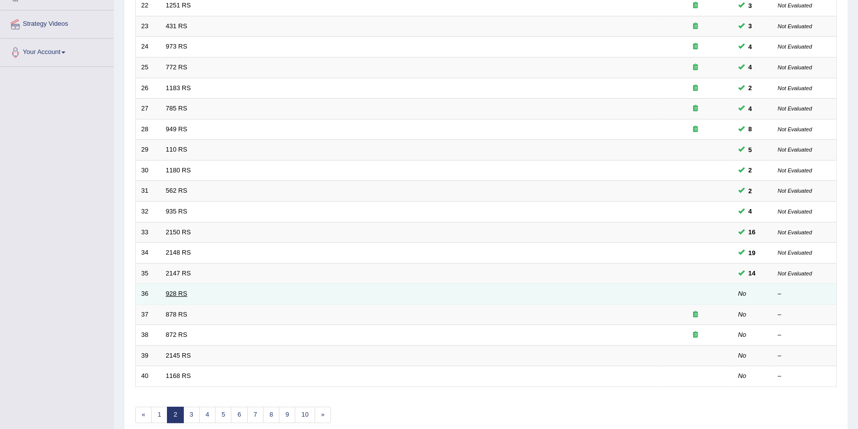
click at [179, 291] on link "928 RS" at bounding box center [176, 293] width 21 height 7
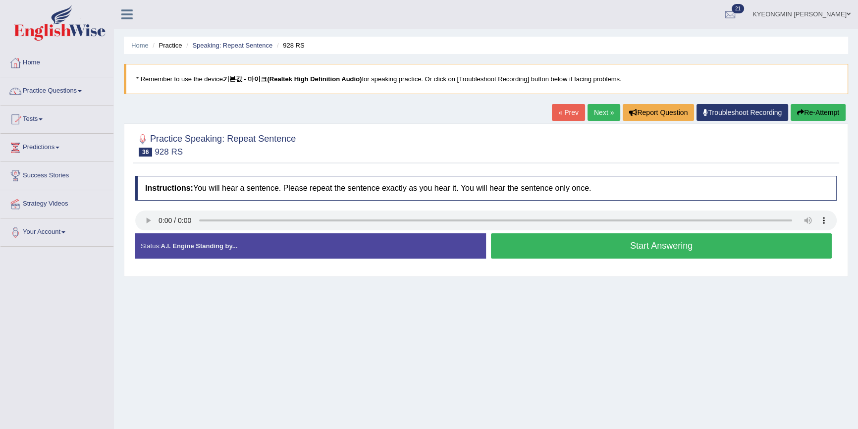
click at [591, 251] on button "Start Answering" at bounding box center [661, 245] width 341 height 25
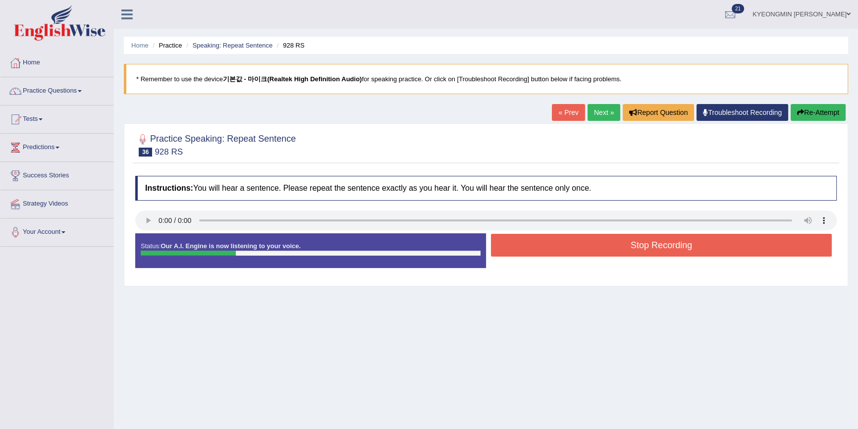
click at [557, 249] on button "Stop Recording" at bounding box center [661, 245] width 341 height 23
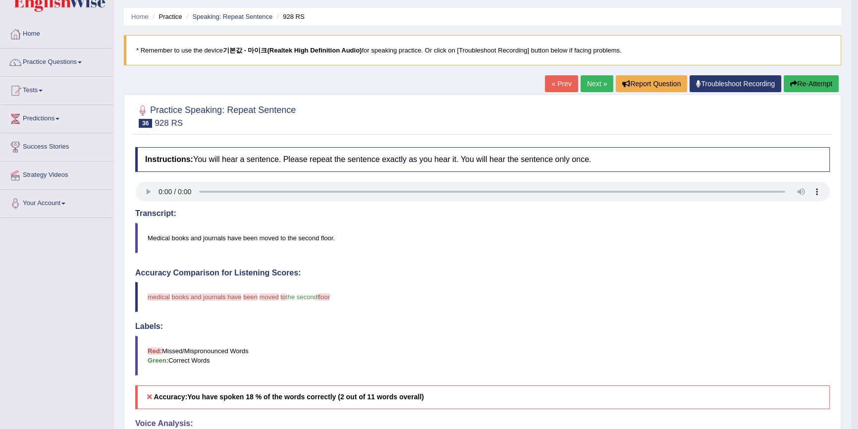
scroll to position [45, 0]
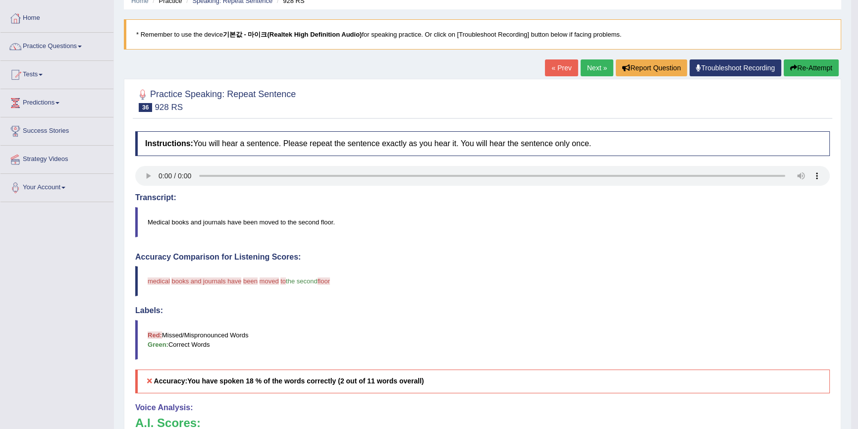
click at [817, 69] on button "Re-Attempt" at bounding box center [811, 67] width 55 height 17
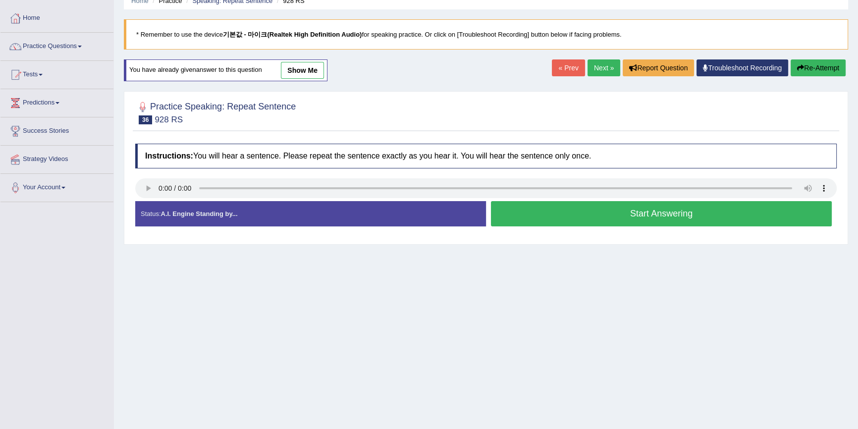
click at [590, 218] on button "Start Answering" at bounding box center [661, 213] width 341 height 25
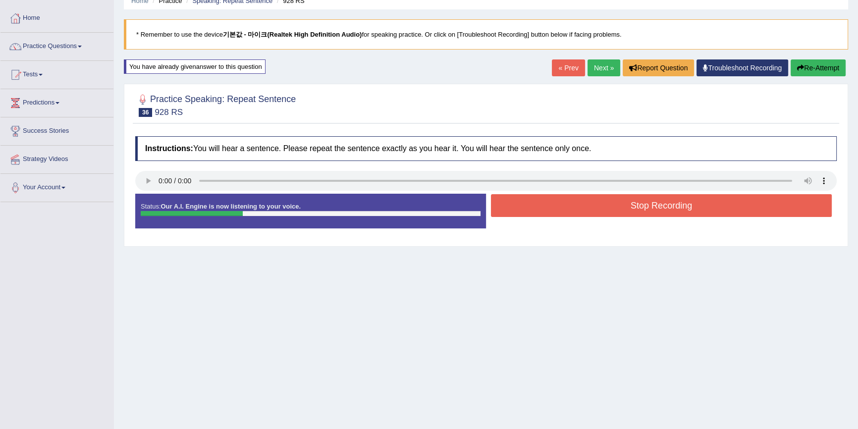
click at [589, 206] on button "Stop Recording" at bounding box center [661, 205] width 341 height 23
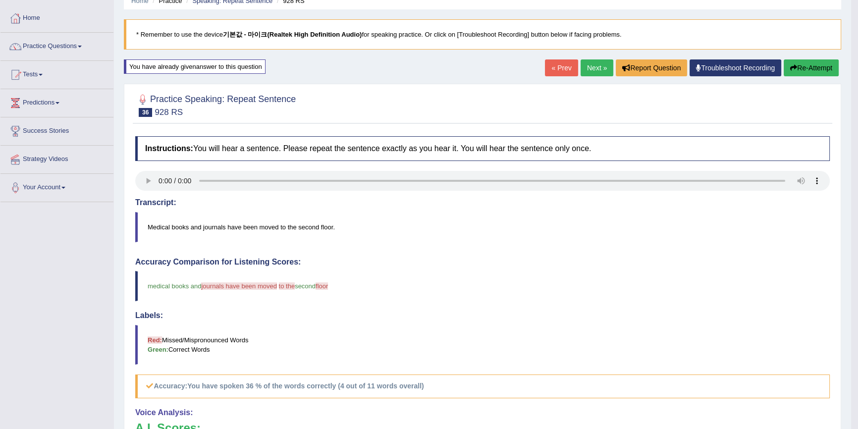
click at [807, 73] on button "Re-Attempt" at bounding box center [811, 67] width 55 height 17
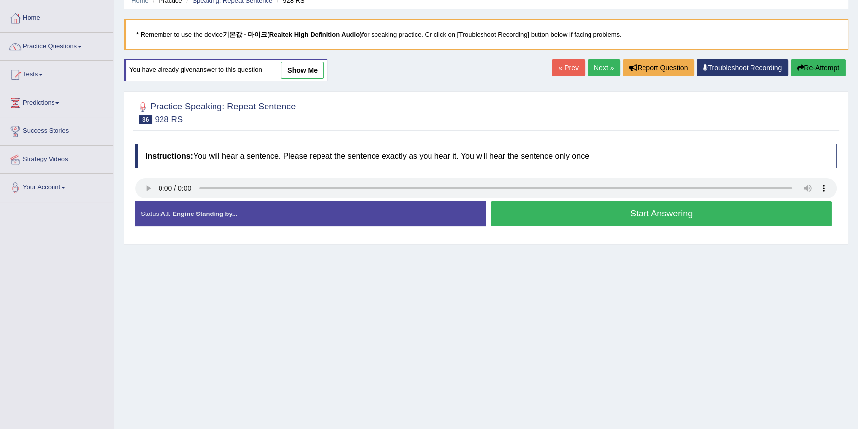
click at [576, 212] on button "Start Answering" at bounding box center [661, 213] width 341 height 25
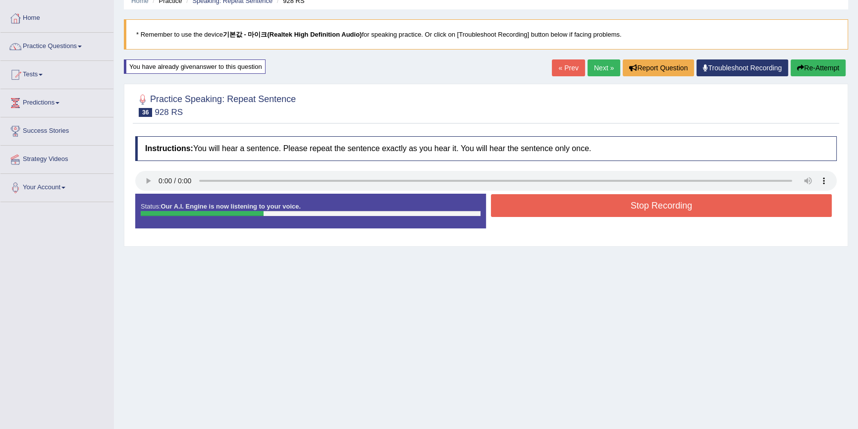
click at [575, 211] on button "Stop Recording" at bounding box center [661, 205] width 341 height 23
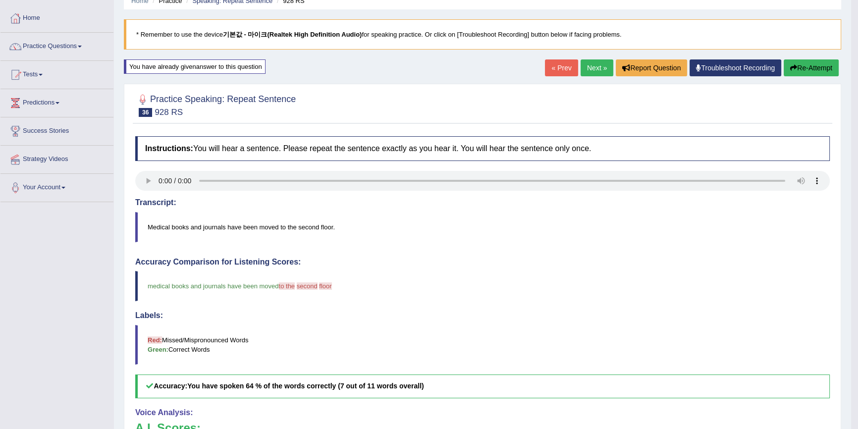
click at [813, 71] on button "Re-Attempt" at bounding box center [811, 67] width 55 height 17
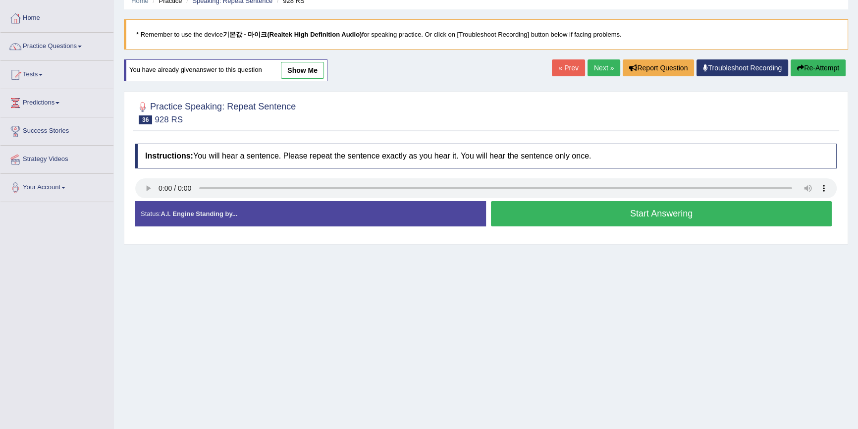
click at [520, 214] on button "Start Answering" at bounding box center [661, 213] width 341 height 25
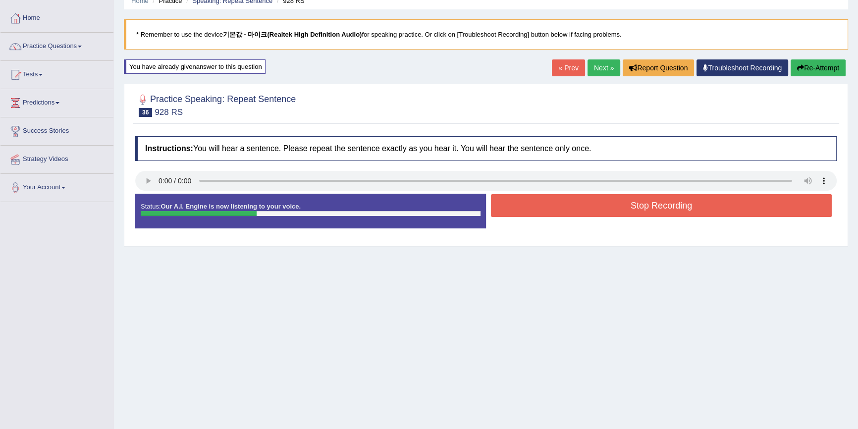
click at [529, 202] on button "Stop Recording" at bounding box center [661, 205] width 341 height 23
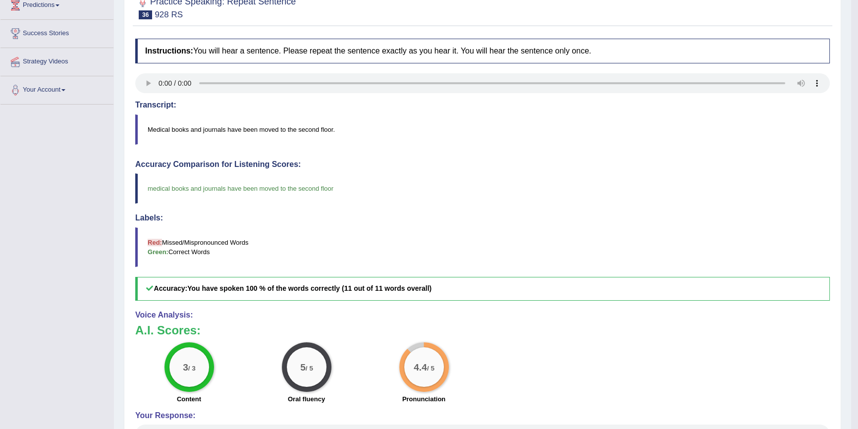
scroll to position [90, 0]
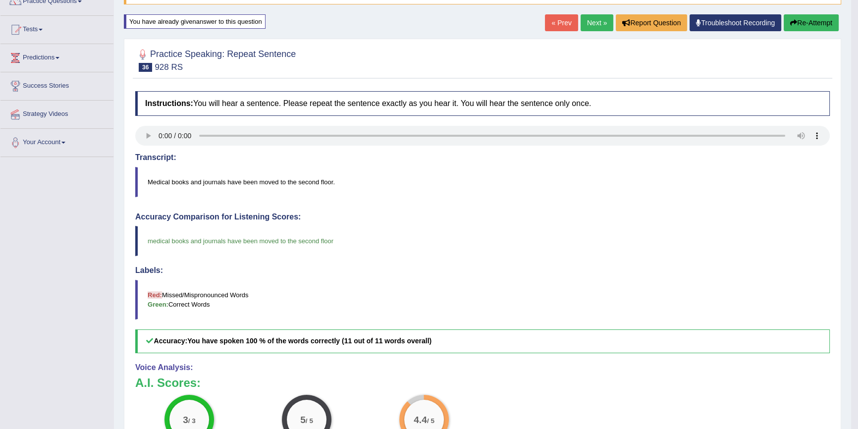
click at [813, 22] on button "Re-Attempt" at bounding box center [811, 22] width 55 height 17
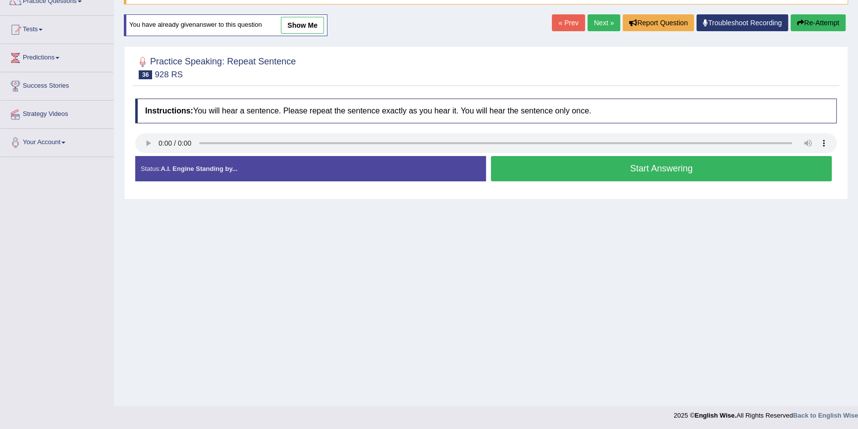
click at [506, 169] on button "Start Answering" at bounding box center [661, 168] width 341 height 25
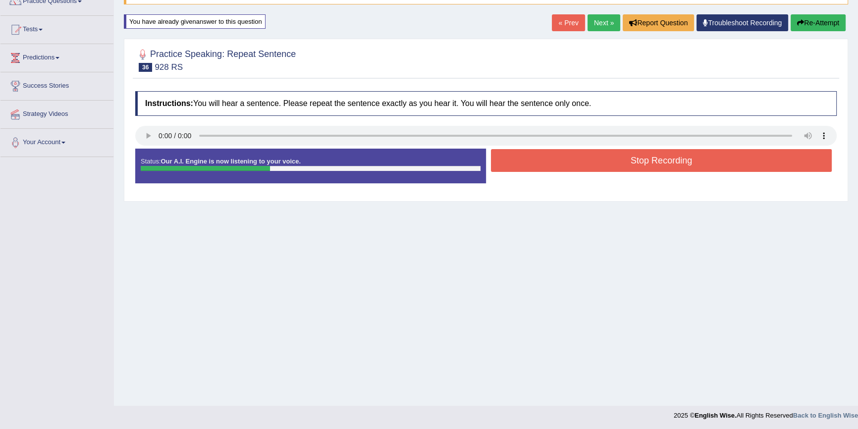
click at [545, 158] on button "Stop Recording" at bounding box center [661, 160] width 341 height 23
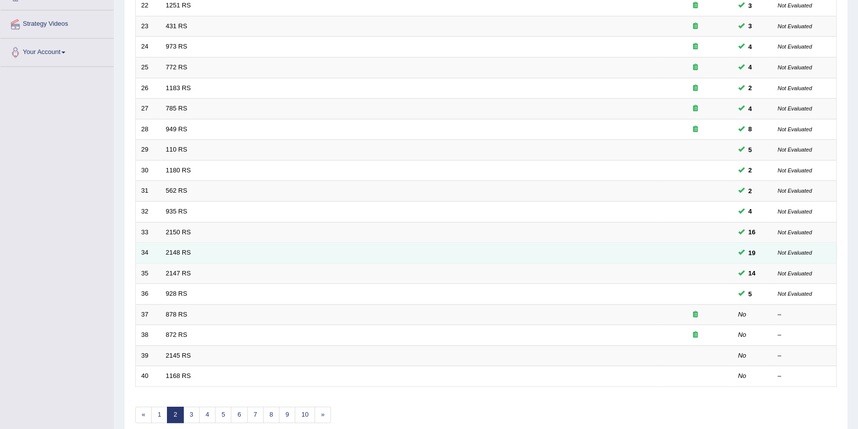
scroll to position [180, 0]
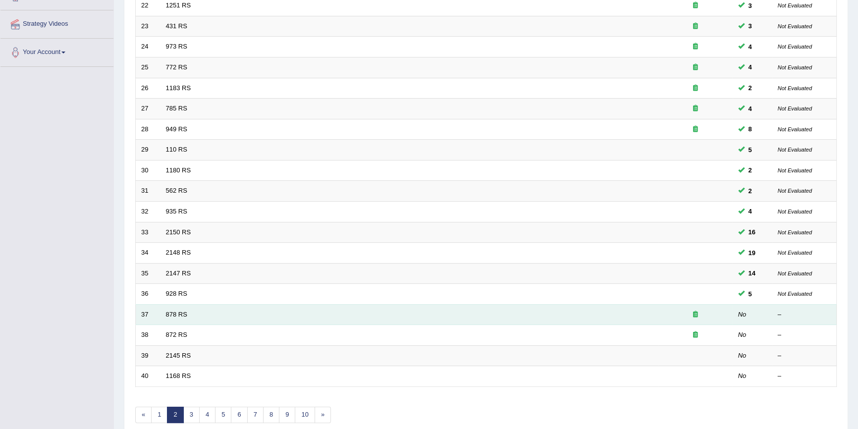
click at [157, 312] on td "37" at bounding box center [148, 314] width 25 height 21
click at [167, 314] on link "878 RS" at bounding box center [176, 314] width 21 height 7
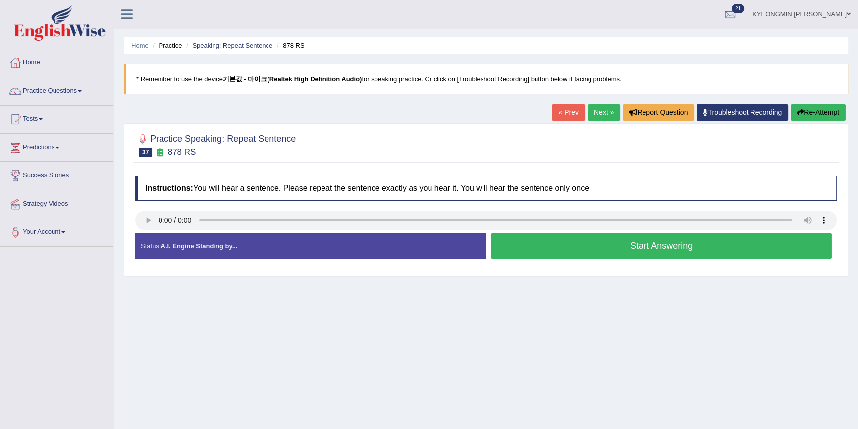
click at [544, 247] on button "Start Answering" at bounding box center [661, 245] width 341 height 25
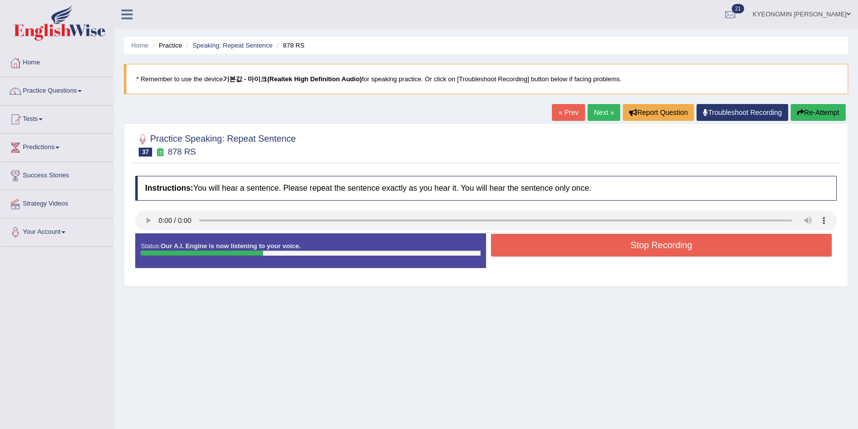
click at [528, 240] on button "Stop Recording" at bounding box center [661, 245] width 341 height 23
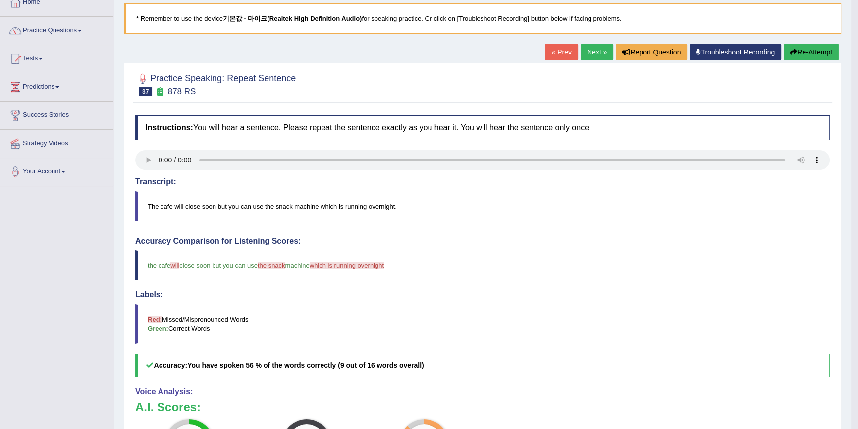
scroll to position [45, 0]
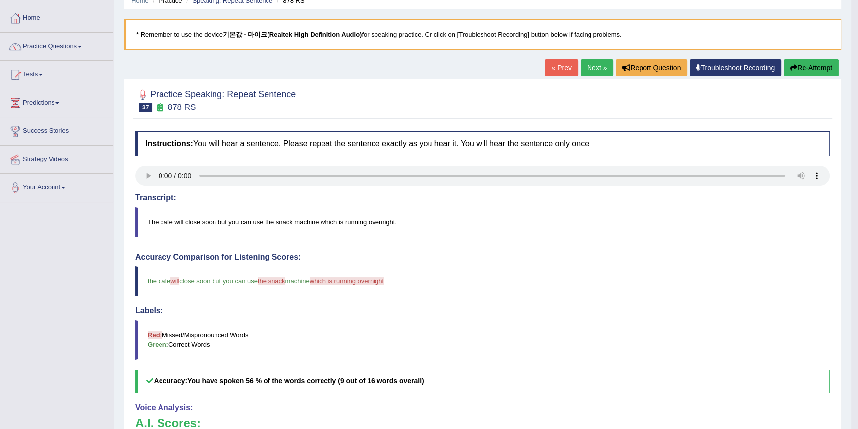
click at [798, 72] on button "Re-Attempt" at bounding box center [811, 67] width 55 height 17
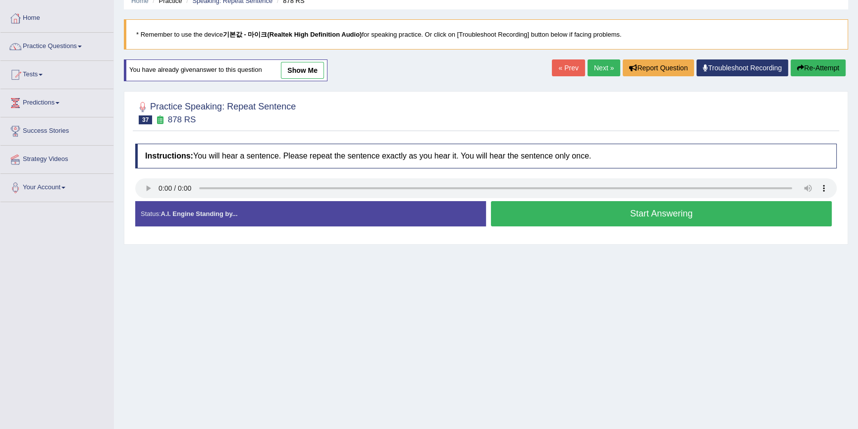
scroll to position [45, 0]
click at [553, 213] on button "Start Answering" at bounding box center [661, 213] width 341 height 25
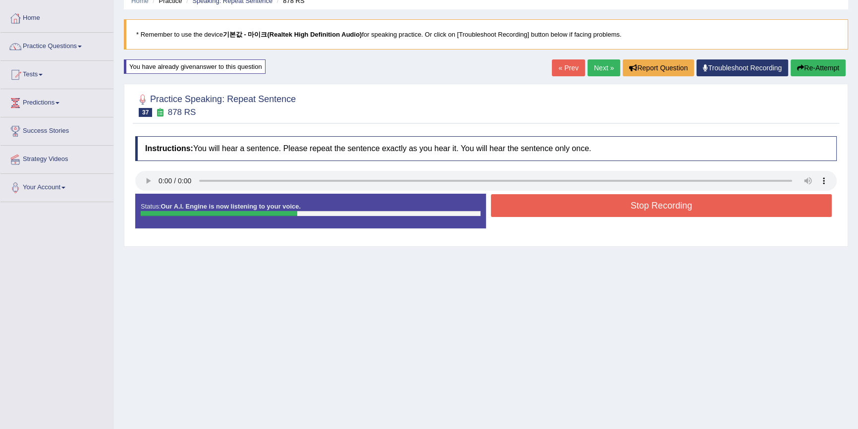
click at [547, 202] on button "Stop Recording" at bounding box center [661, 205] width 341 height 23
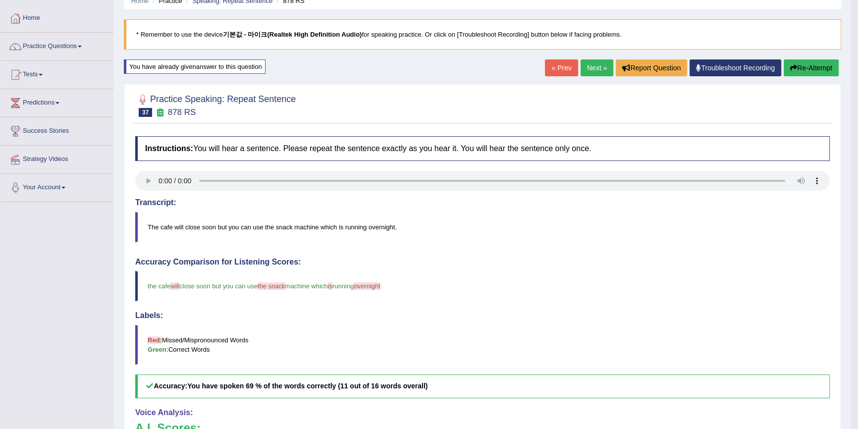
click at [791, 66] on icon "button" at bounding box center [793, 67] width 7 height 7
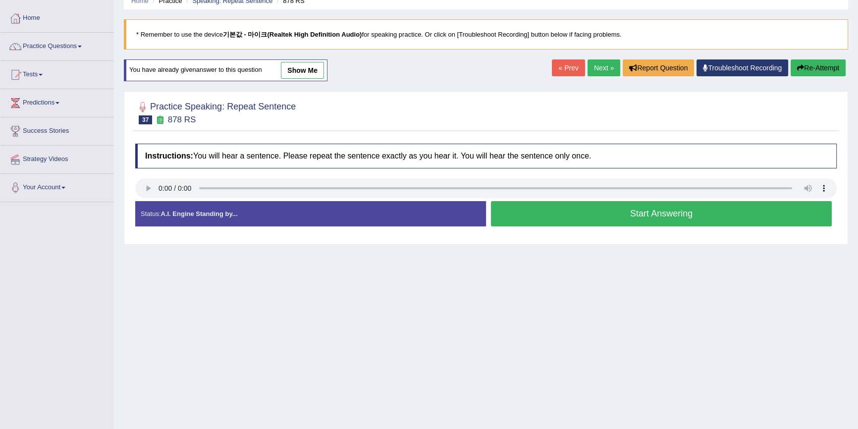
click at [550, 203] on button "Start Answering" at bounding box center [661, 213] width 341 height 25
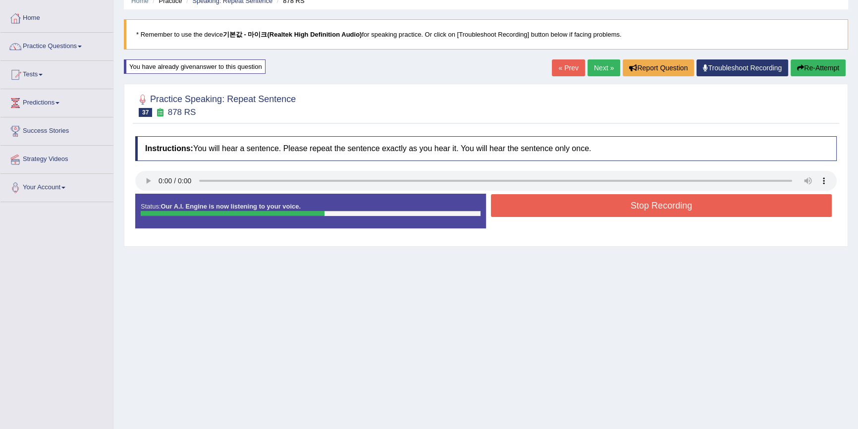
click at [558, 199] on button "Stop Recording" at bounding box center [661, 205] width 341 height 23
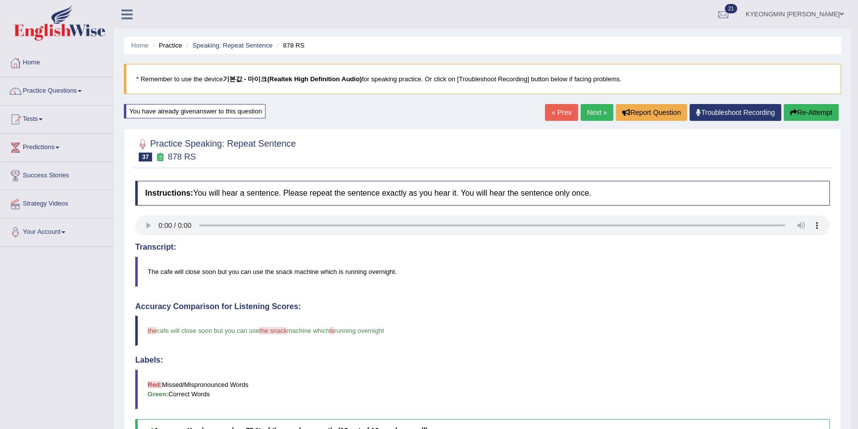
click at [816, 114] on button "Re-Attempt" at bounding box center [811, 112] width 55 height 17
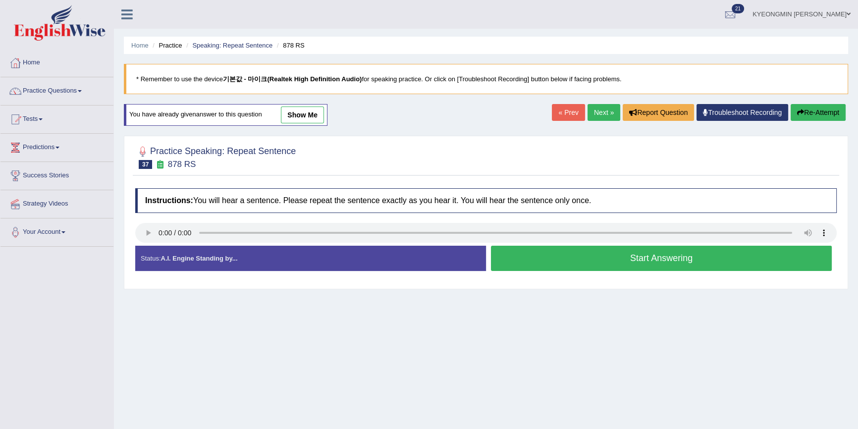
click at [577, 247] on button "Start Answering" at bounding box center [661, 258] width 341 height 25
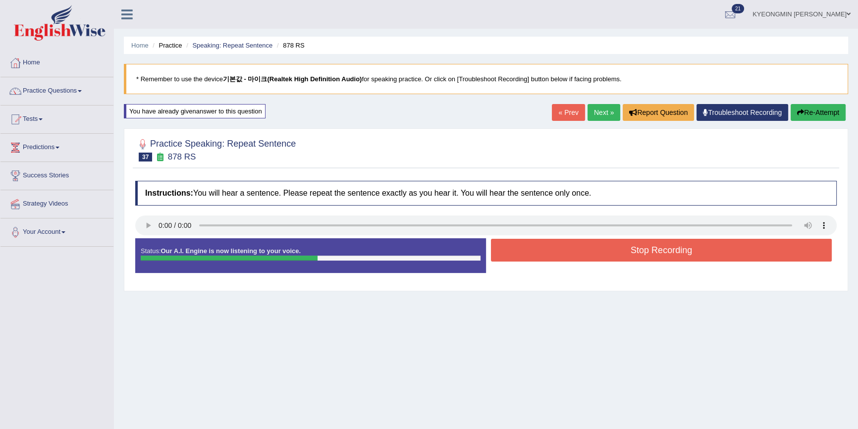
click at [577, 247] on button "Stop Recording" at bounding box center [661, 250] width 341 height 23
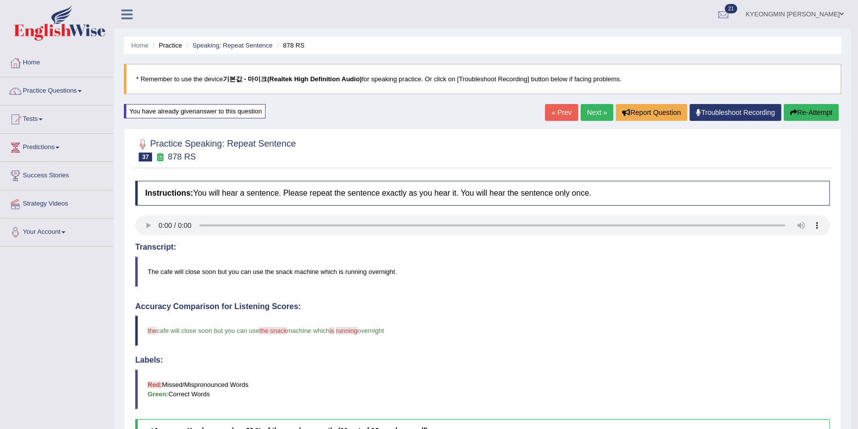
click at [803, 114] on button "Re-Attempt" at bounding box center [811, 112] width 55 height 17
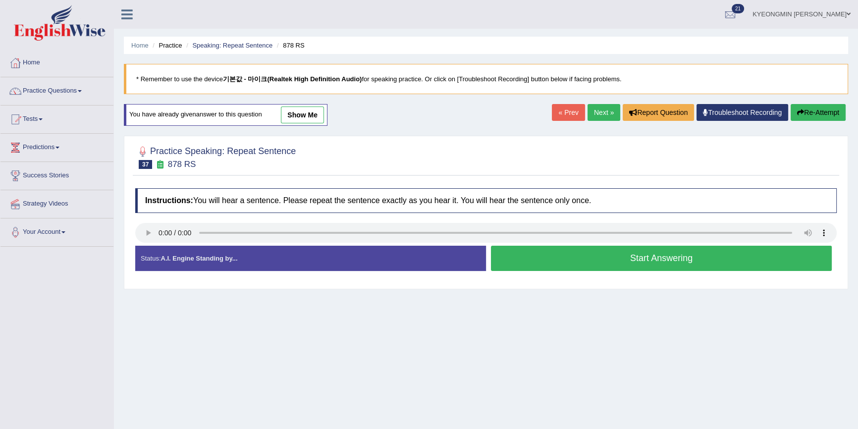
click at [593, 254] on button "Start Answering" at bounding box center [661, 258] width 341 height 25
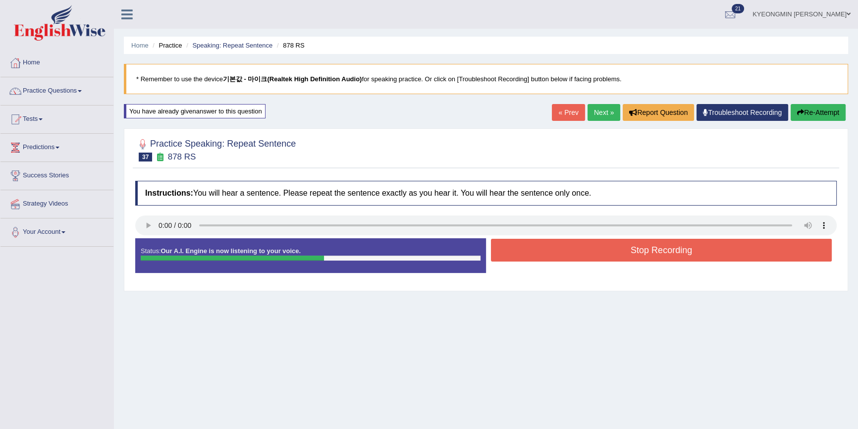
click at [580, 247] on button "Stop Recording" at bounding box center [661, 250] width 341 height 23
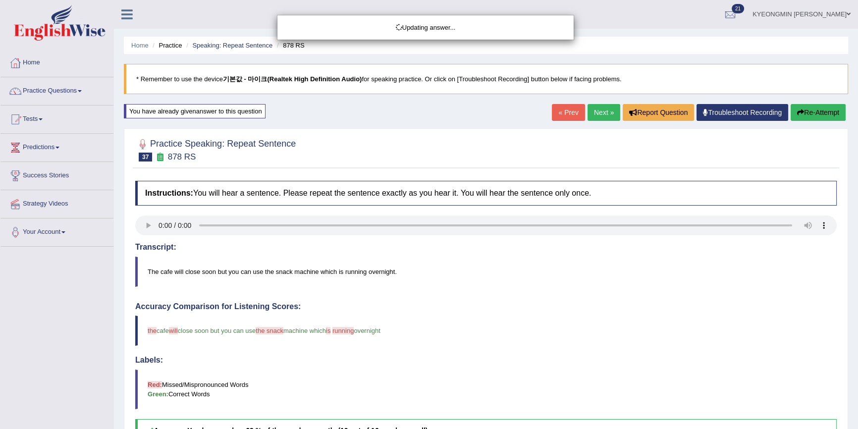
click at [822, 118] on div "Updating answer..." at bounding box center [429, 214] width 858 height 429
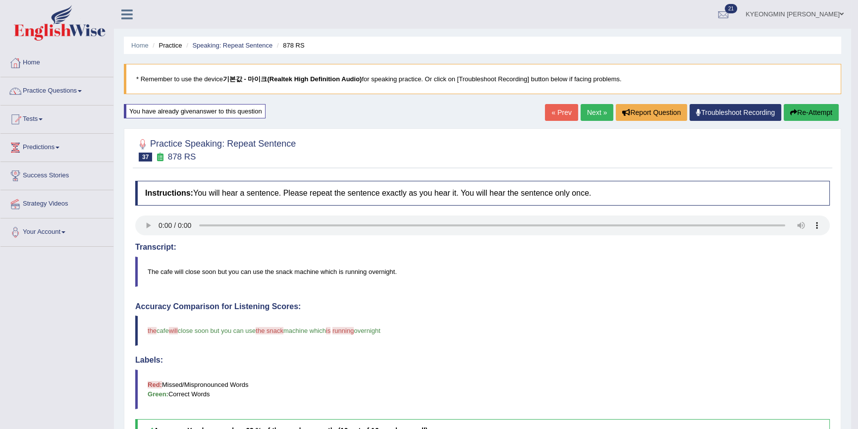
click at [818, 112] on button "Re-Attempt" at bounding box center [811, 112] width 55 height 17
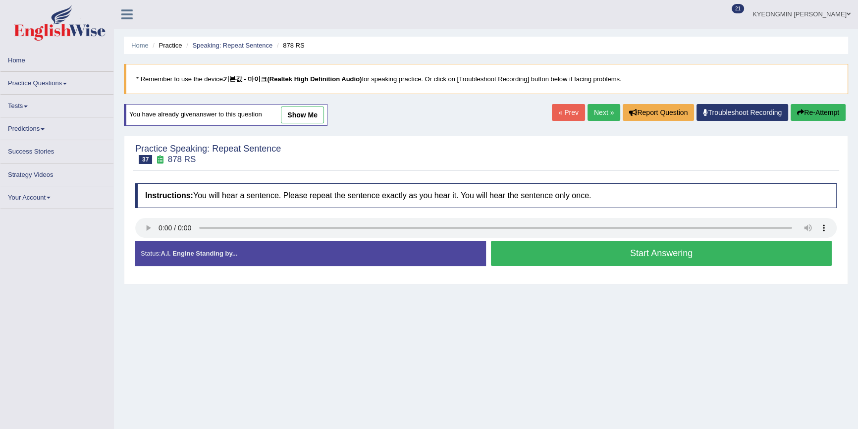
click at [501, 258] on button "Start Answering" at bounding box center [661, 253] width 341 height 25
click at [512, 250] on button "Start Answering" at bounding box center [661, 253] width 341 height 25
click at [559, 252] on button "Start Answering" at bounding box center [661, 253] width 341 height 25
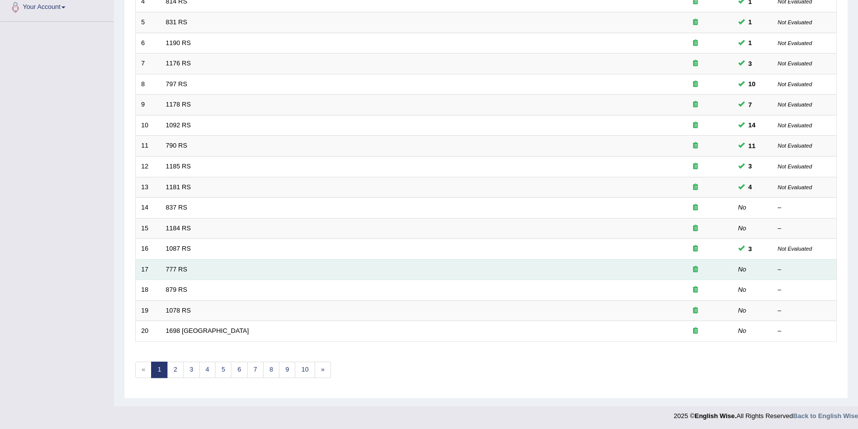
scroll to position [225, 0]
click at [180, 266] on link "777 RS" at bounding box center [176, 268] width 21 height 7
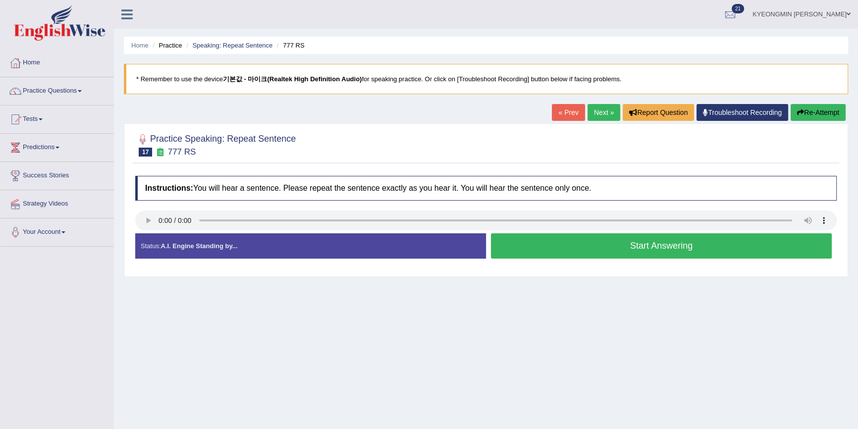
click at [564, 253] on button "Start Answering" at bounding box center [661, 245] width 341 height 25
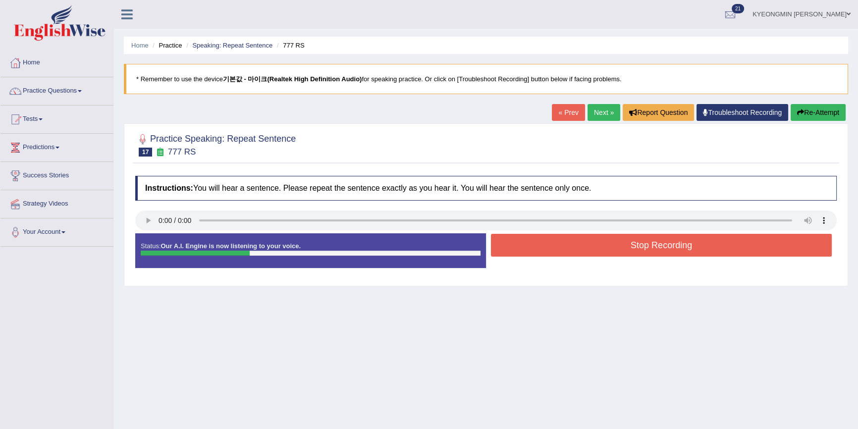
click at [565, 244] on button "Stop Recording" at bounding box center [661, 245] width 341 height 23
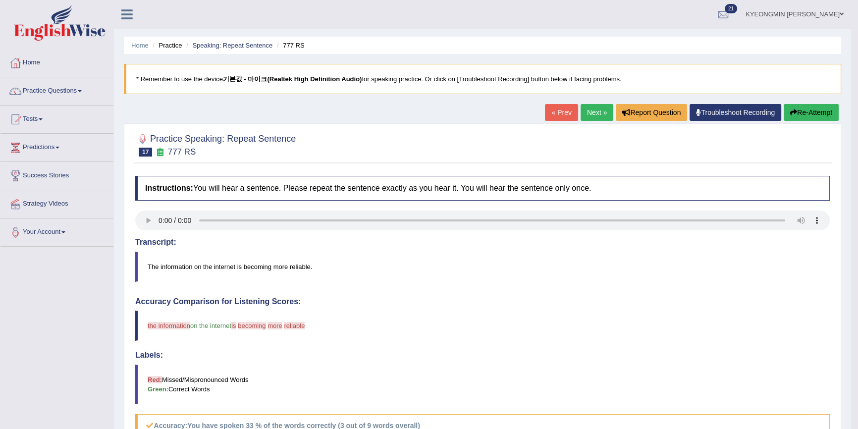
scroll to position [45, 0]
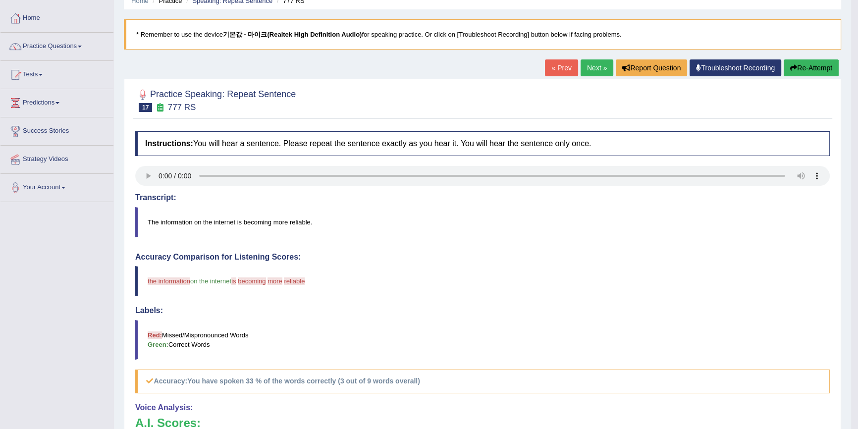
click at [812, 69] on button "Re-Attempt" at bounding box center [811, 67] width 55 height 17
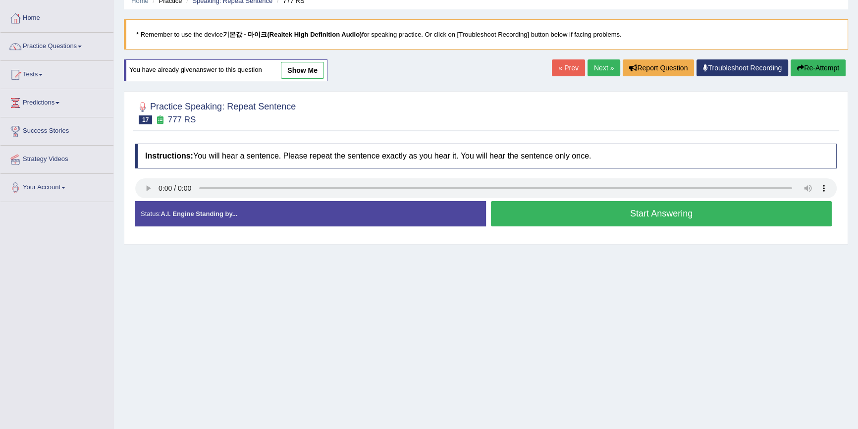
click at [644, 213] on button "Start Answering" at bounding box center [661, 213] width 341 height 25
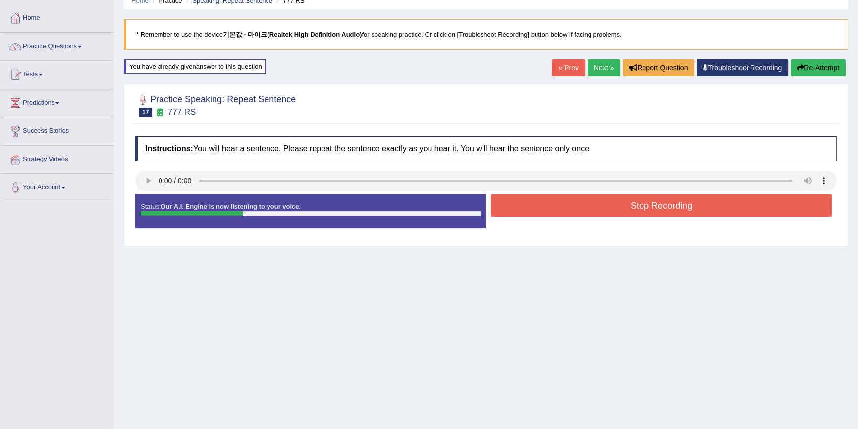
click at [644, 212] on button "Stop Recording" at bounding box center [661, 205] width 341 height 23
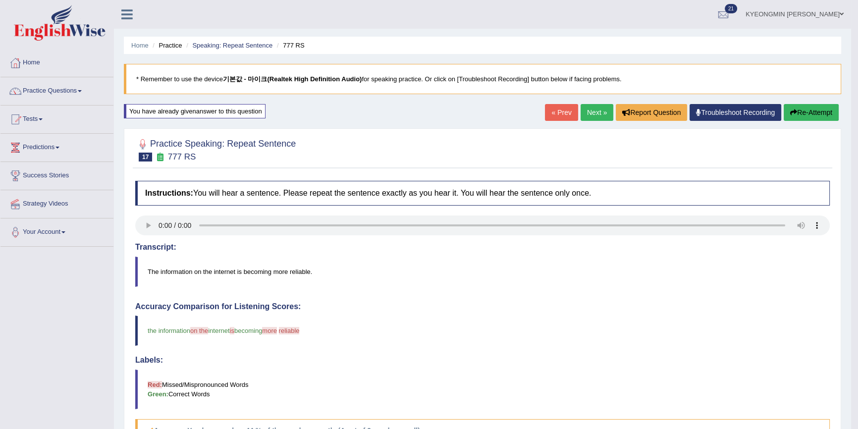
click at [818, 118] on button "Re-Attempt" at bounding box center [811, 112] width 55 height 17
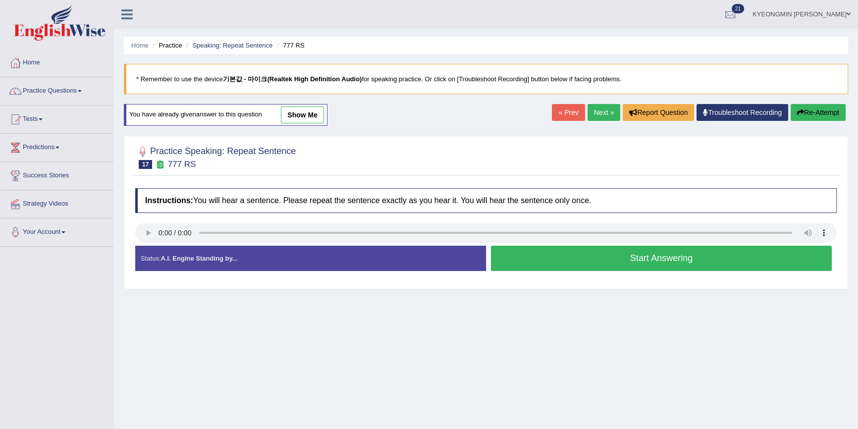
click at [575, 261] on button "Start Answering" at bounding box center [661, 258] width 341 height 25
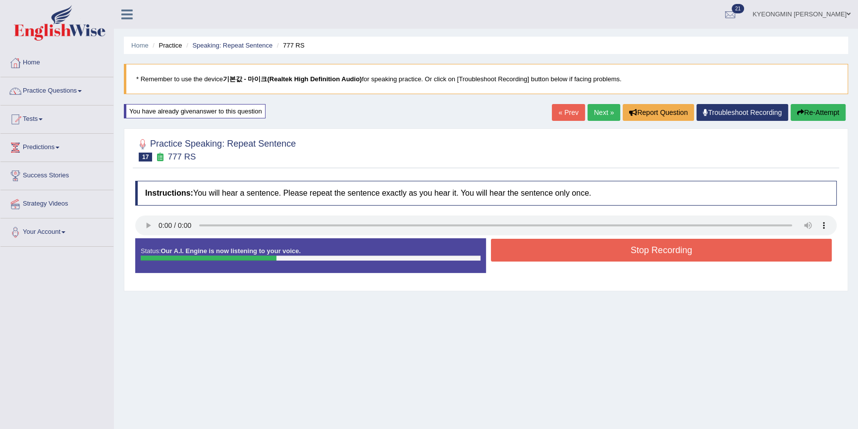
click at [580, 254] on button "Stop Recording" at bounding box center [661, 250] width 341 height 23
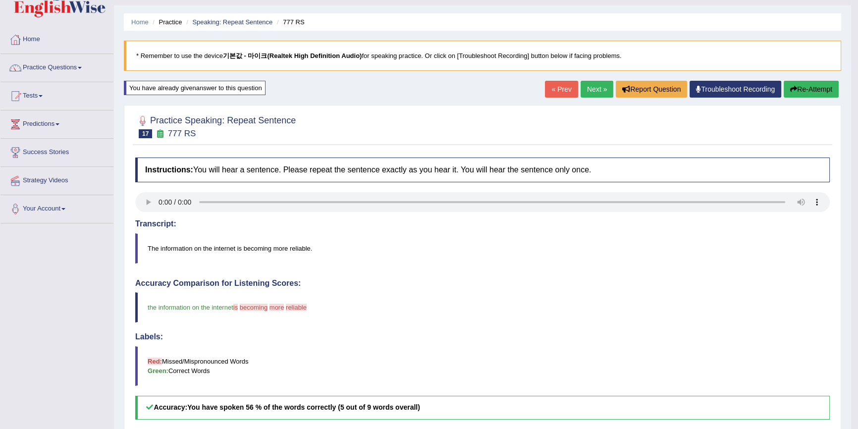
scroll to position [45, 0]
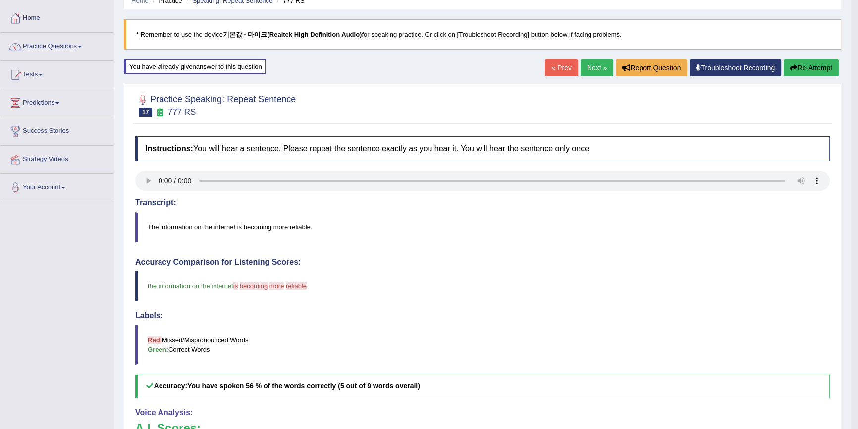
click at [810, 64] on button "Re-Attempt" at bounding box center [811, 67] width 55 height 17
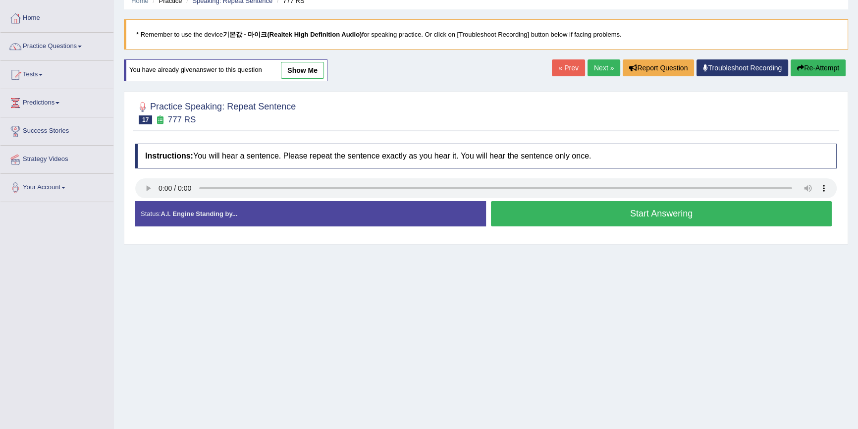
click at [635, 206] on button "Start Answering" at bounding box center [661, 213] width 341 height 25
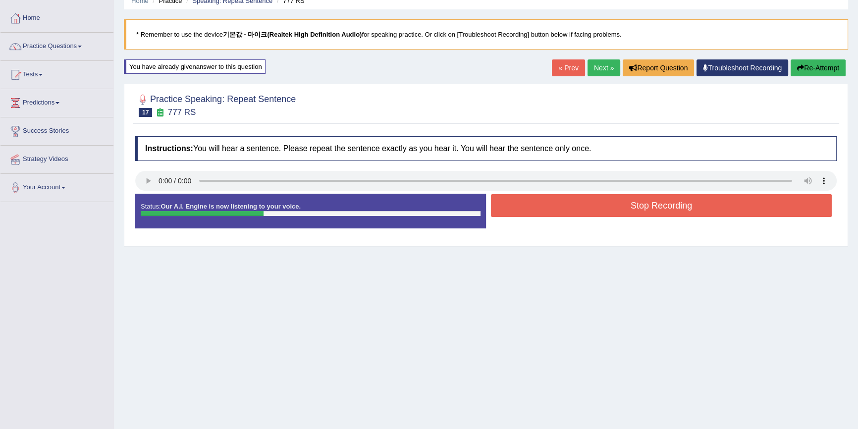
click at [635, 206] on button "Stop Recording" at bounding box center [661, 205] width 341 height 23
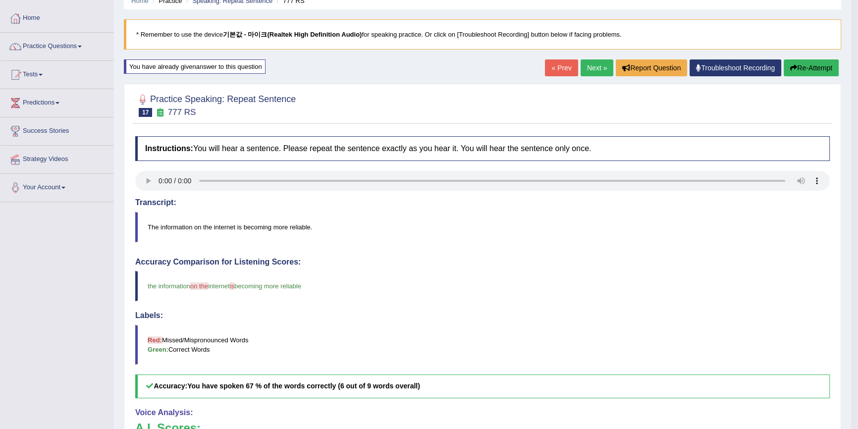
click at [801, 68] on button "Re-Attempt" at bounding box center [811, 67] width 55 height 17
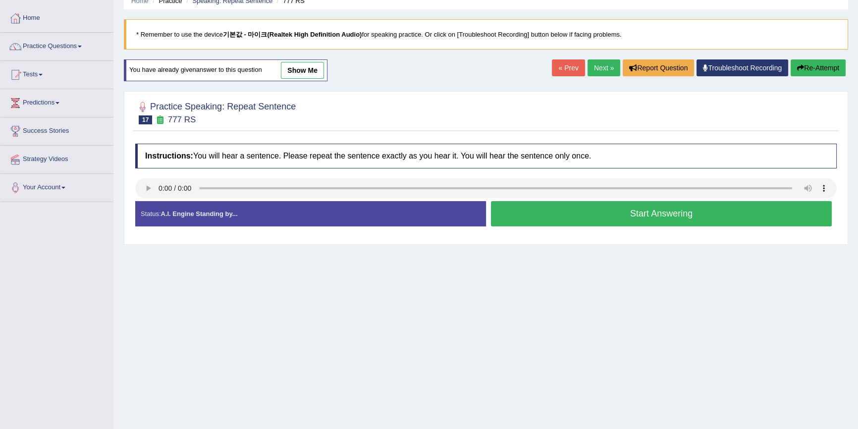
click at [602, 218] on button "Start Answering" at bounding box center [661, 213] width 341 height 25
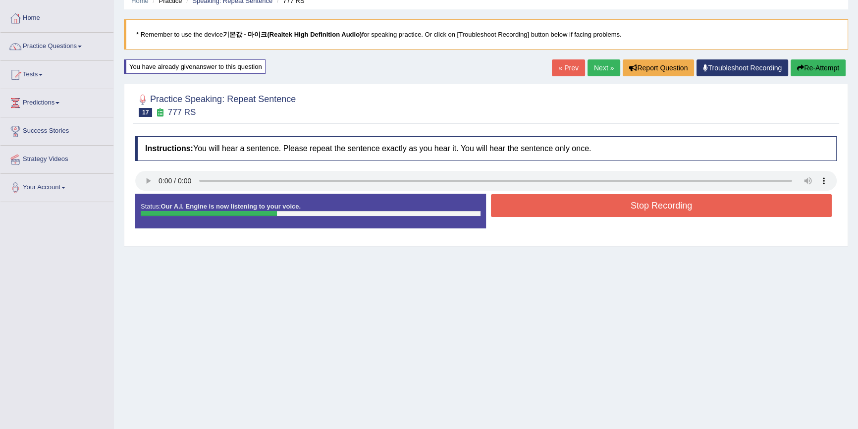
click at [604, 213] on button "Stop Recording" at bounding box center [661, 205] width 341 height 23
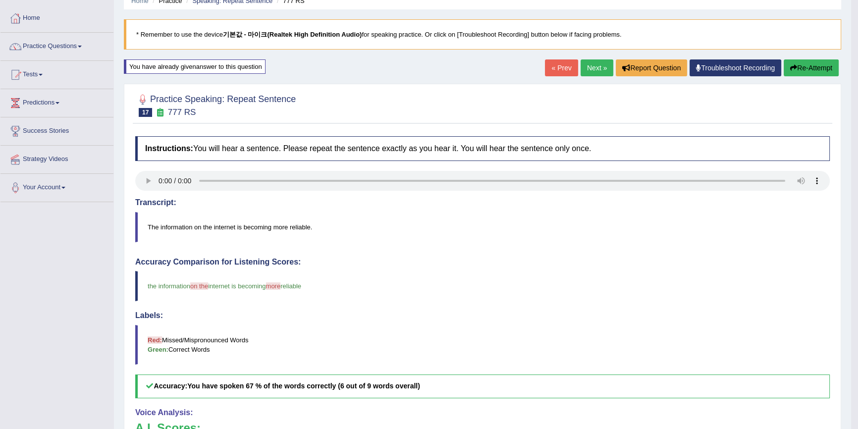
click at [807, 63] on button "Re-Attempt" at bounding box center [811, 67] width 55 height 17
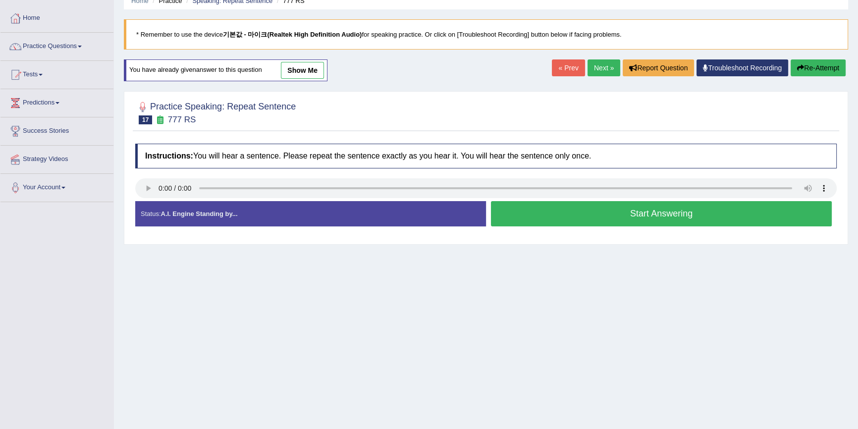
click at [572, 218] on button "Start Answering" at bounding box center [661, 213] width 341 height 25
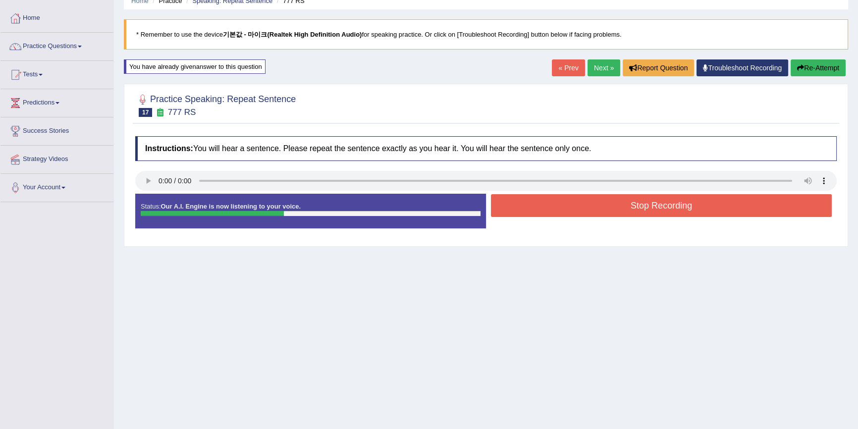
click at [573, 207] on button "Stop Recording" at bounding box center [661, 205] width 341 height 23
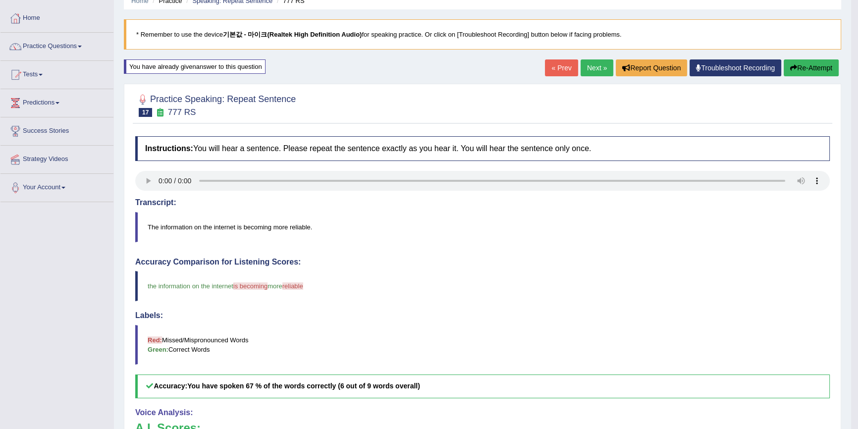
click at [816, 71] on button "Re-Attempt" at bounding box center [811, 67] width 55 height 17
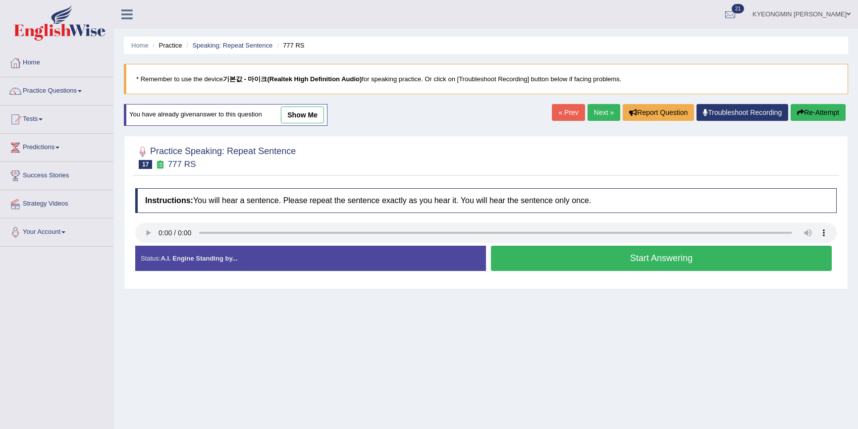
scroll to position [45, 0]
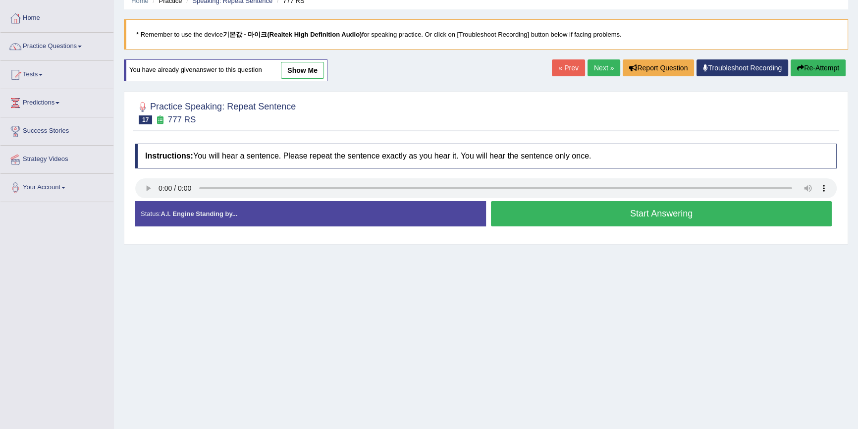
click at [594, 216] on button "Start Answering" at bounding box center [661, 213] width 341 height 25
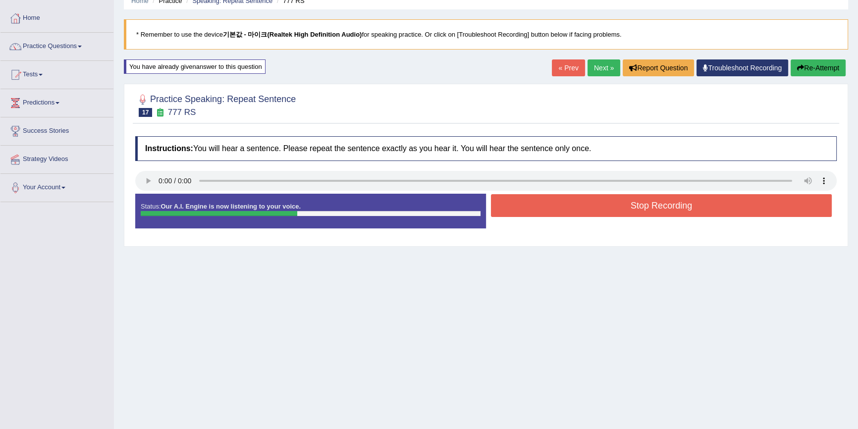
click at [587, 206] on button "Stop Recording" at bounding box center [661, 205] width 341 height 23
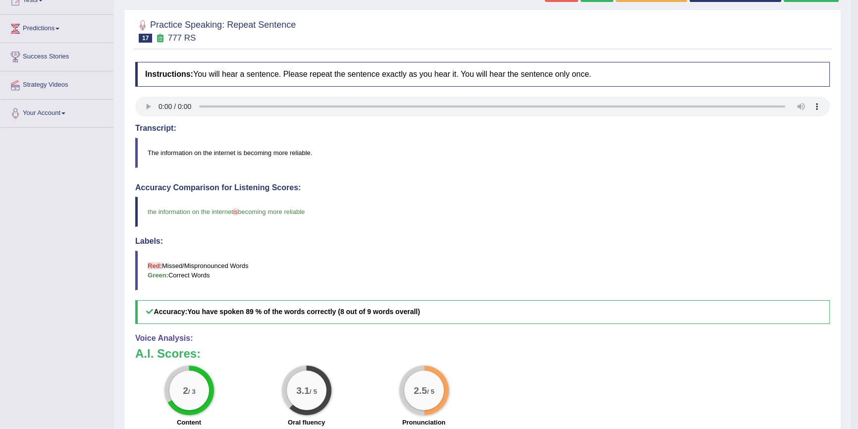
scroll to position [90, 0]
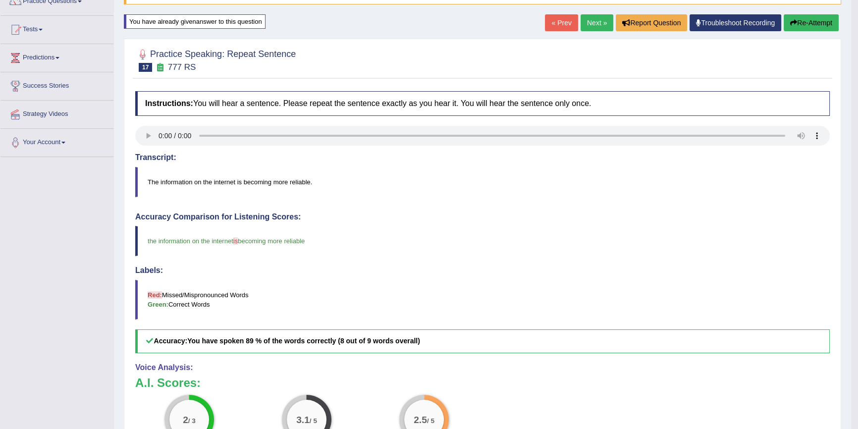
click at [824, 21] on button "Re-Attempt" at bounding box center [811, 22] width 55 height 17
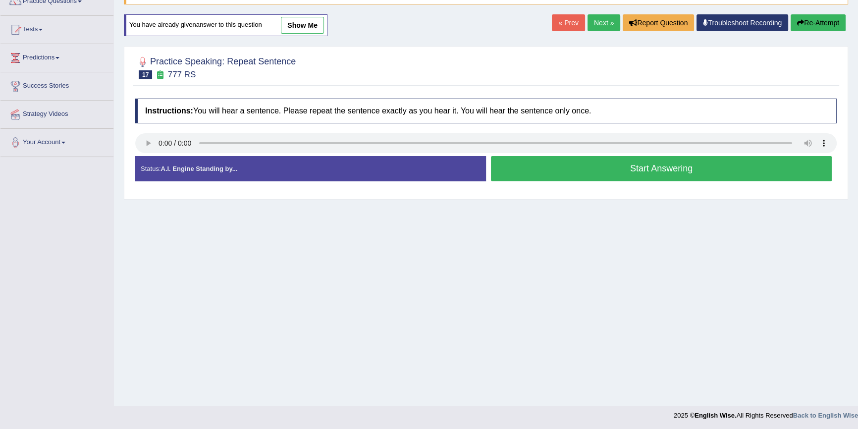
click at [639, 169] on button "Start Answering" at bounding box center [661, 168] width 341 height 25
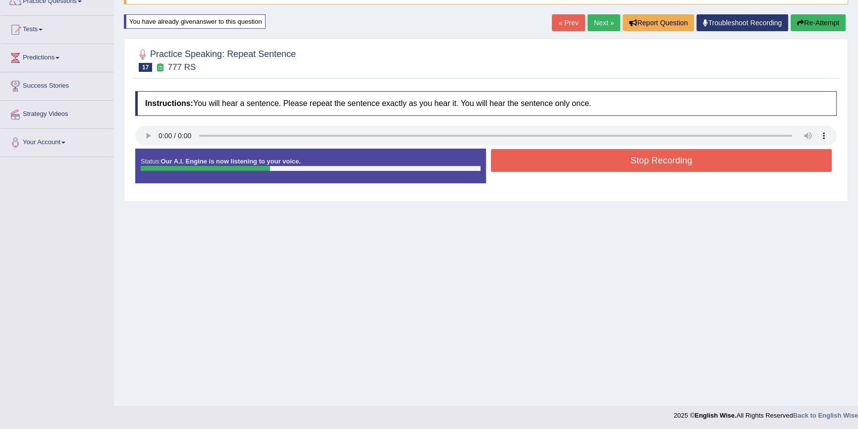
click at [634, 163] on button "Stop Recording" at bounding box center [661, 160] width 341 height 23
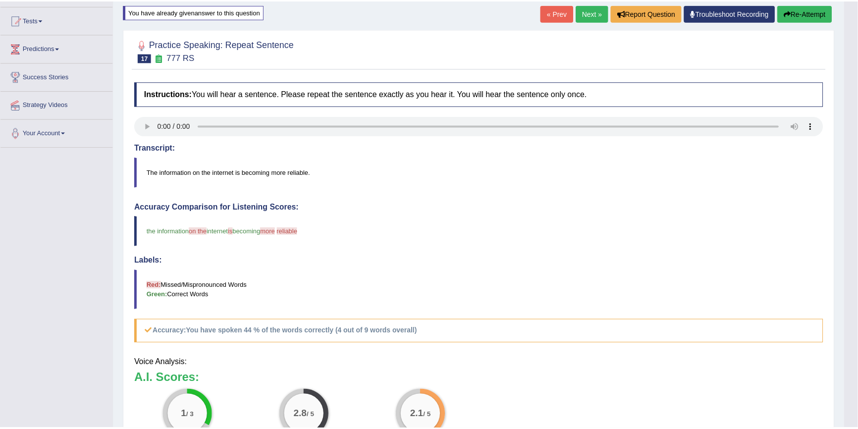
scroll to position [103, 0]
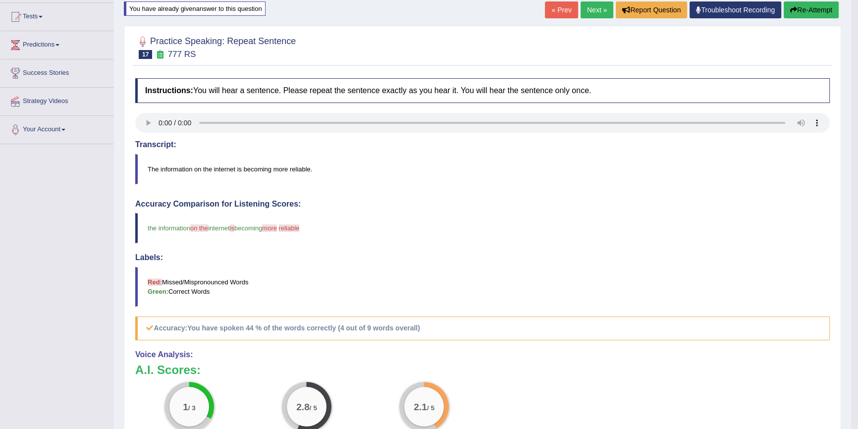
click at [824, 12] on button "Re-Attempt" at bounding box center [811, 9] width 55 height 17
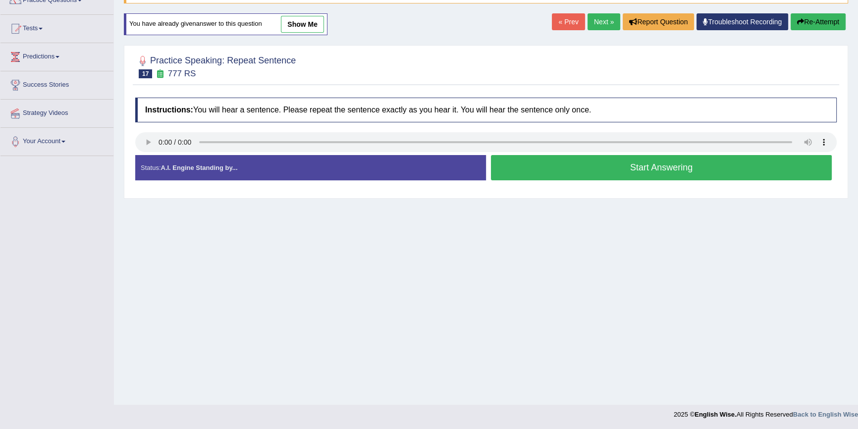
click at [626, 171] on button "Start Answering" at bounding box center [661, 167] width 341 height 25
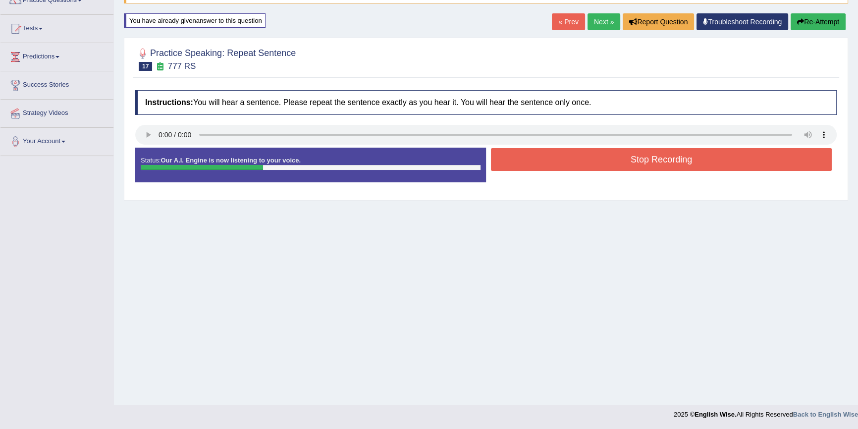
click at [632, 148] on button "Stop Recording" at bounding box center [661, 159] width 341 height 23
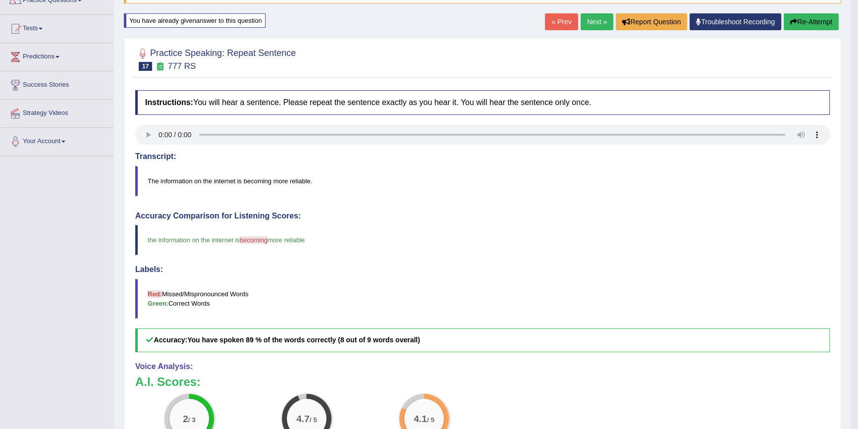
click at [809, 25] on button "Re-Attempt" at bounding box center [811, 21] width 55 height 17
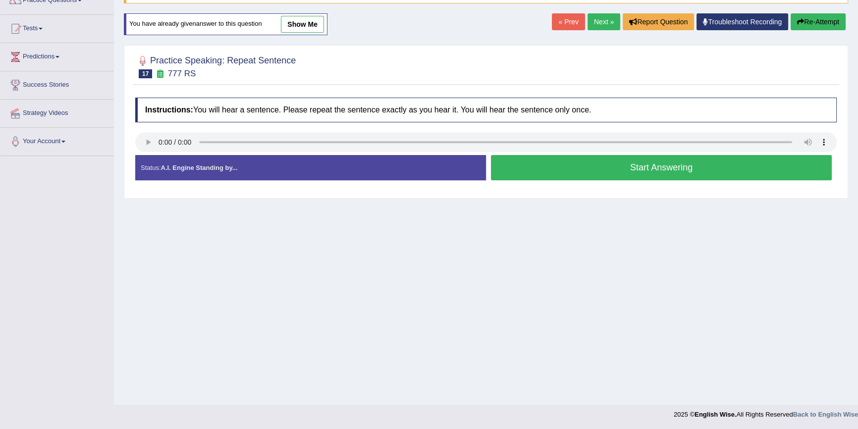
click at [642, 165] on button "Start Answering" at bounding box center [661, 167] width 341 height 25
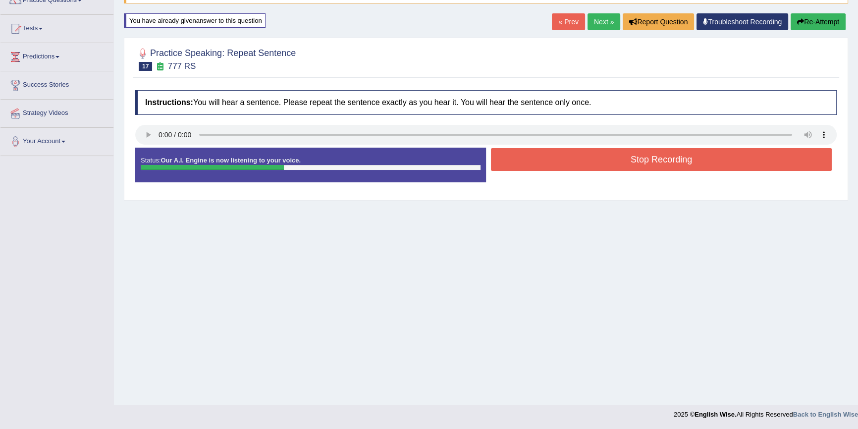
click at [640, 164] on button "Stop Recording" at bounding box center [661, 159] width 341 height 23
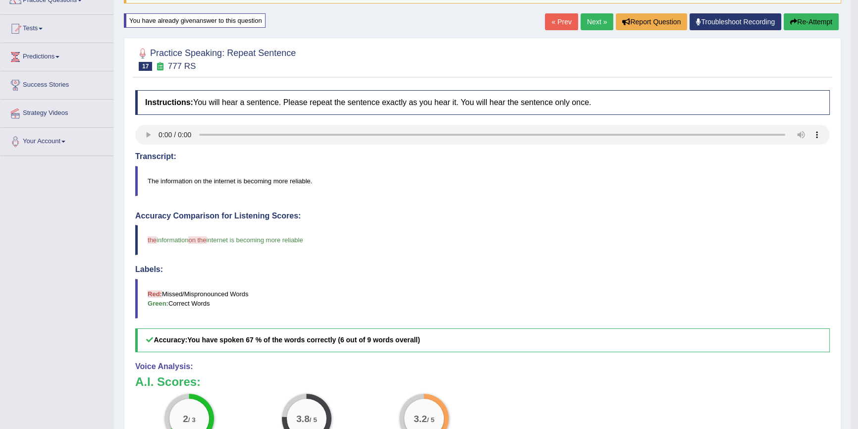
click at [810, 18] on button "Re-Attempt" at bounding box center [811, 21] width 55 height 17
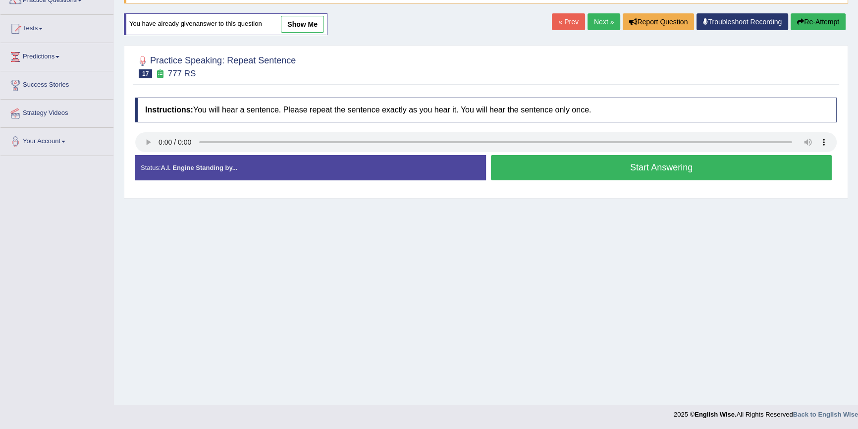
click at [635, 173] on button "Start Answering" at bounding box center [661, 167] width 341 height 25
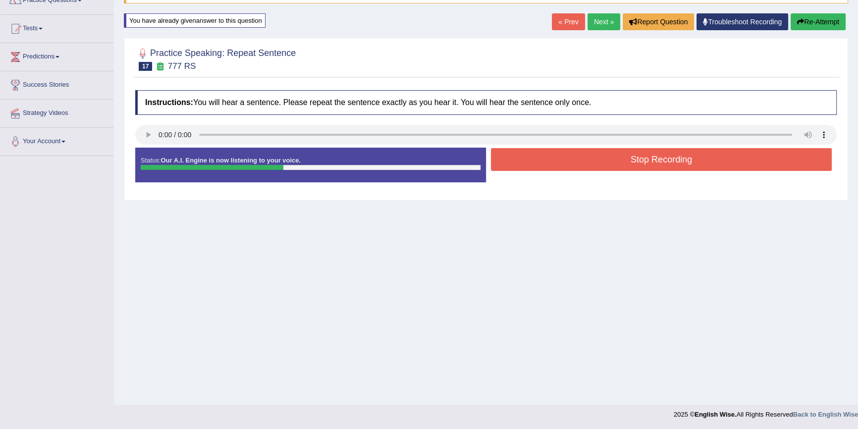
click at [642, 159] on button "Stop Recording" at bounding box center [661, 159] width 341 height 23
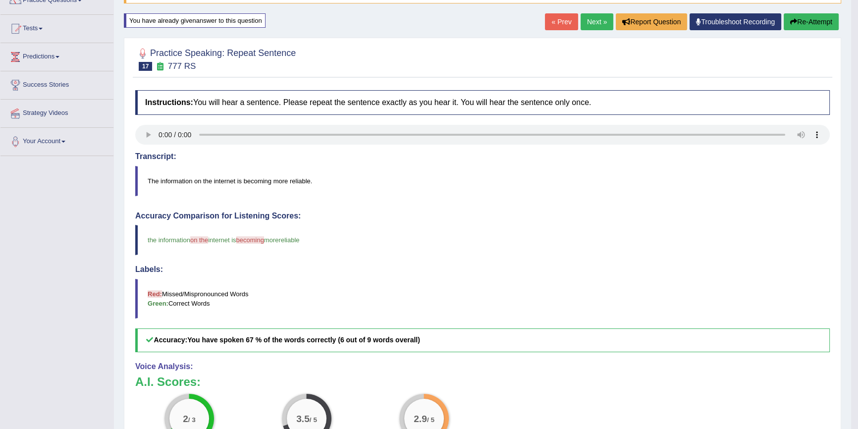
click at [797, 14] on button "Re-Attempt" at bounding box center [811, 21] width 55 height 17
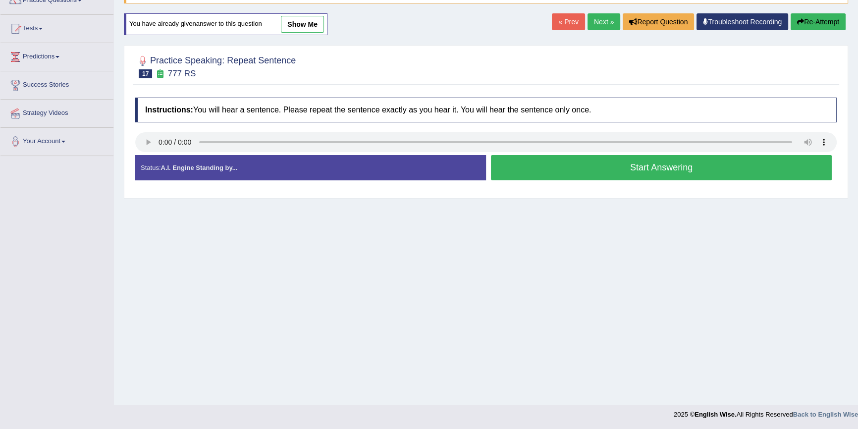
scroll to position [91, 0]
click at [641, 167] on button "Start Answering" at bounding box center [661, 167] width 341 height 25
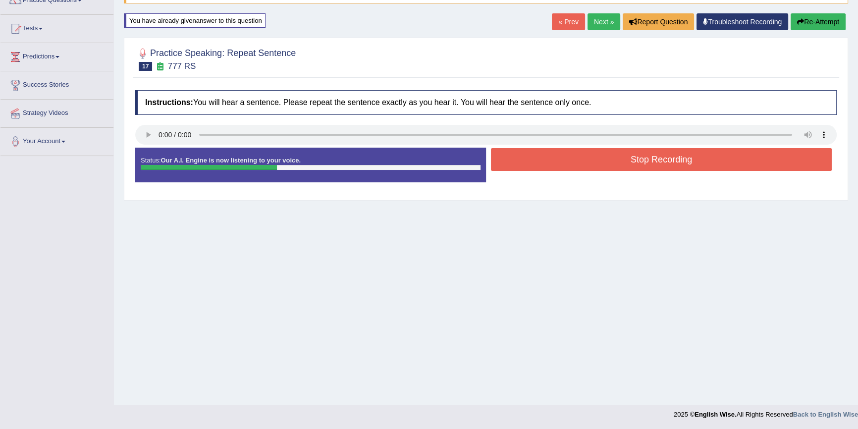
click at [640, 164] on button "Stop Recording" at bounding box center [661, 159] width 341 height 23
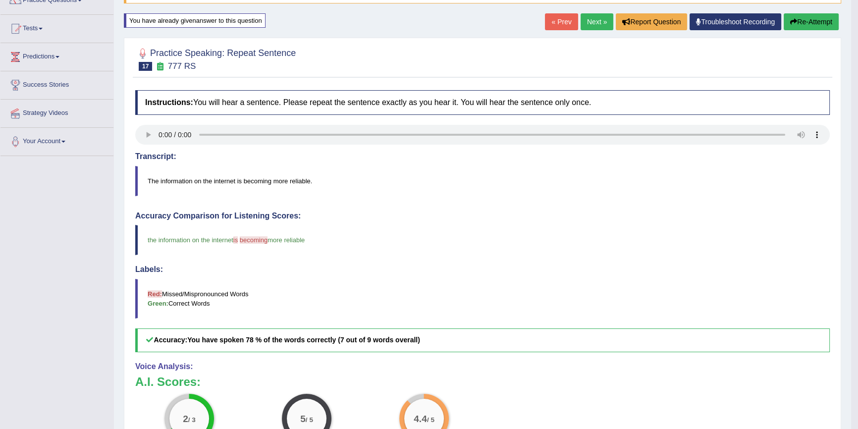
click at [790, 22] on icon "button" at bounding box center [793, 21] width 7 height 7
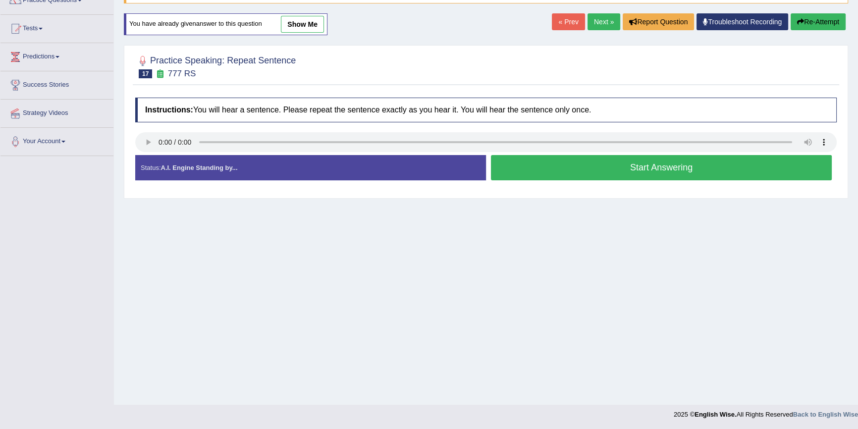
click at [666, 175] on button "Start Answering" at bounding box center [661, 167] width 341 height 25
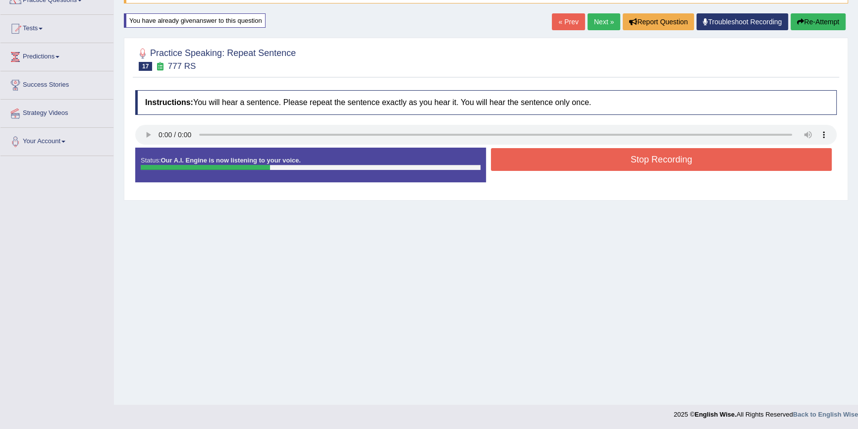
click at [671, 163] on button "Stop Recording" at bounding box center [661, 159] width 341 height 23
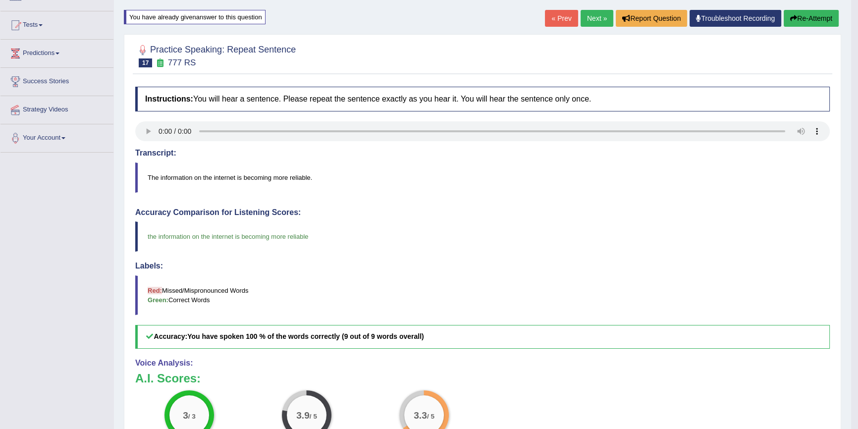
scroll to position [91, 0]
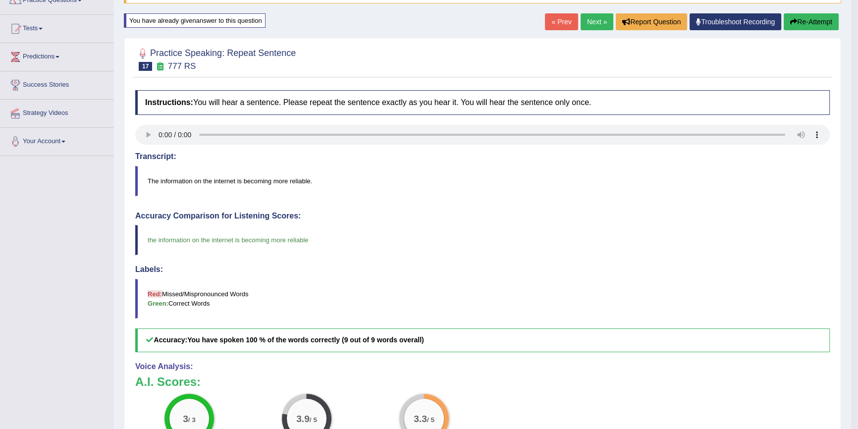
click at [795, 16] on button "Re-Attempt" at bounding box center [811, 21] width 55 height 17
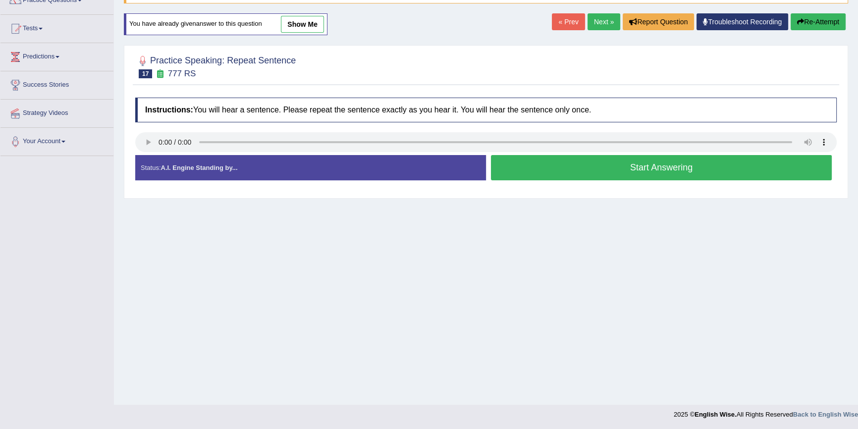
click at [614, 167] on button "Start Answering" at bounding box center [661, 167] width 341 height 25
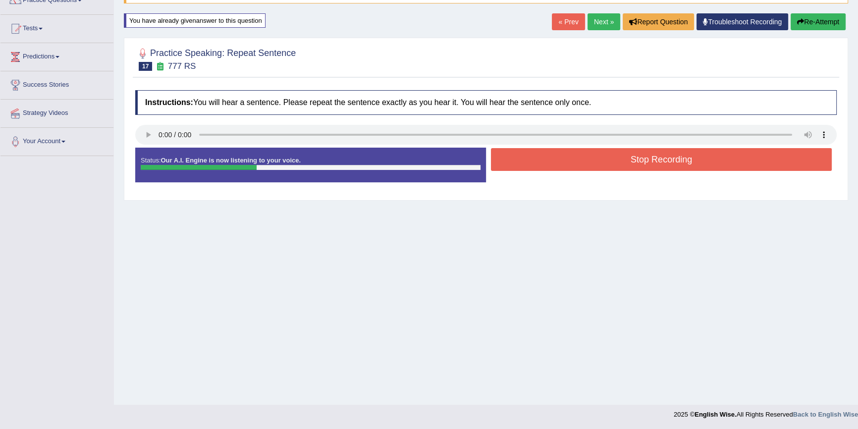
click at [593, 155] on button "Stop Recording" at bounding box center [661, 159] width 341 height 23
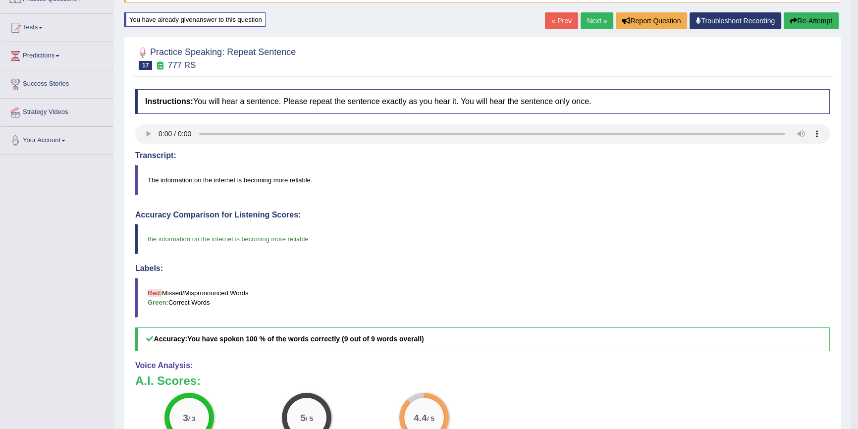
scroll to position [91, 0]
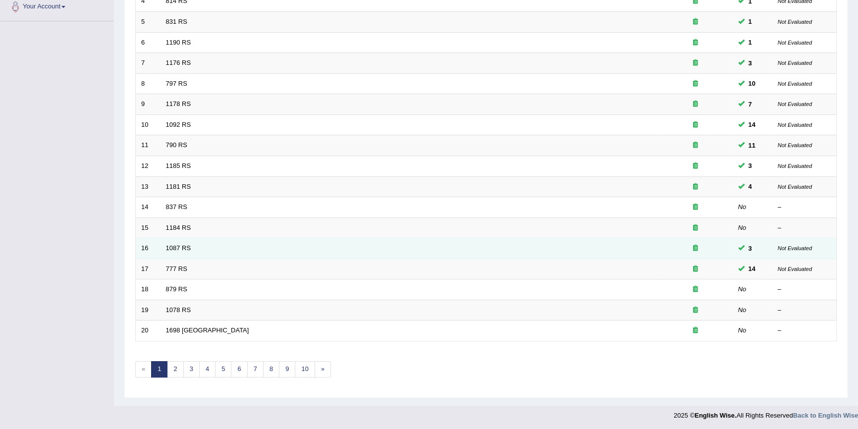
scroll to position [225, 0]
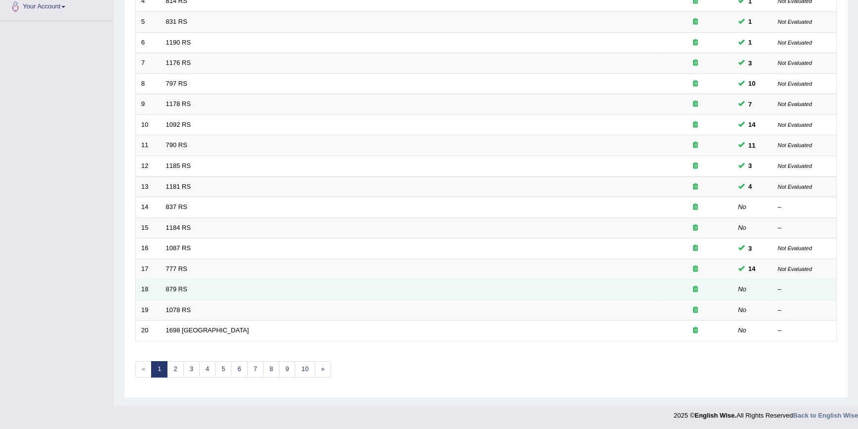
click at [177, 292] on td "879 RS" at bounding box center [410, 289] width 498 height 21
click at [178, 289] on link "879 RS" at bounding box center [176, 288] width 21 height 7
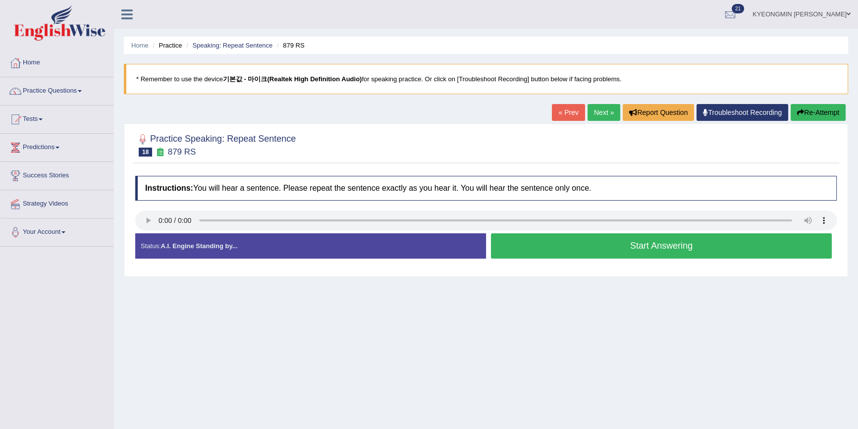
click at [541, 242] on button "Start Answering" at bounding box center [661, 245] width 341 height 25
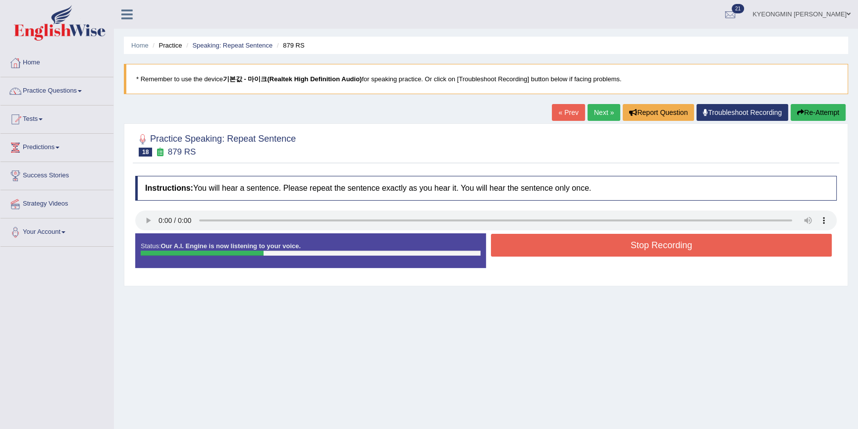
click at [546, 241] on button "Stop Recording" at bounding box center [661, 245] width 341 height 23
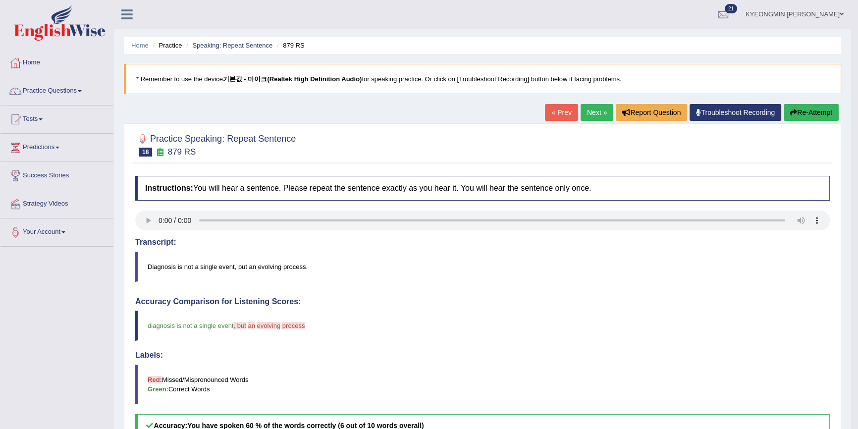
click at [801, 111] on button "Re-Attempt" at bounding box center [811, 112] width 55 height 17
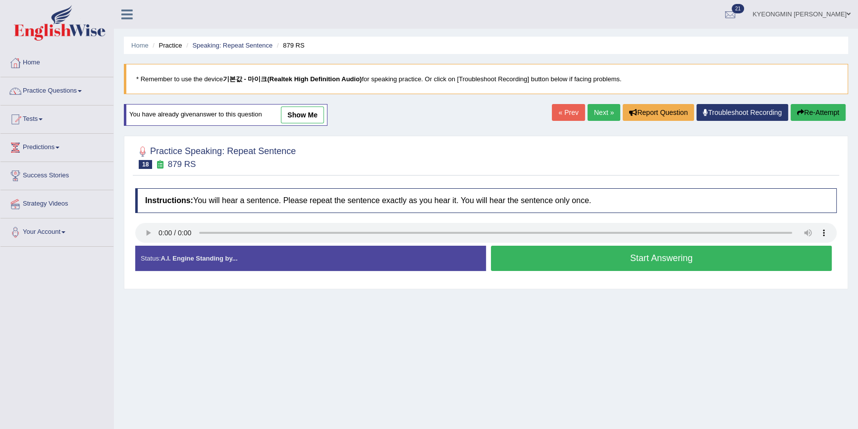
click at [600, 259] on button "Start Answering" at bounding box center [661, 258] width 341 height 25
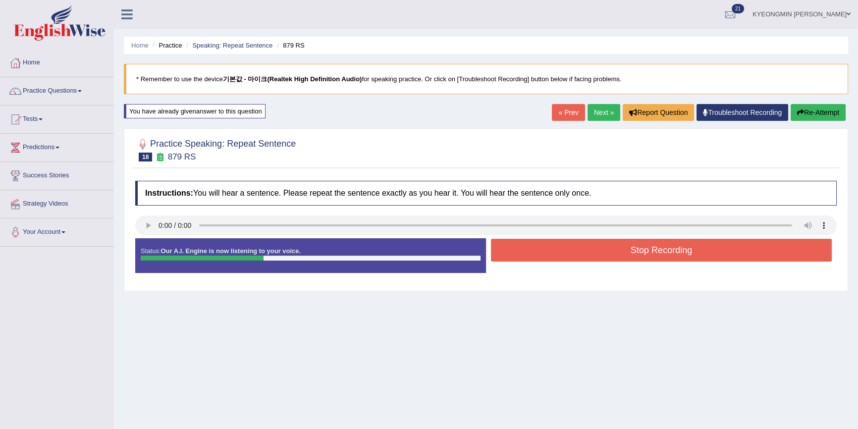
click at [570, 244] on button "Stop Recording" at bounding box center [661, 250] width 341 height 23
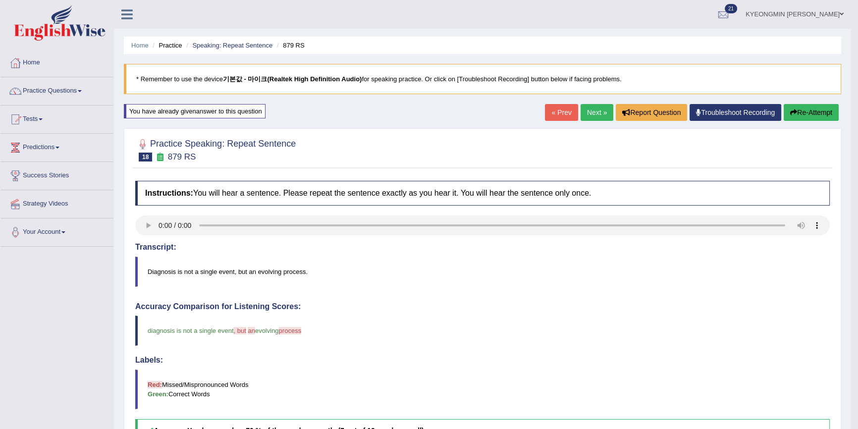
scroll to position [45, 0]
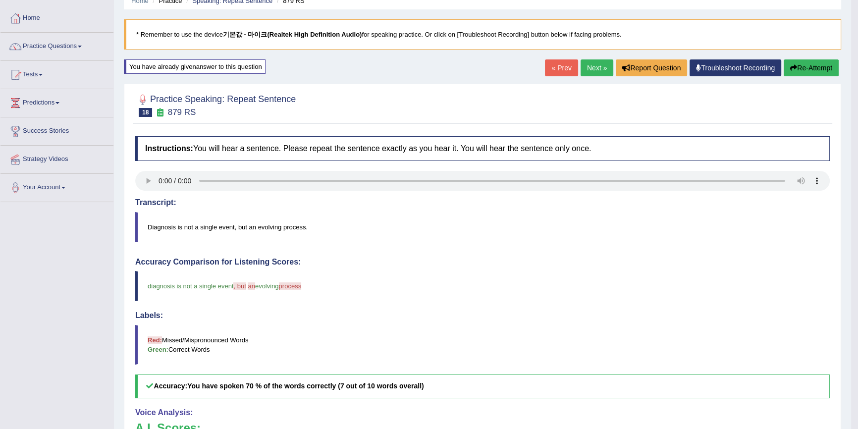
click at [829, 67] on button "Re-Attempt" at bounding box center [811, 67] width 55 height 17
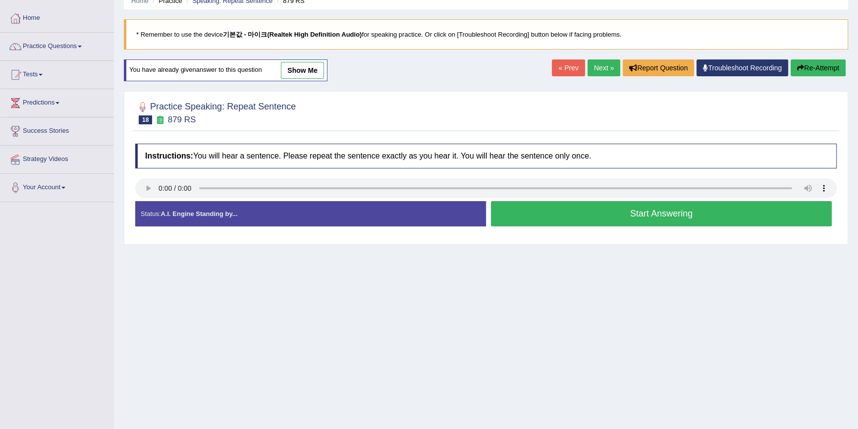
click at [567, 217] on button "Start Answering" at bounding box center [661, 213] width 341 height 25
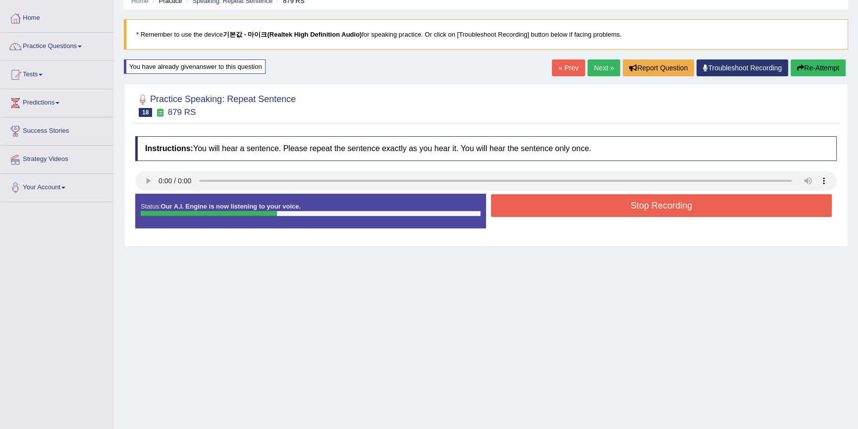
click at [568, 208] on button "Stop Recording" at bounding box center [661, 205] width 341 height 23
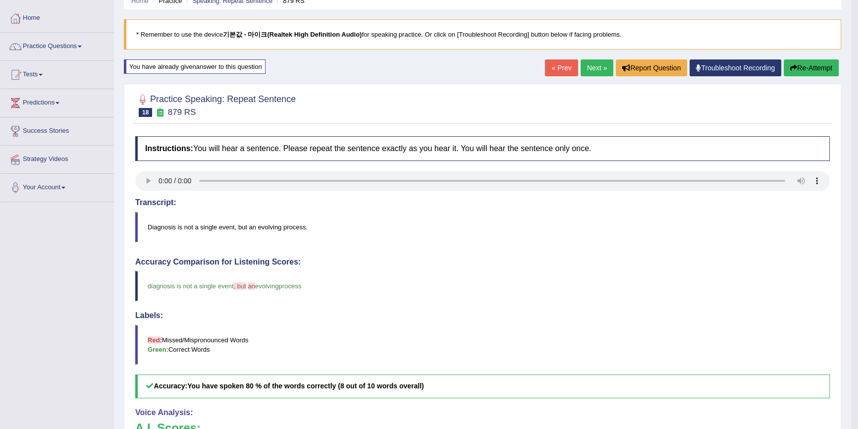
click at [822, 65] on button "Re-Attempt" at bounding box center [811, 67] width 55 height 17
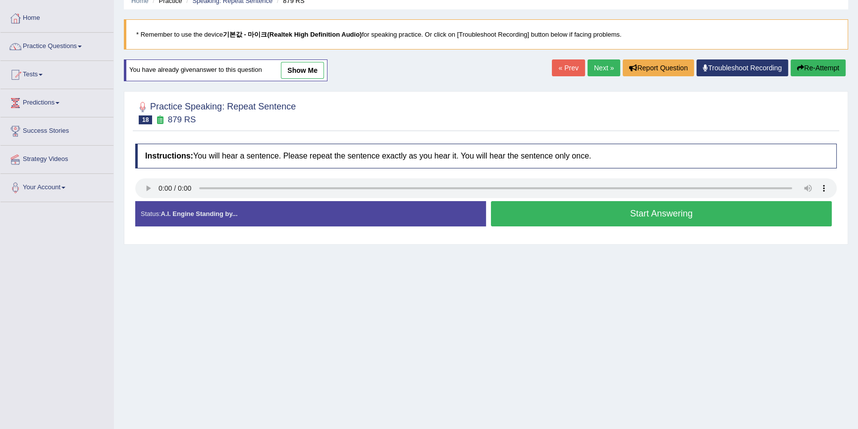
click at [654, 209] on button "Start Answering" at bounding box center [661, 213] width 341 height 25
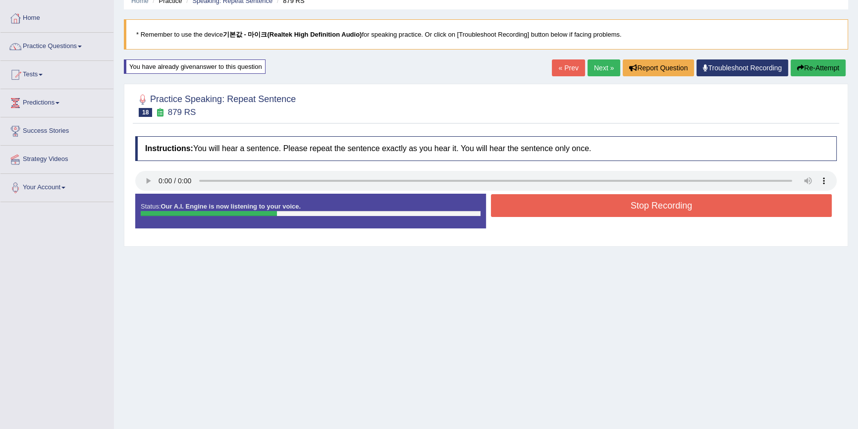
click at [642, 199] on button "Stop Recording" at bounding box center [661, 205] width 341 height 23
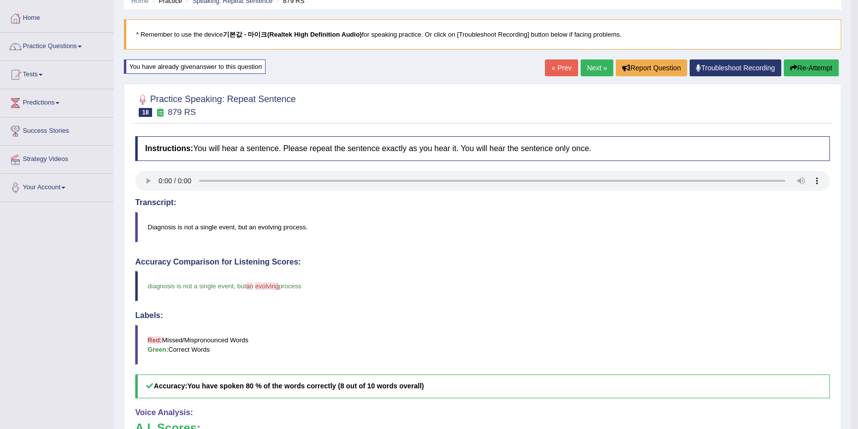
click at [806, 69] on button "Re-Attempt" at bounding box center [811, 67] width 55 height 17
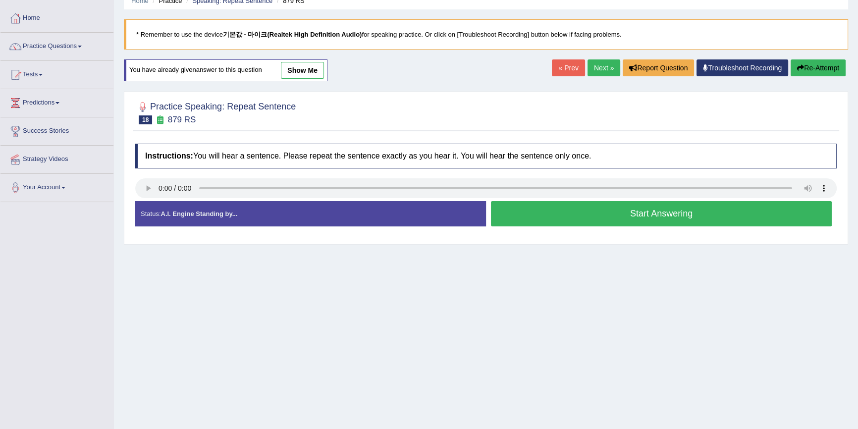
click at [611, 204] on button "Start Answering" at bounding box center [661, 213] width 341 height 25
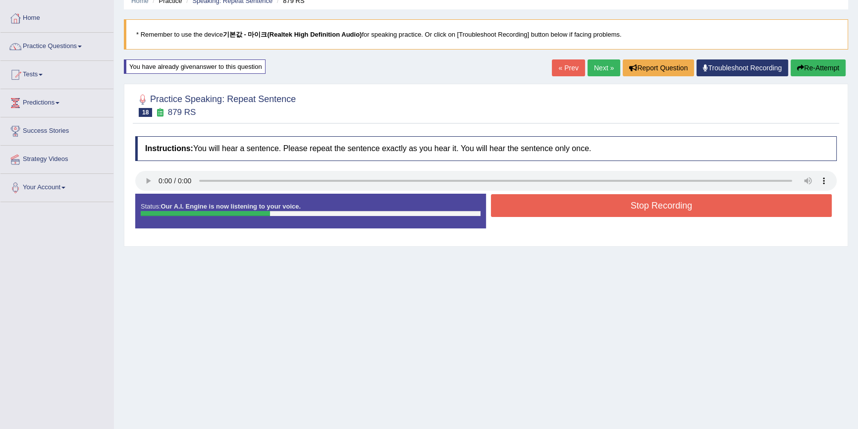
click at [596, 198] on button "Stop Recording" at bounding box center [661, 205] width 341 height 23
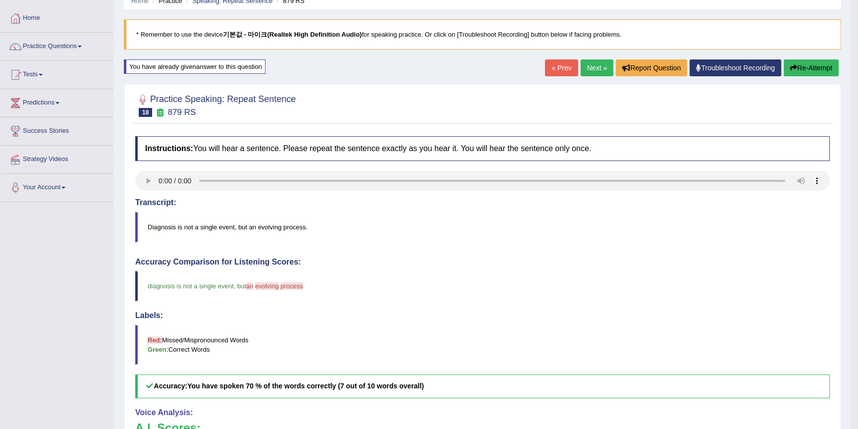
click at [811, 74] on button "Re-Attempt" at bounding box center [811, 67] width 55 height 17
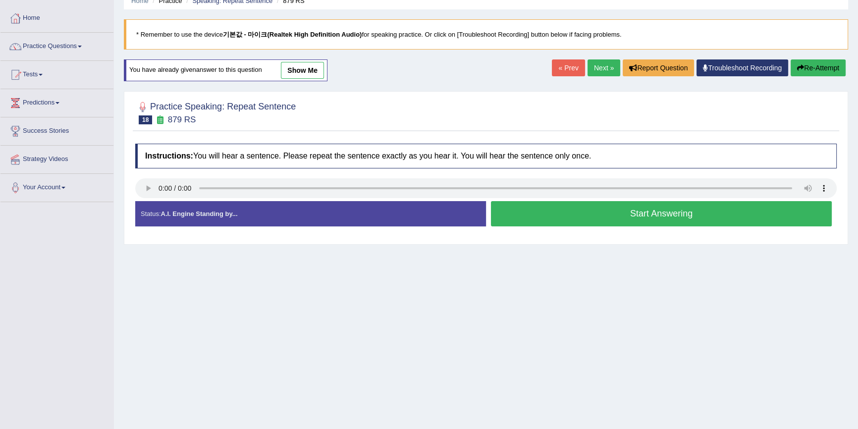
click at [649, 207] on button "Start Answering" at bounding box center [661, 213] width 341 height 25
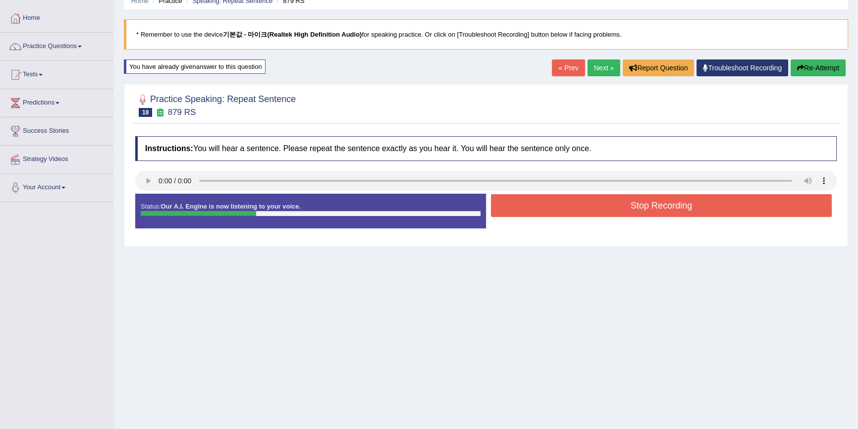
click at [635, 198] on button "Stop Recording" at bounding box center [661, 205] width 341 height 23
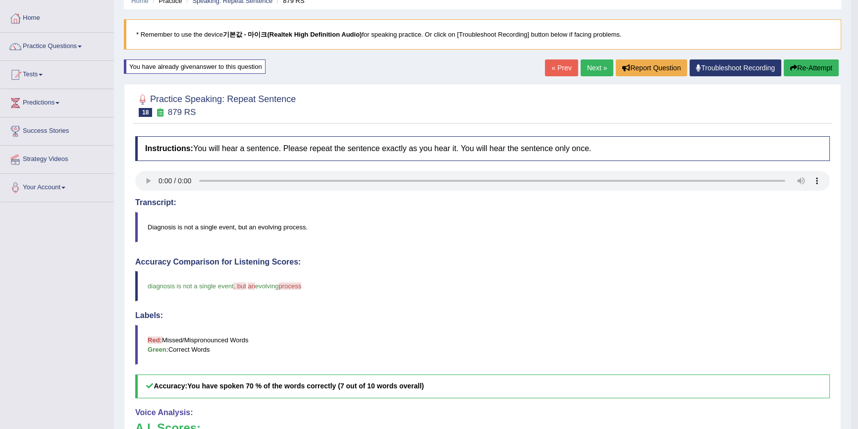
click at [787, 65] on button "Re-Attempt" at bounding box center [811, 67] width 55 height 17
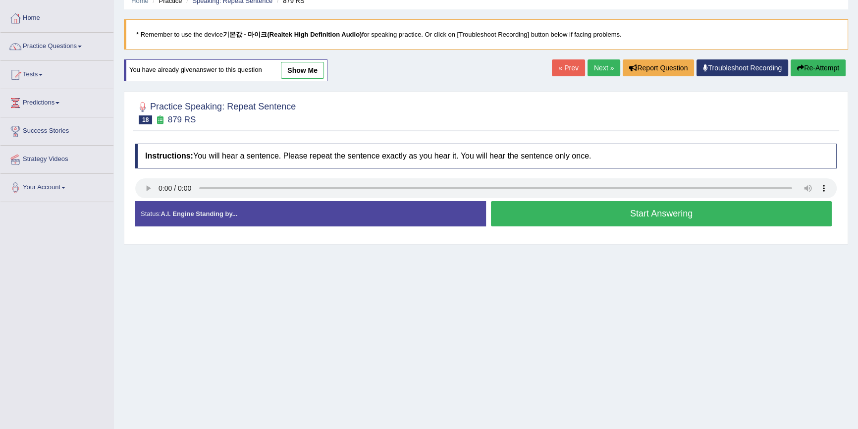
click at [636, 220] on button "Start Answering" at bounding box center [661, 213] width 341 height 25
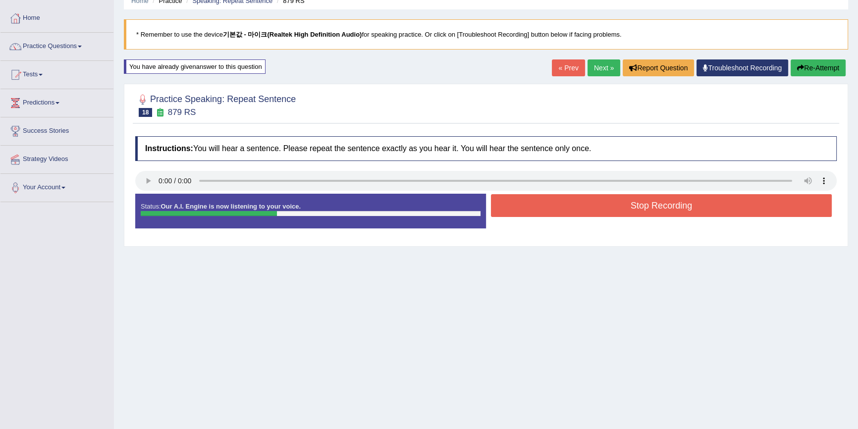
click at [639, 208] on button "Stop Recording" at bounding box center [661, 205] width 341 height 23
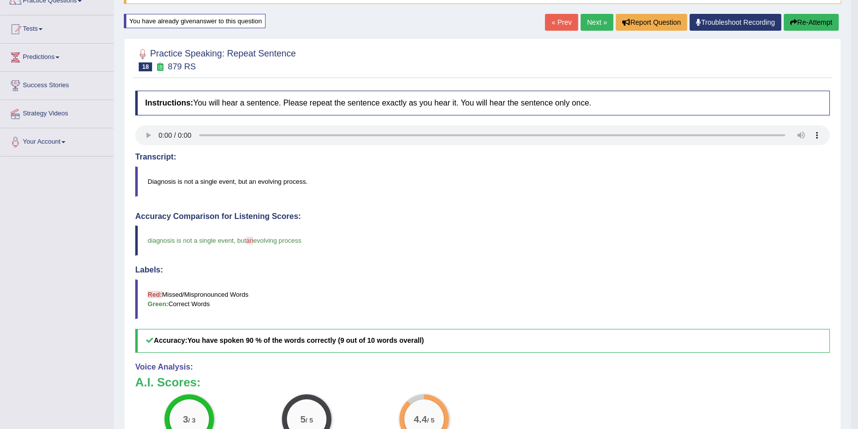
scroll to position [90, 0]
click at [785, 14] on button "Re-Attempt" at bounding box center [811, 22] width 55 height 17
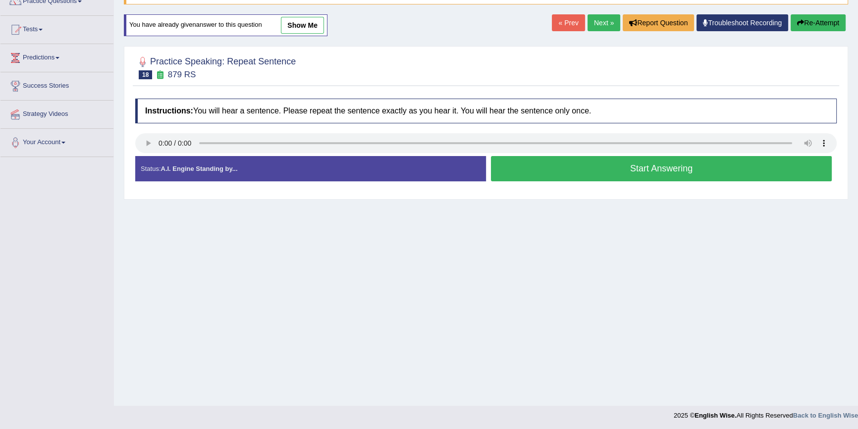
click at [632, 175] on button "Start Answering" at bounding box center [661, 168] width 341 height 25
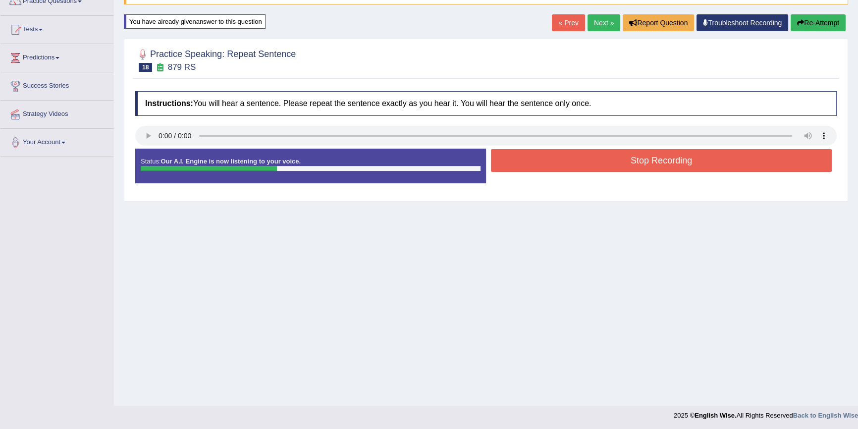
click at [634, 160] on button "Stop Recording" at bounding box center [661, 160] width 341 height 23
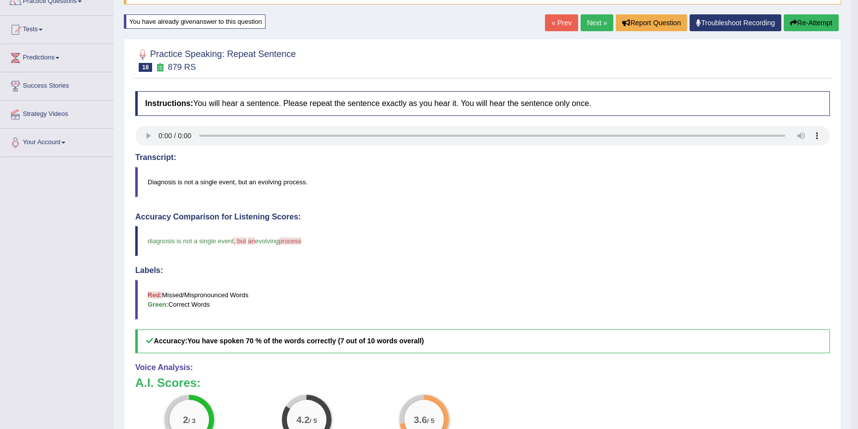
click at [813, 23] on button "Re-Attempt" at bounding box center [811, 22] width 55 height 17
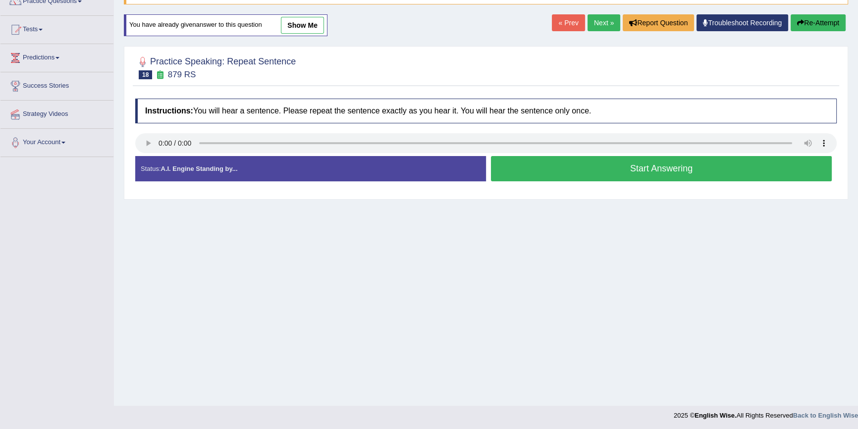
click at [645, 183] on div "Status: A.I. Engine Standing by... Start Answering Stop Recording" at bounding box center [486, 173] width 702 height 35
click at [646, 176] on button "Start Answering" at bounding box center [661, 168] width 341 height 25
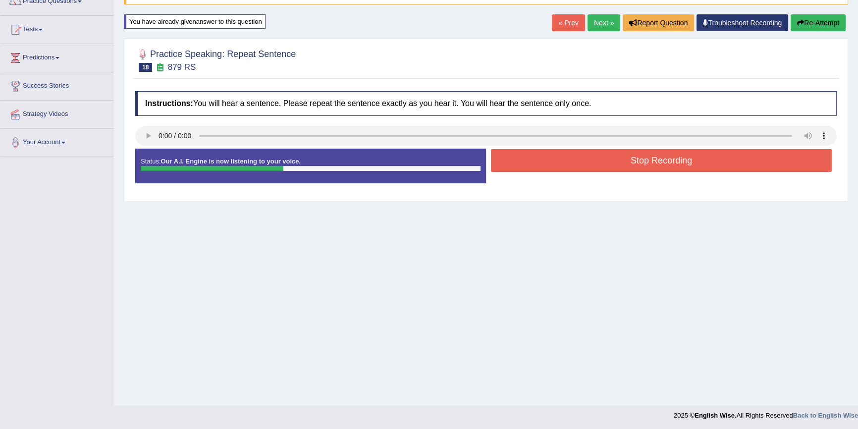
click at [637, 167] on button "Stop Recording" at bounding box center [661, 160] width 341 height 23
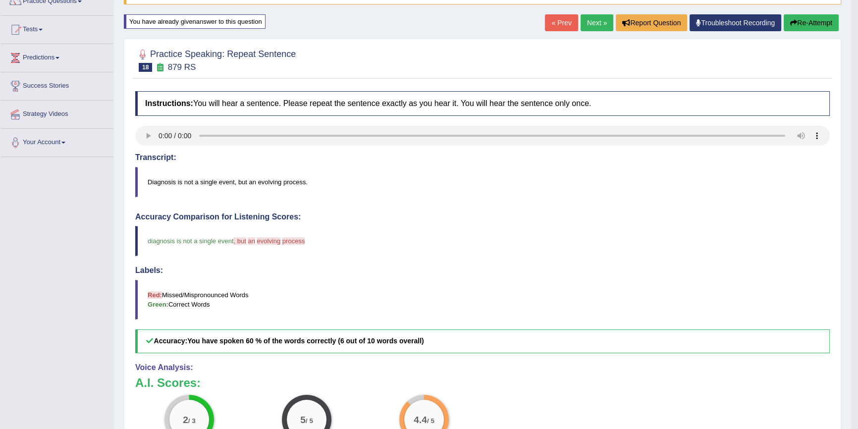
click at [837, 25] on button "Re-Attempt" at bounding box center [811, 22] width 55 height 17
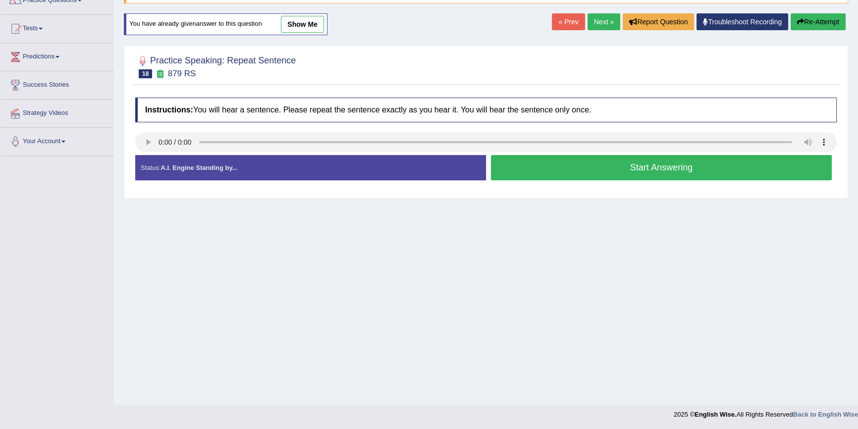
click at [588, 172] on button "Start Answering" at bounding box center [661, 167] width 341 height 25
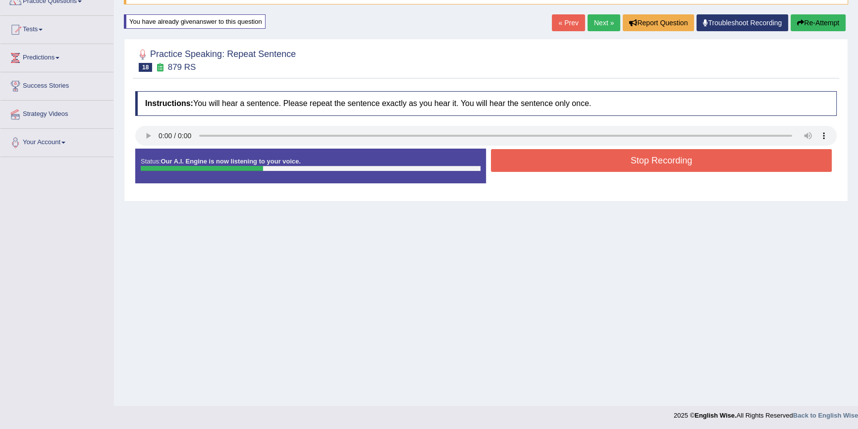
click at [602, 163] on button "Stop Recording" at bounding box center [661, 160] width 341 height 23
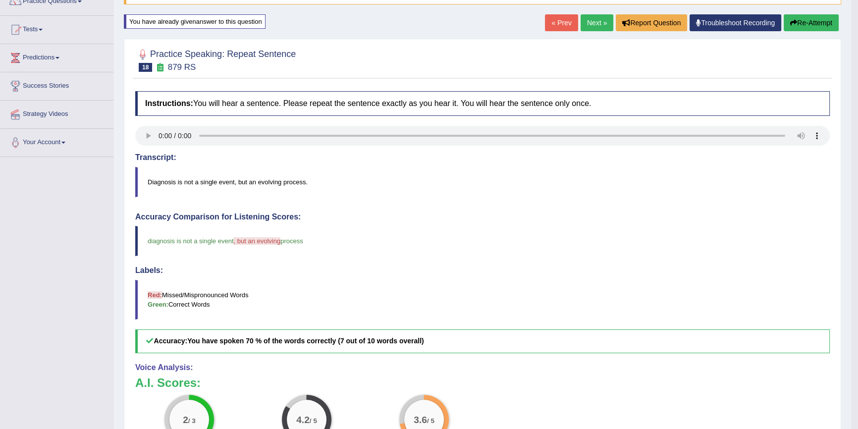
click at [811, 26] on button "Re-Attempt" at bounding box center [811, 22] width 55 height 17
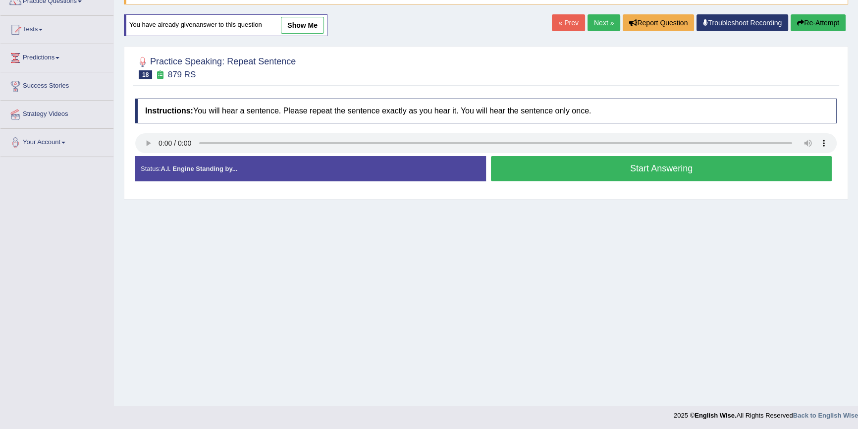
click at [570, 177] on button "Start Answering" at bounding box center [661, 168] width 341 height 25
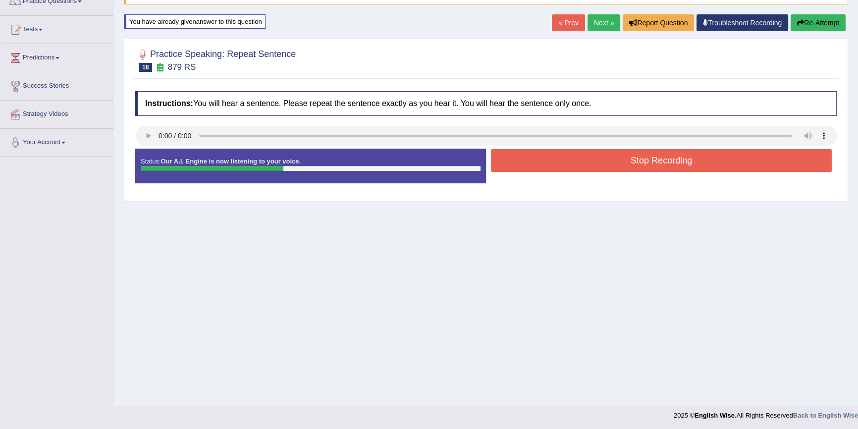
click at [602, 165] on button "Stop Recording" at bounding box center [661, 160] width 341 height 23
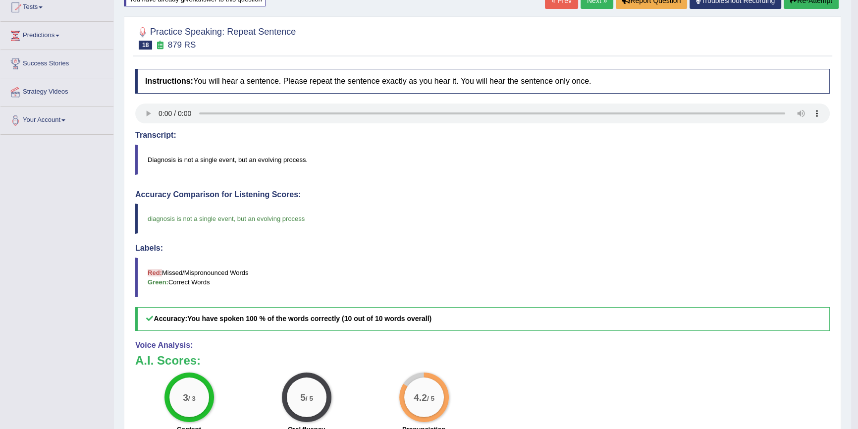
scroll to position [90, 0]
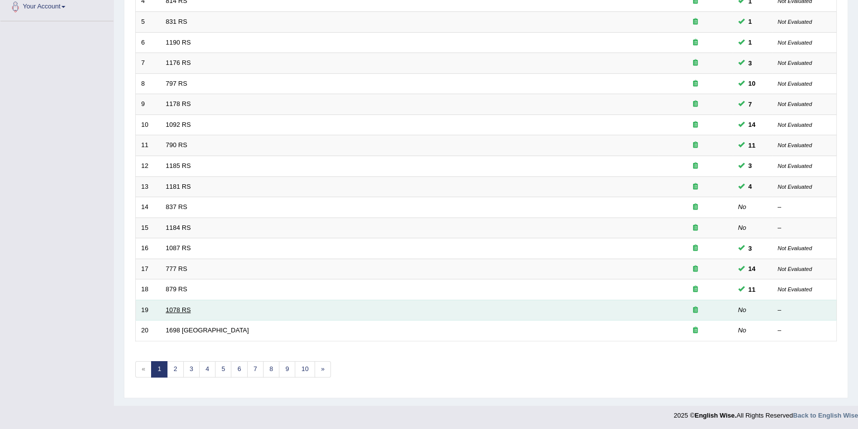
click at [189, 311] on link "1078 RS" at bounding box center [178, 309] width 25 height 7
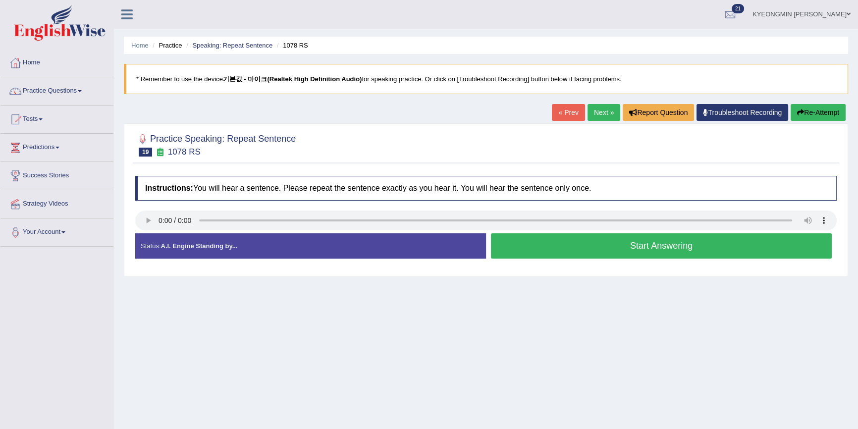
click at [521, 247] on button "Start Answering" at bounding box center [661, 245] width 341 height 25
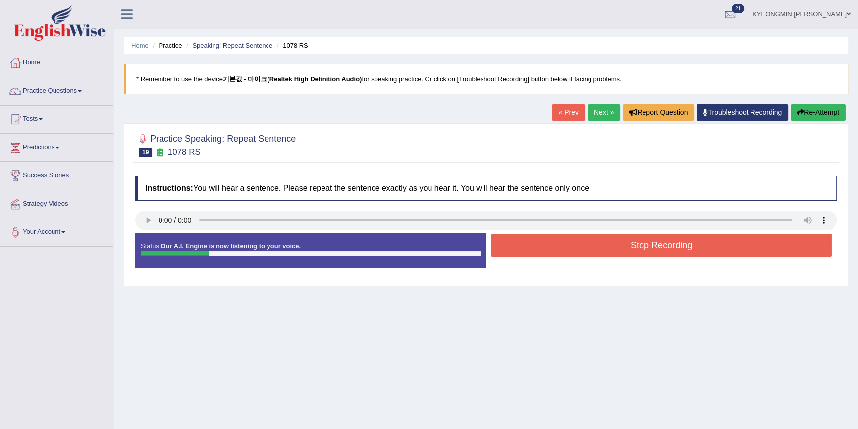
click at [521, 250] on button "Stop Recording" at bounding box center [661, 245] width 341 height 23
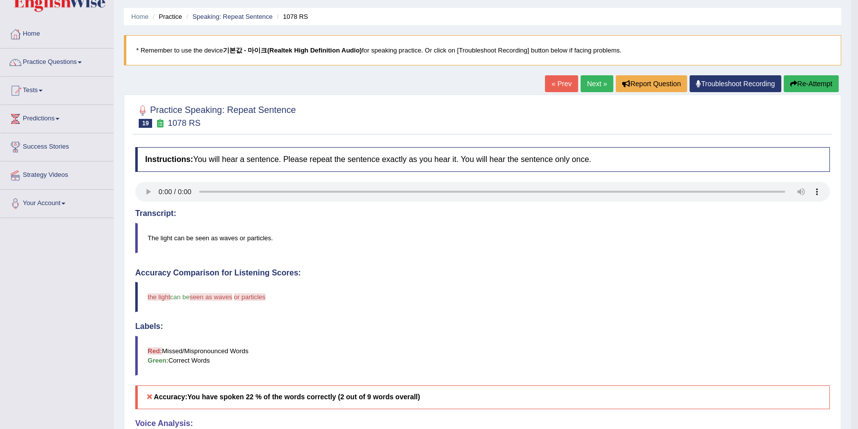
scroll to position [45, 0]
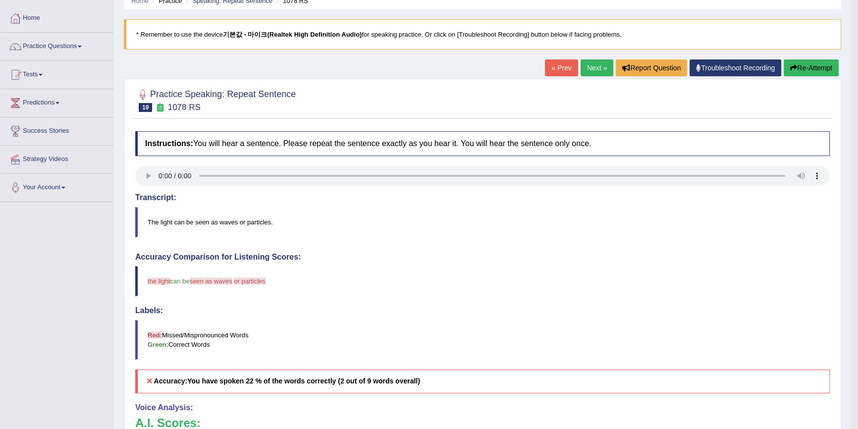
click at [798, 69] on button "Re-Attempt" at bounding box center [811, 67] width 55 height 17
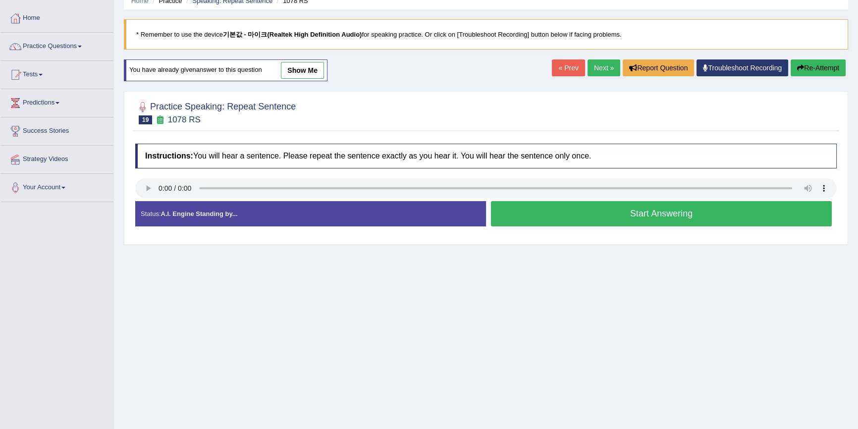
click at [634, 211] on button "Start Answering" at bounding box center [661, 213] width 341 height 25
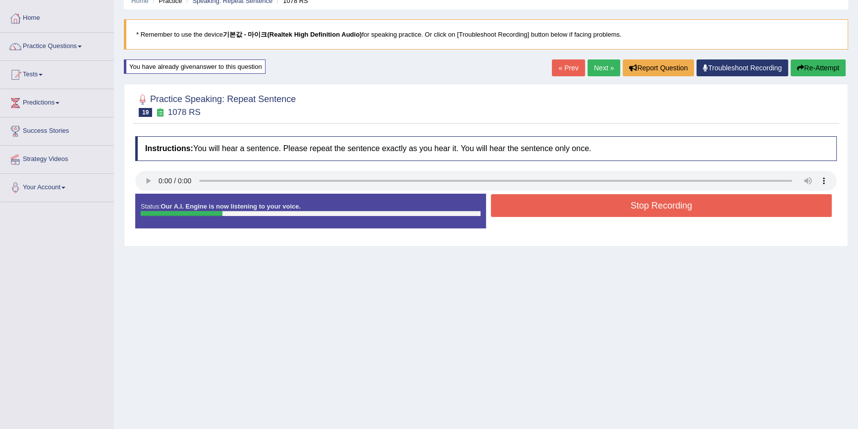
click at [632, 208] on button "Stop Recording" at bounding box center [661, 205] width 341 height 23
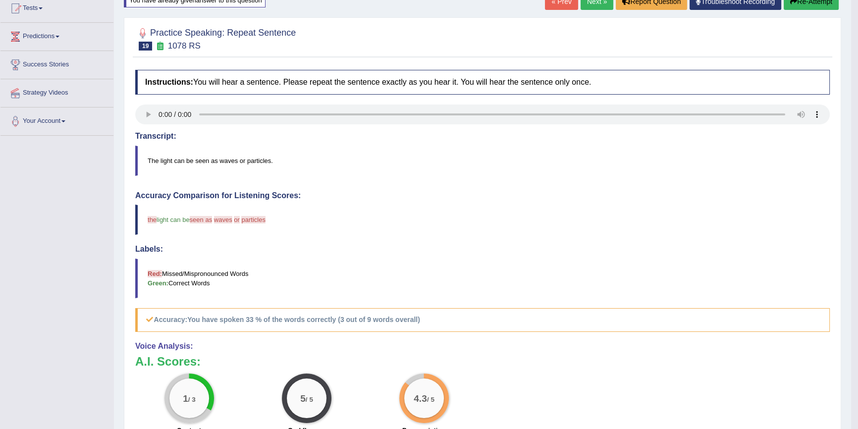
scroll to position [90, 0]
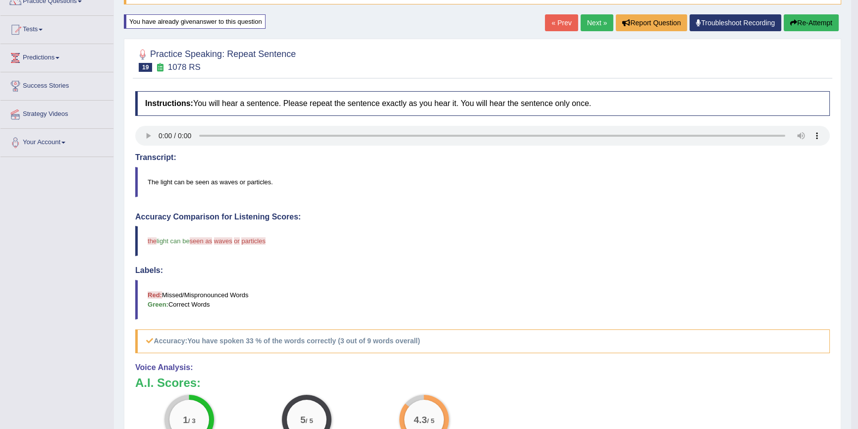
click at [822, 21] on button "Re-Attempt" at bounding box center [811, 22] width 55 height 17
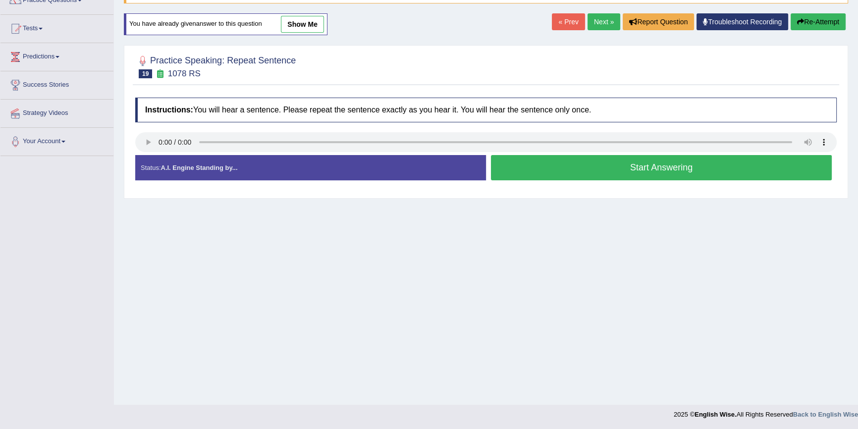
scroll to position [90, 0]
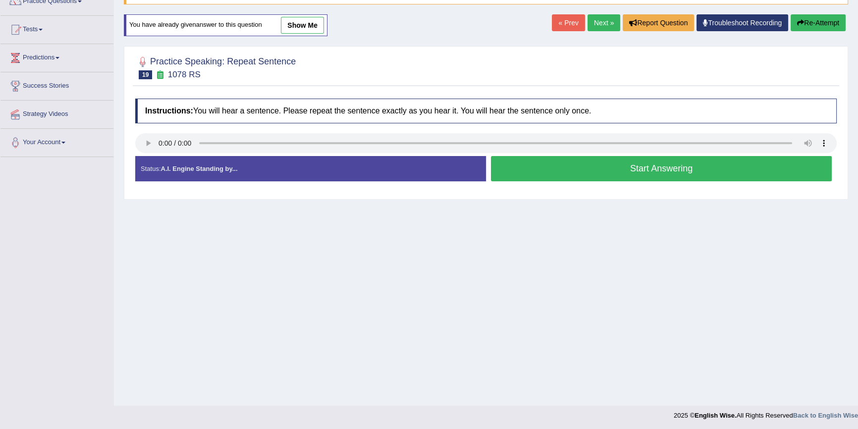
click at [578, 174] on button "Start Answering" at bounding box center [661, 168] width 341 height 25
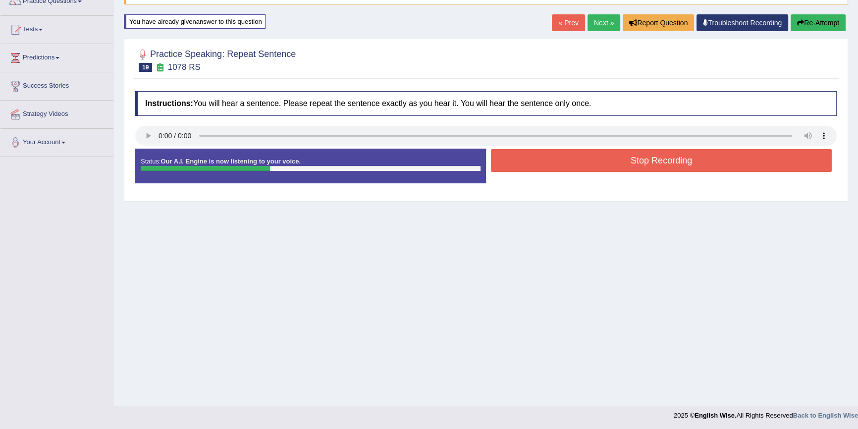
click at [582, 165] on button "Stop Recording" at bounding box center [661, 160] width 341 height 23
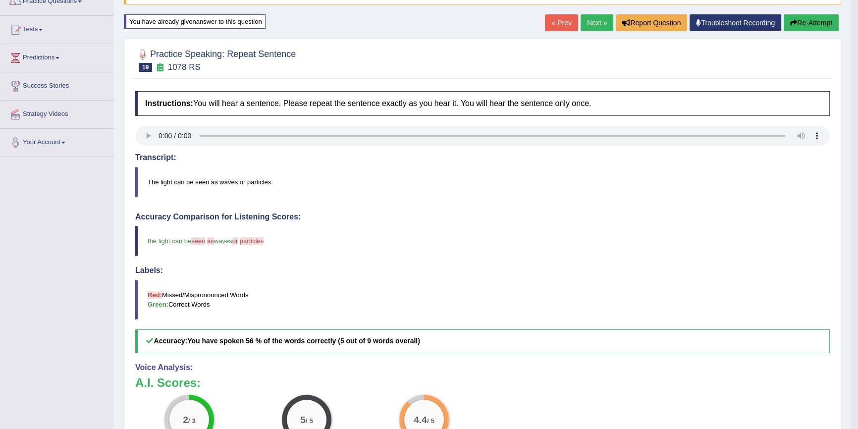
scroll to position [135, 0]
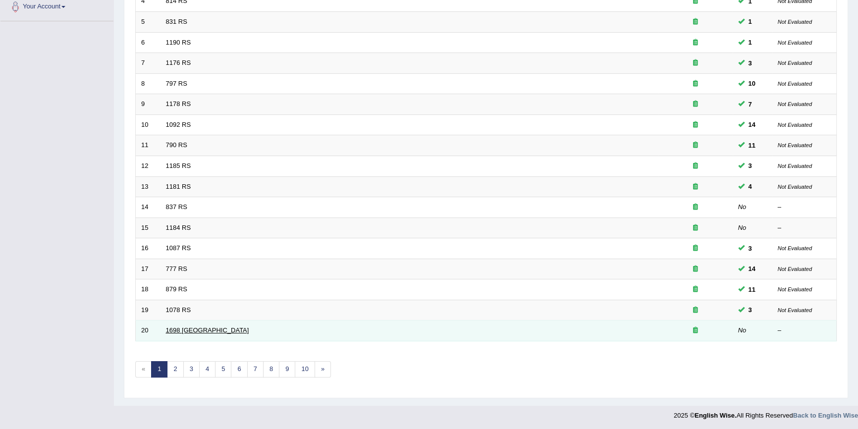
click at [179, 331] on link "1698 [GEOGRAPHIC_DATA]" at bounding box center [207, 330] width 83 height 7
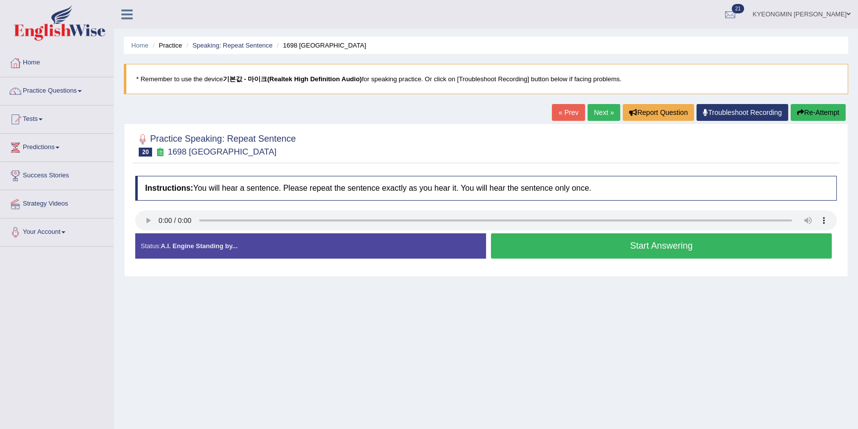
click at [566, 247] on button "Start Answering" at bounding box center [661, 245] width 341 height 25
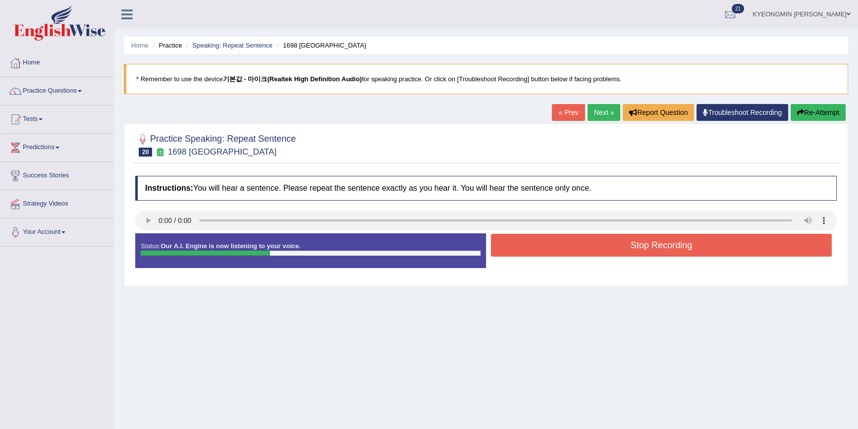
click at [566, 247] on button "Stop Recording" at bounding box center [661, 245] width 341 height 23
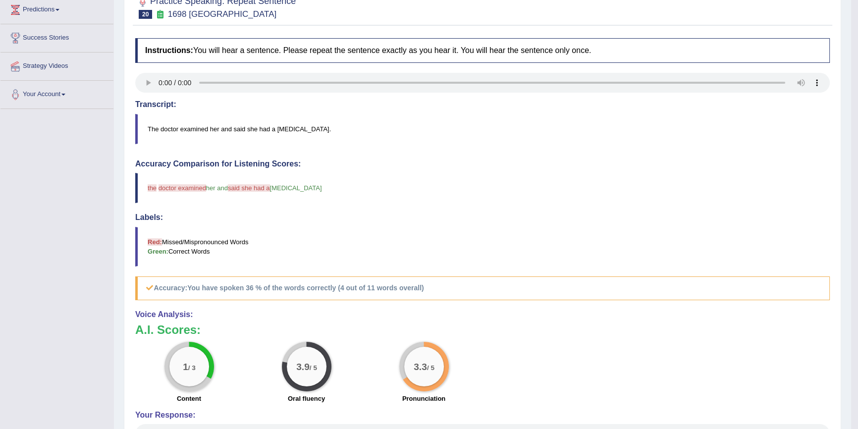
scroll to position [90, 0]
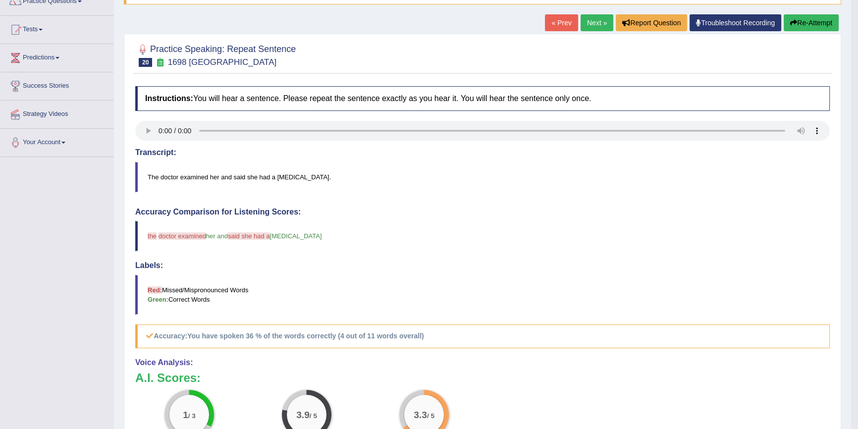
click at [823, 24] on button "Re-Attempt" at bounding box center [811, 22] width 55 height 17
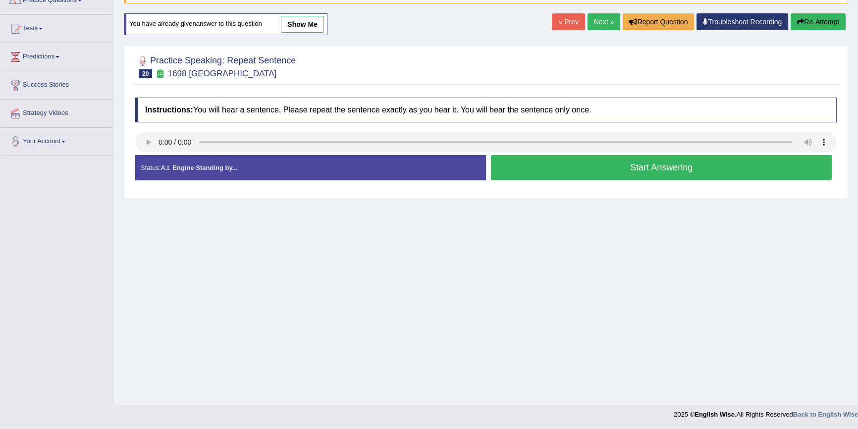
scroll to position [90, 0]
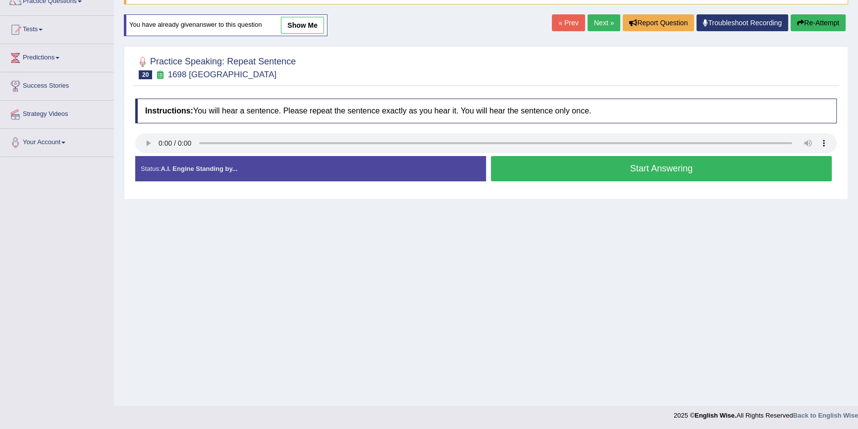
click at [632, 176] on button "Start Answering" at bounding box center [661, 168] width 341 height 25
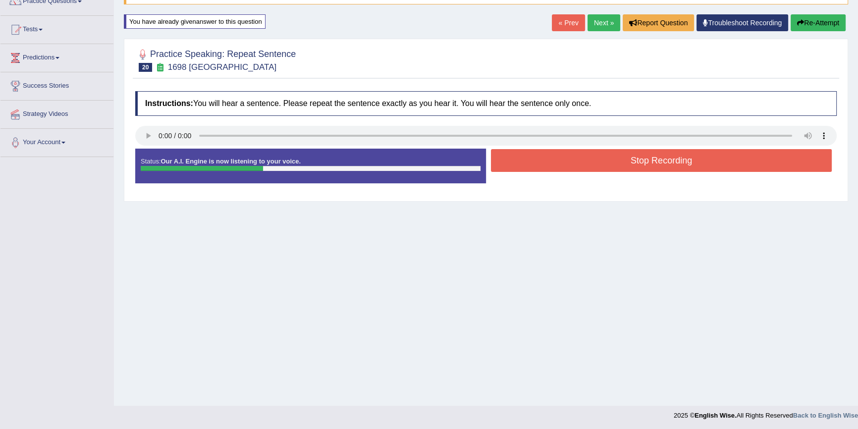
click at [631, 163] on button "Stop Recording" at bounding box center [661, 160] width 341 height 23
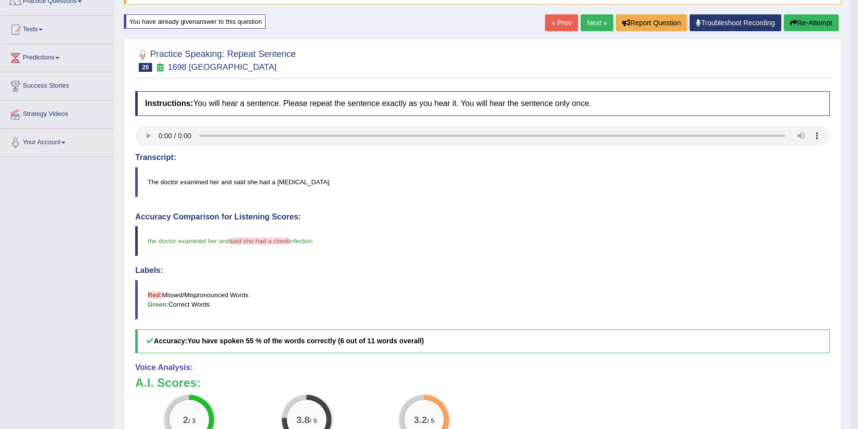
click at [816, 30] on button "Re-Attempt" at bounding box center [811, 22] width 55 height 17
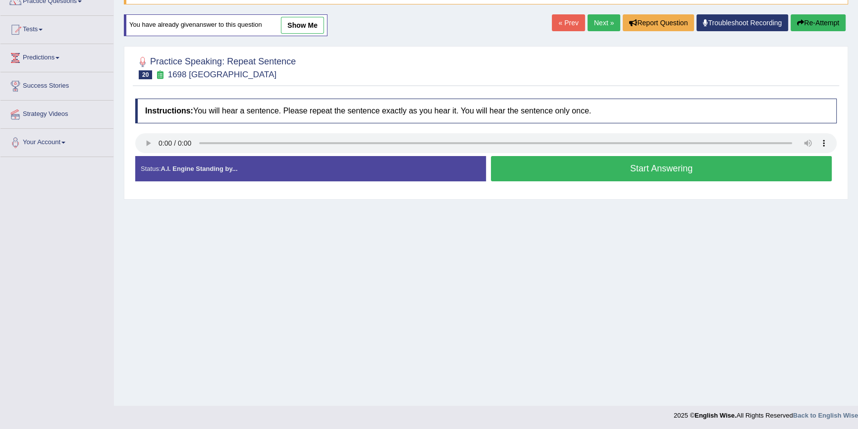
click at [567, 165] on button "Start Answering" at bounding box center [661, 168] width 341 height 25
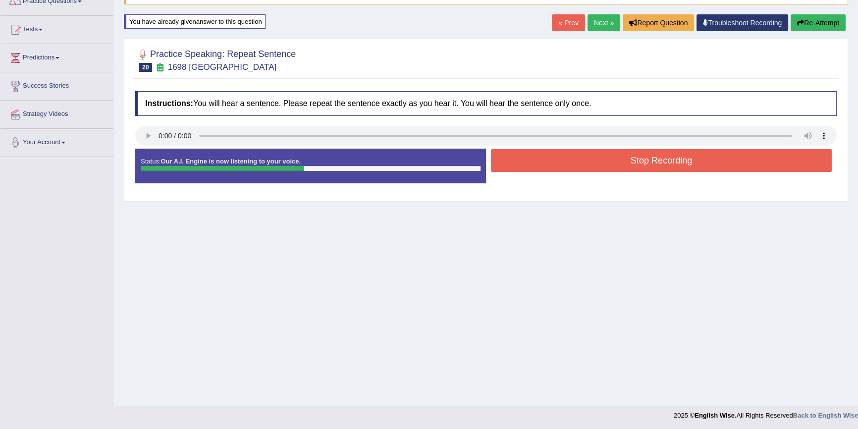
click at [575, 159] on button "Stop Recording" at bounding box center [661, 160] width 341 height 23
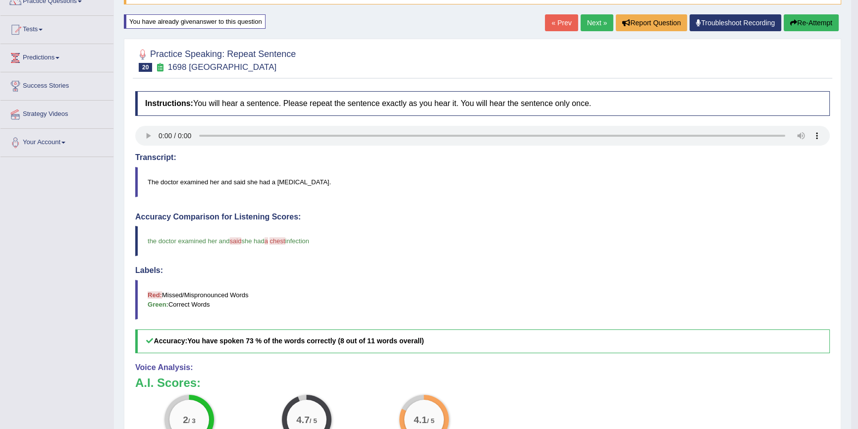
click at [793, 19] on icon "button" at bounding box center [793, 22] width 7 height 7
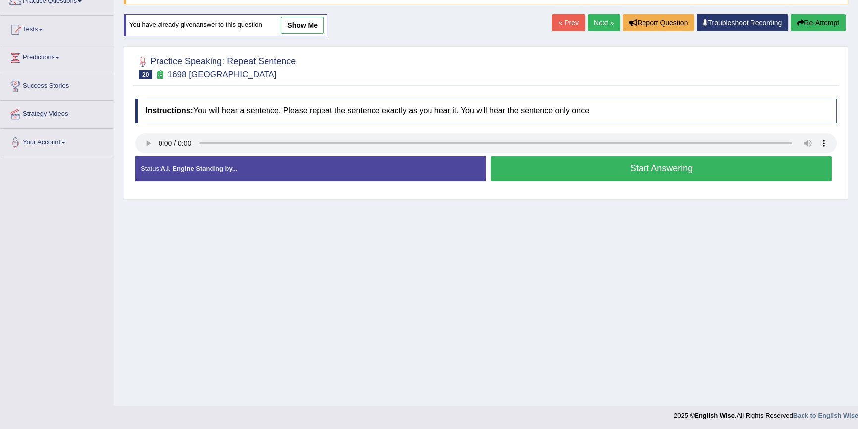
click at [641, 168] on button "Start Answering" at bounding box center [661, 168] width 341 height 25
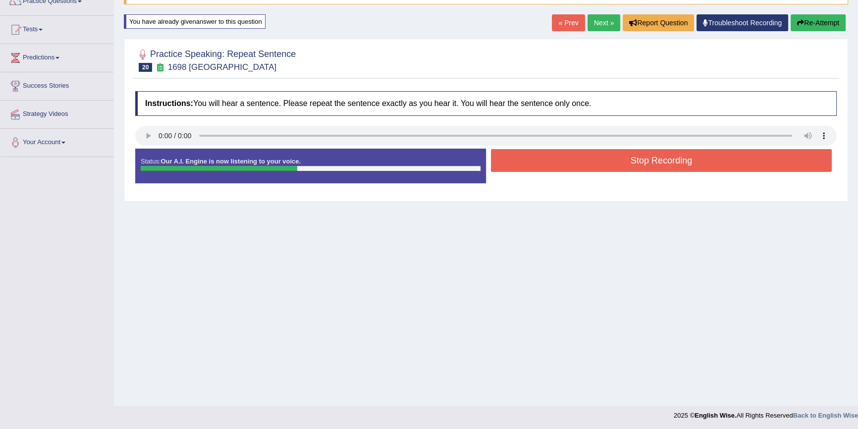
click at [643, 173] on div "Stop Recording" at bounding box center [661, 161] width 351 height 25
click at [647, 166] on button "Stop Recording" at bounding box center [661, 160] width 341 height 23
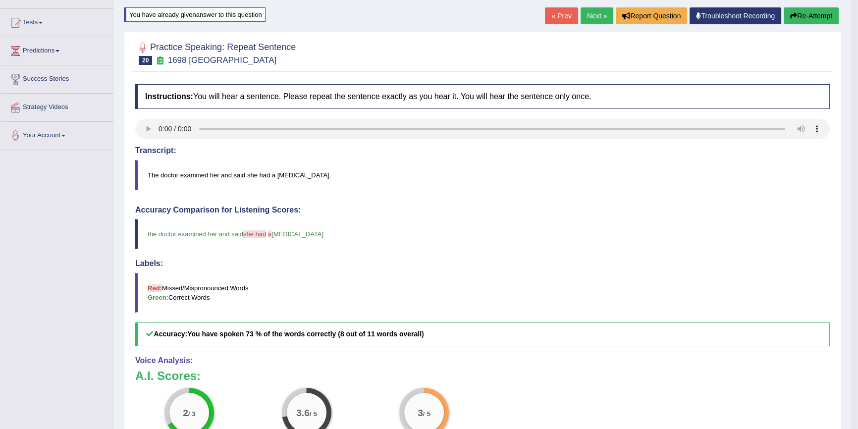
scroll to position [45, 0]
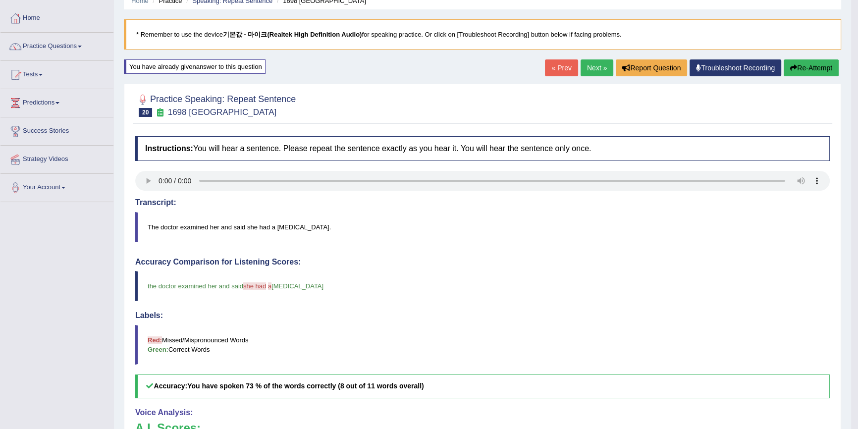
click at [791, 70] on icon "button" at bounding box center [793, 67] width 7 height 7
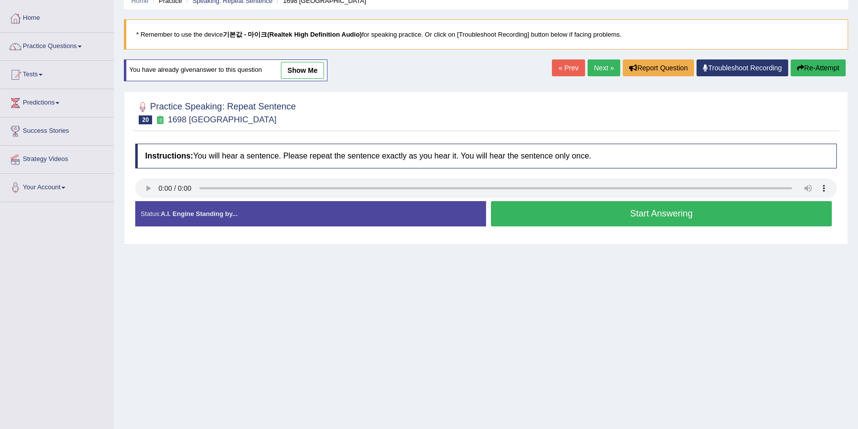
click at [563, 216] on button "Start Answering" at bounding box center [661, 213] width 341 height 25
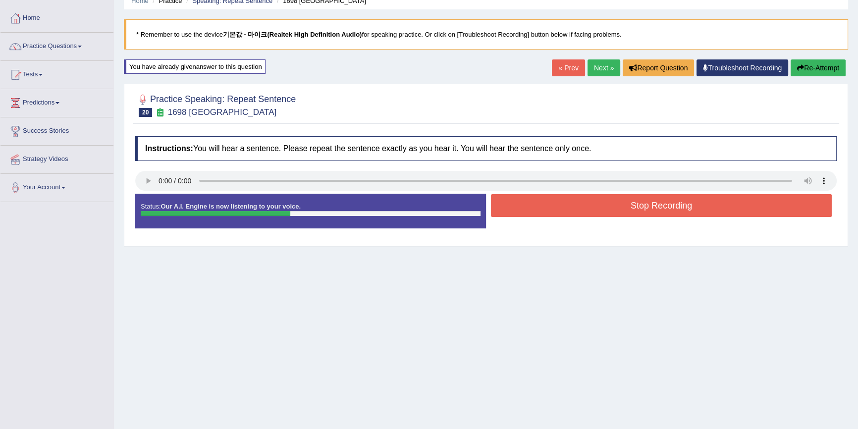
click at [629, 207] on button "Stop Recording" at bounding box center [661, 205] width 341 height 23
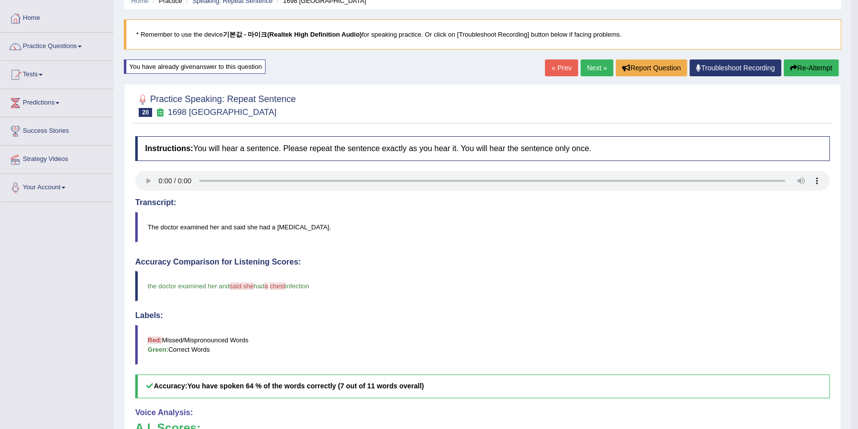
click at [792, 66] on icon "button" at bounding box center [793, 67] width 7 height 7
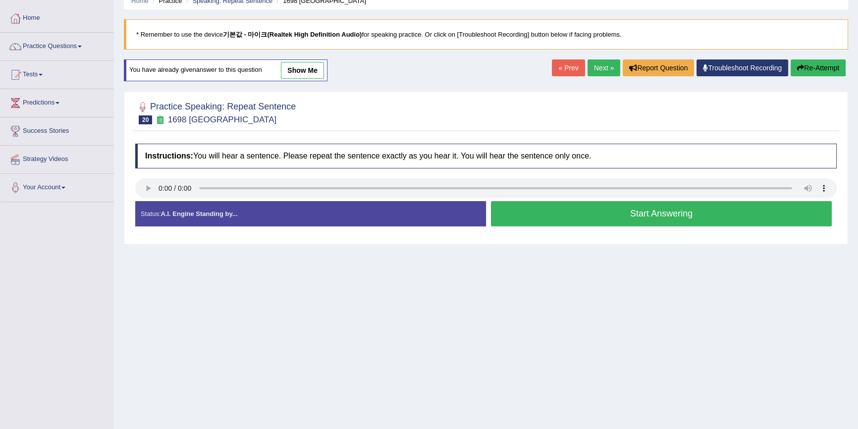
click at [610, 208] on button "Start Answering" at bounding box center [661, 213] width 341 height 25
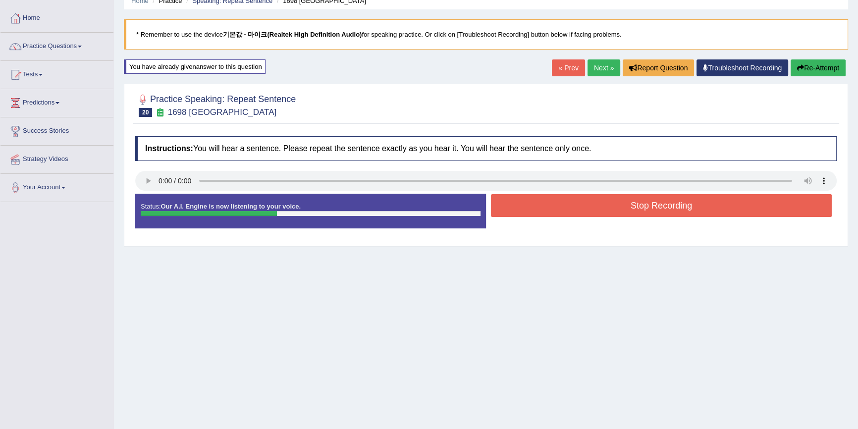
click at [619, 211] on button "Stop Recording" at bounding box center [661, 205] width 341 height 23
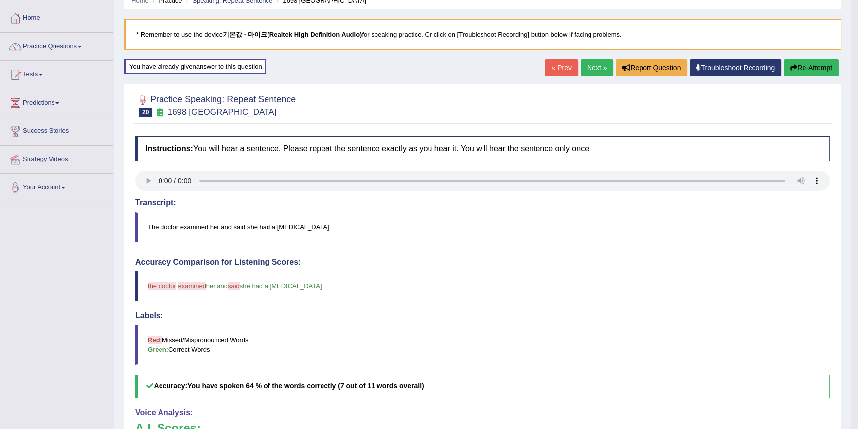
click at [801, 73] on button "Re-Attempt" at bounding box center [811, 67] width 55 height 17
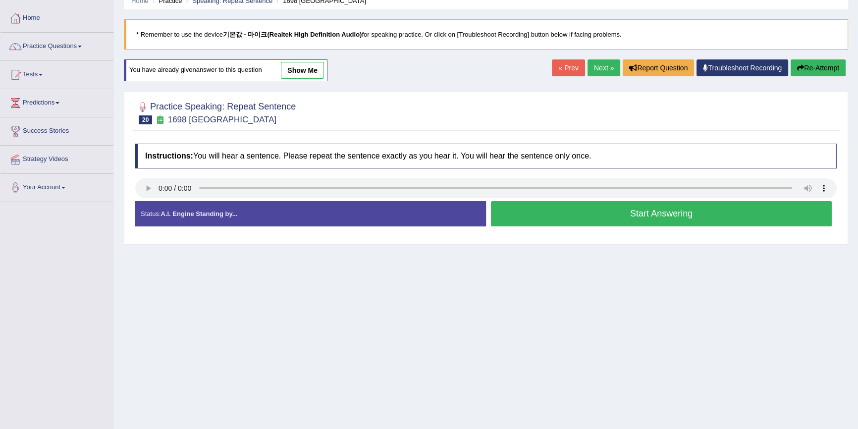
scroll to position [45, 0]
click at [592, 202] on button "Start Answering" at bounding box center [661, 213] width 341 height 25
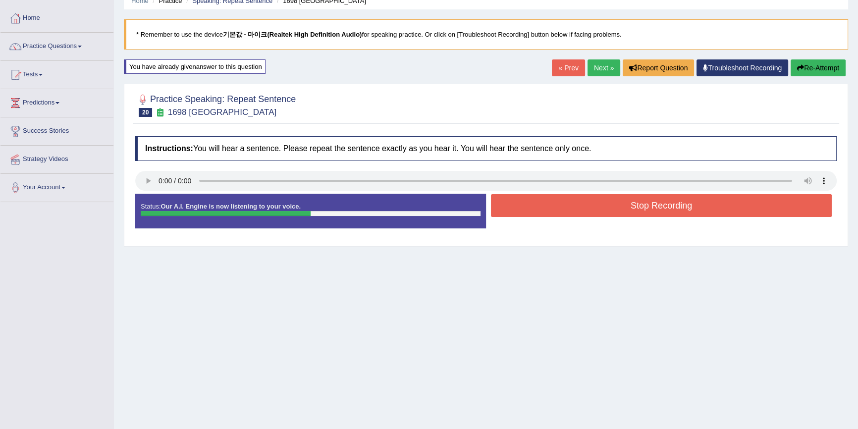
click at [594, 202] on button "Stop Recording" at bounding box center [661, 205] width 341 height 23
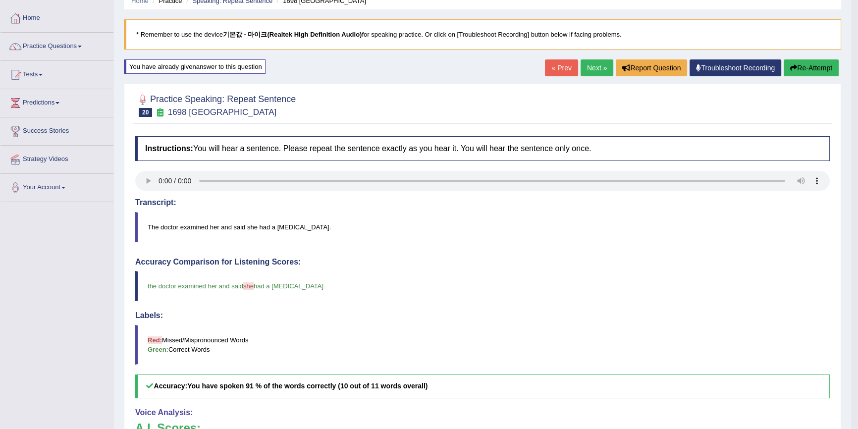
click at [815, 69] on button "Re-Attempt" at bounding box center [811, 67] width 55 height 17
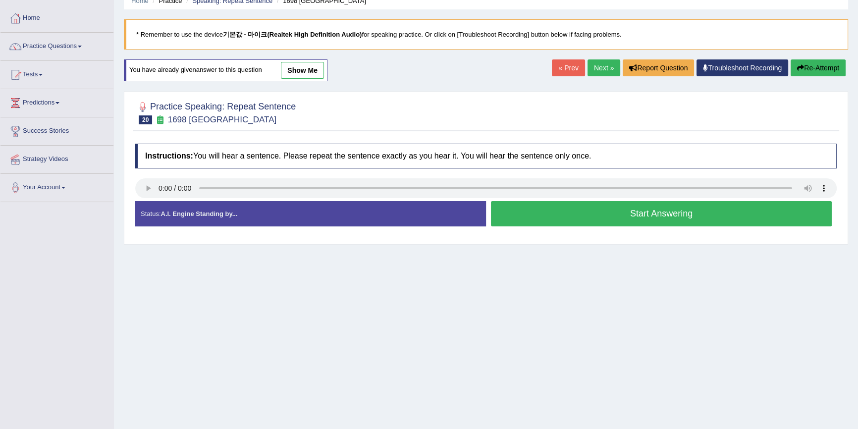
click at [606, 211] on button "Start Answering" at bounding box center [661, 213] width 341 height 25
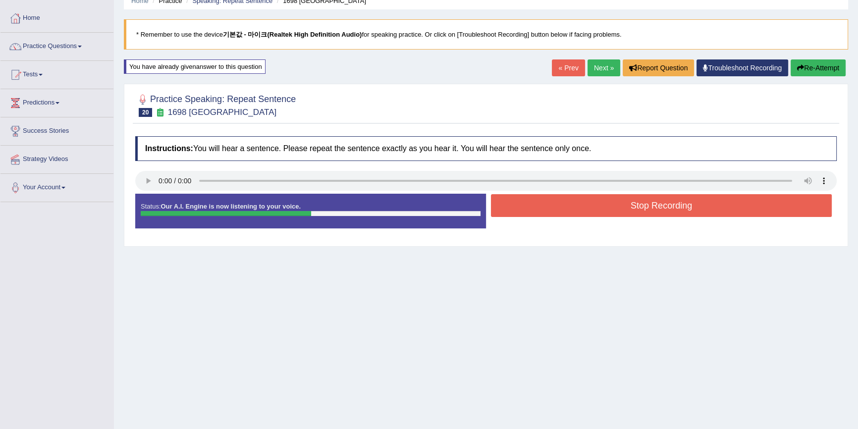
click at [606, 211] on button "Stop Recording" at bounding box center [661, 205] width 341 height 23
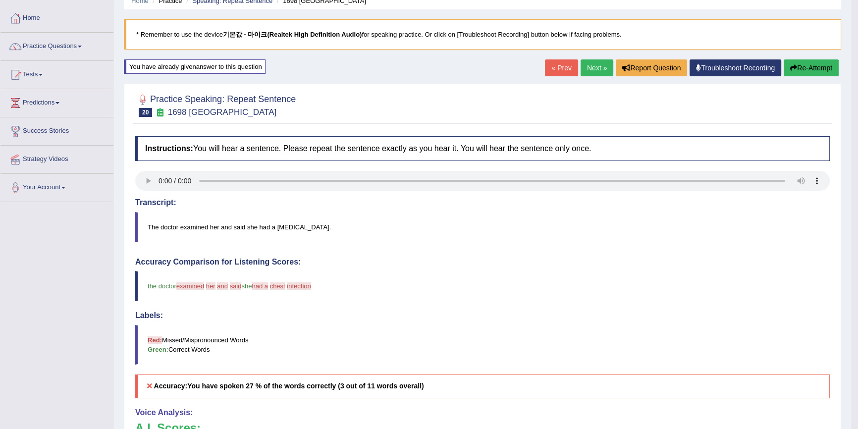
click at [803, 68] on button "Re-Attempt" at bounding box center [811, 67] width 55 height 17
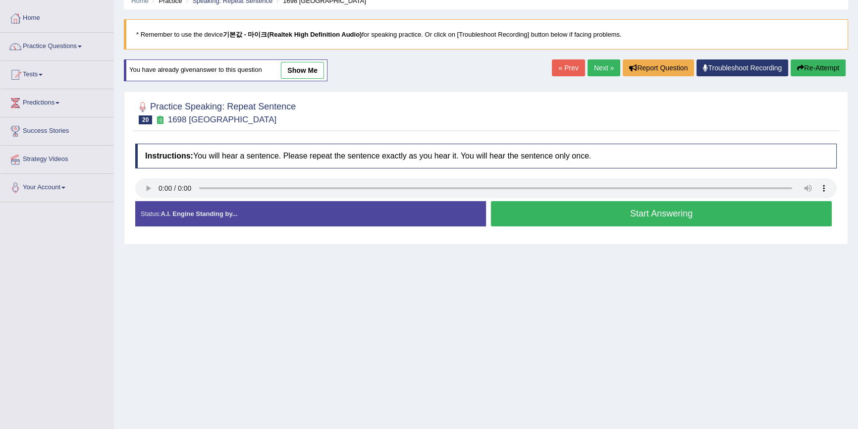
click at [580, 216] on button "Start Answering" at bounding box center [661, 213] width 341 height 25
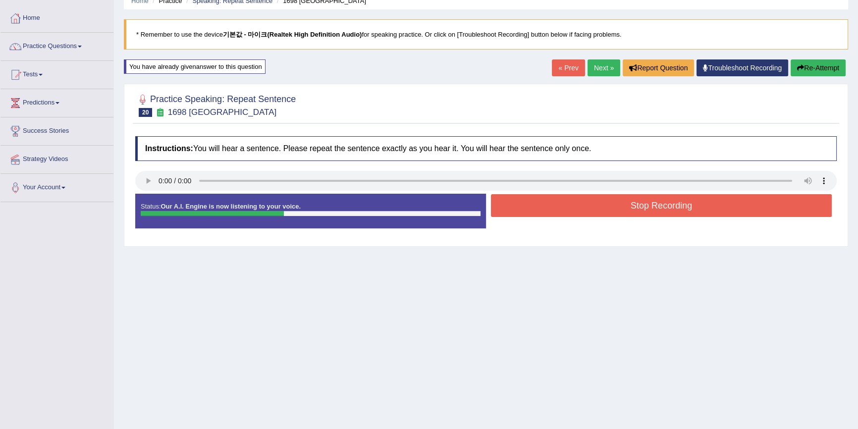
click at [580, 216] on button "Stop Recording" at bounding box center [661, 205] width 341 height 23
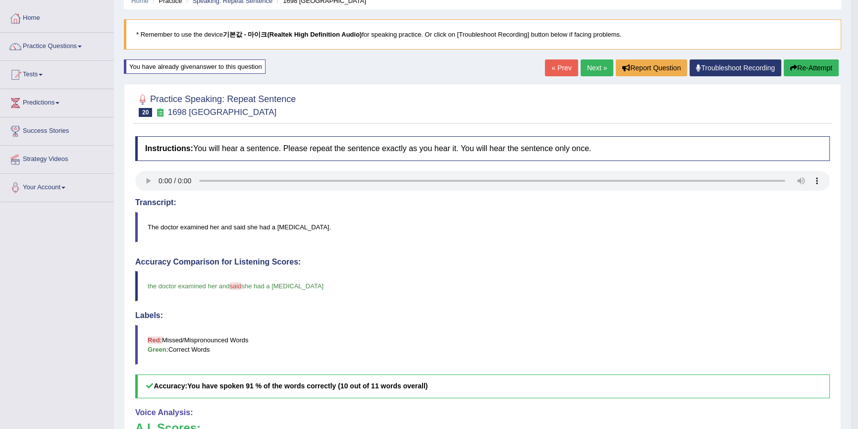
click at [795, 66] on button "Re-Attempt" at bounding box center [811, 67] width 55 height 17
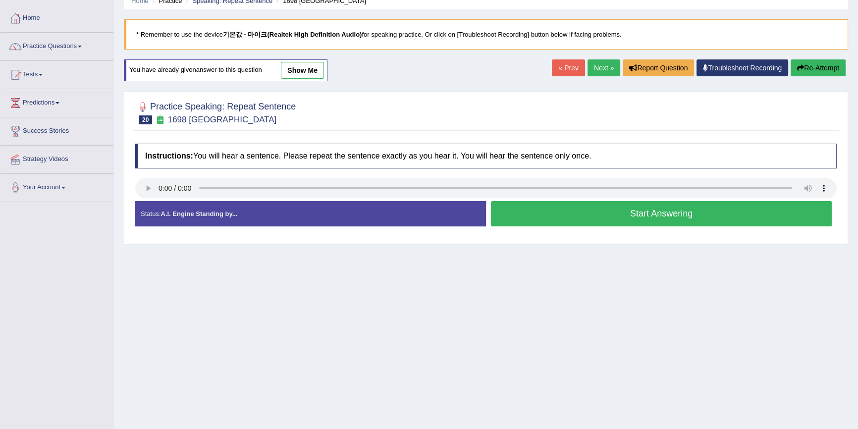
click at [602, 214] on button "Start Answering" at bounding box center [661, 213] width 341 height 25
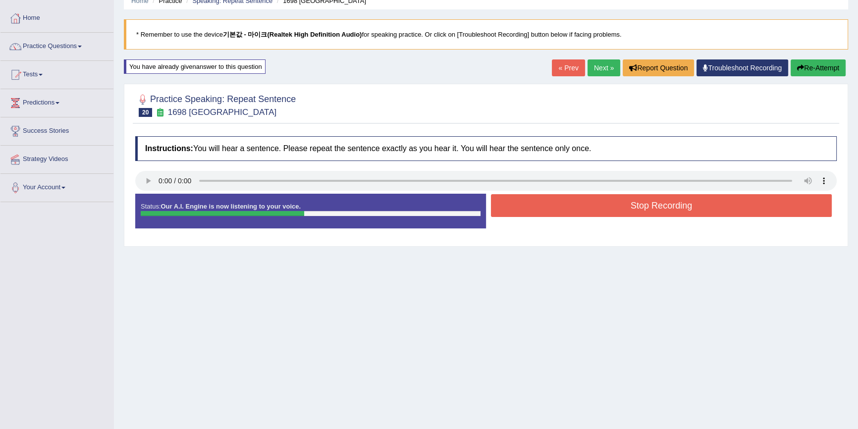
click at [603, 209] on button "Stop Recording" at bounding box center [661, 205] width 341 height 23
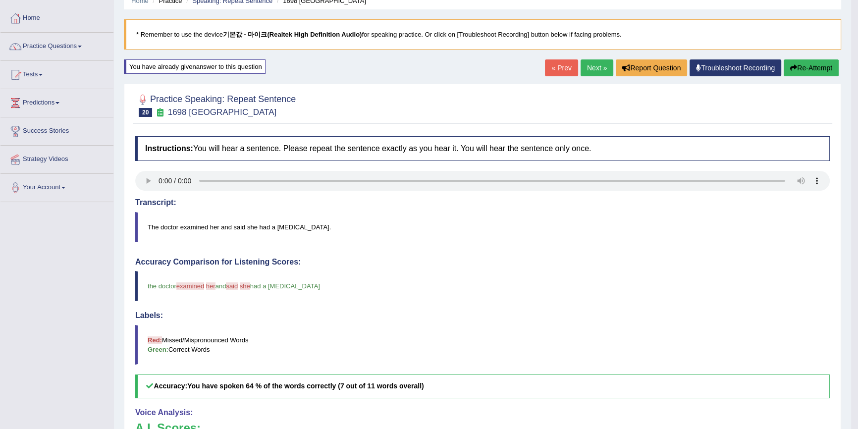
click at [812, 73] on button "Re-Attempt" at bounding box center [811, 67] width 55 height 17
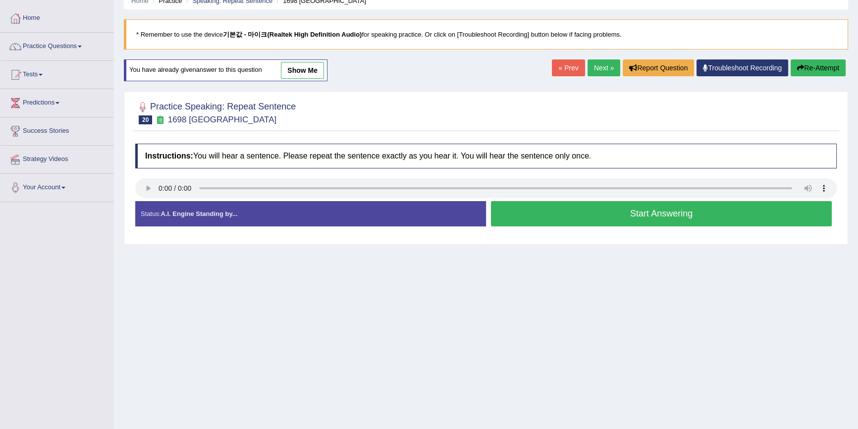
click at [605, 219] on button "Start Answering" at bounding box center [661, 213] width 341 height 25
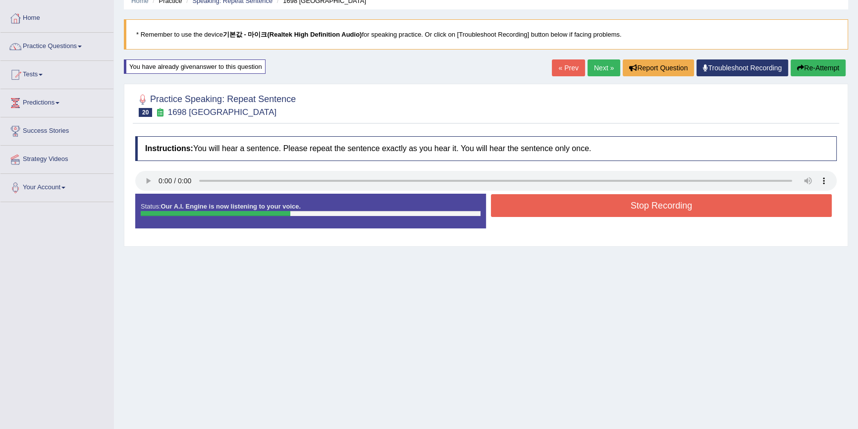
click at [608, 209] on button "Stop Recording" at bounding box center [661, 205] width 341 height 23
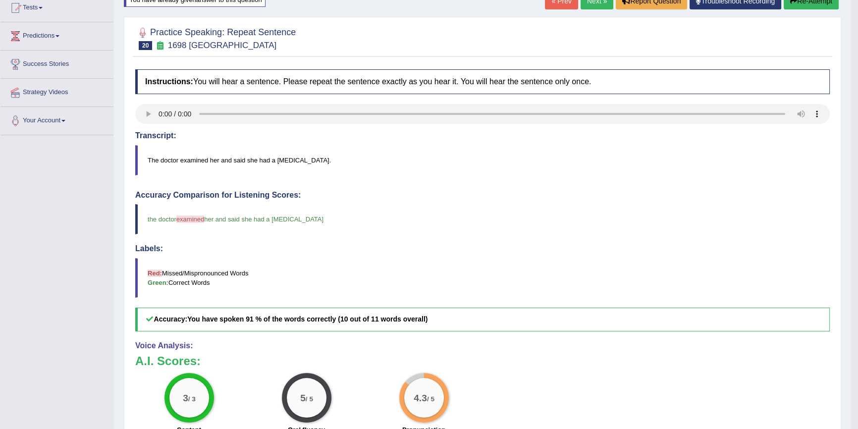
scroll to position [90, 0]
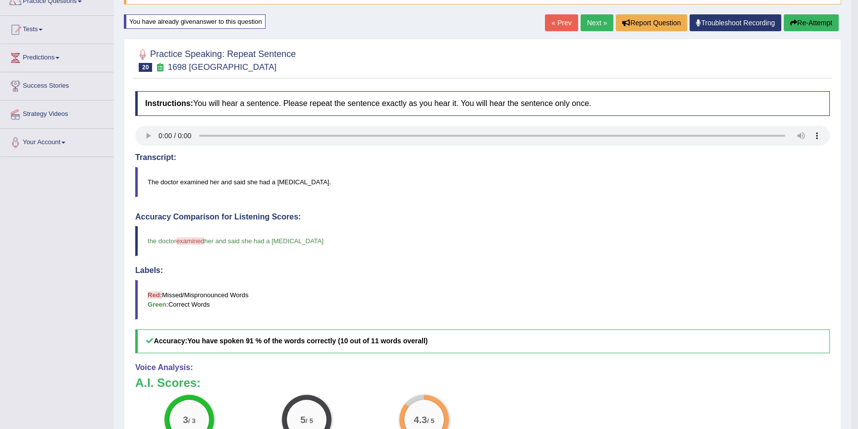
click at [826, 24] on button "Re-Attempt" at bounding box center [811, 22] width 55 height 17
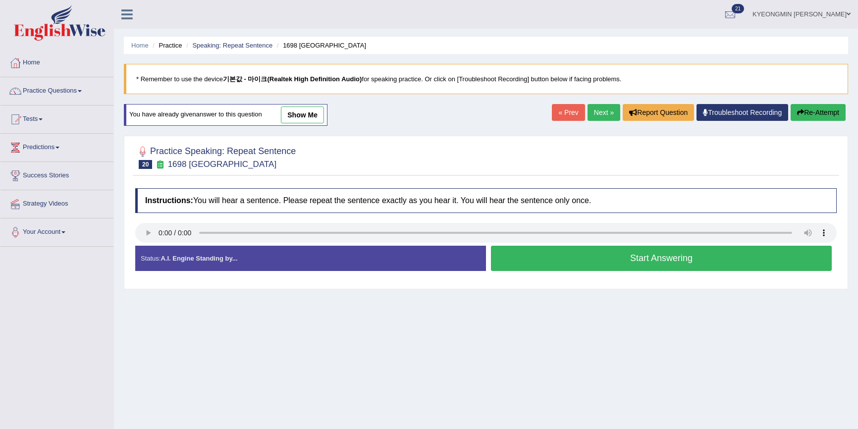
scroll to position [90, 0]
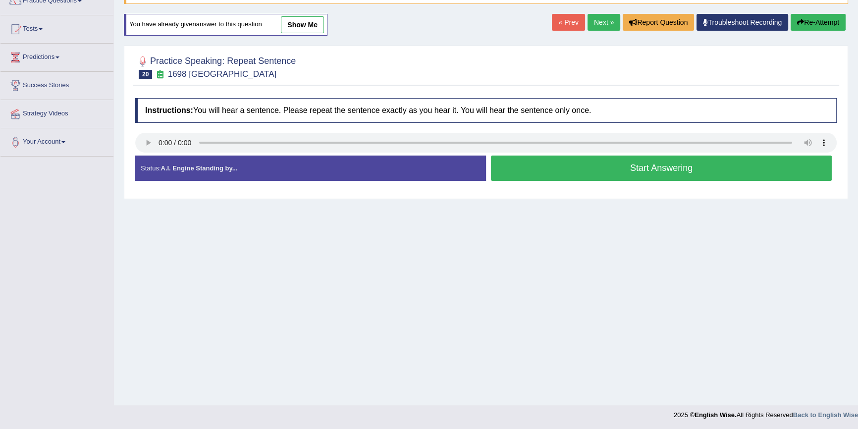
click at [614, 166] on button "Start Answering" at bounding box center [661, 168] width 341 height 25
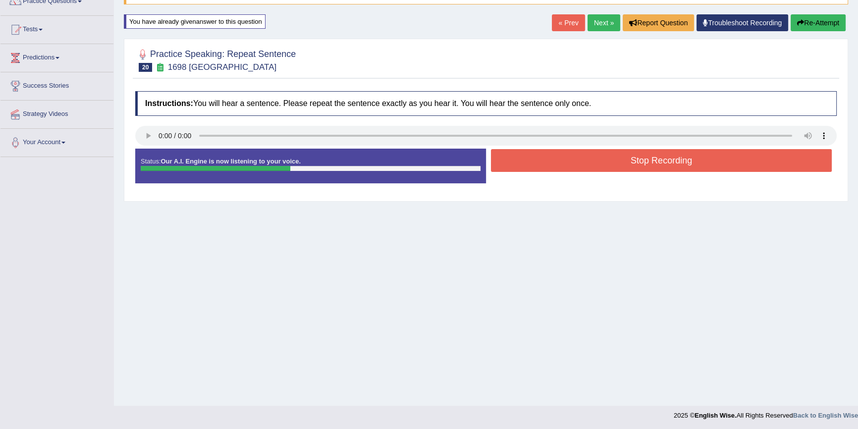
click at [570, 160] on button "Stop Recording" at bounding box center [661, 160] width 341 height 23
